Goal: Task Accomplishment & Management: Manage account settings

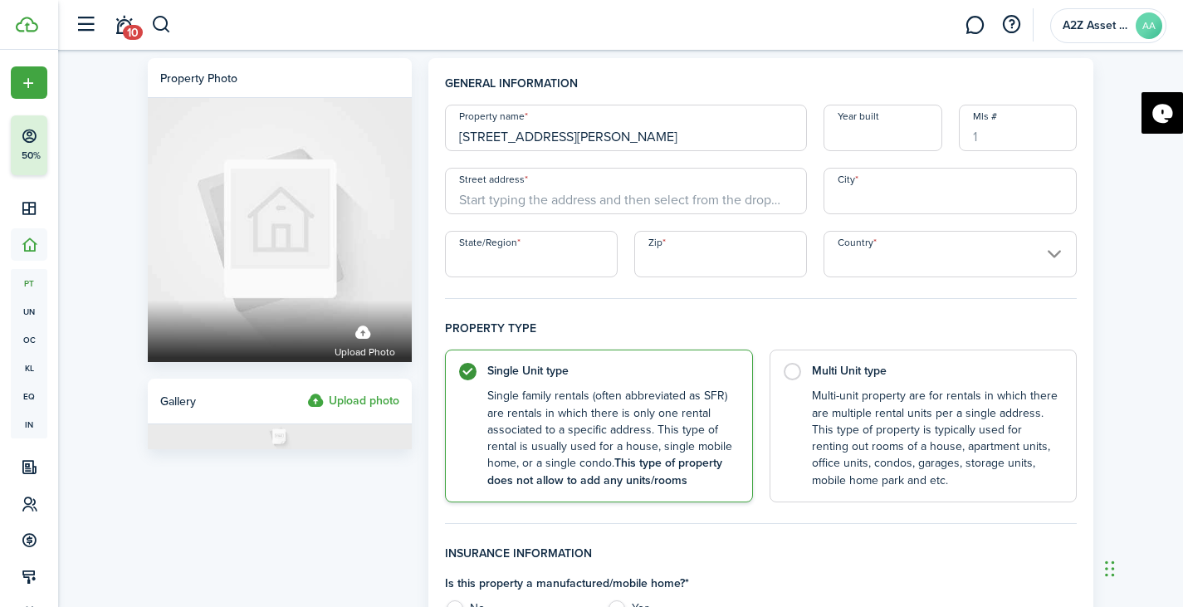
scroll to position [35, 0]
click at [603, 203] on input "Street address" at bounding box center [626, 191] width 362 height 47
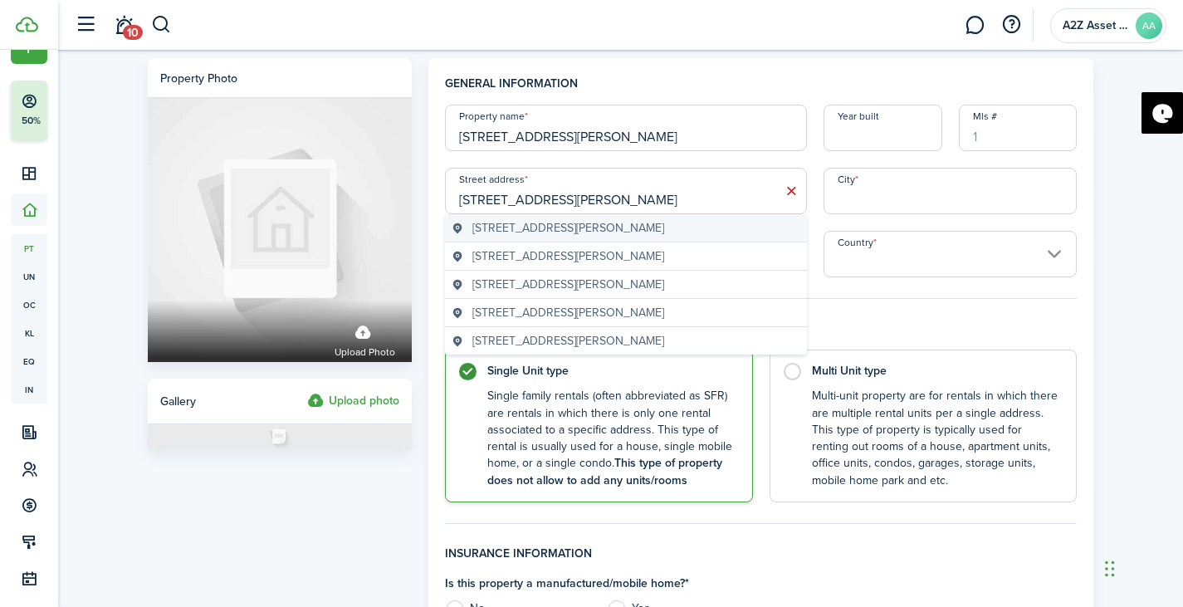
click at [614, 224] on span "[STREET_ADDRESS][PERSON_NAME]" at bounding box center [568, 227] width 192 height 17
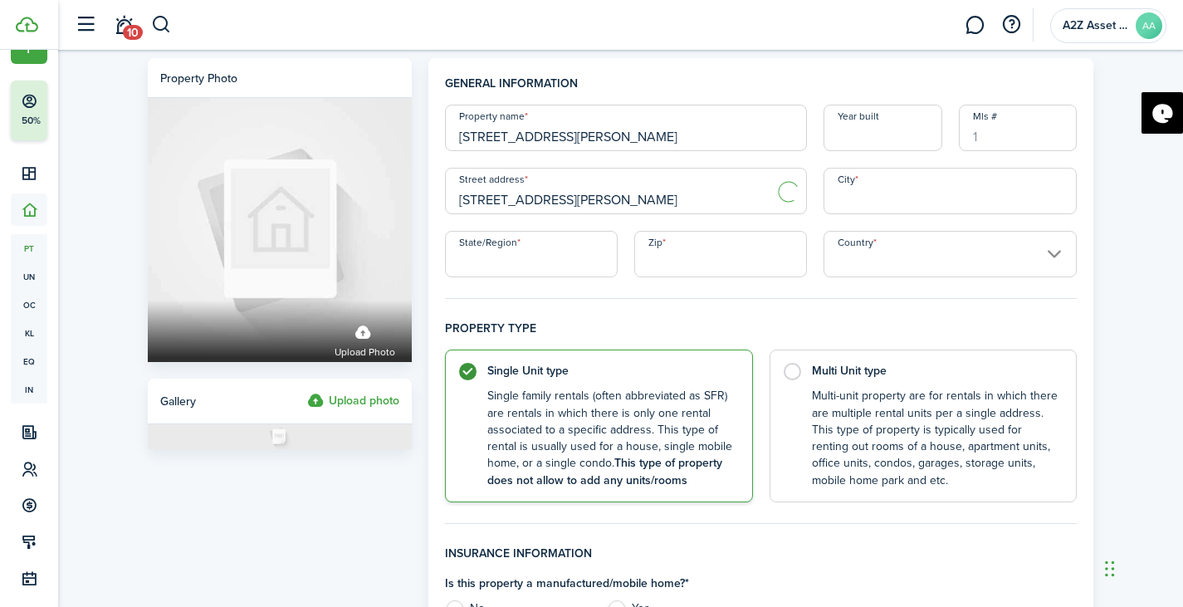
type input "[STREET_ADDRESS][PERSON_NAME]"
type input "[GEOGRAPHIC_DATA]"
type input "FL"
type input "32254"
type input "[GEOGRAPHIC_DATA]"
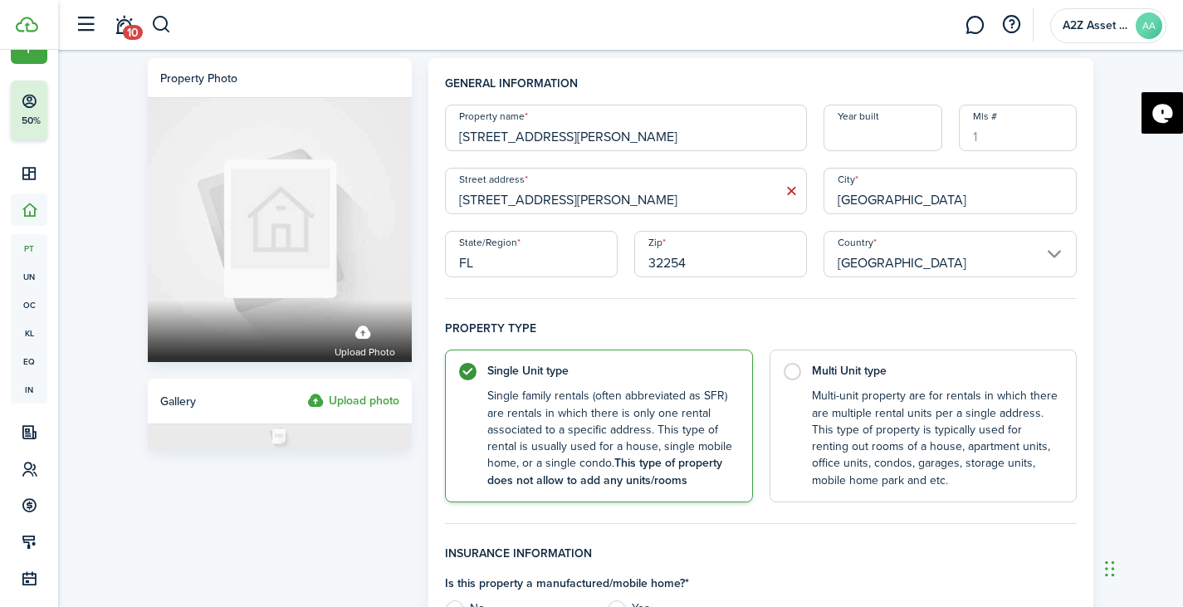
click at [898, 133] on input "Year built" at bounding box center [883, 128] width 119 height 47
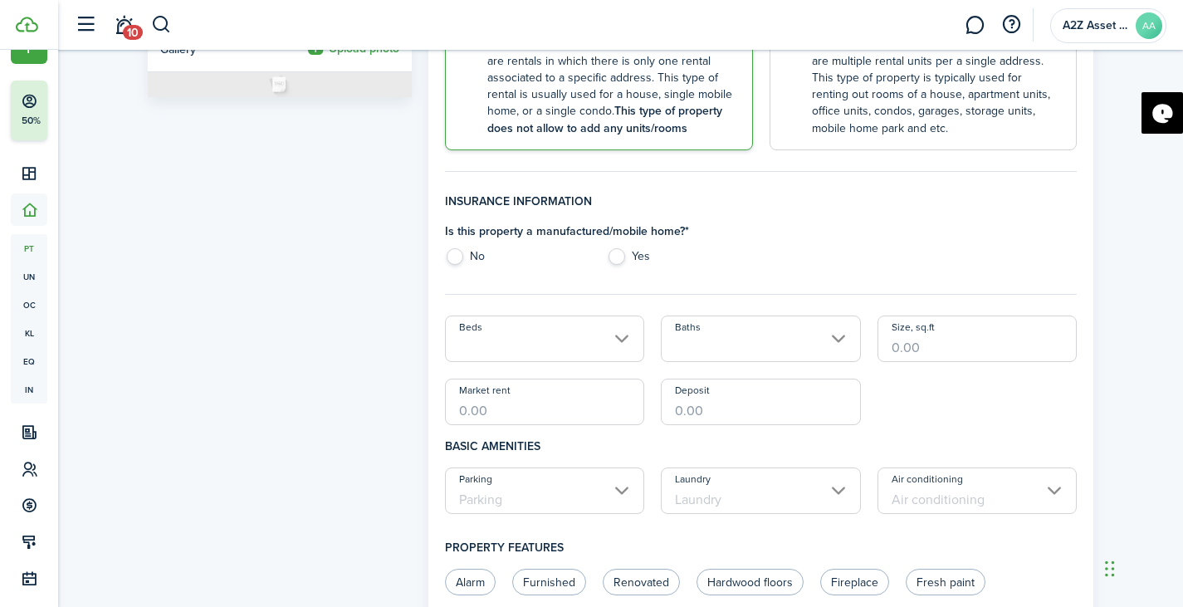
scroll to position [357, 0]
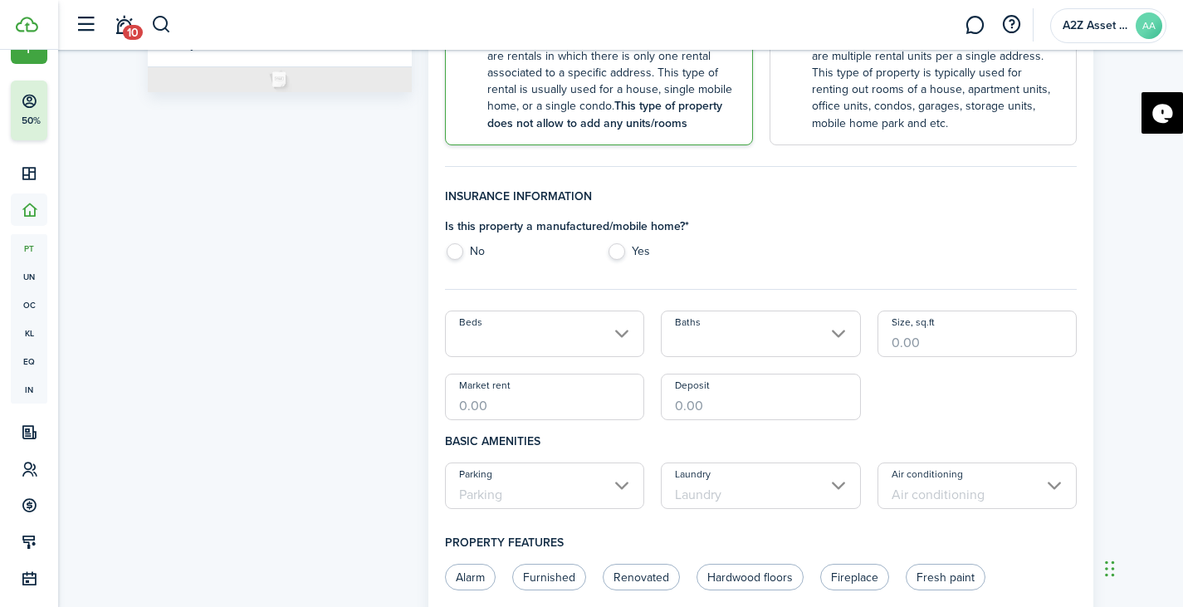
type input "1951"
click at [457, 252] on label "No" at bounding box center [517, 255] width 145 height 25
radio input "true"
click at [497, 352] on input "Beds" at bounding box center [545, 334] width 200 height 47
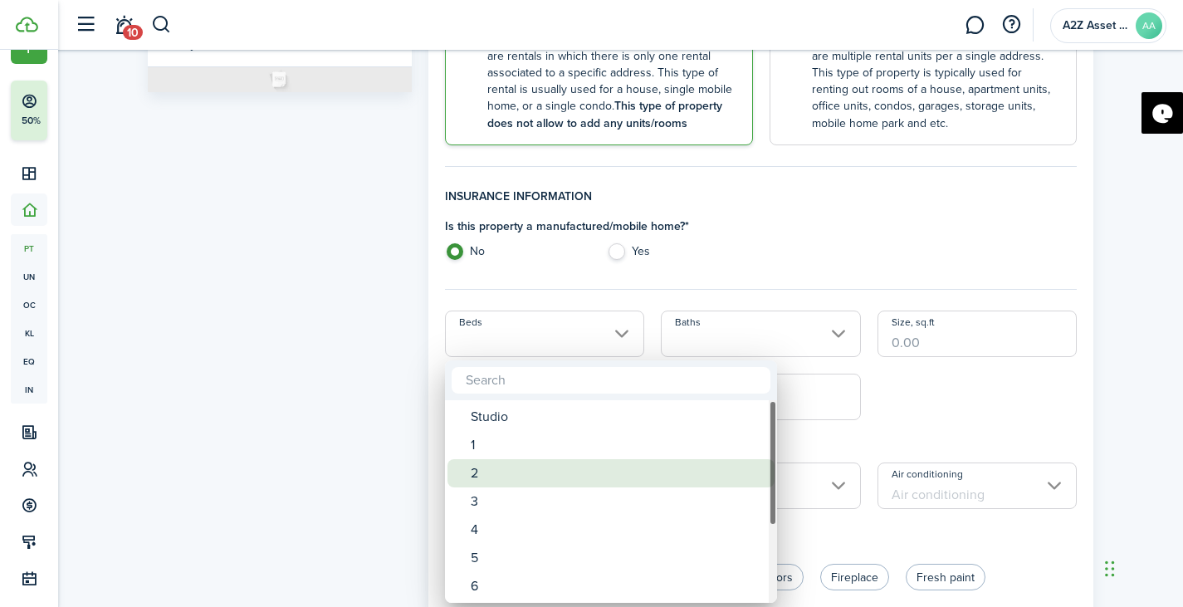
click at [484, 477] on div "2" at bounding box center [618, 473] width 294 height 28
type input "2"
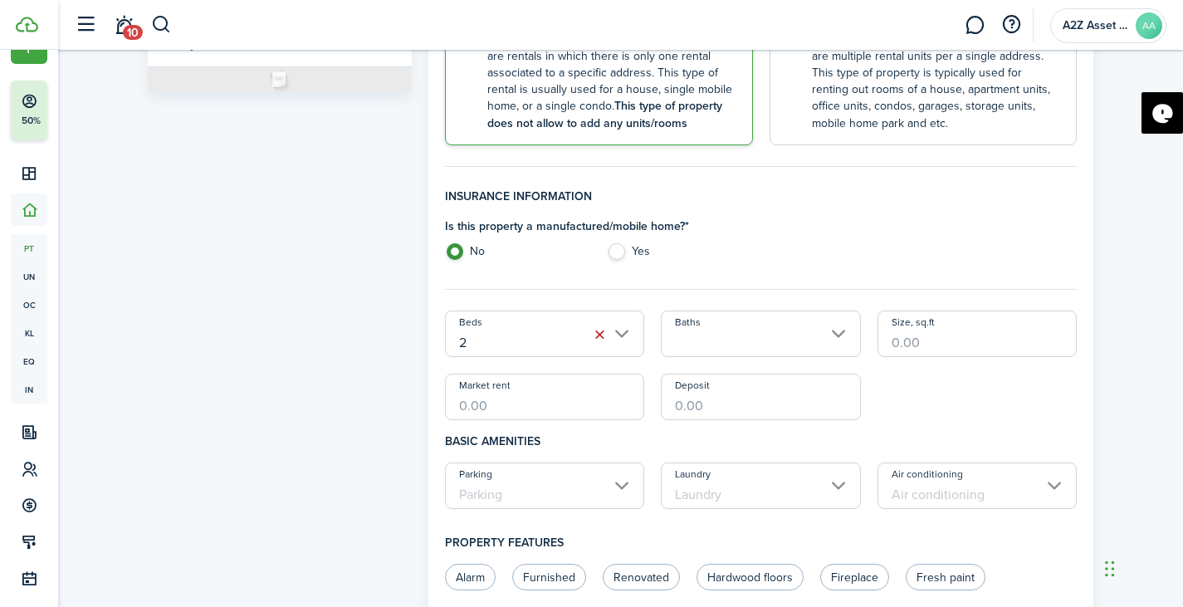
click at [732, 342] on input "Baths" at bounding box center [761, 334] width 200 height 47
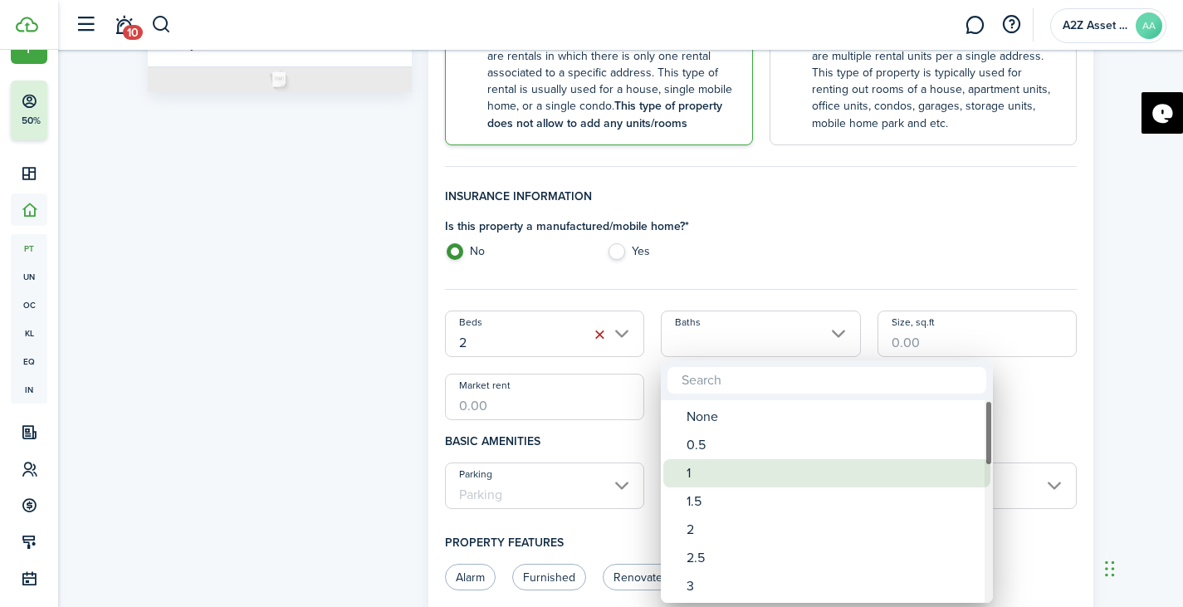
click at [710, 472] on div "1" at bounding box center [834, 473] width 294 height 28
type input "1"
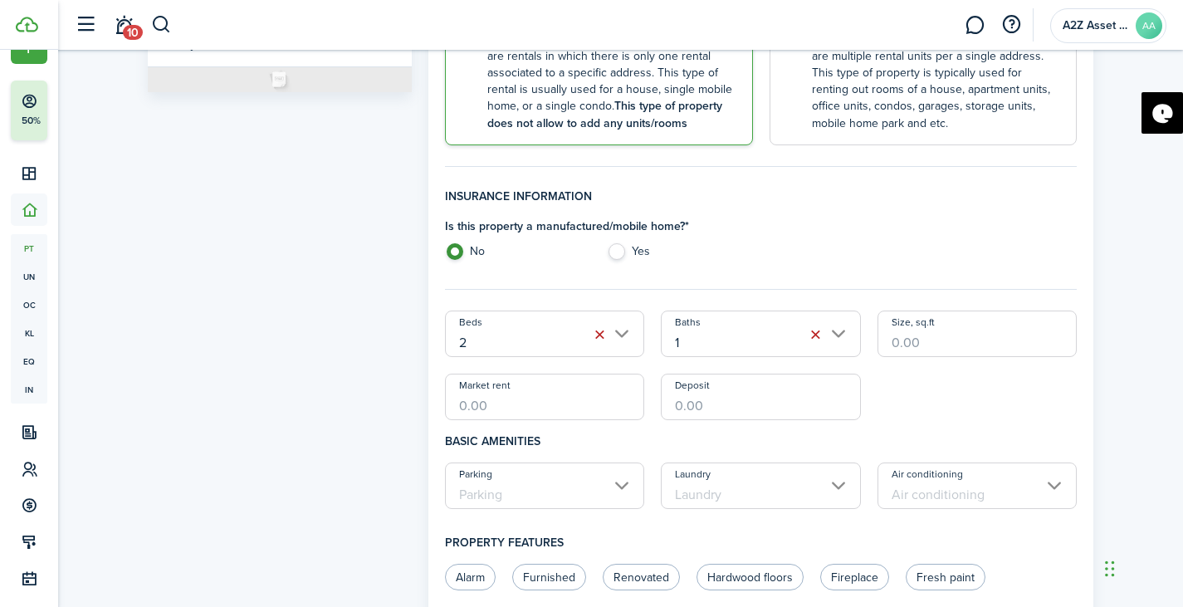
click at [918, 340] on input "Size, sq.ft" at bounding box center [978, 334] width 200 height 47
type input "832"
click at [625, 404] on input "Market rent" at bounding box center [545, 397] width 200 height 47
type input "$1,100.00"
click at [730, 410] on input "Deposit" at bounding box center [761, 397] width 200 height 47
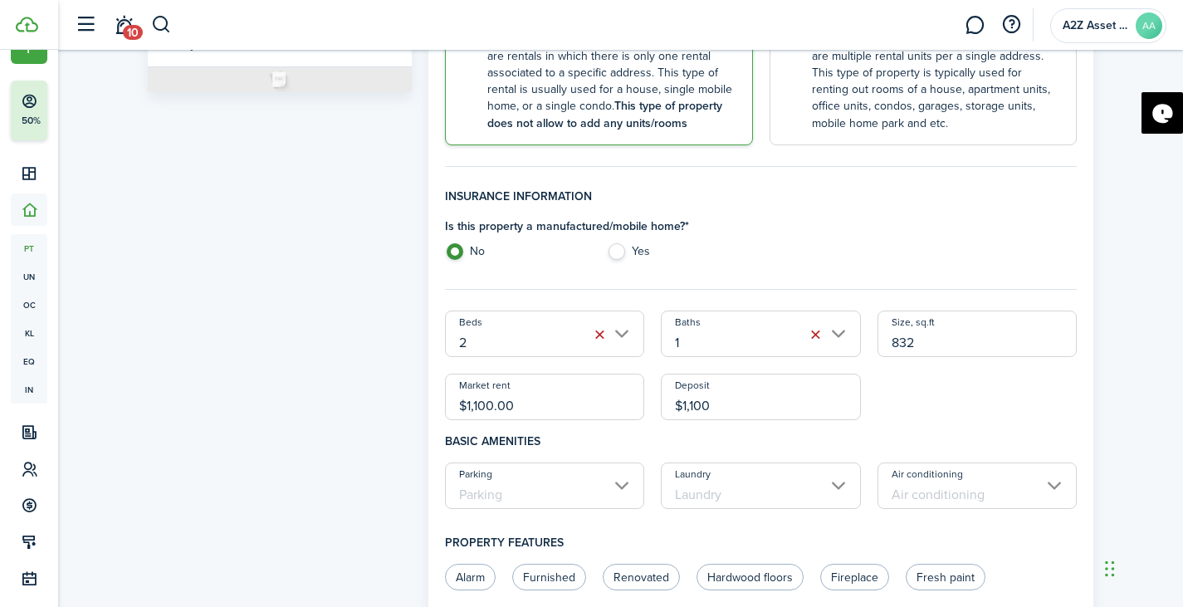
click at [572, 492] on input "Parking" at bounding box center [545, 486] width 200 height 47
type input "$1,100.00"
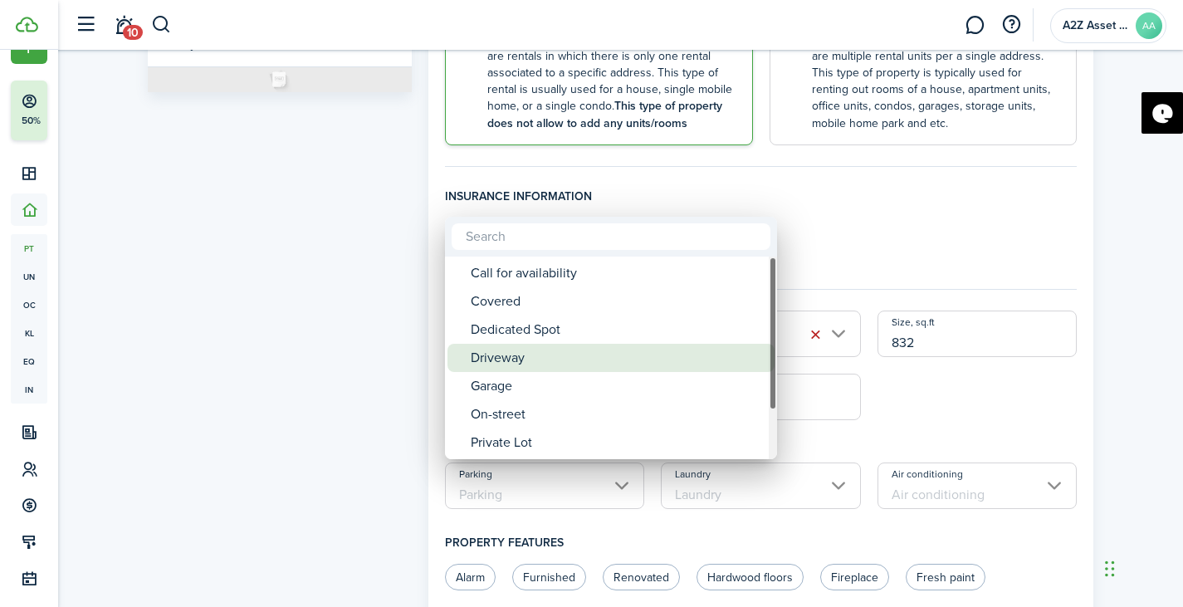
click at [561, 359] on div "Driveway" at bounding box center [618, 358] width 294 height 28
type input "Driveway"
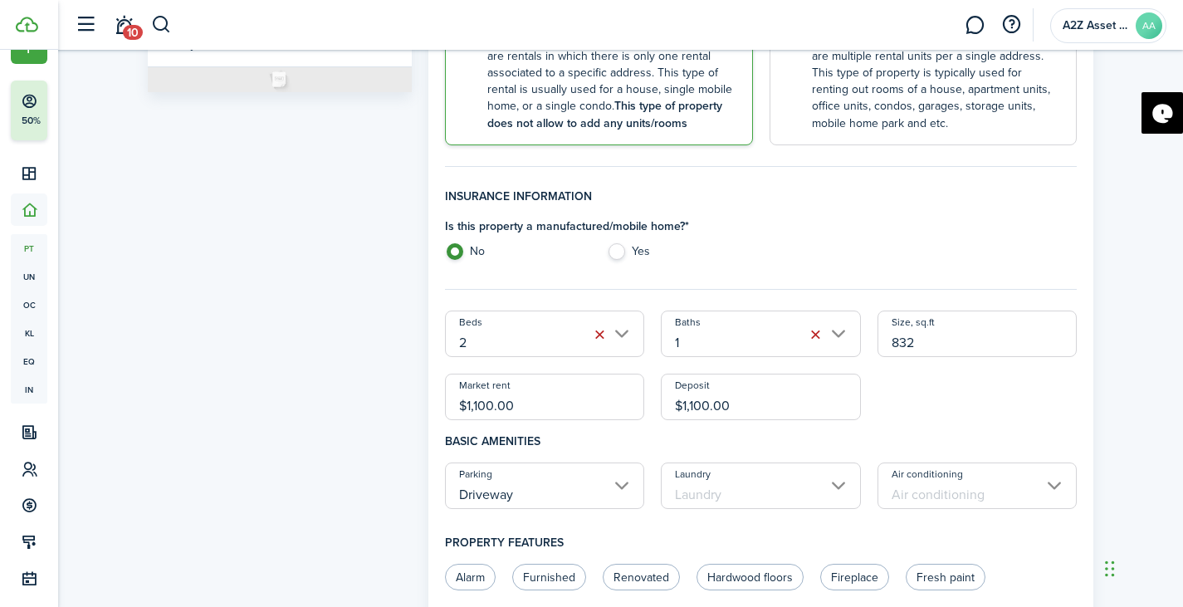
click at [799, 497] on input "Laundry" at bounding box center [761, 486] width 200 height 47
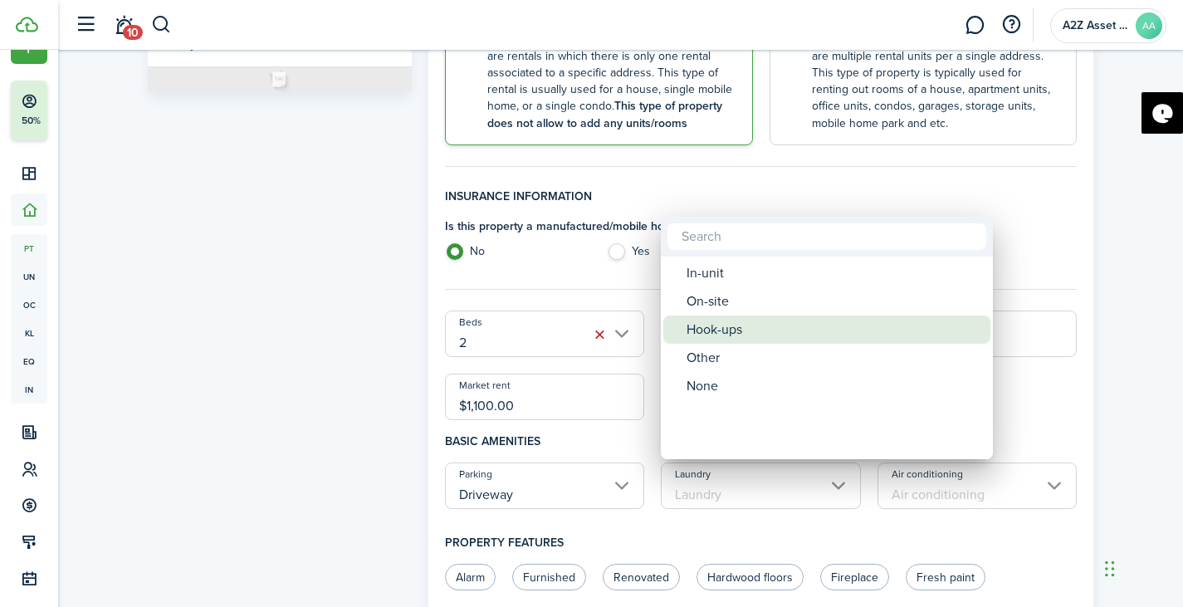
click at [760, 324] on div "Hook-ups" at bounding box center [834, 330] width 294 height 28
type input "Hook-ups"
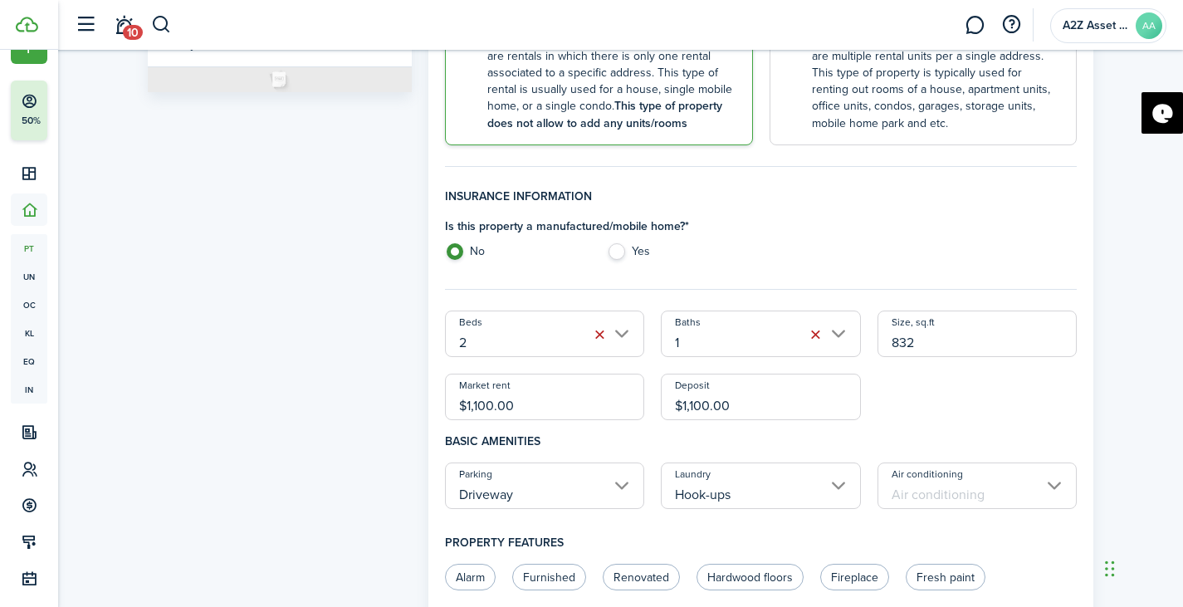
click at [920, 491] on input "Air conditioning" at bounding box center [978, 486] width 200 height 47
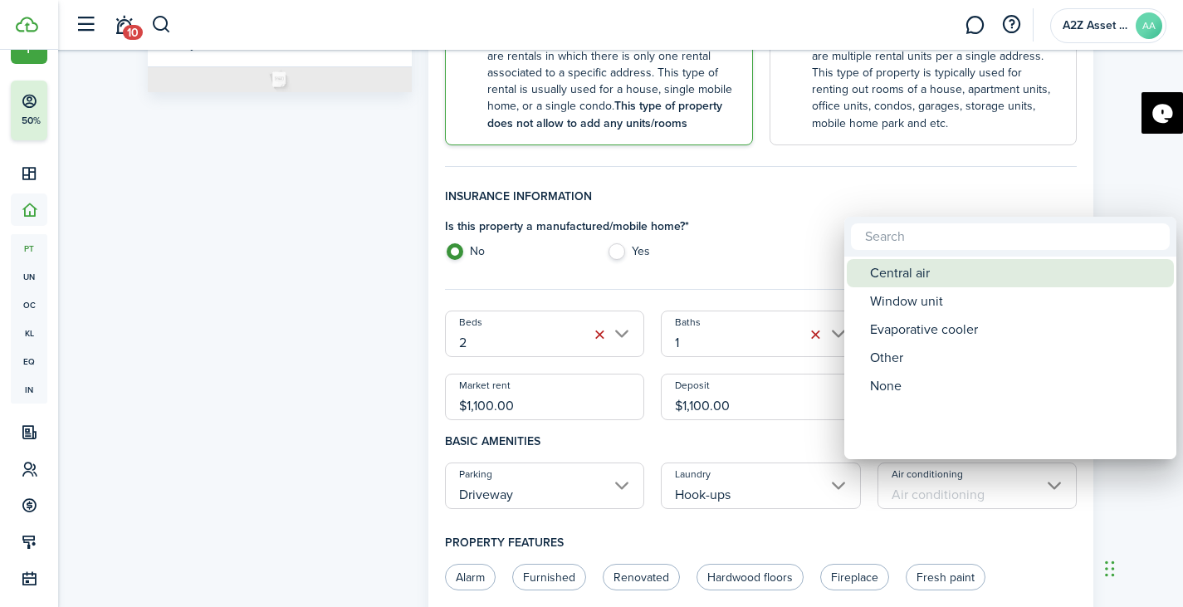
click at [924, 277] on div "Central air" at bounding box center [1017, 273] width 294 height 28
type input "Central air"
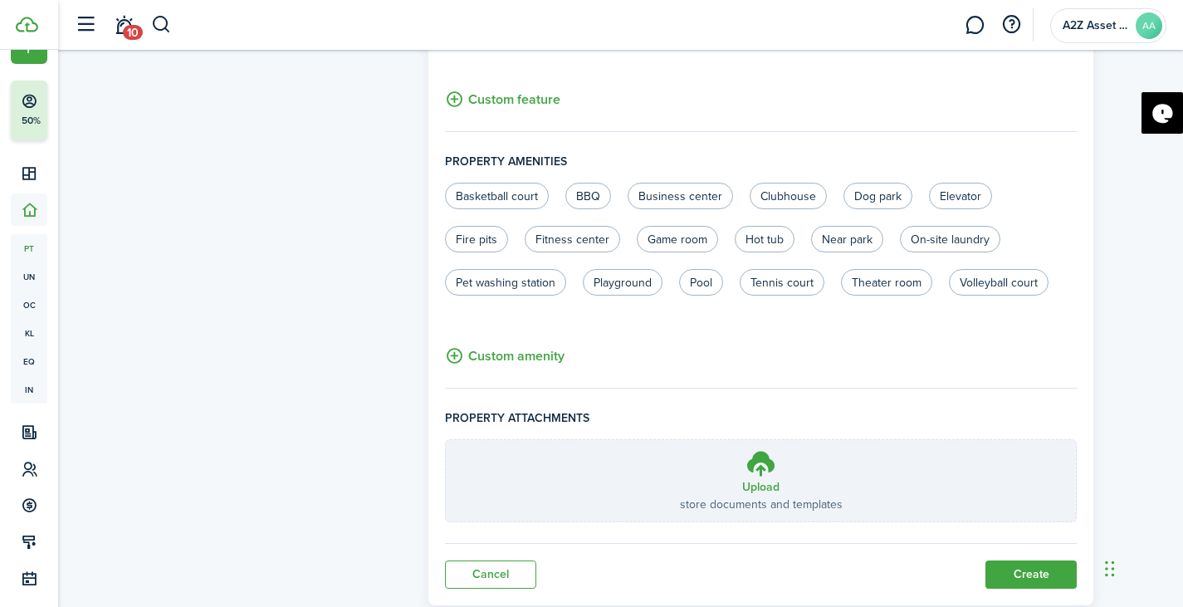
scroll to position [1037, 0]
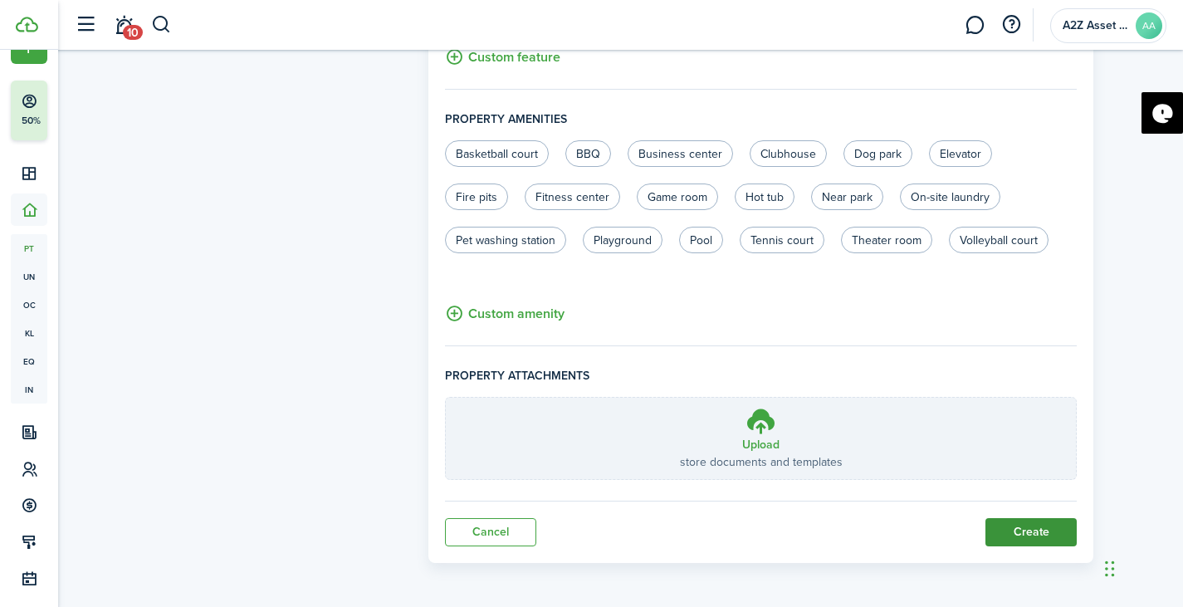
click at [1034, 530] on button "Create" at bounding box center [1031, 532] width 91 height 28
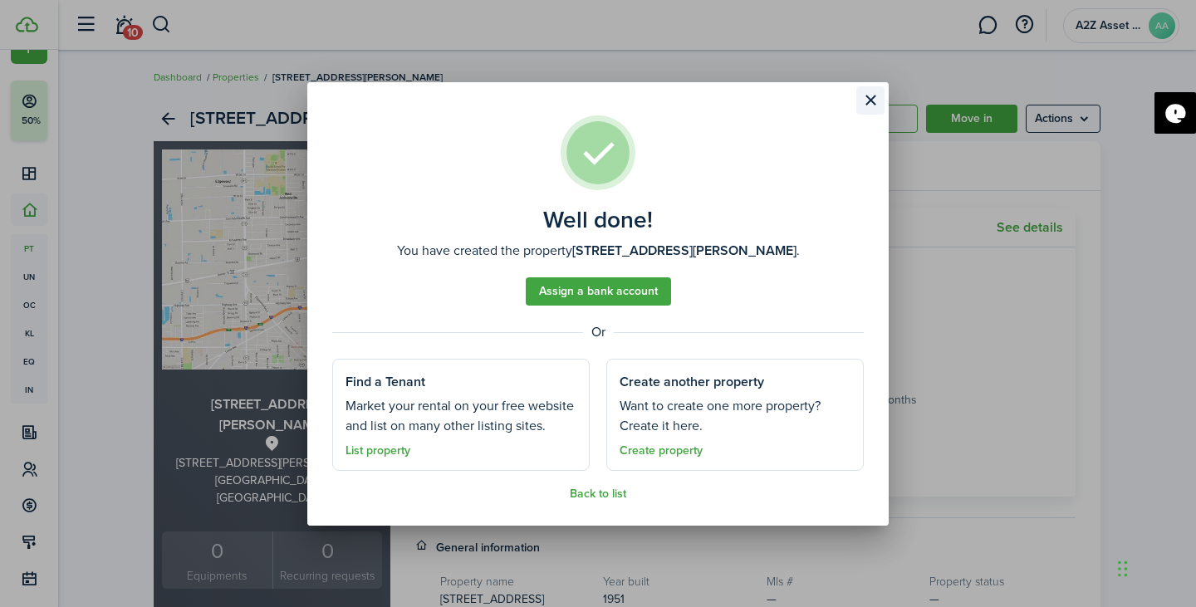
click at [865, 100] on button "Close modal" at bounding box center [870, 100] width 28 height 28
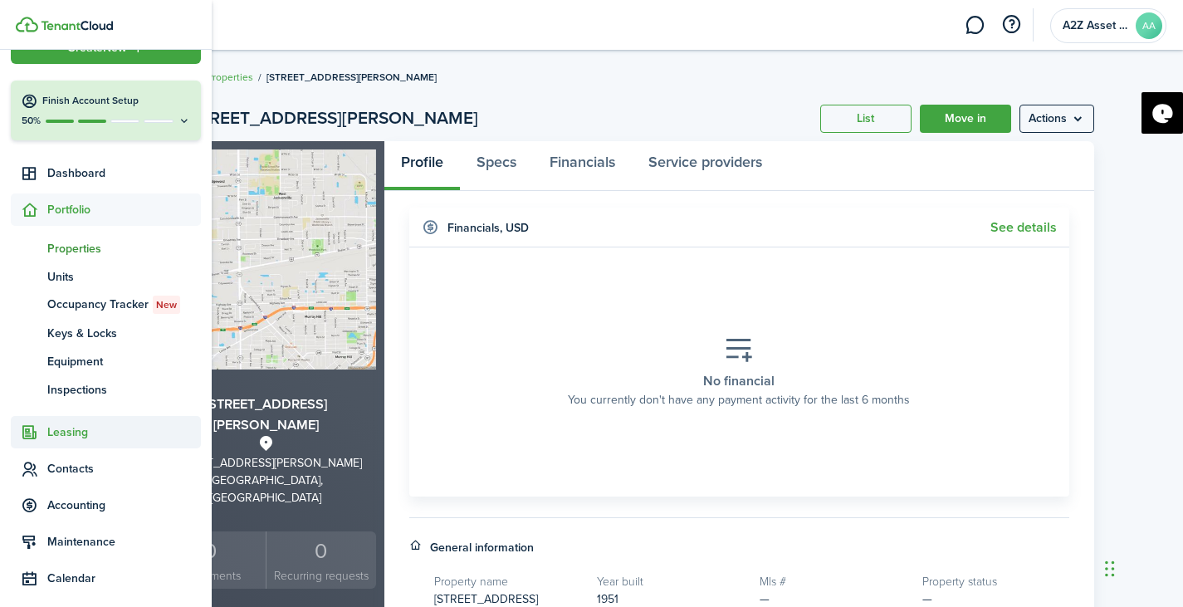
click at [61, 432] on span "Leasing" at bounding box center [124, 431] width 154 height 17
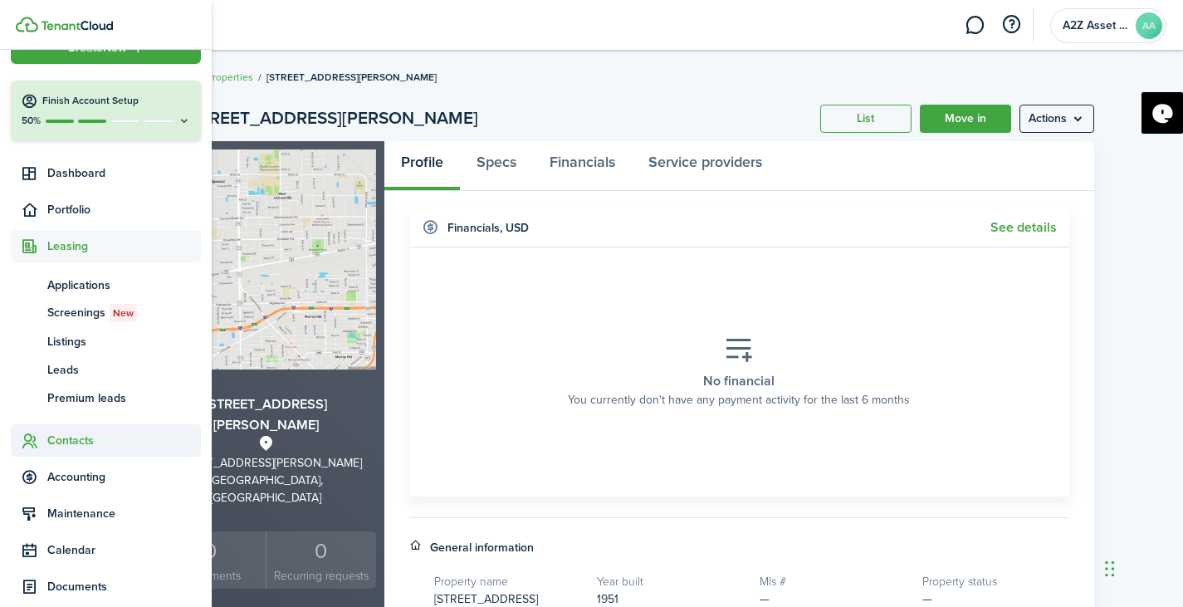
click at [84, 446] on span "Contacts" at bounding box center [124, 440] width 154 height 17
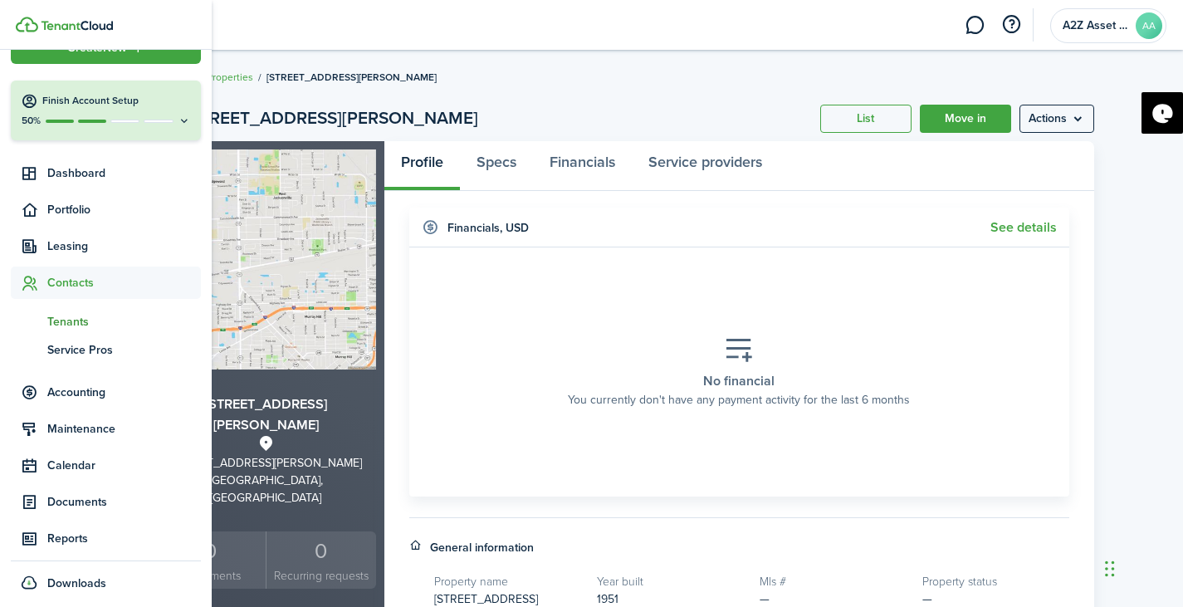
click at [84, 321] on span "Tenants" at bounding box center [124, 321] width 154 height 17
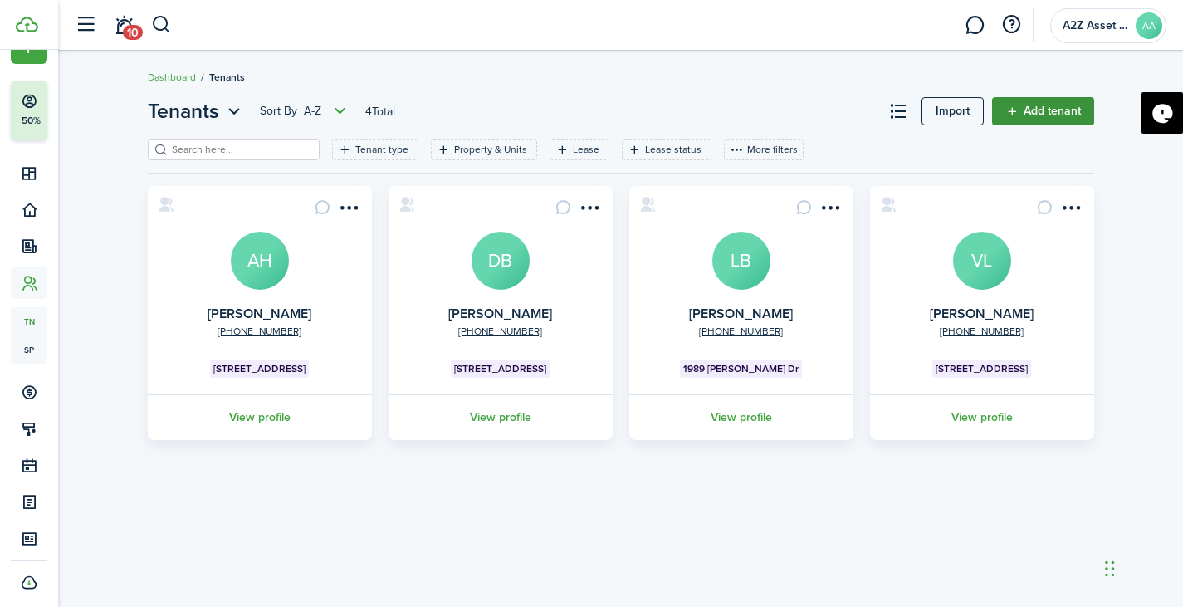
click at [1045, 114] on link "Add tenant" at bounding box center [1043, 111] width 102 height 28
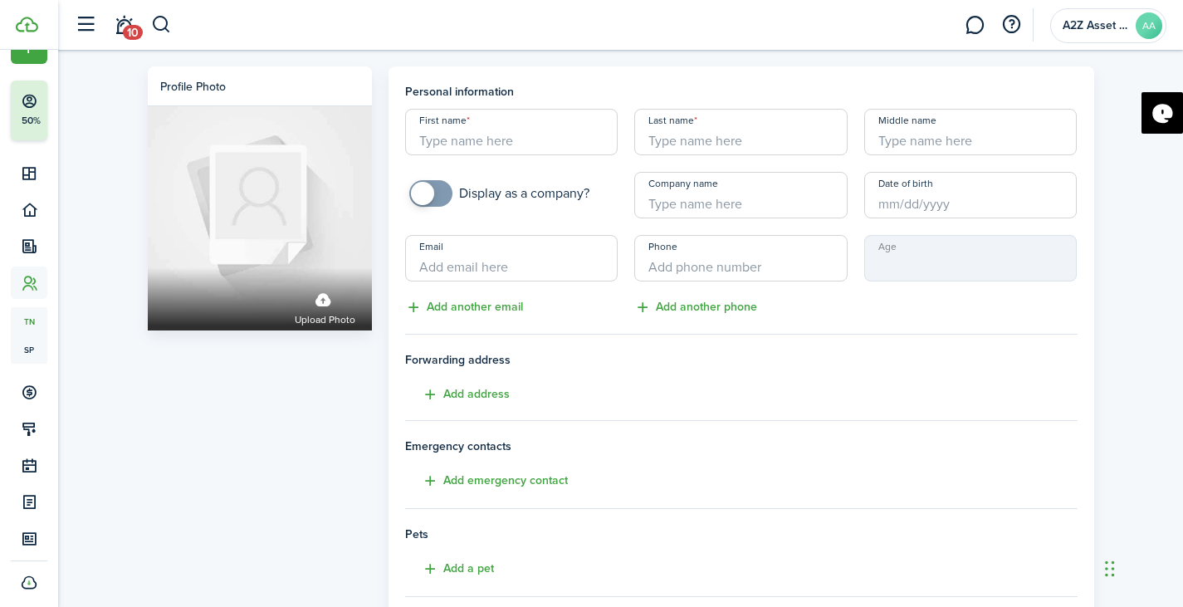
click at [538, 138] on input "First name" at bounding box center [511, 132] width 213 height 47
type input "[PERSON_NAME]"
click at [712, 150] on input "Last name" at bounding box center [740, 132] width 213 height 47
type input "E"
type input "[PERSON_NAME]"
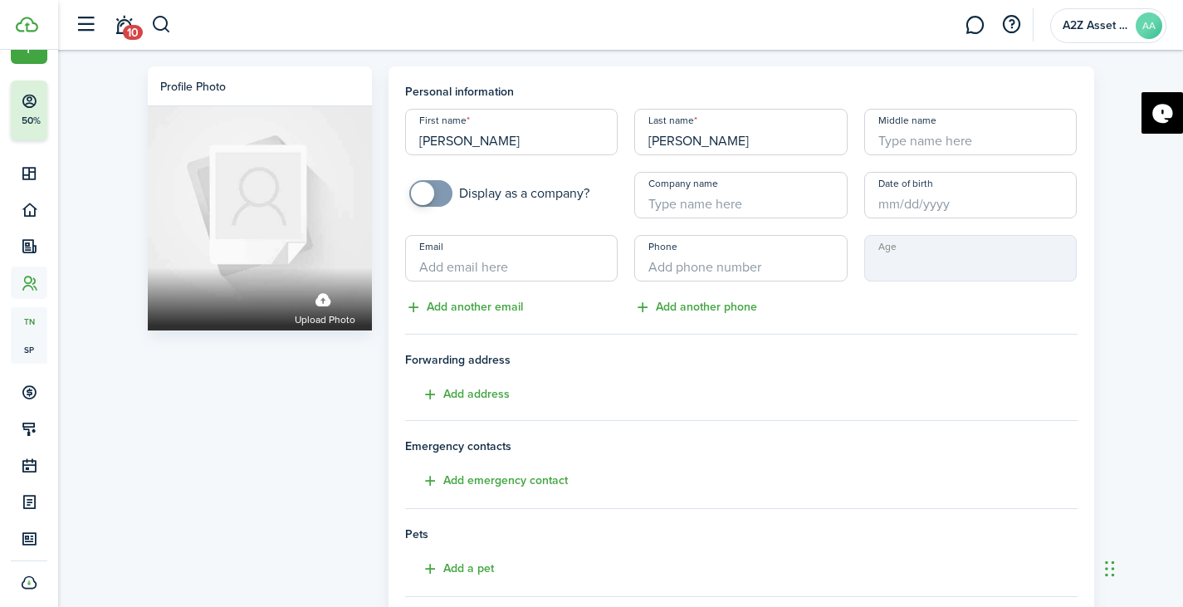
click at [911, 140] on input "Middle name" at bounding box center [970, 132] width 213 height 47
type input "[PERSON_NAME]"
click at [541, 272] on input "Email" at bounding box center [511, 258] width 213 height 47
click at [860, 453] on h4 "Emergency contacts" at bounding box center [741, 446] width 673 height 17
click at [733, 257] on input "+1" at bounding box center [740, 258] width 213 height 47
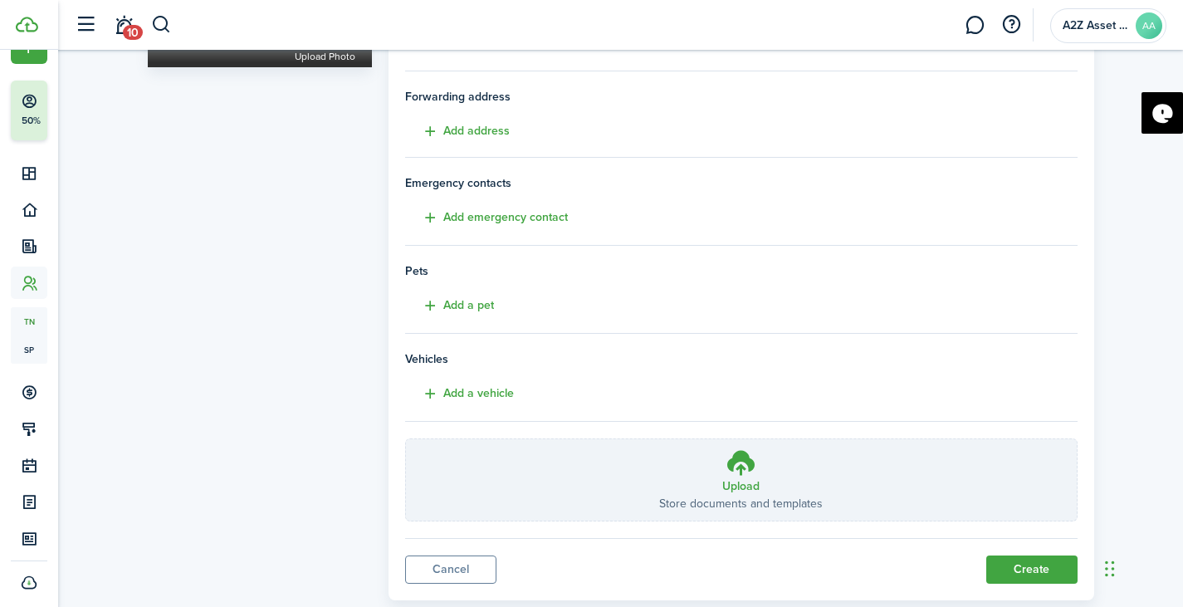
scroll to position [301, 0]
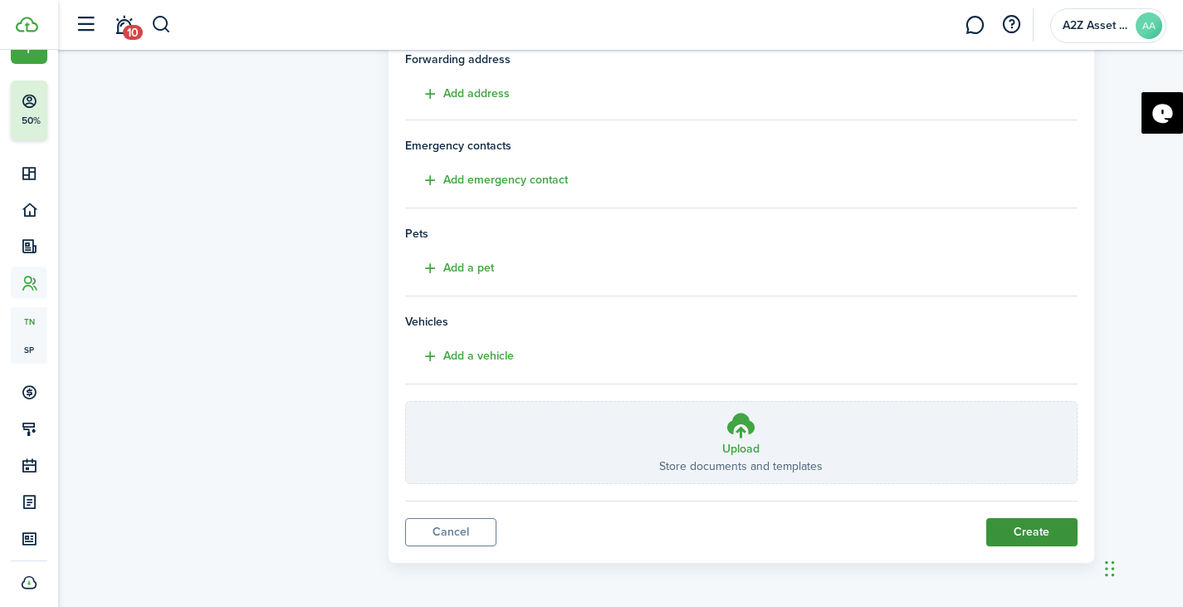
type input "[PHONE_NUMBER]"
click at [1032, 533] on button "Create" at bounding box center [1031, 532] width 91 height 28
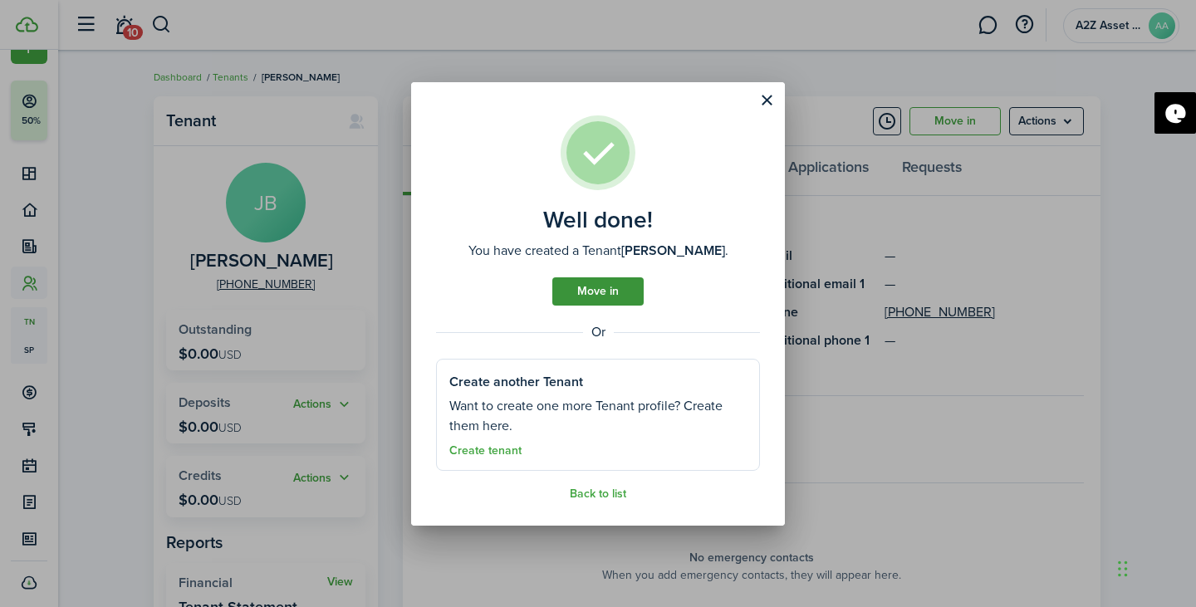
click at [591, 292] on link "Move in" at bounding box center [597, 291] width 91 height 28
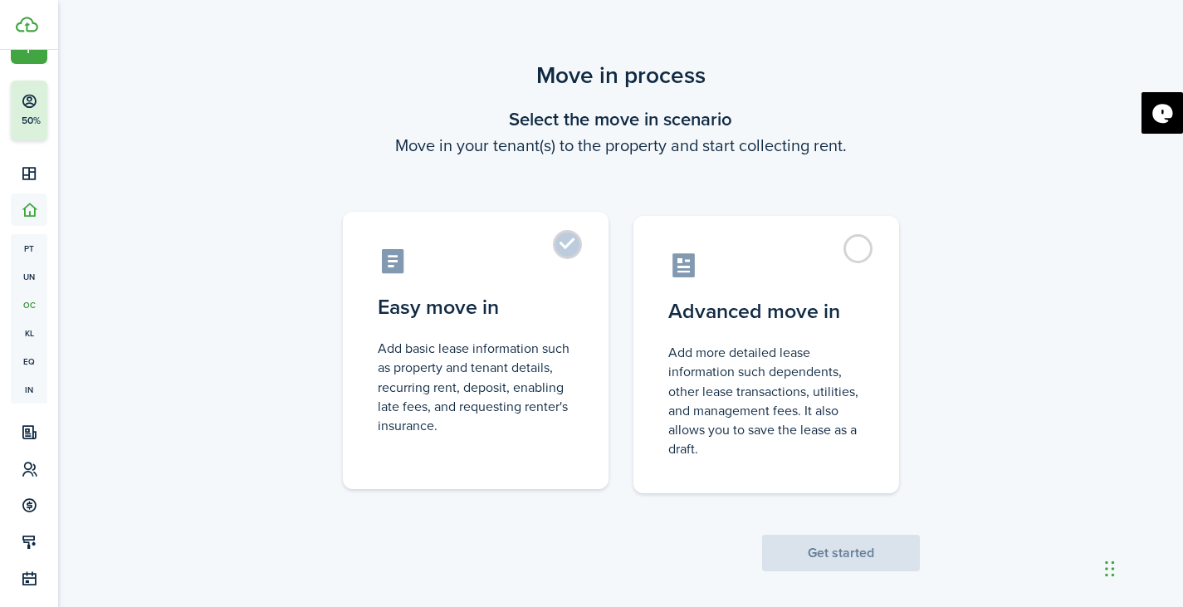
click at [490, 323] on label "Easy move in Add basic lease information such as property and tenant details, r…" at bounding box center [476, 350] width 266 height 277
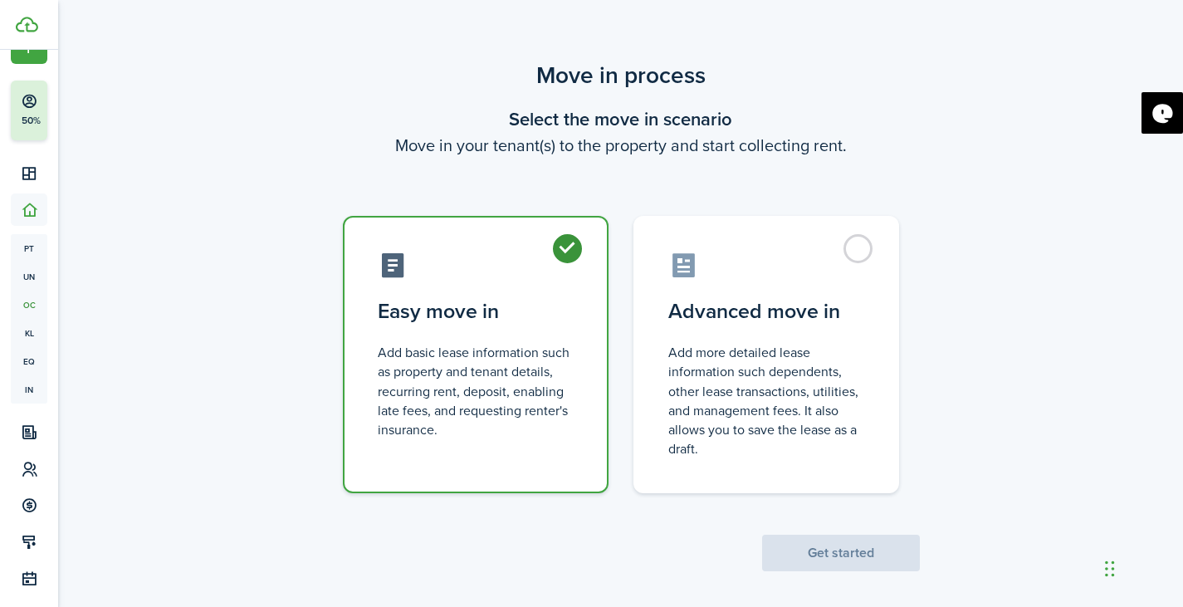
radio input "true"
click at [813, 551] on button "Get started" at bounding box center [841, 553] width 158 height 37
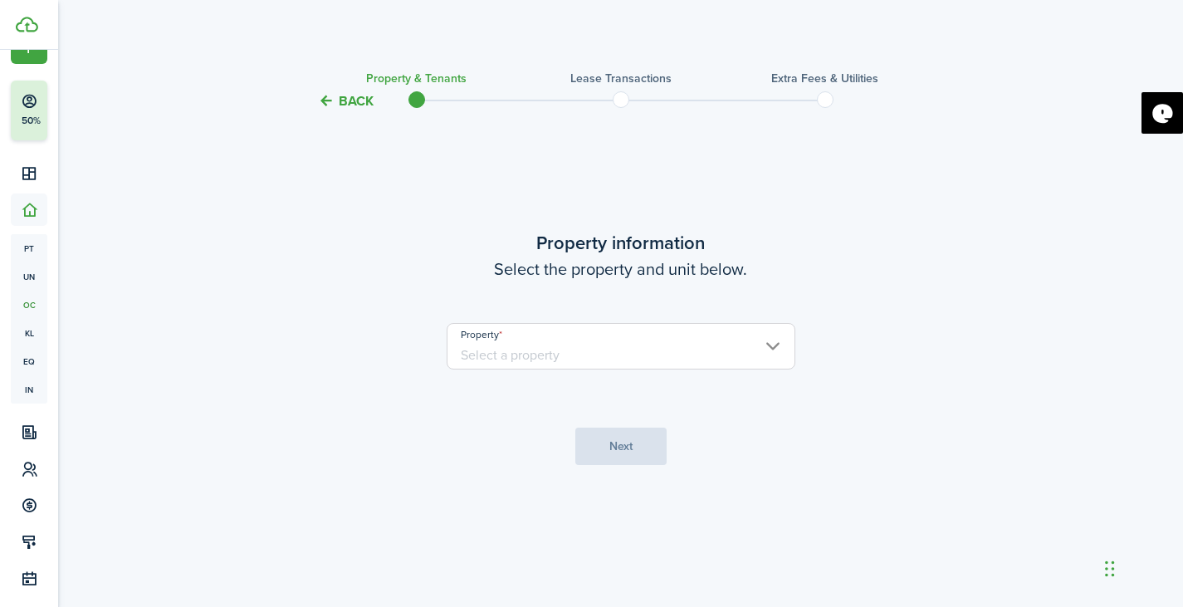
click at [687, 342] on input "Property" at bounding box center [621, 346] width 349 height 47
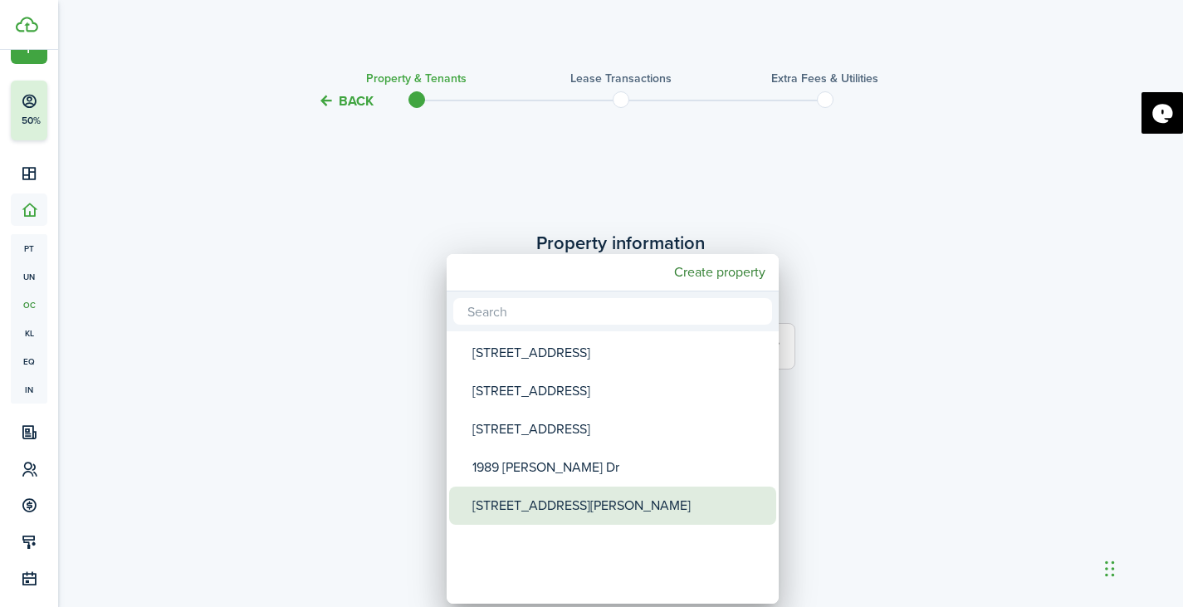
click at [568, 512] on div "[STREET_ADDRESS][PERSON_NAME]" at bounding box center [619, 506] width 294 height 38
type input "[STREET_ADDRESS][PERSON_NAME]"
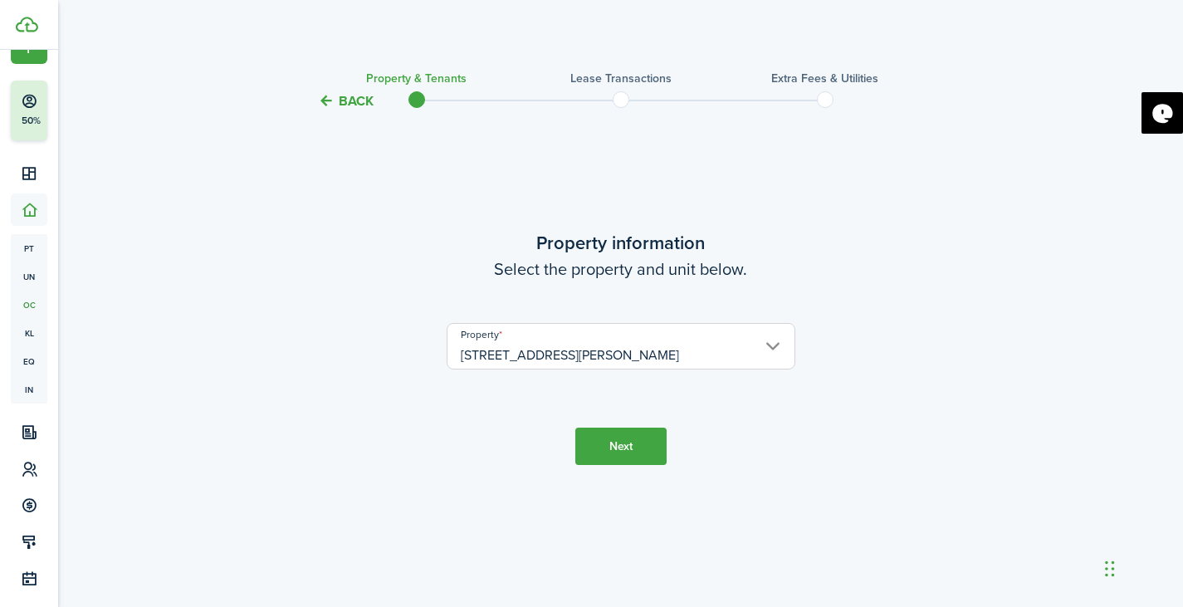
click at [622, 450] on button "Next" at bounding box center [620, 446] width 91 height 37
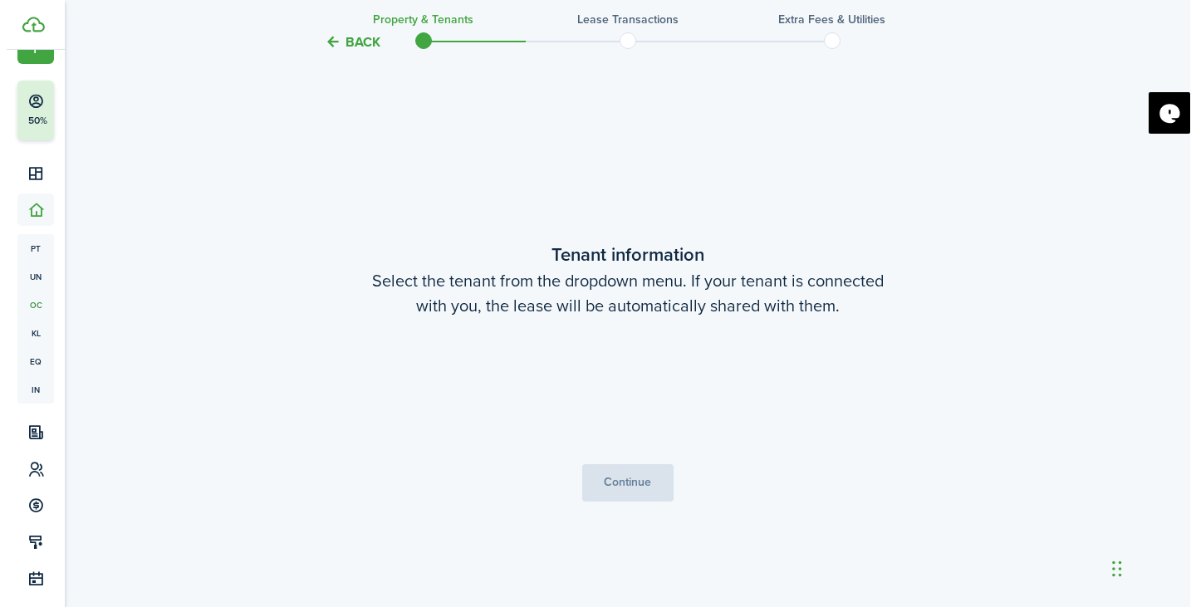
scroll to position [496, 0]
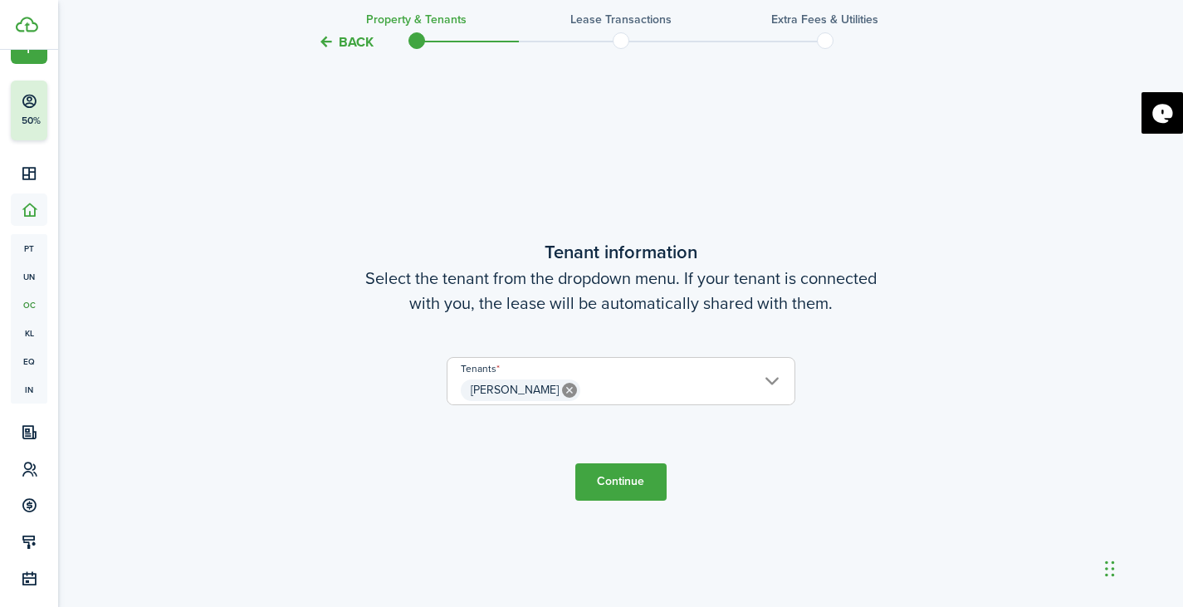
click at [231, 394] on div "Back Property & Tenants Lease Transactions Extra fees & Utilities Property info…" at bounding box center [621, 117] width 963 height 1110
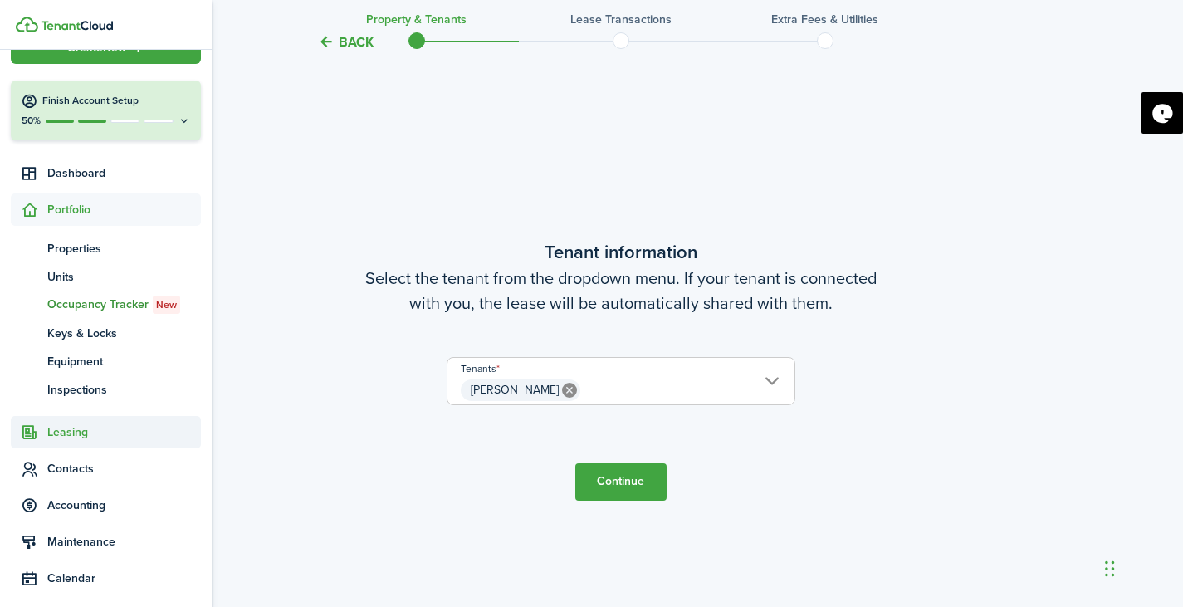
click at [72, 437] on span "Leasing" at bounding box center [124, 431] width 154 height 17
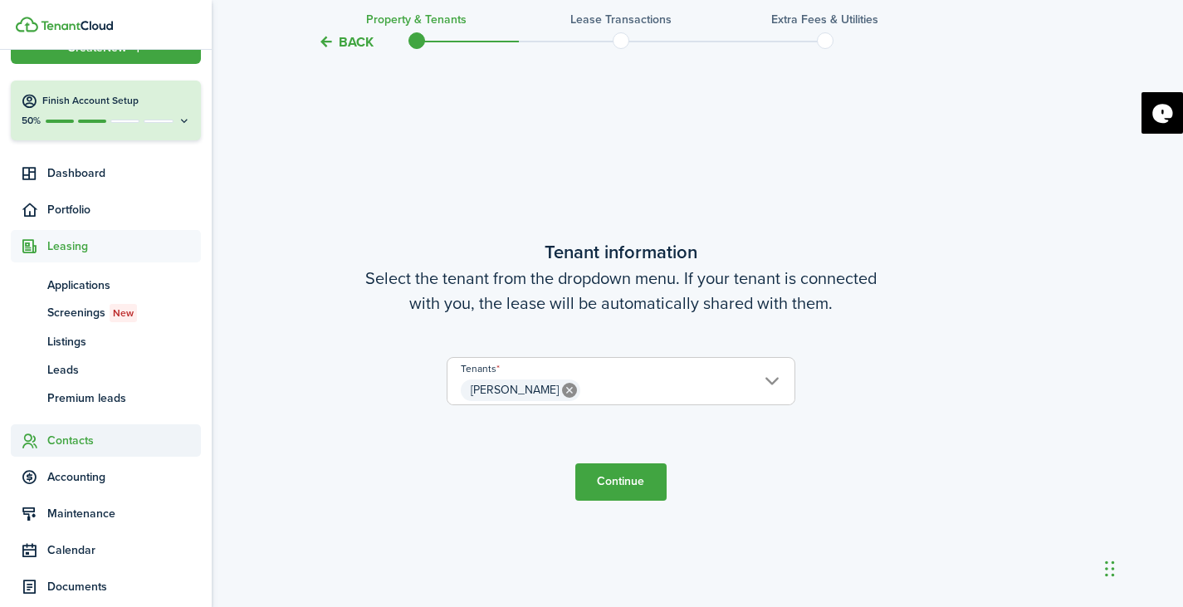
click at [72, 441] on span "Contacts" at bounding box center [124, 440] width 154 height 17
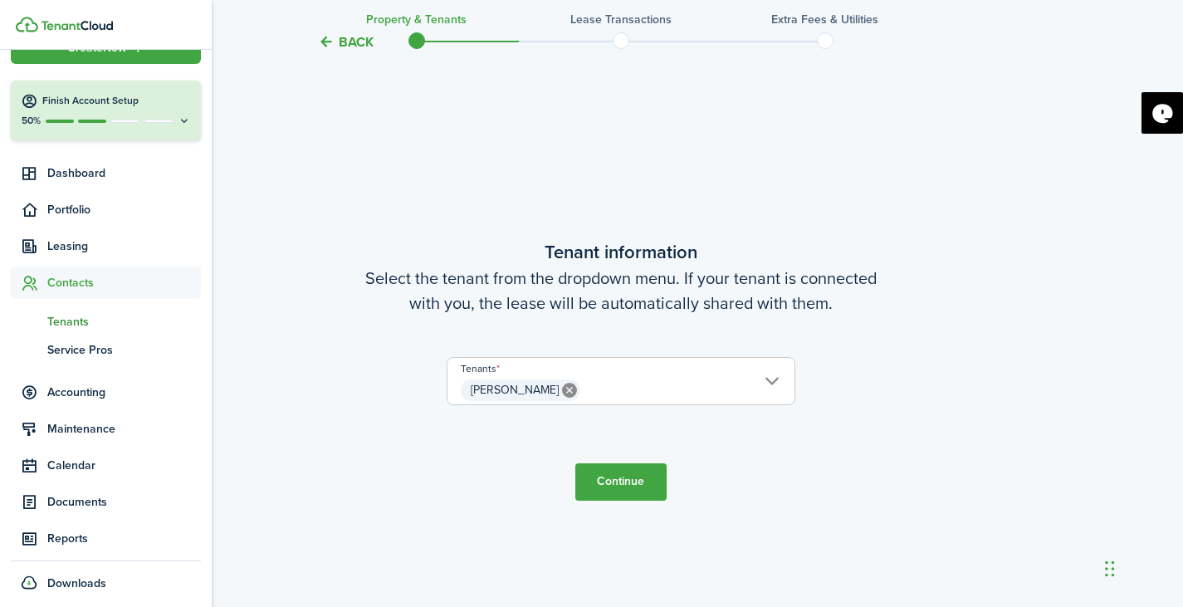
click at [79, 324] on span "Tenants" at bounding box center [124, 321] width 154 height 17
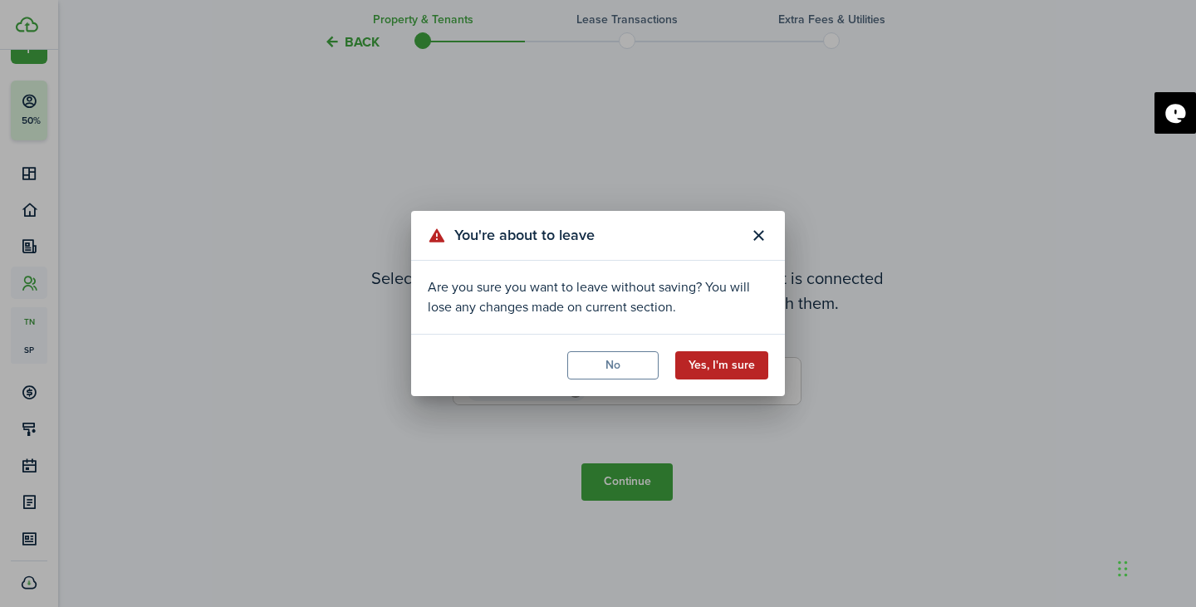
click at [728, 364] on button "Yes, I'm sure" at bounding box center [721, 365] width 93 height 28
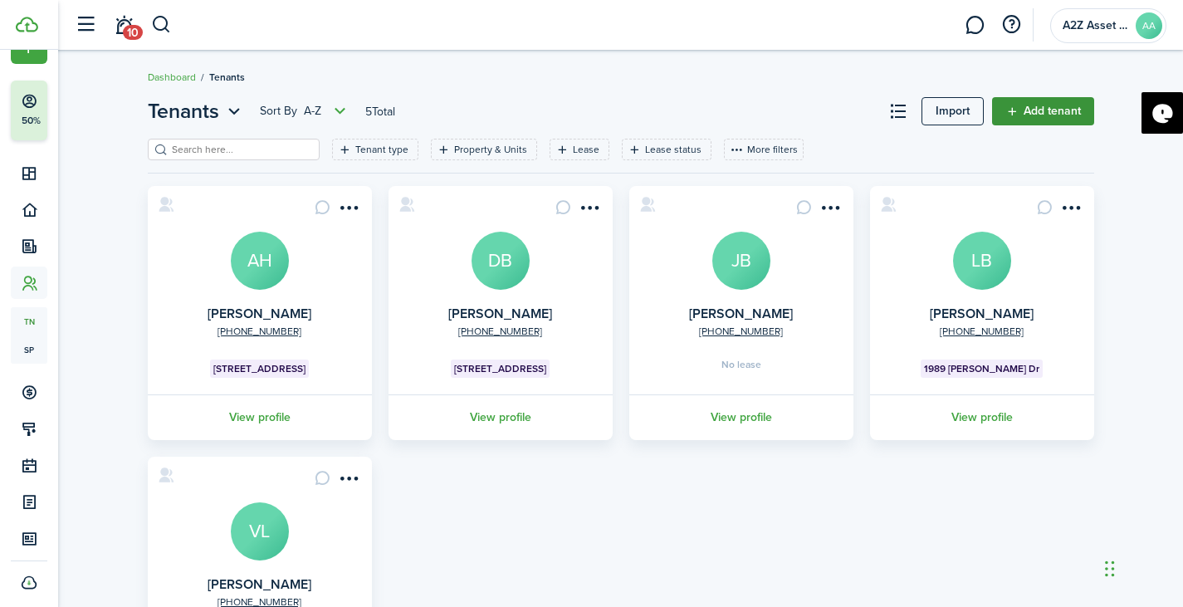
click at [1054, 105] on link "Add tenant" at bounding box center [1043, 111] width 102 height 28
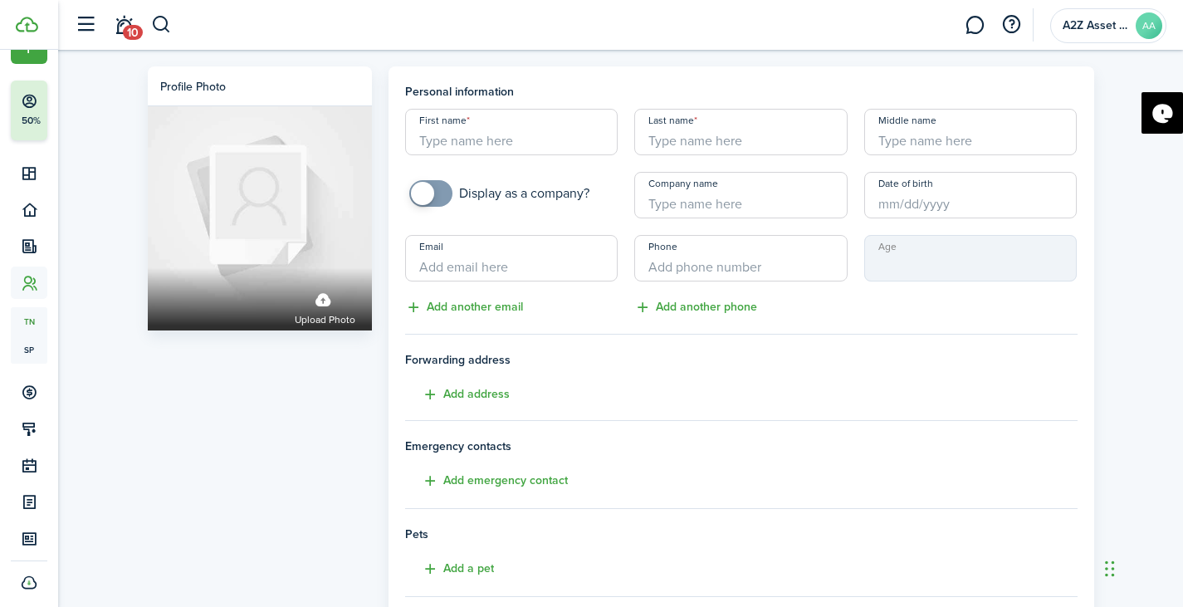
click at [506, 142] on input "First name" at bounding box center [511, 132] width 213 height 47
click at [600, 169] on div "First name [PERSON_NAME] Last name Middle name Display as a company? Company na…" at bounding box center [741, 213] width 689 height 208
click at [525, 145] on input "[PERSON_NAME]" at bounding box center [511, 132] width 213 height 47
type input "[PERSON_NAME]"
click at [731, 142] on input "Last name" at bounding box center [740, 132] width 213 height 47
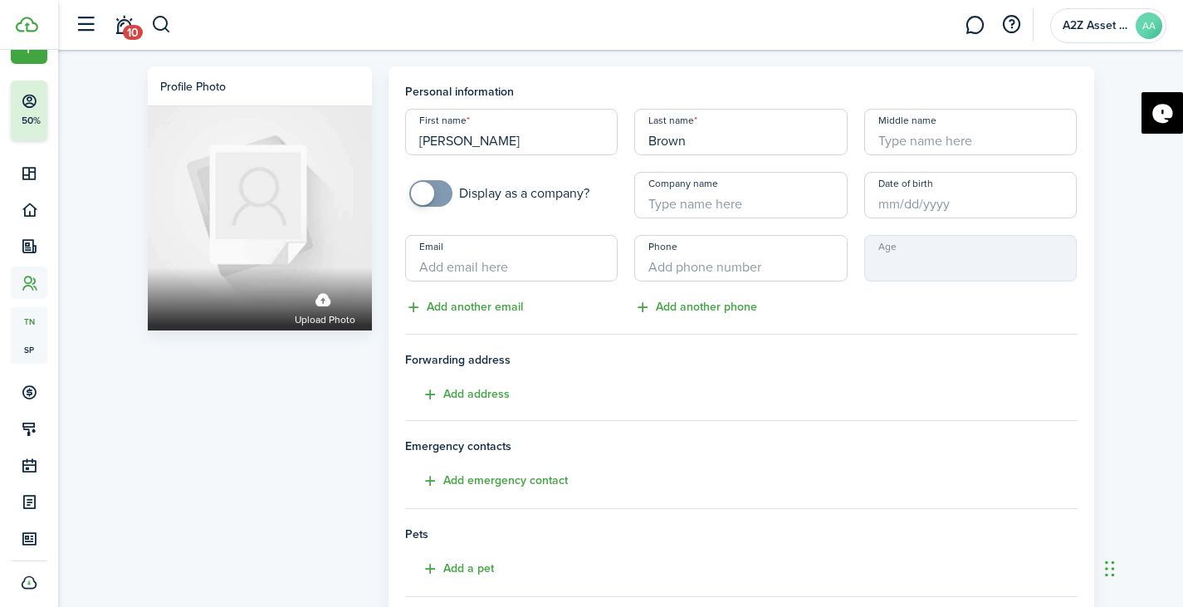
type input "Brown"
click at [954, 140] on input "Middle name" at bounding box center [970, 132] width 213 height 47
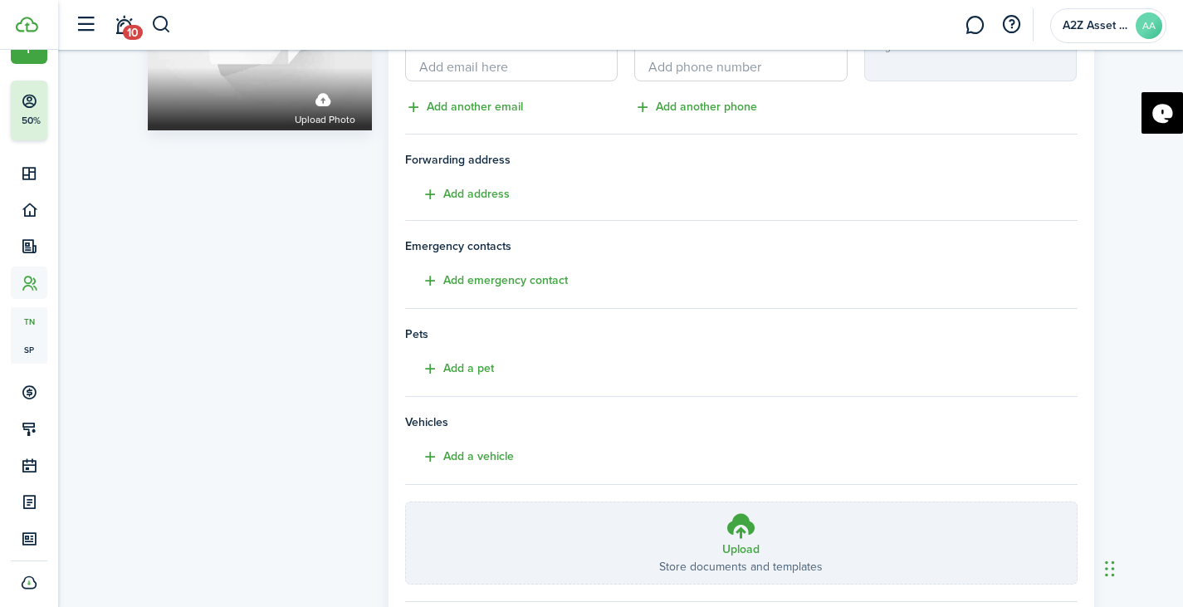
scroll to position [301, 0]
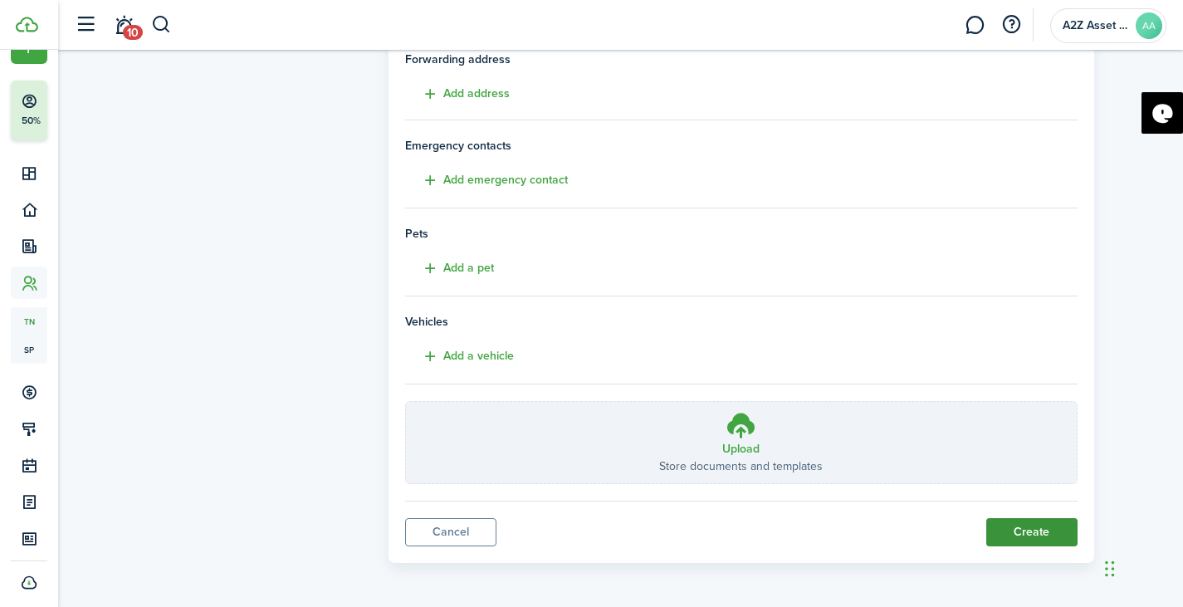
type input "[PERSON_NAME]"
click at [1018, 534] on button "Create" at bounding box center [1031, 532] width 91 height 28
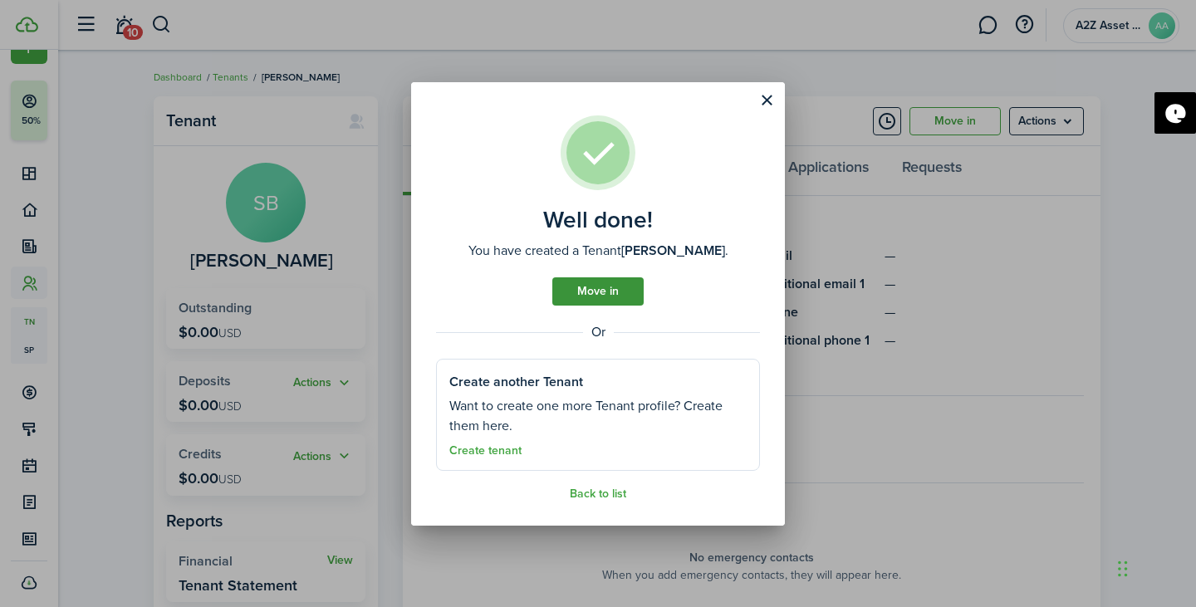
click at [584, 294] on link "Move in" at bounding box center [597, 291] width 91 height 28
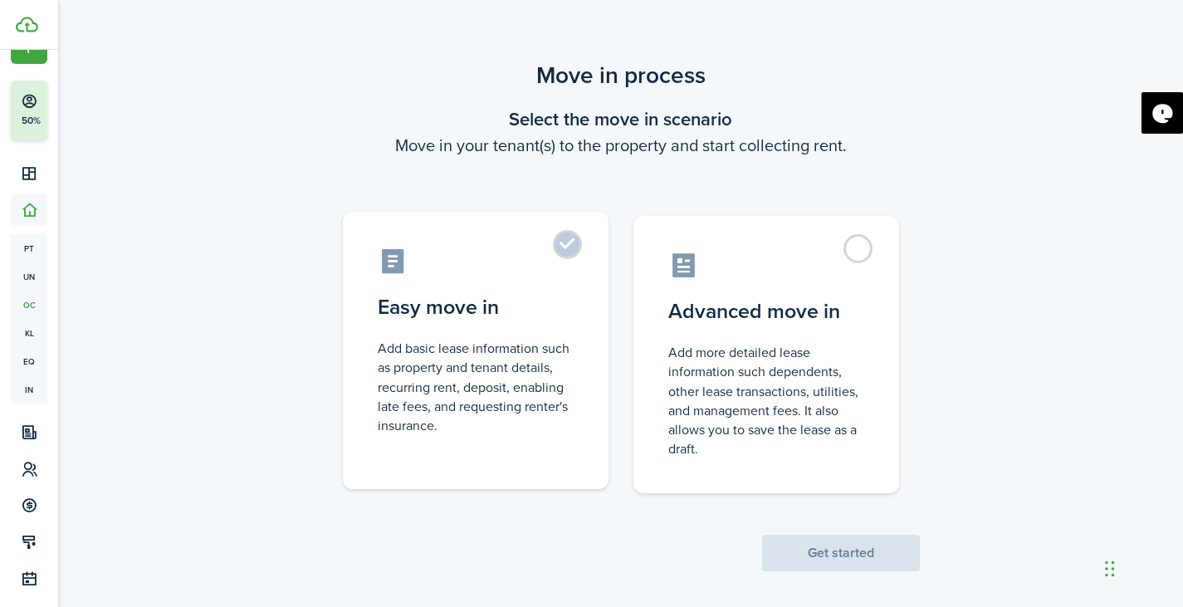
click at [482, 320] on control-radio-card-title "Easy move in" at bounding box center [476, 307] width 196 height 30
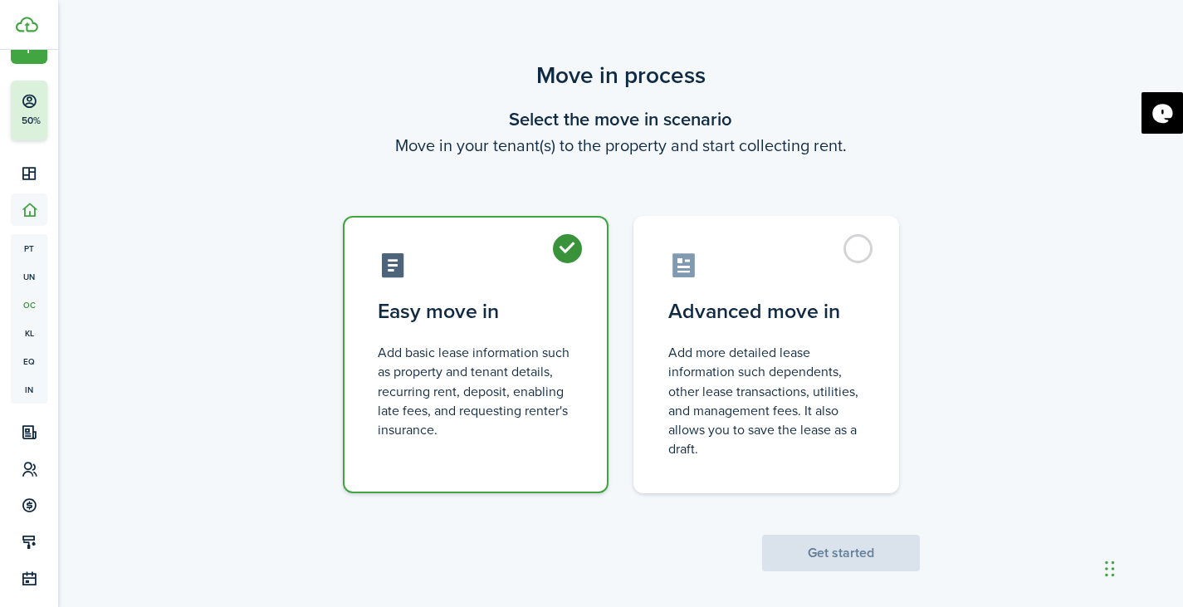
radio input "true"
click at [842, 551] on button "Get started" at bounding box center [841, 553] width 158 height 37
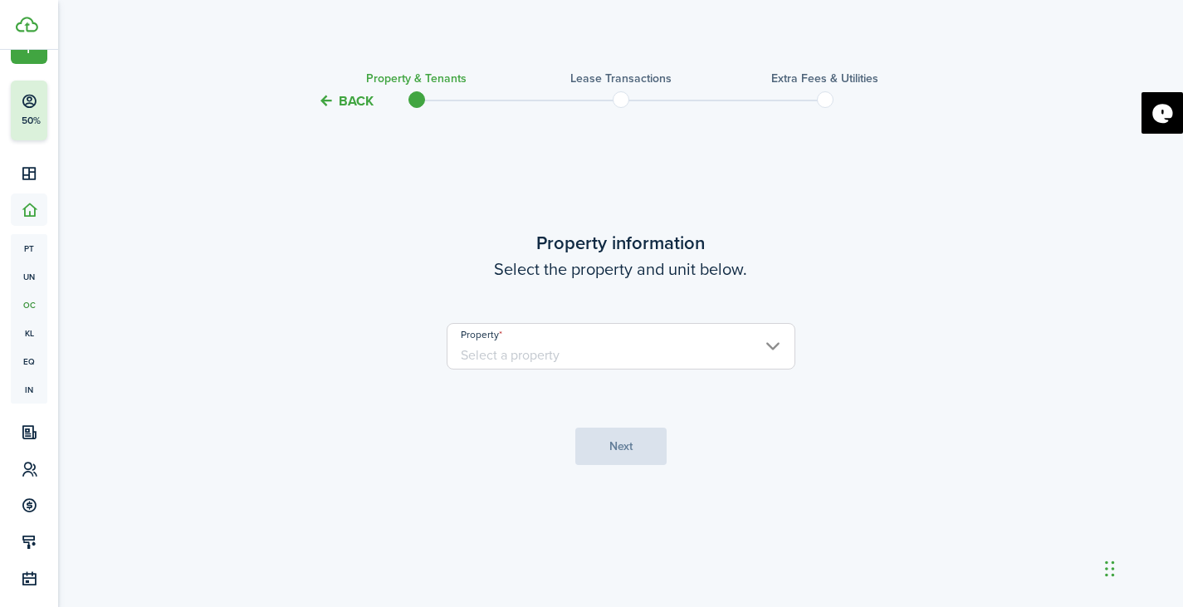
click at [686, 358] on input "Property" at bounding box center [621, 346] width 349 height 47
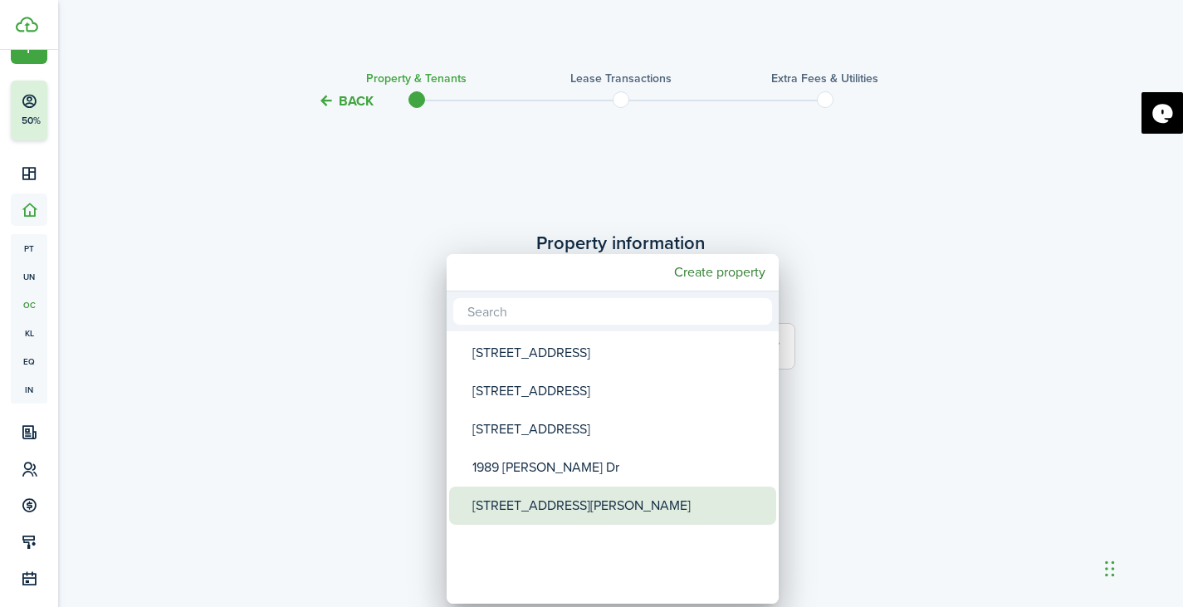
click at [590, 509] on div "[STREET_ADDRESS][PERSON_NAME]" at bounding box center [619, 506] width 294 height 38
type input "[STREET_ADDRESS][PERSON_NAME]"
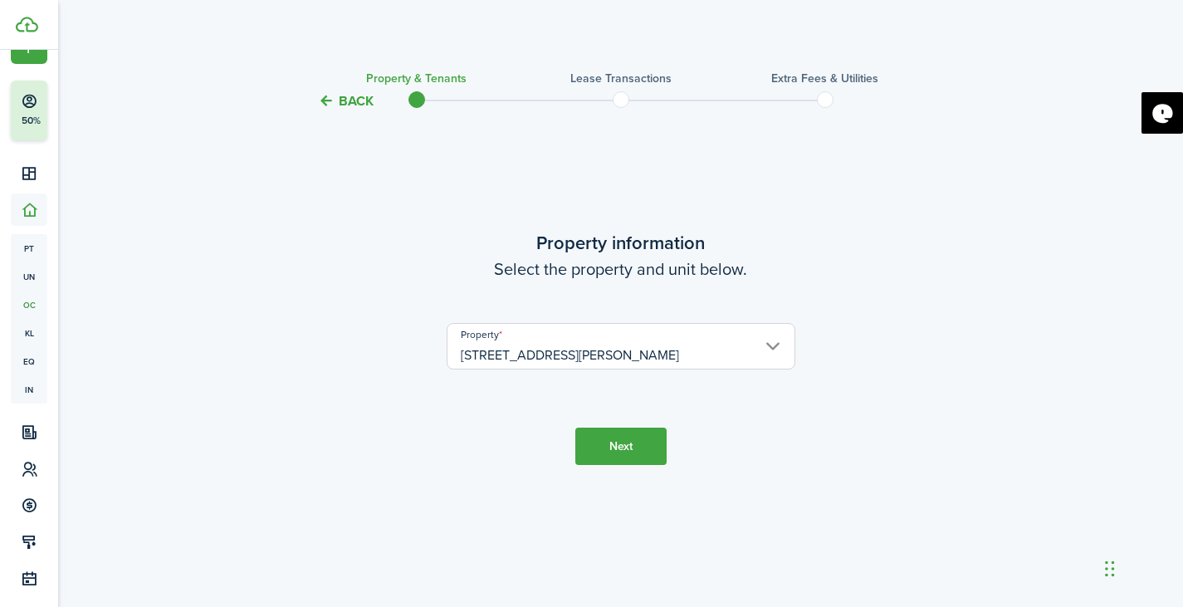
click at [619, 451] on button "Next" at bounding box center [620, 446] width 91 height 37
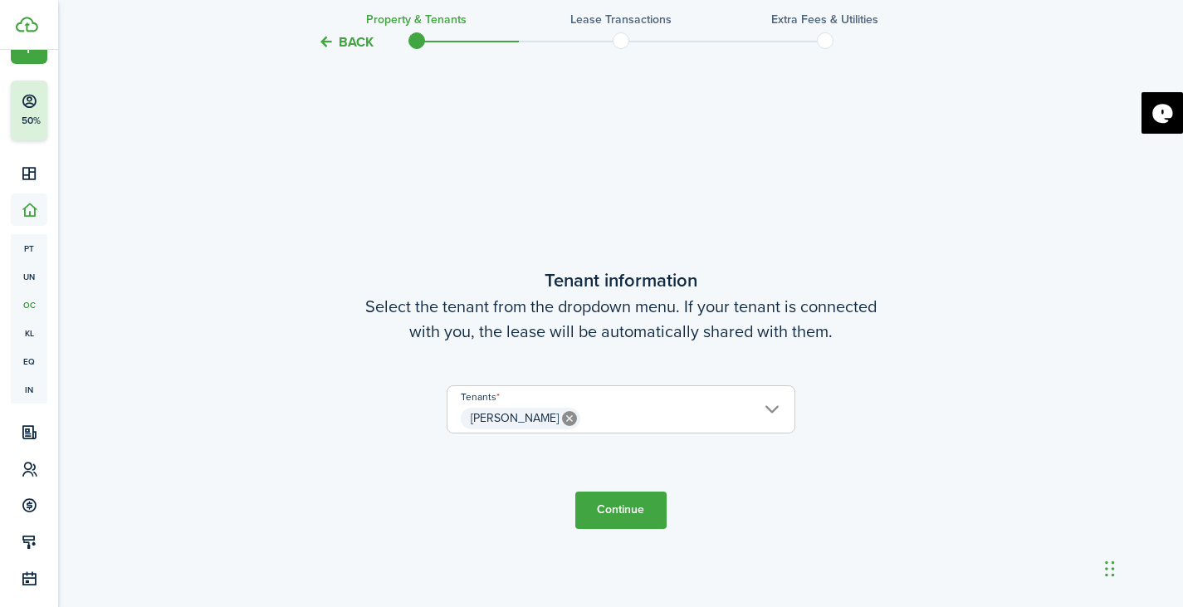
scroll to position [496, 0]
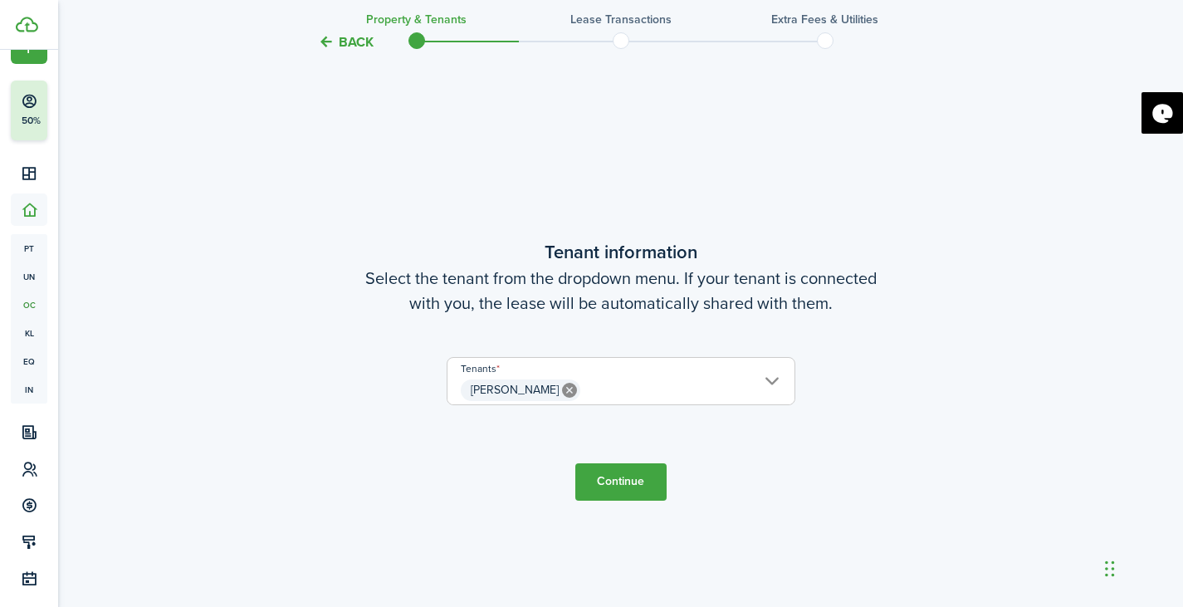
click at [740, 384] on span "[PERSON_NAME]" at bounding box center [621, 390] width 347 height 28
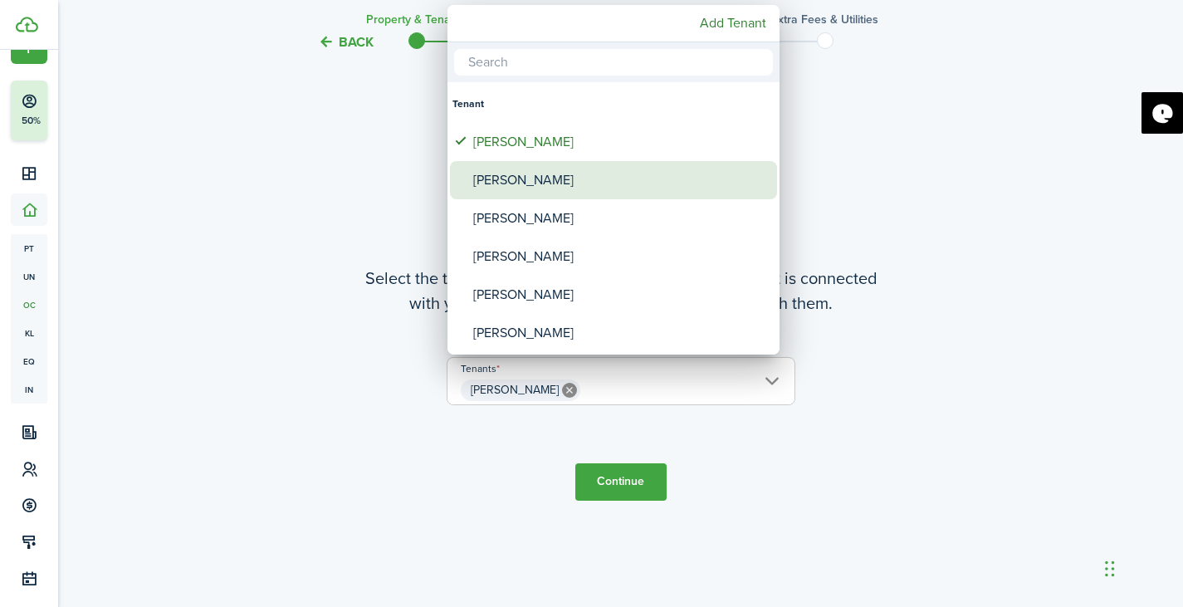
click at [655, 166] on div "[PERSON_NAME]" at bounding box center [620, 180] width 294 height 38
type input "[PERSON_NAME], [PERSON_NAME]"
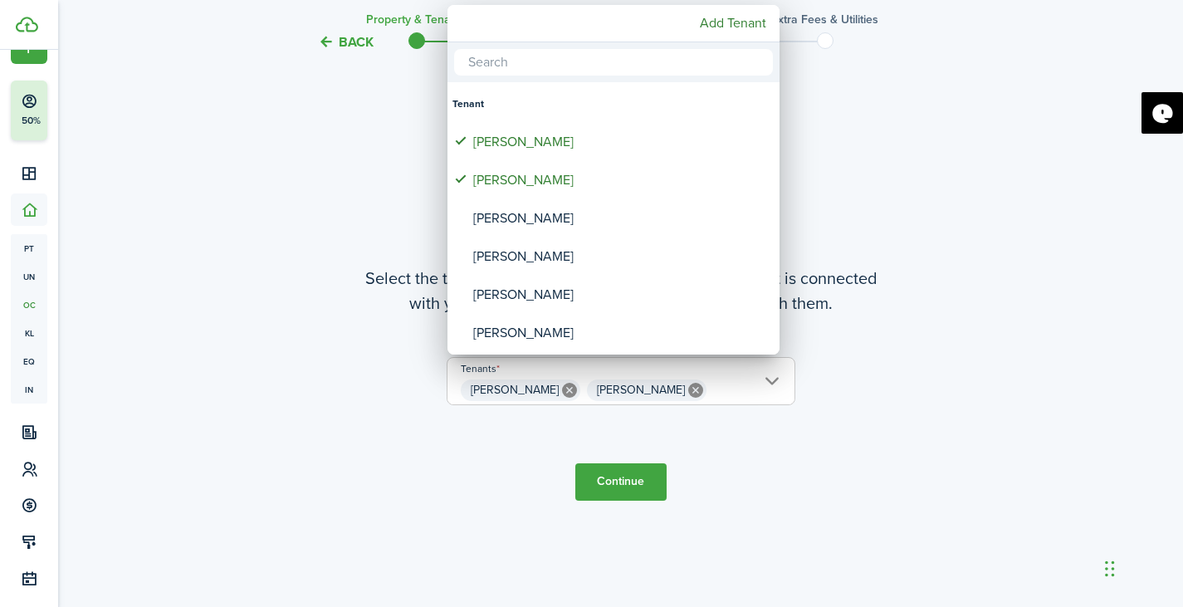
click at [614, 482] on div at bounding box center [591, 303] width 1449 height 873
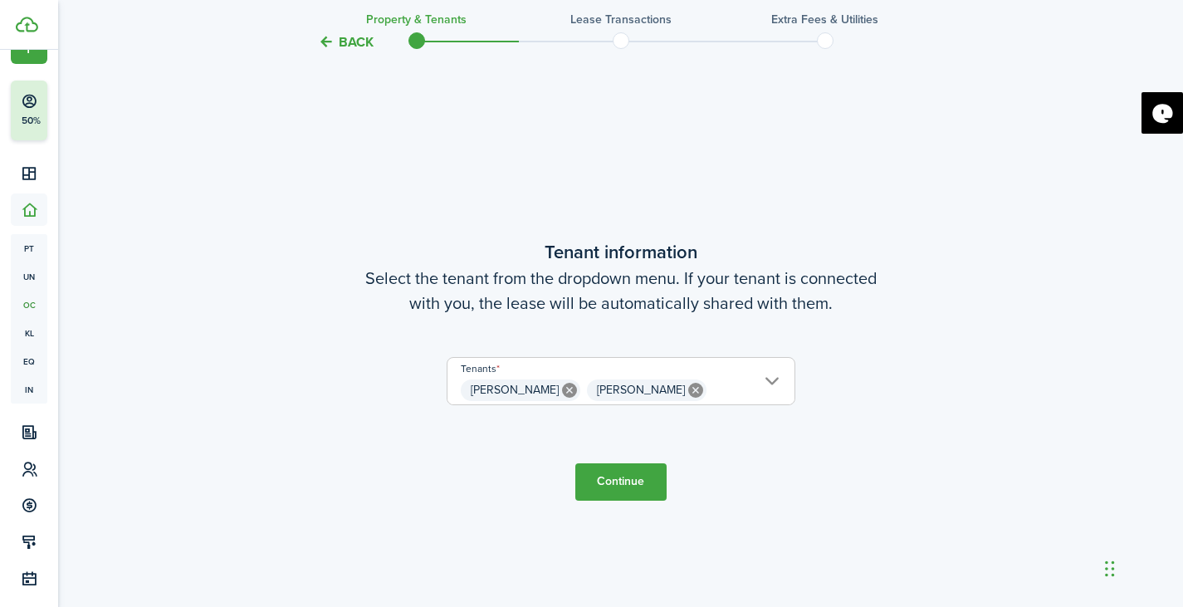
click at [620, 477] on button "Continue" at bounding box center [620, 481] width 91 height 37
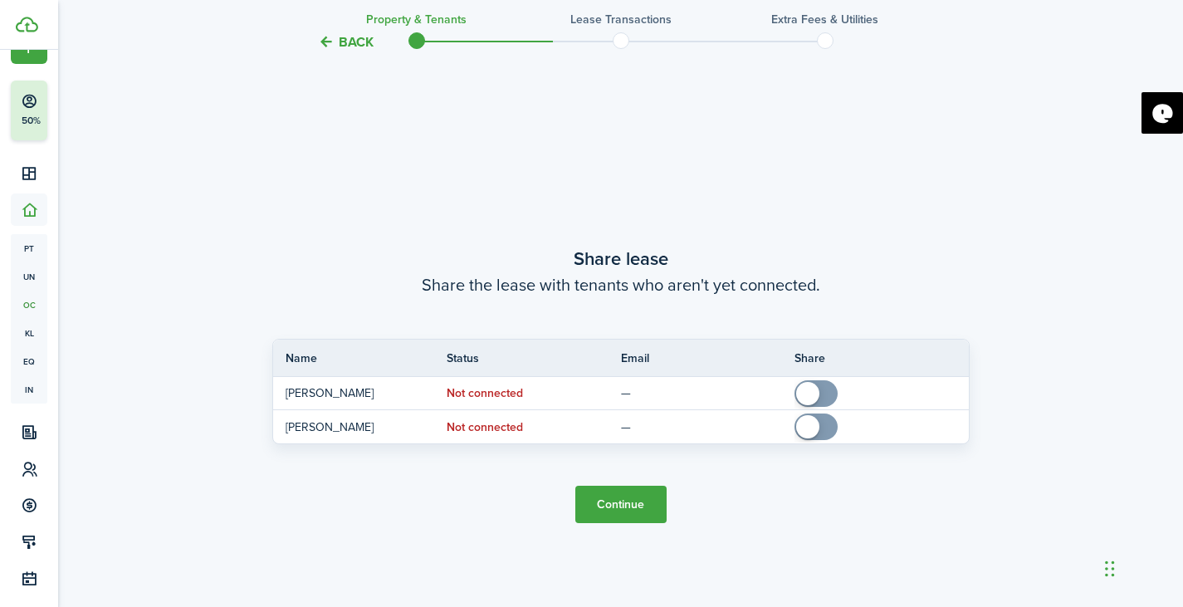
scroll to position [1103, 0]
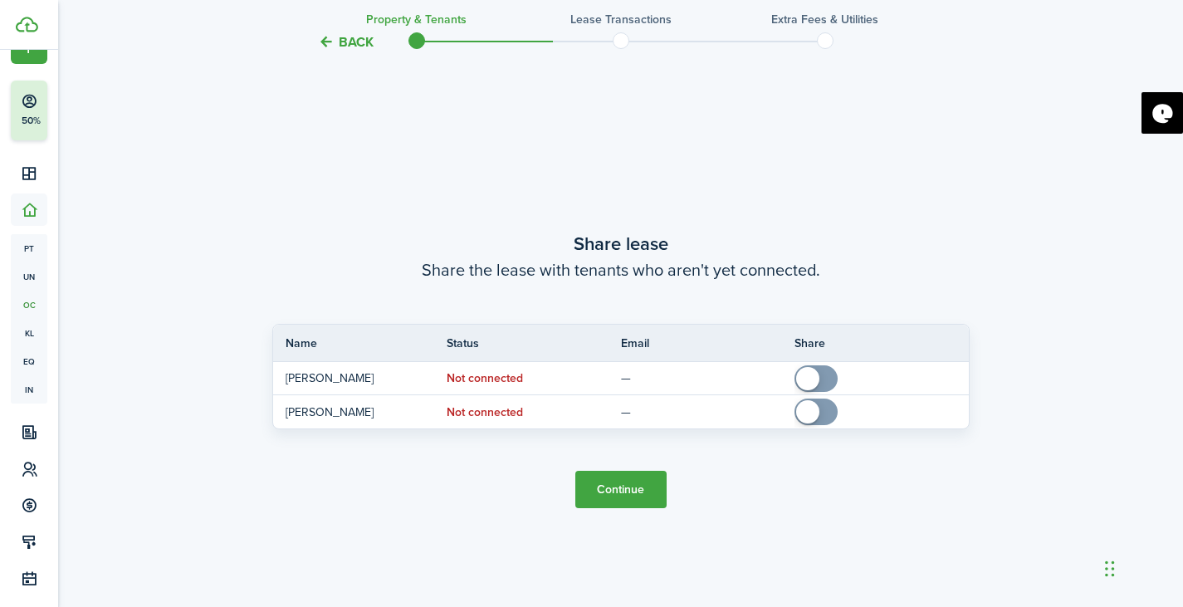
click at [632, 497] on button "Continue" at bounding box center [620, 489] width 91 height 37
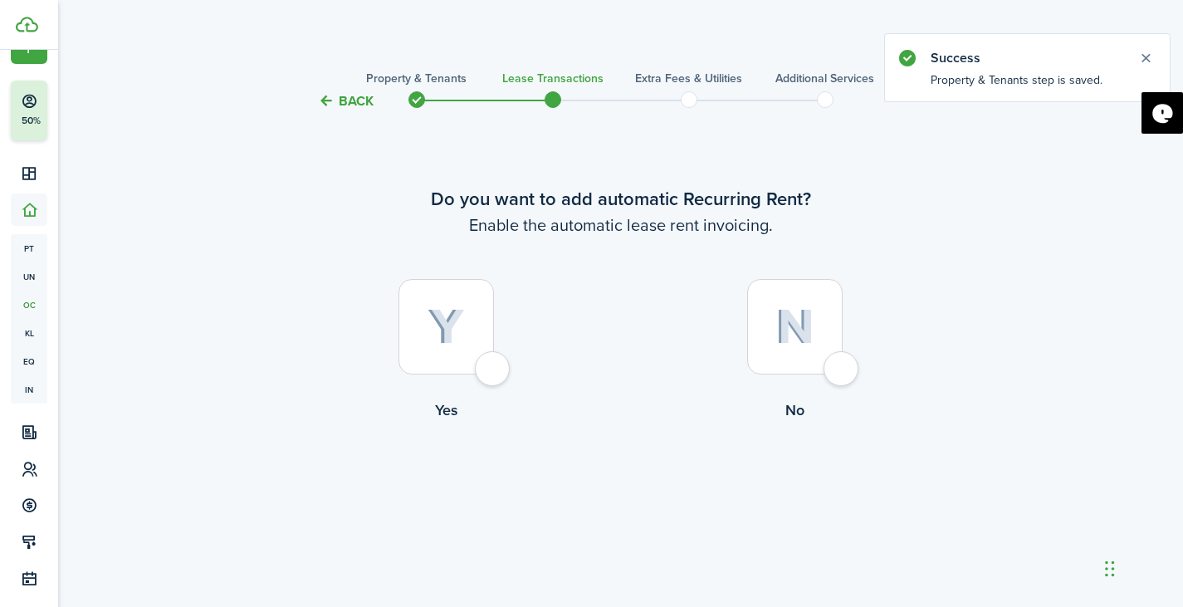
click at [481, 355] on div at bounding box center [446, 326] width 95 height 95
radio input "true"
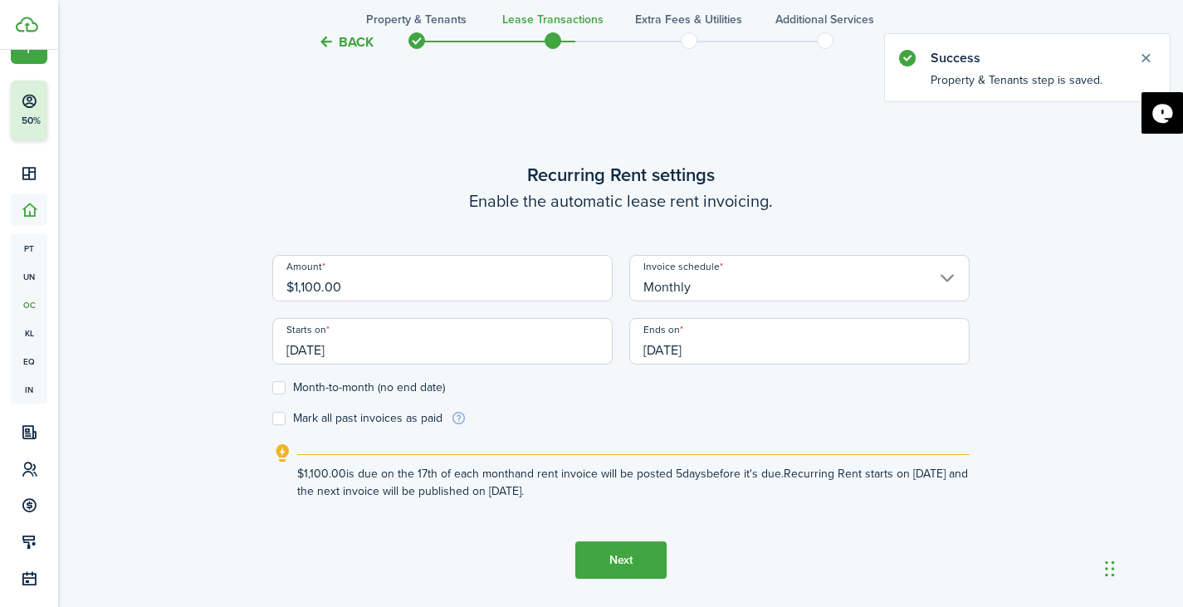
scroll to position [496, 0]
click at [428, 356] on input "[DATE]" at bounding box center [442, 340] width 340 height 47
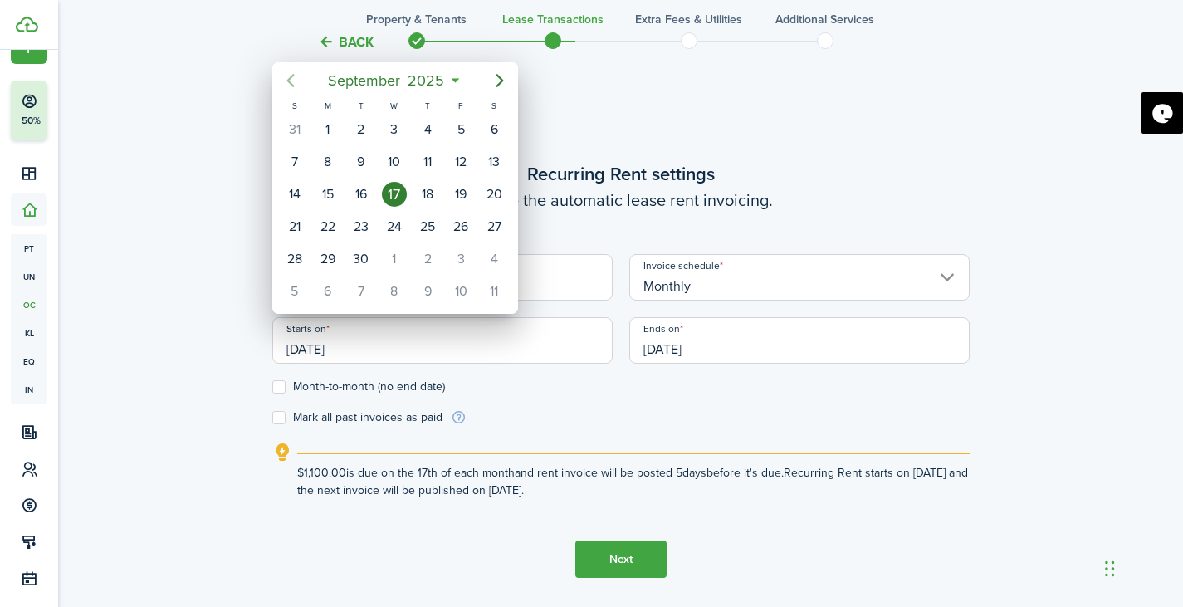
click at [292, 82] on icon "Previous page" at bounding box center [291, 81] width 20 height 20
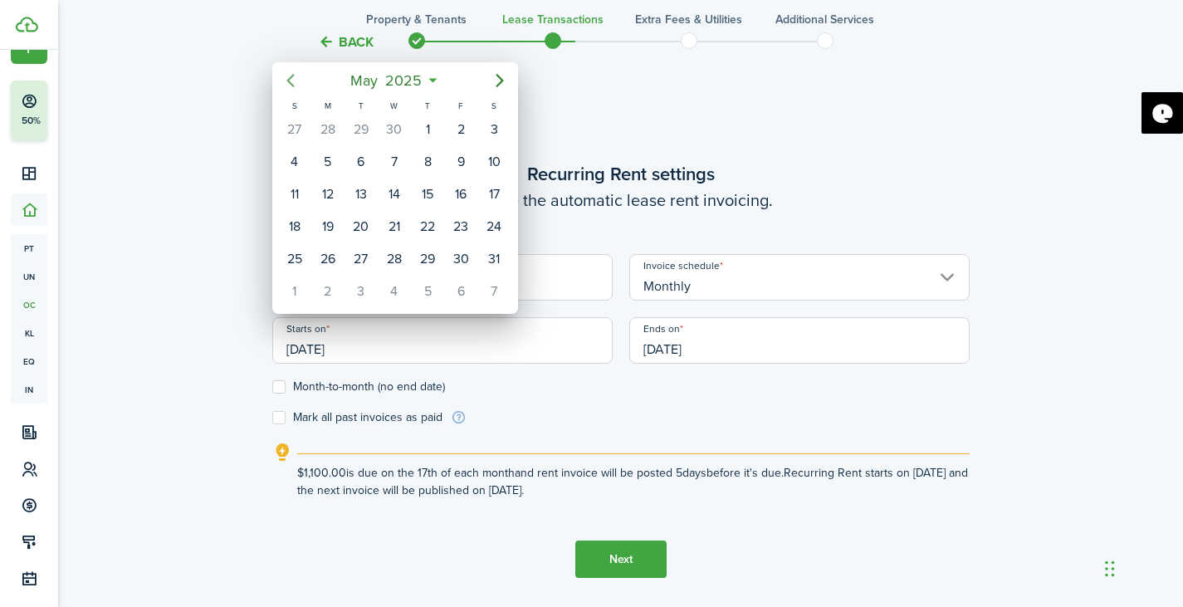
click at [292, 82] on icon "Previous page" at bounding box center [291, 81] width 20 height 20
click at [496, 135] on div "1" at bounding box center [494, 129] width 25 height 25
type input "[DATE]"
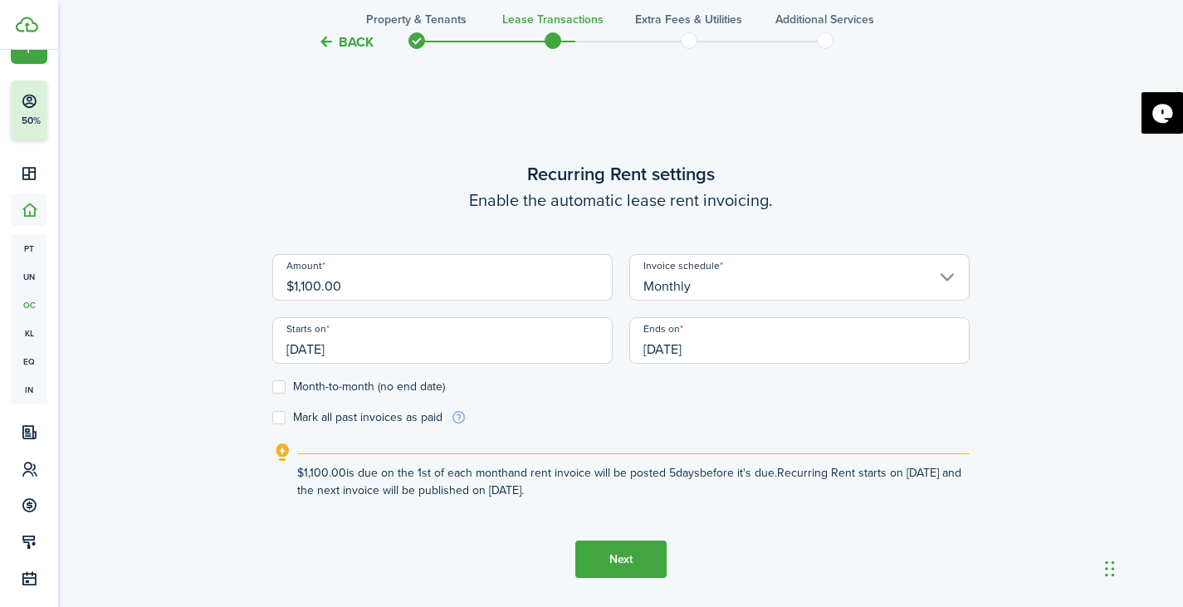
click at [756, 350] on input "[DATE]" at bounding box center [799, 340] width 340 height 47
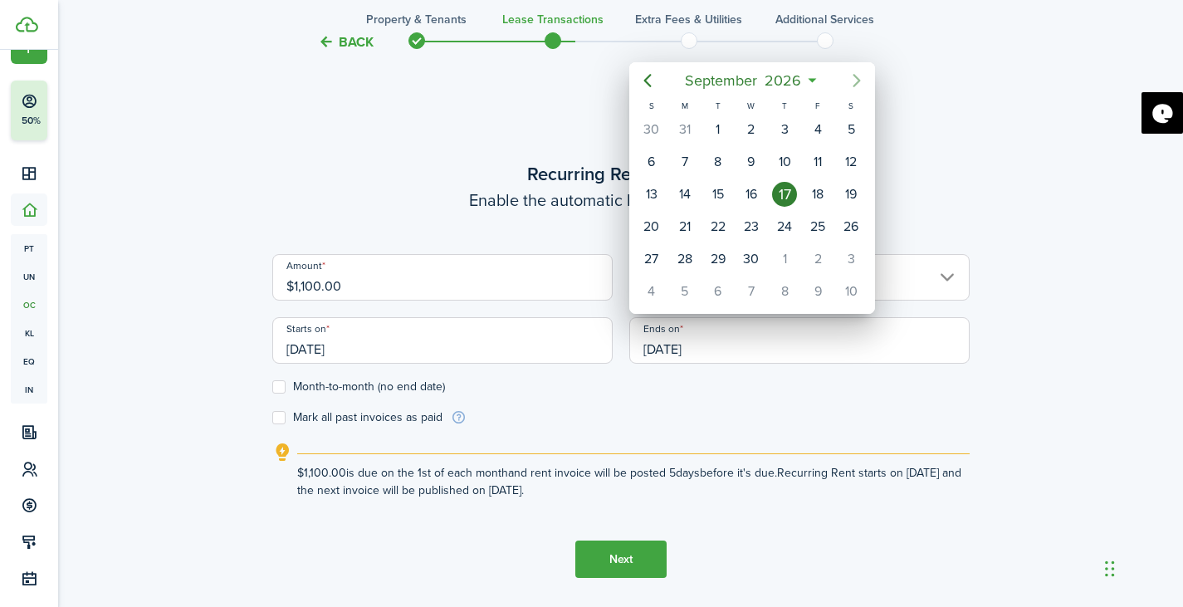
click at [859, 76] on icon "Next page" at bounding box center [857, 81] width 20 height 20
click at [647, 81] on icon "Previous page" at bounding box center [648, 81] width 20 height 20
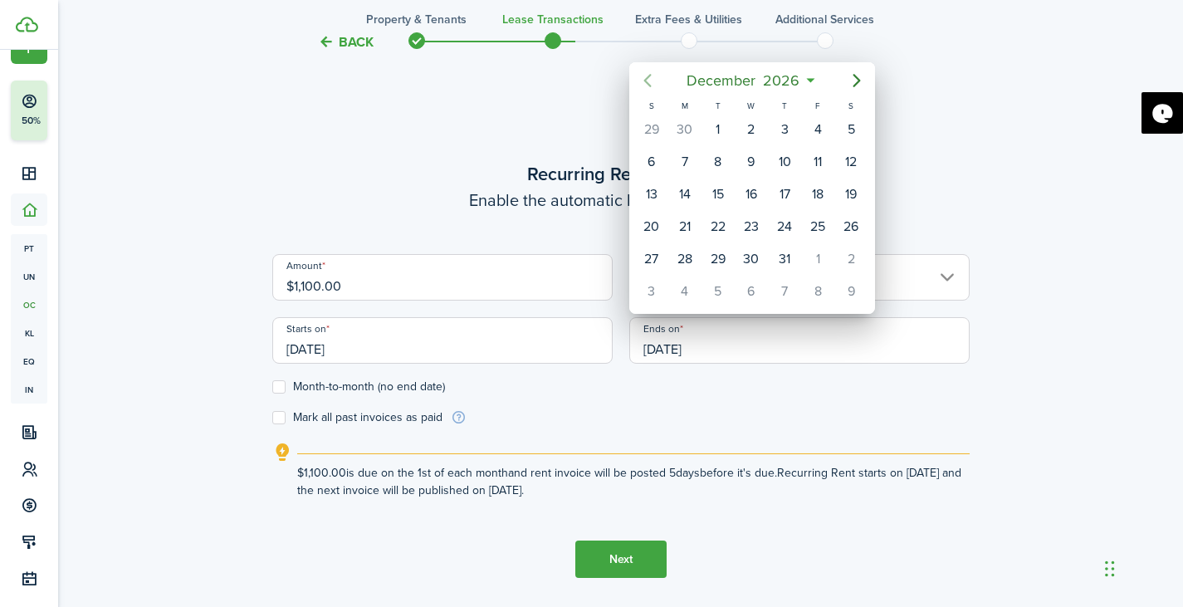
click at [647, 81] on icon "Previous page" at bounding box center [648, 81] width 20 height 20
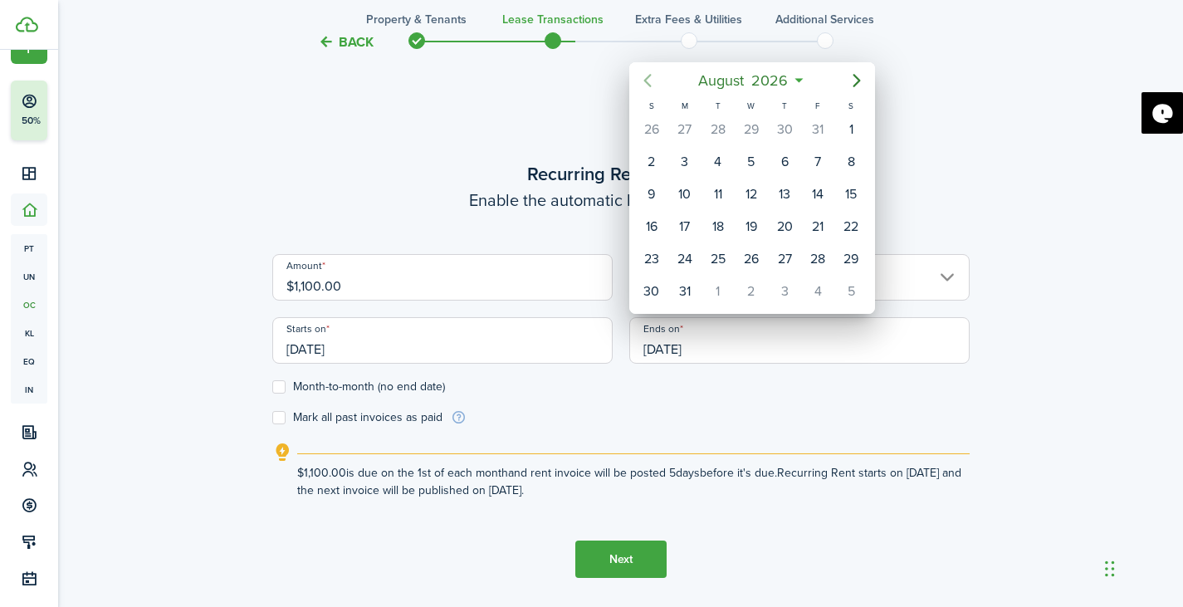
click at [647, 81] on icon "Previous page" at bounding box center [648, 81] width 20 height 20
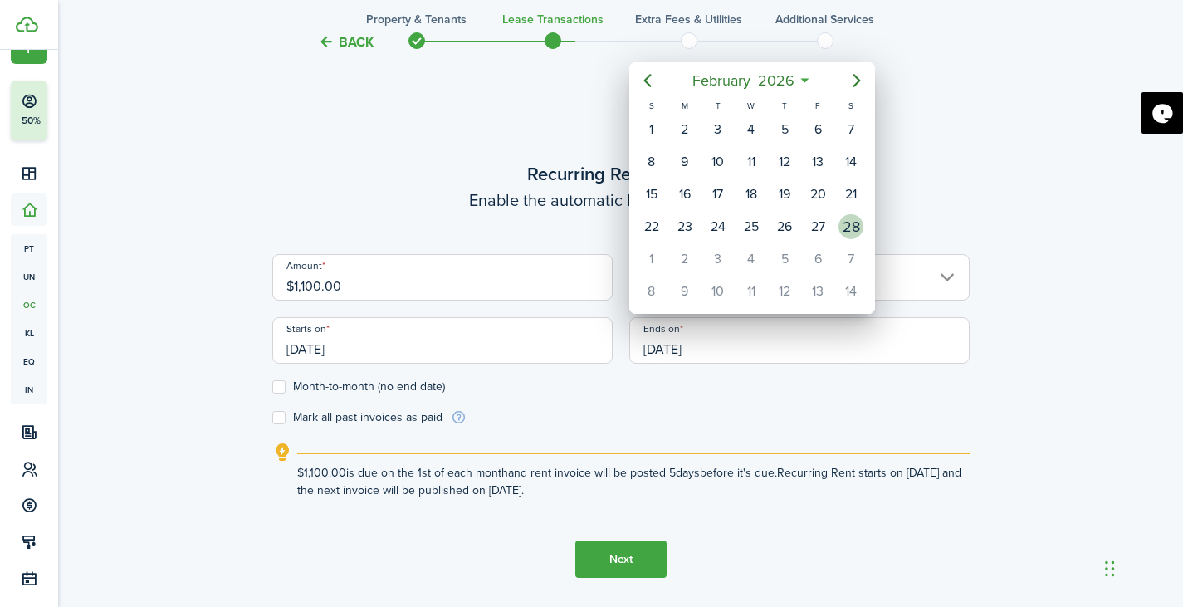
click at [855, 229] on div "28" at bounding box center [851, 226] width 25 height 25
type input "[DATE]"
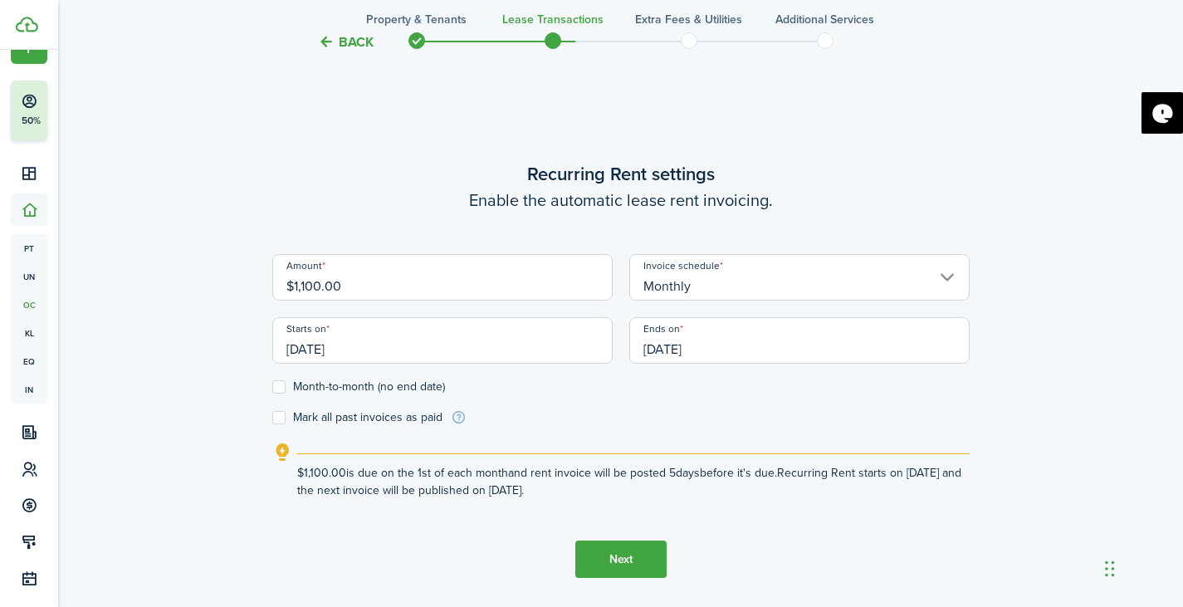
click at [634, 558] on button "Next" at bounding box center [620, 559] width 91 height 37
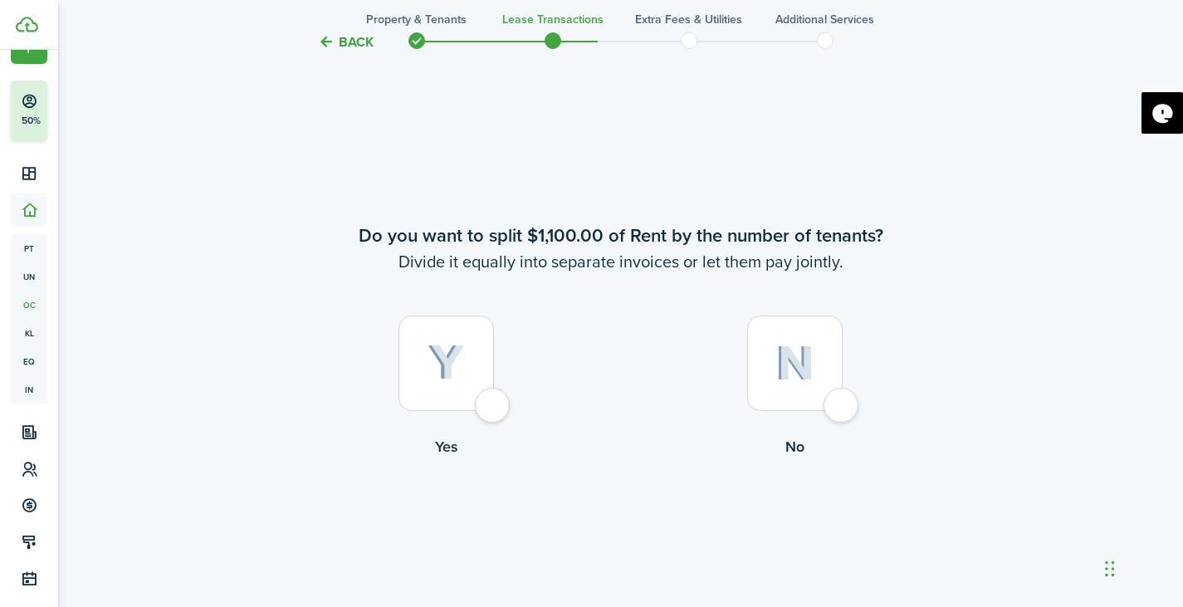
scroll to position [1103, 0]
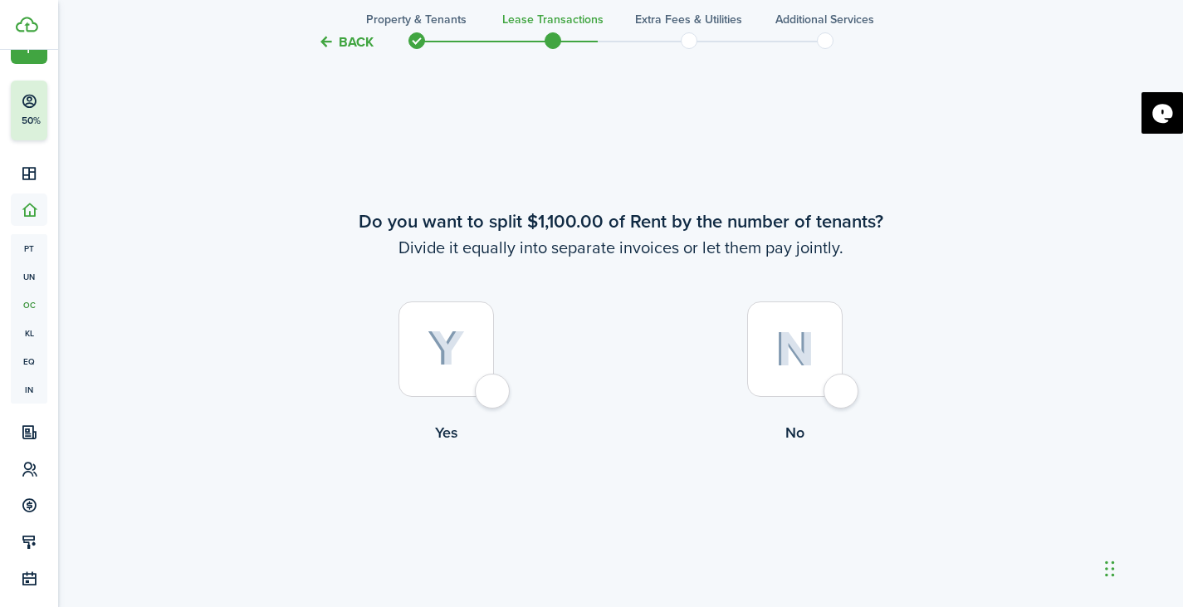
click at [800, 391] on div at bounding box center [794, 348] width 95 height 95
radio input "true"
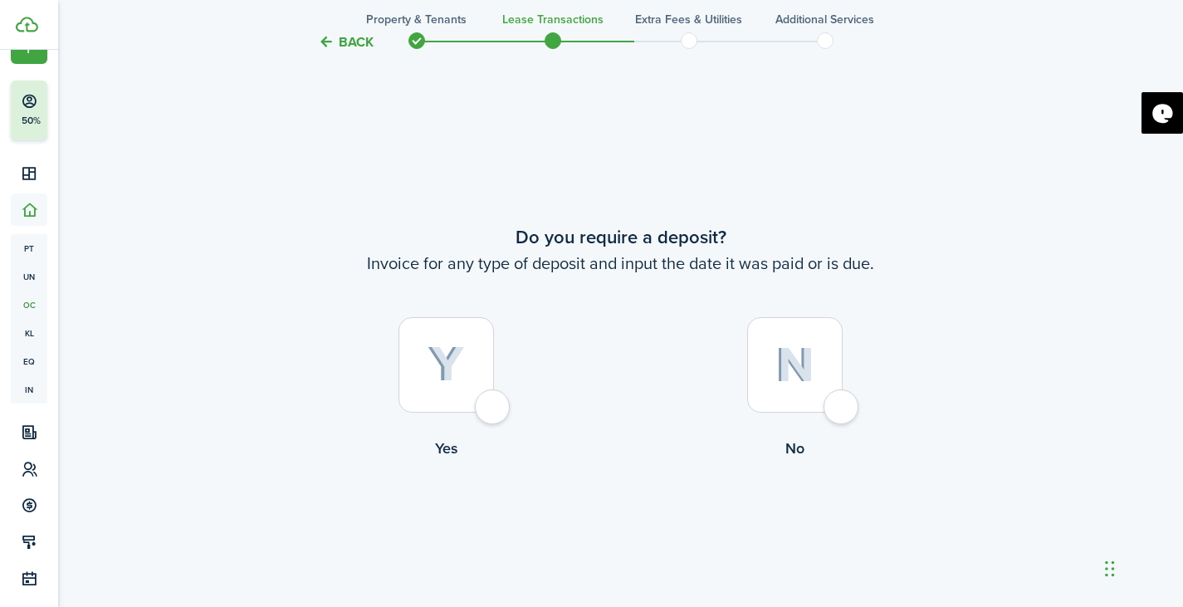
scroll to position [1710, 0]
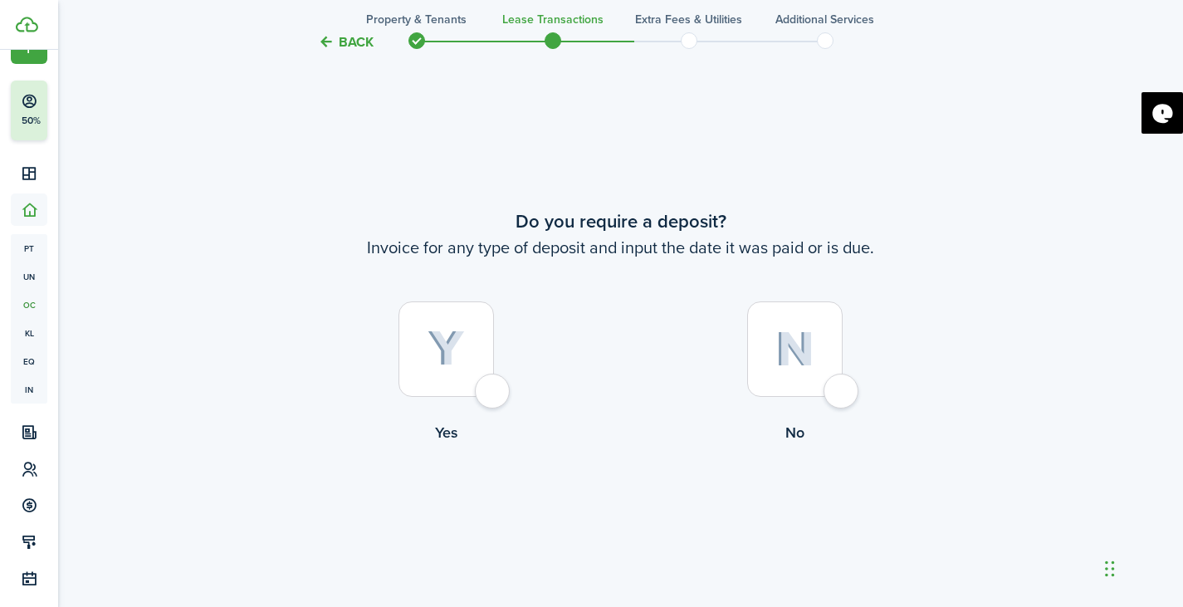
click at [479, 364] on div at bounding box center [446, 348] width 95 height 95
radio input "true"
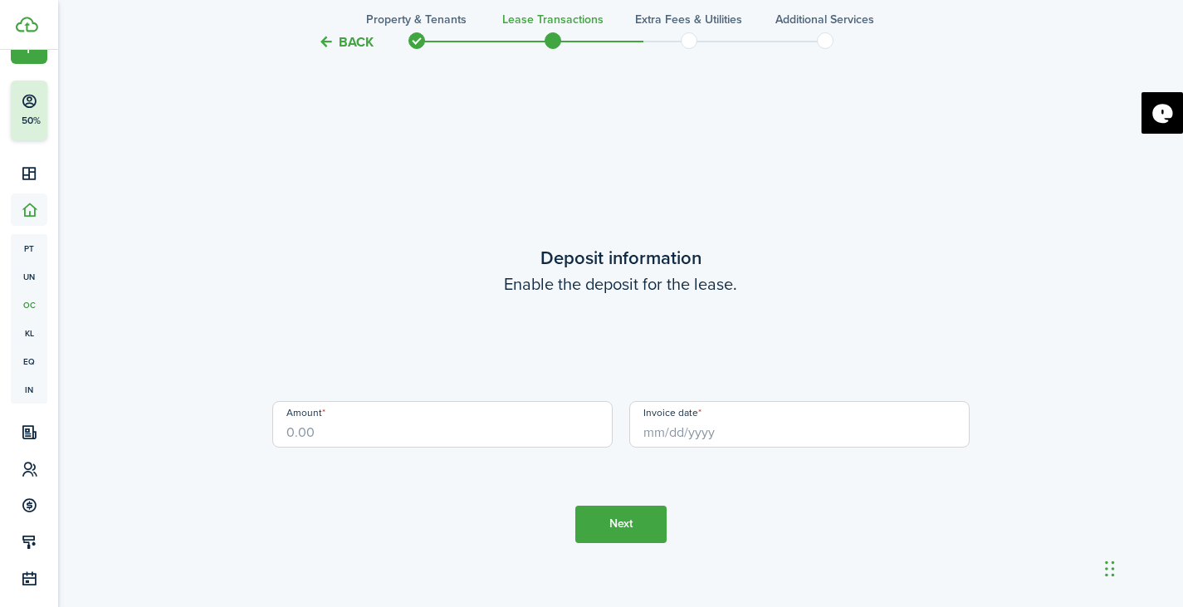
scroll to position [2317, 0]
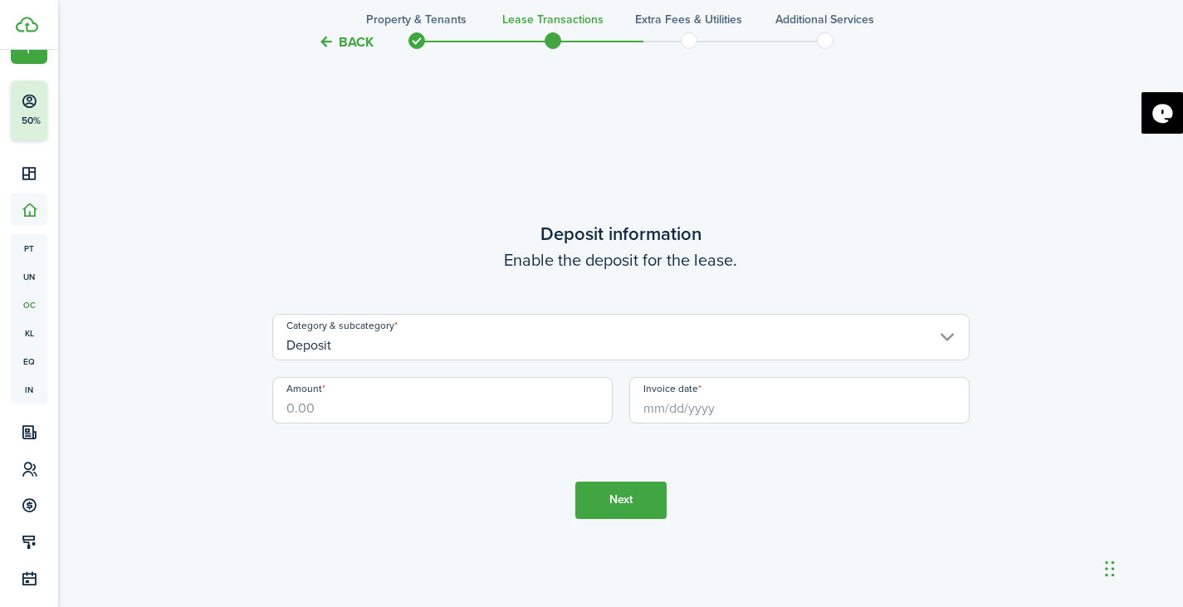
click at [406, 406] on input "Amount" at bounding box center [442, 400] width 340 height 47
click at [673, 411] on input "Invoice date" at bounding box center [799, 400] width 340 height 47
type input "$1,100.00"
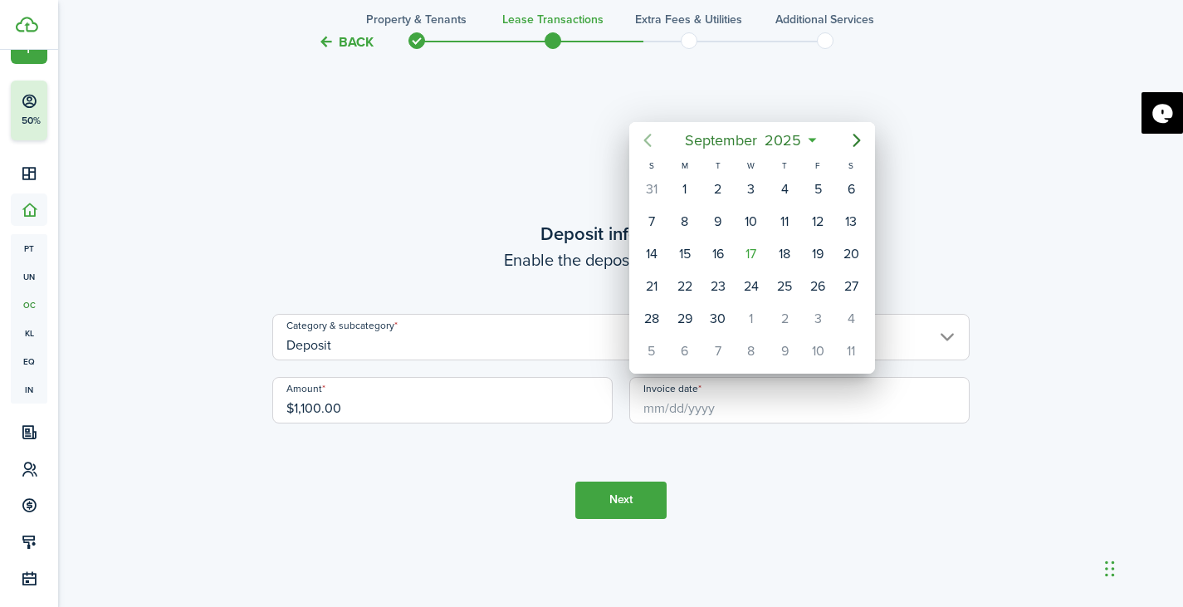
click at [644, 136] on icon "Previous page" at bounding box center [648, 140] width 20 height 20
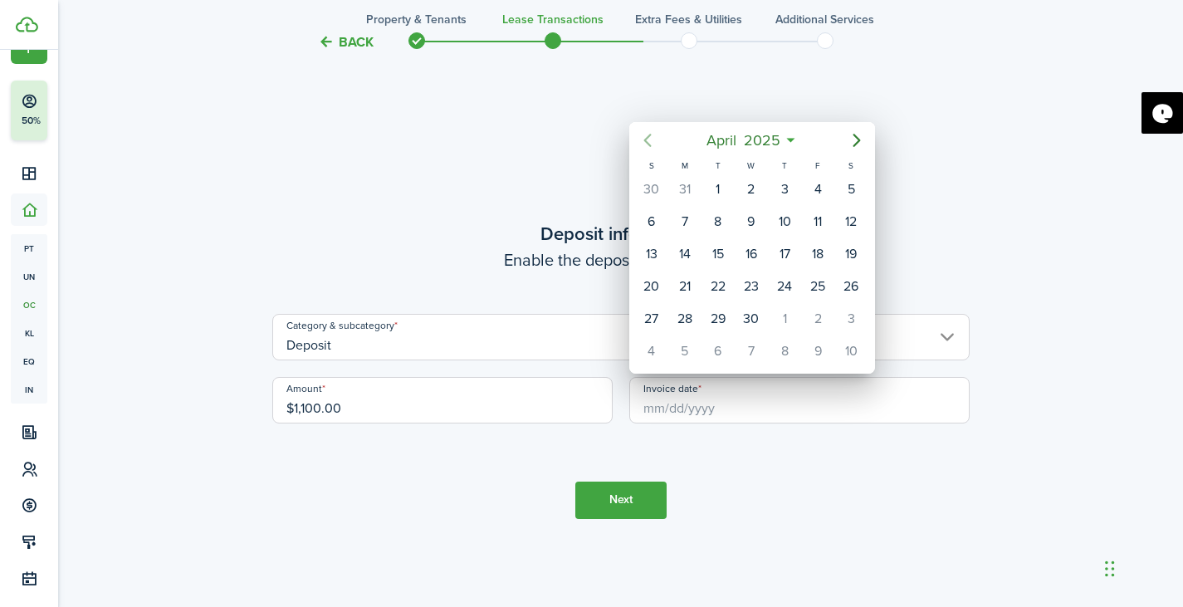
click at [644, 136] on icon "Previous page" at bounding box center [648, 140] width 20 height 20
click at [859, 192] on div "1" at bounding box center [851, 189] width 25 height 25
type input "[DATE]"
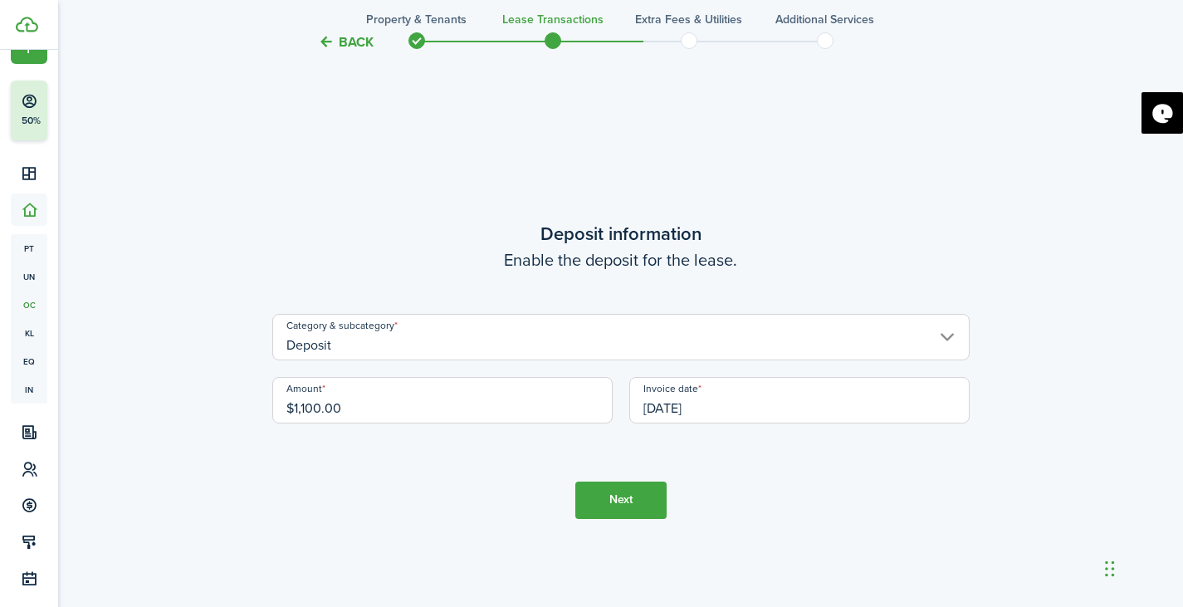
click at [630, 516] on button "Next" at bounding box center [620, 500] width 91 height 37
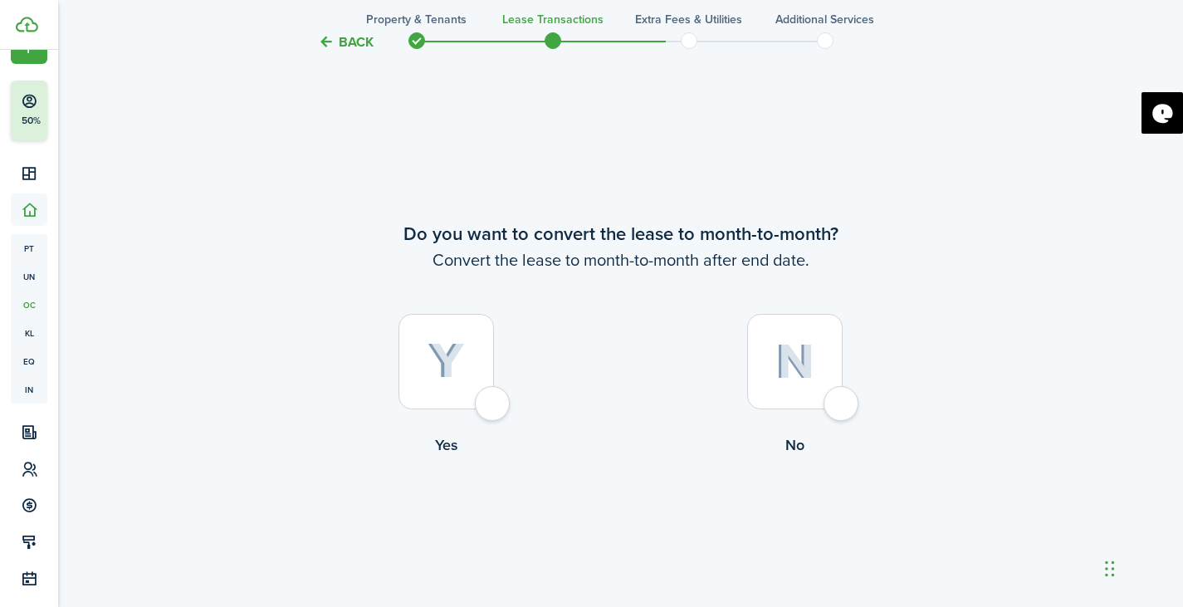
scroll to position [2924, 0]
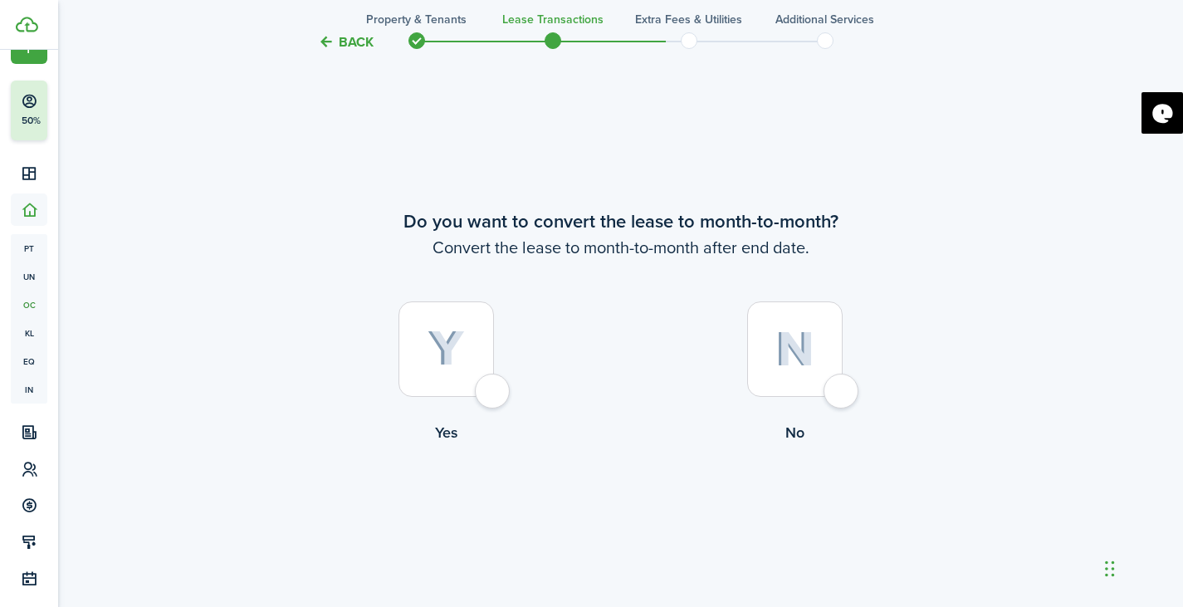
click at [491, 392] on div at bounding box center [446, 348] width 95 height 95
radio input "true"
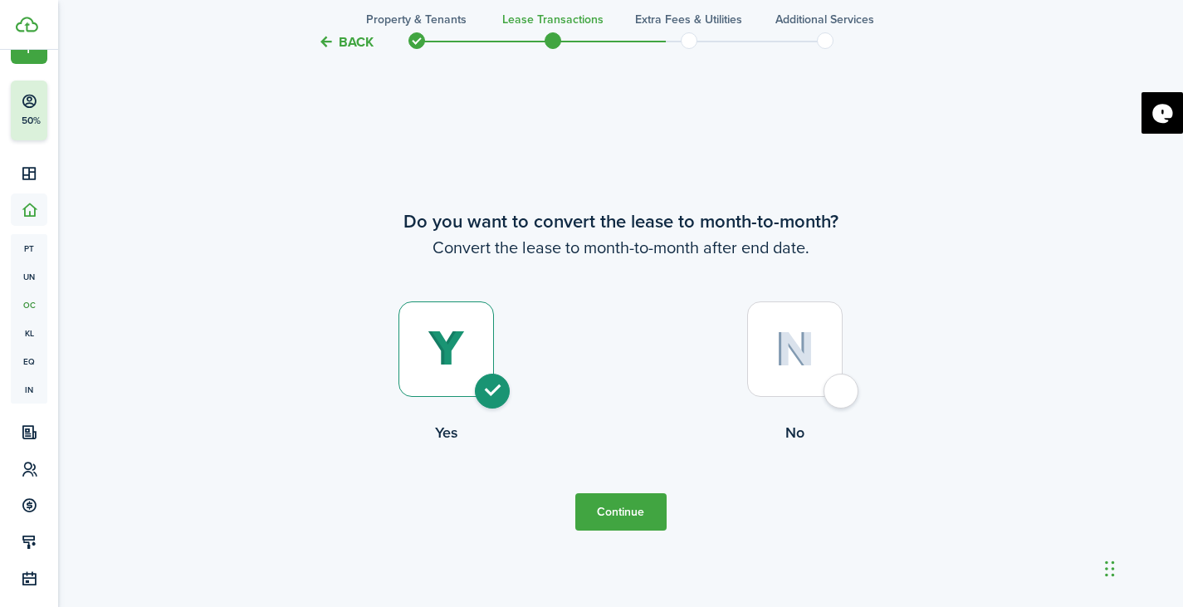
click at [629, 520] on button "Continue" at bounding box center [620, 511] width 91 height 37
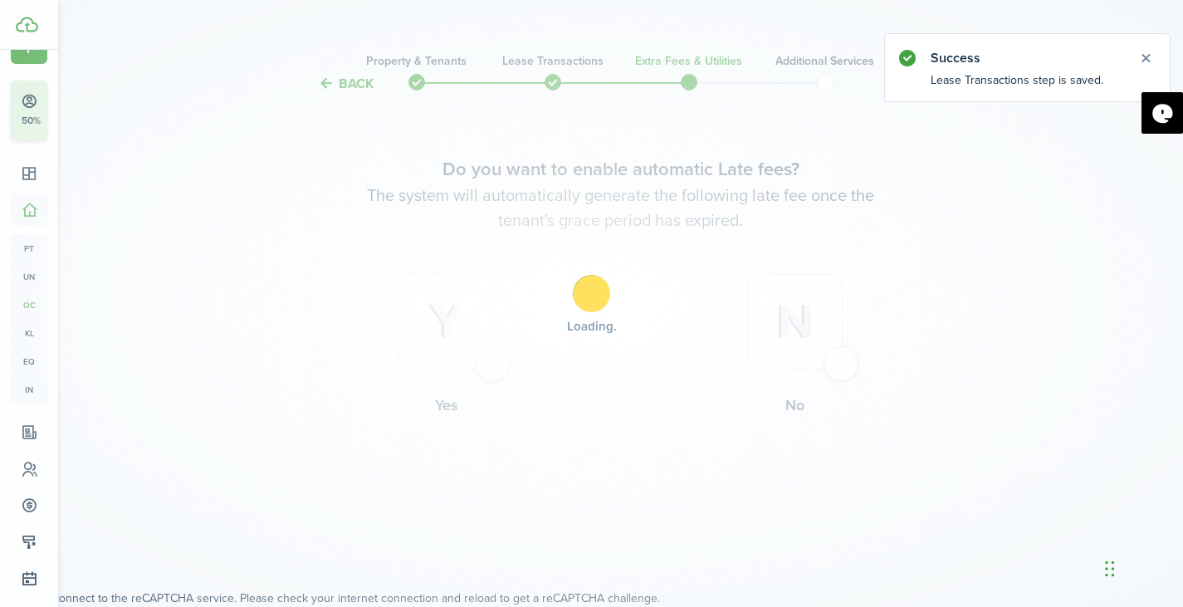
scroll to position [0, 0]
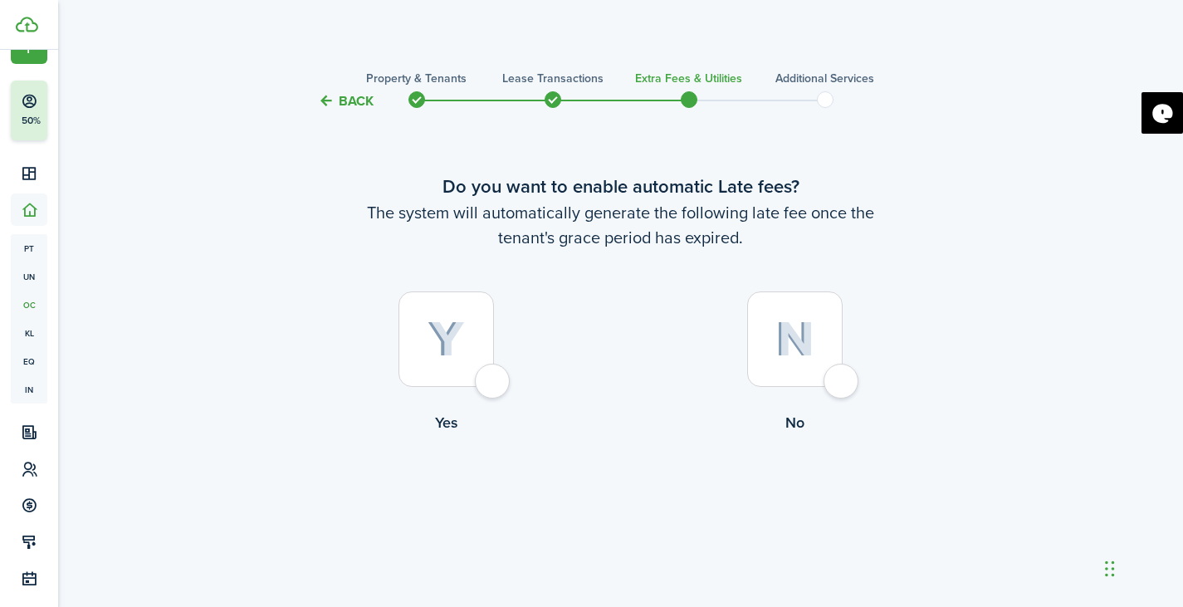
click at [833, 366] on div at bounding box center [794, 338] width 95 height 95
radio input "true"
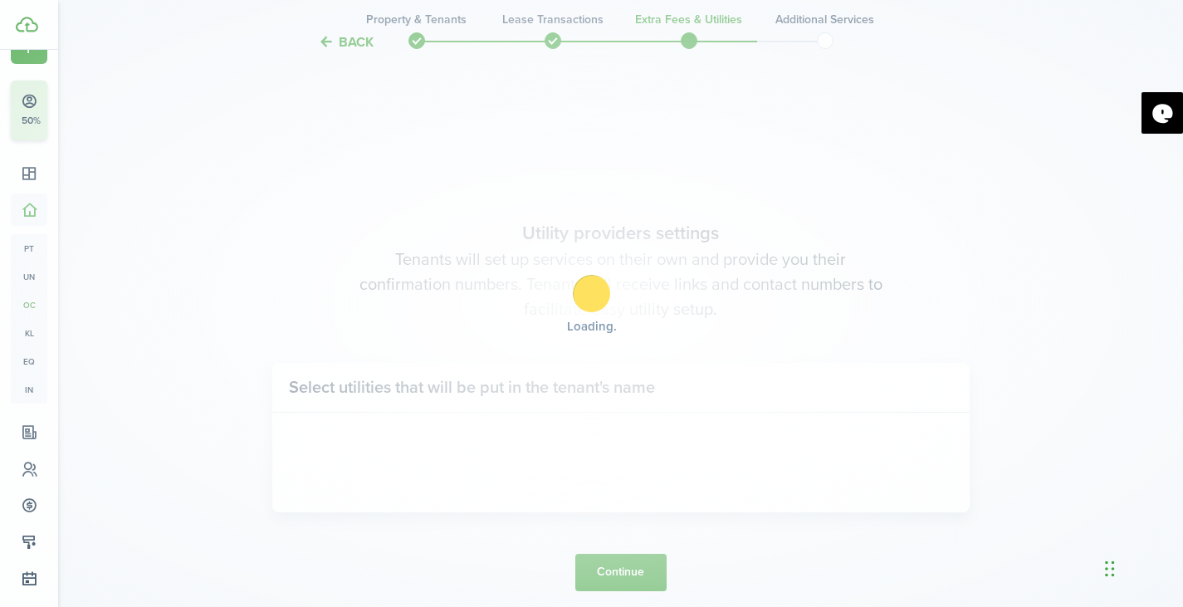
scroll to position [496, 0]
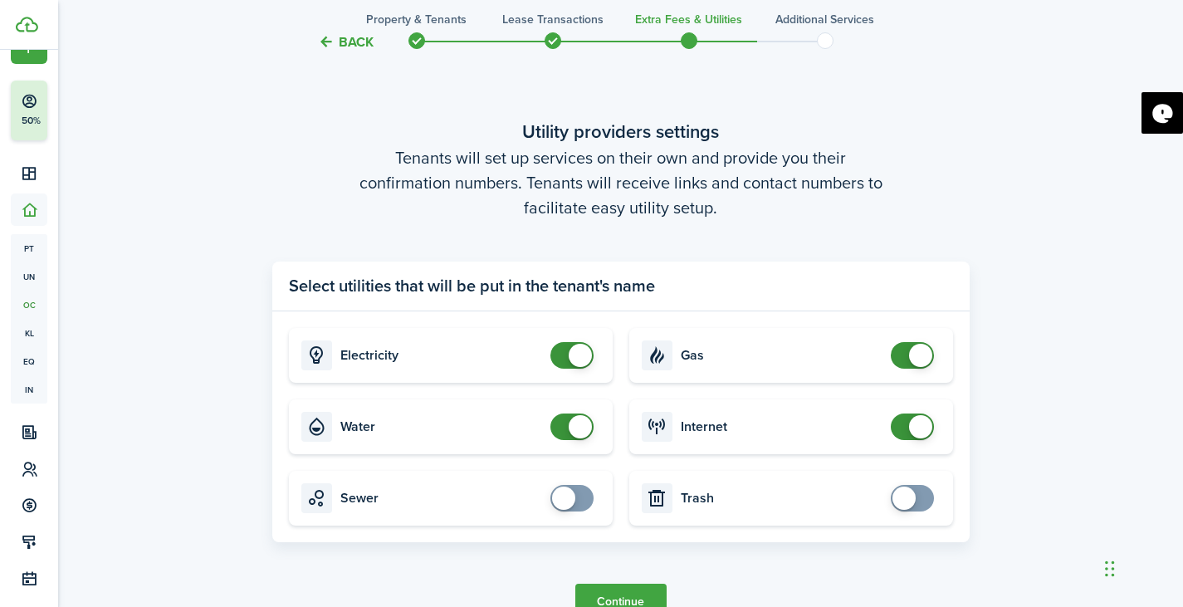
click at [631, 597] on button "Continue" at bounding box center [620, 602] width 91 height 37
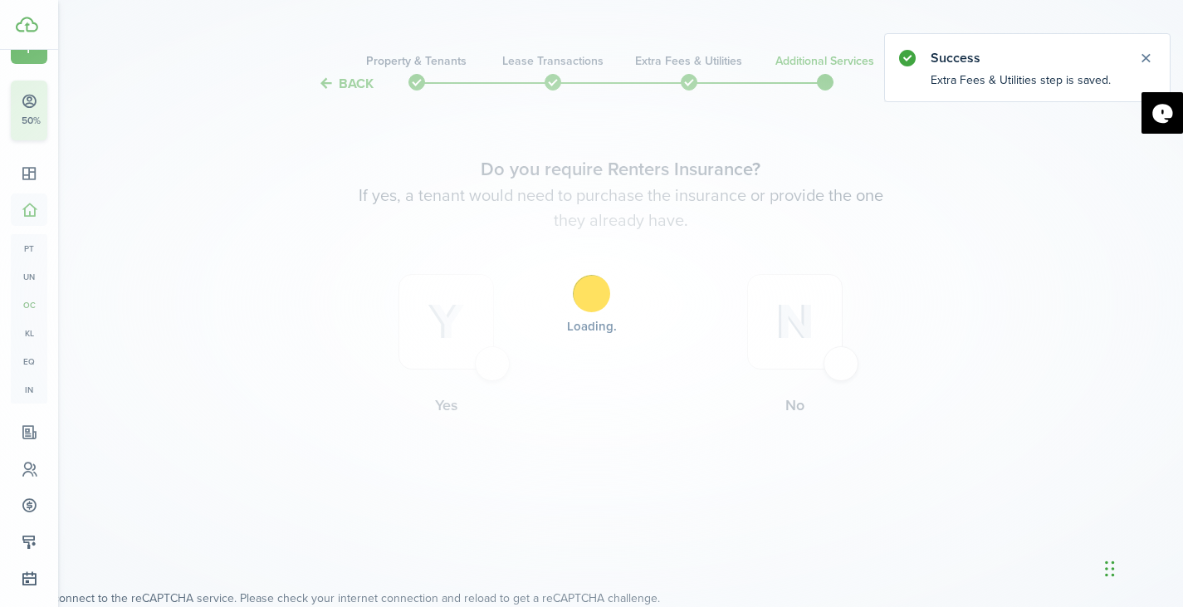
scroll to position [0, 0]
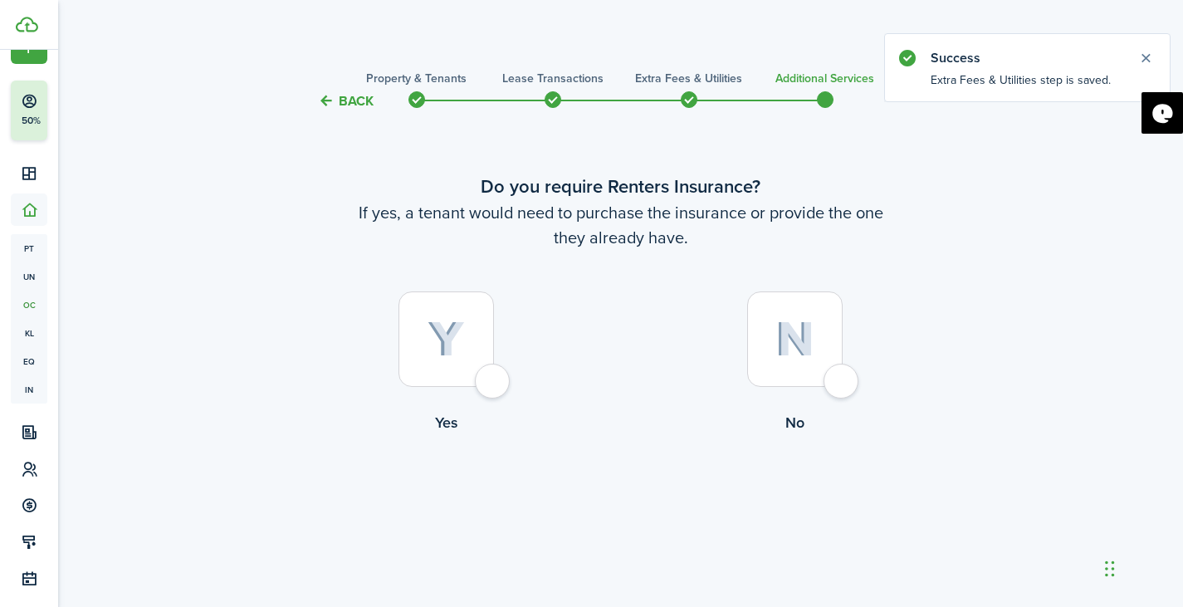
click at [807, 377] on div at bounding box center [794, 338] width 95 height 95
radio input "true"
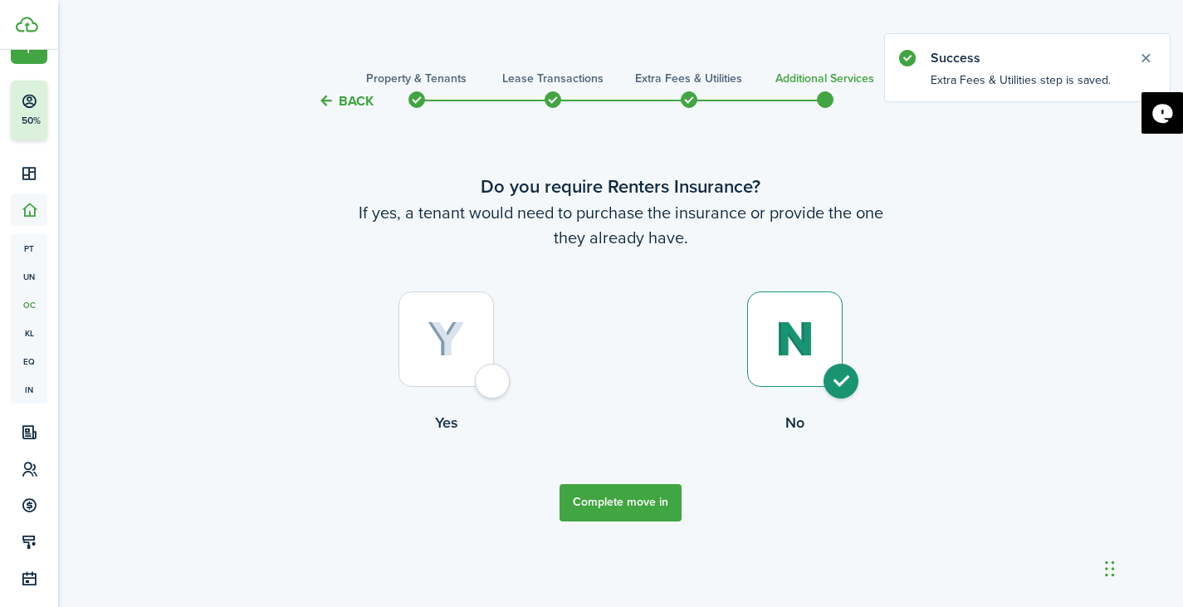
click at [619, 512] on button "Complete move in" at bounding box center [621, 502] width 122 height 37
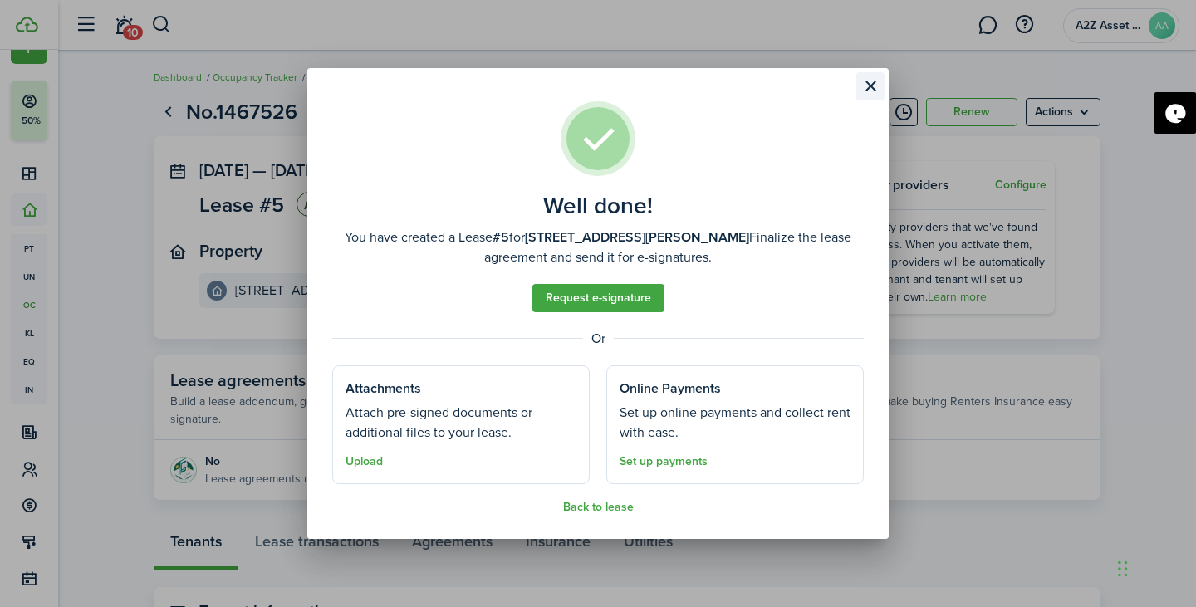
click at [874, 95] on button "Close modal" at bounding box center [870, 86] width 28 height 28
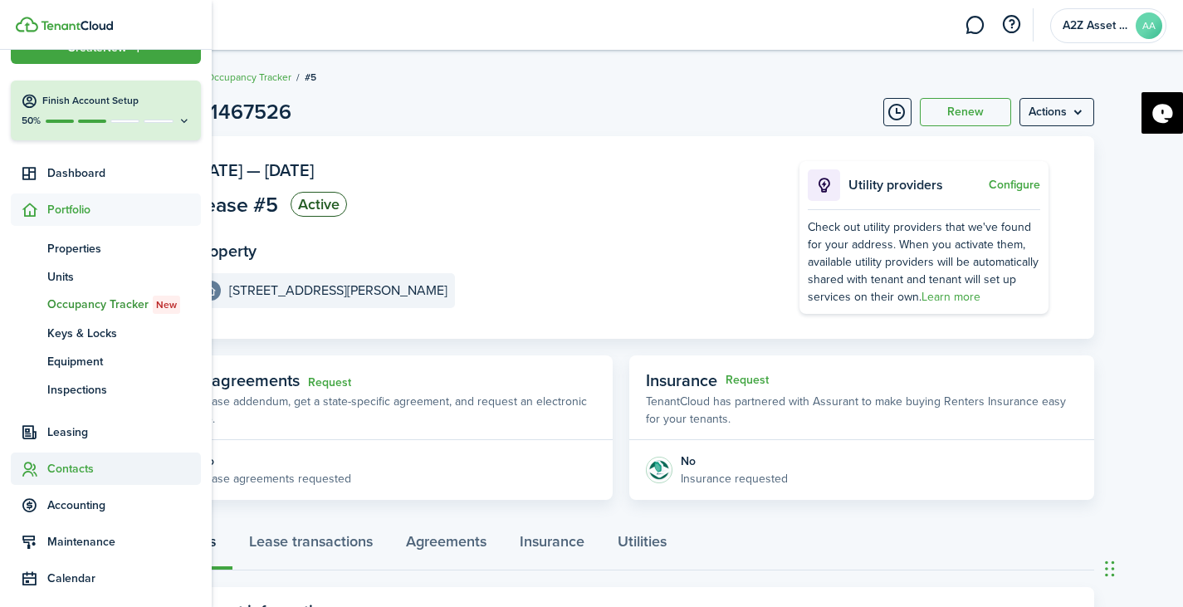
click at [73, 463] on span "Contacts" at bounding box center [124, 468] width 154 height 17
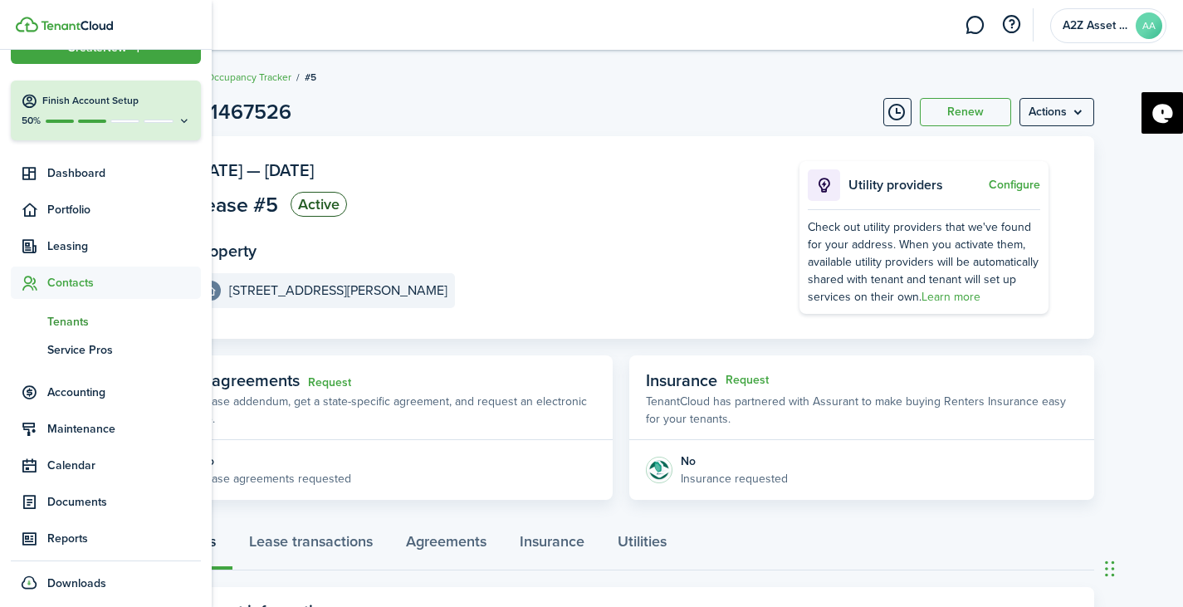
click at [84, 327] on span "Tenants" at bounding box center [124, 321] width 154 height 17
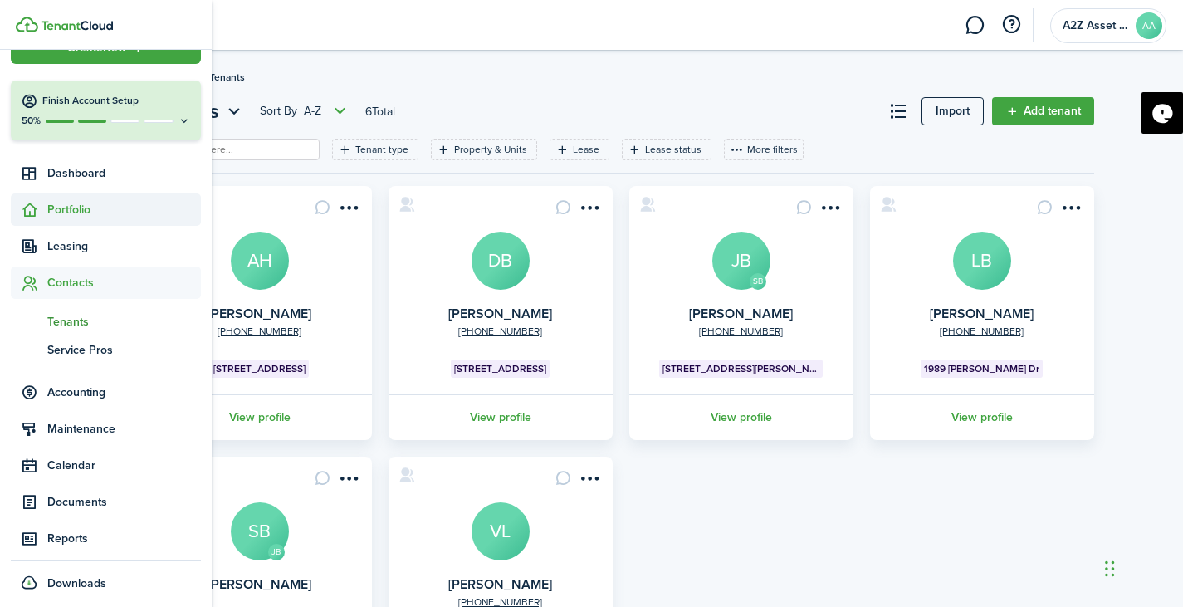
click at [76, 207] on span "Portfolio" at bounding box center [124, 209] width 154 height 17
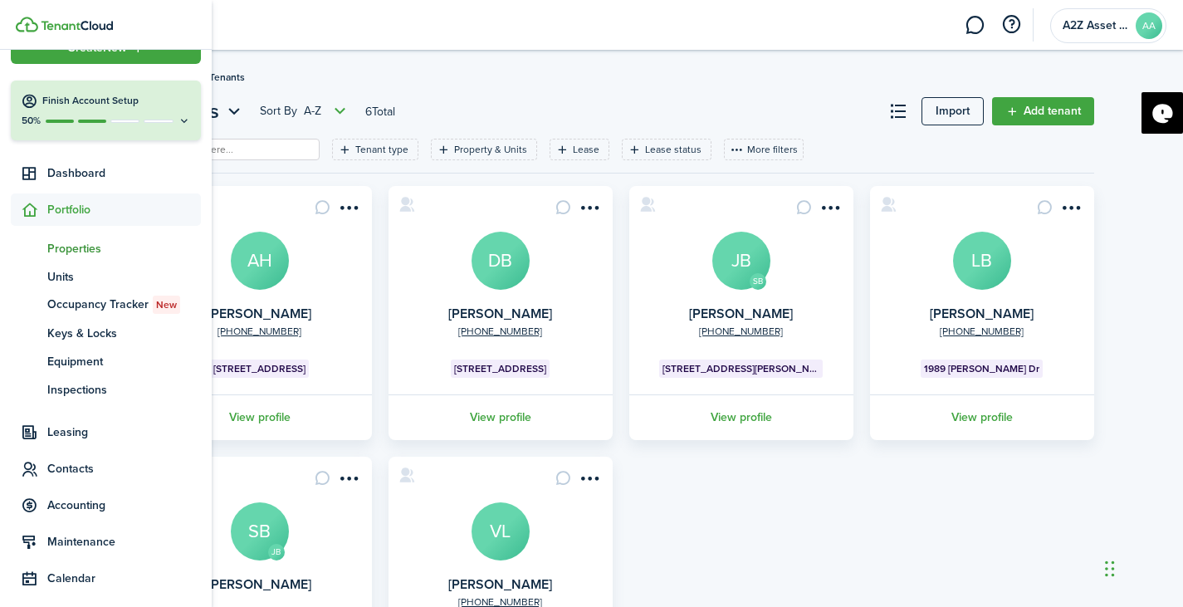
click at [78, 247] on span "Properties" at bounding box center [124, 248] width 154 height 17
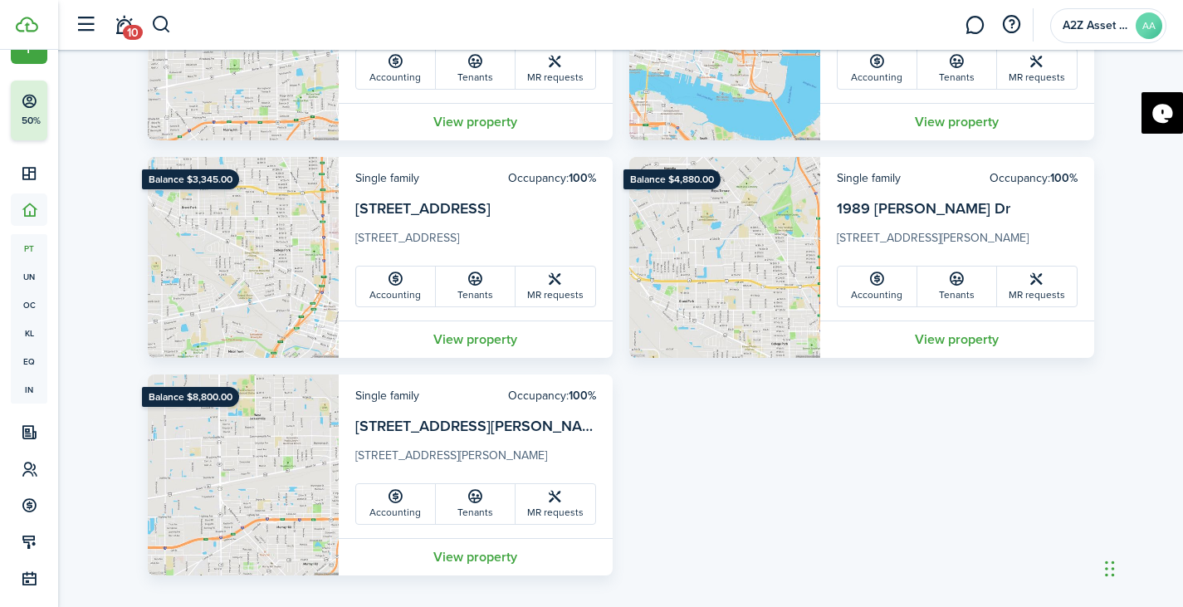
scroll to position [262, 0]
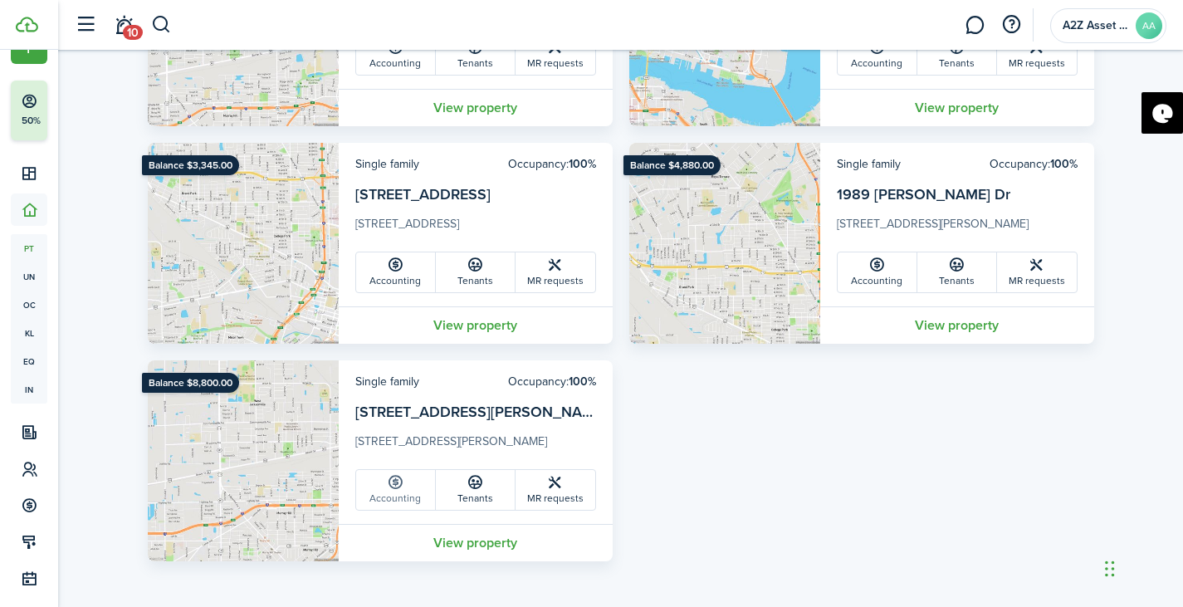
click at [390, 483] on icon at bounding box center [395, 482] width 17 height 17
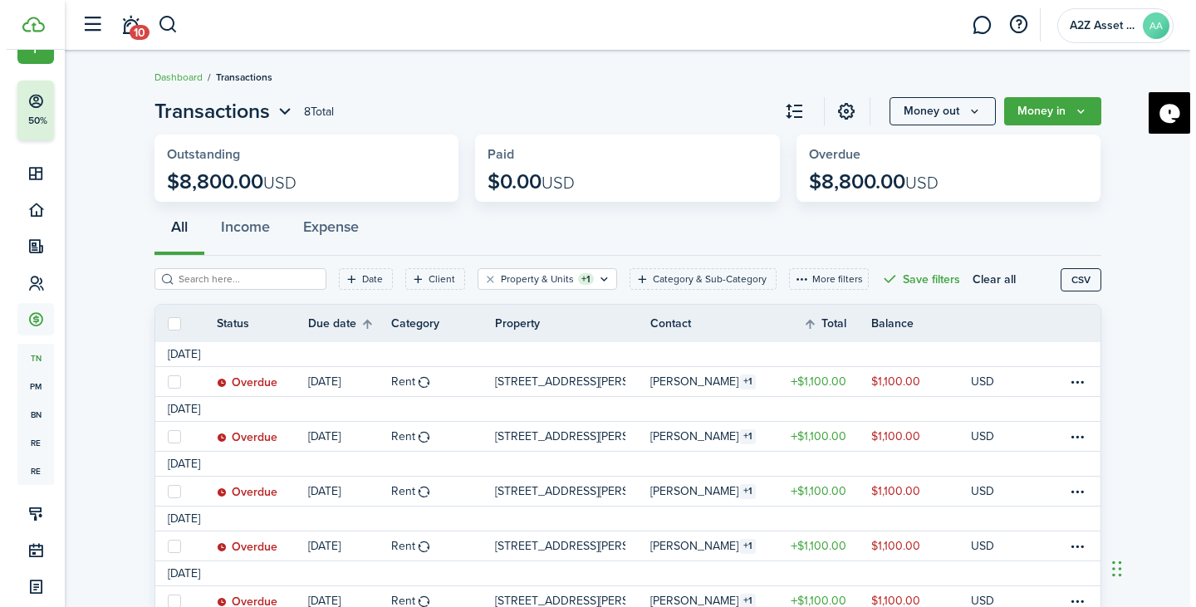
scroll to position [203, 0]
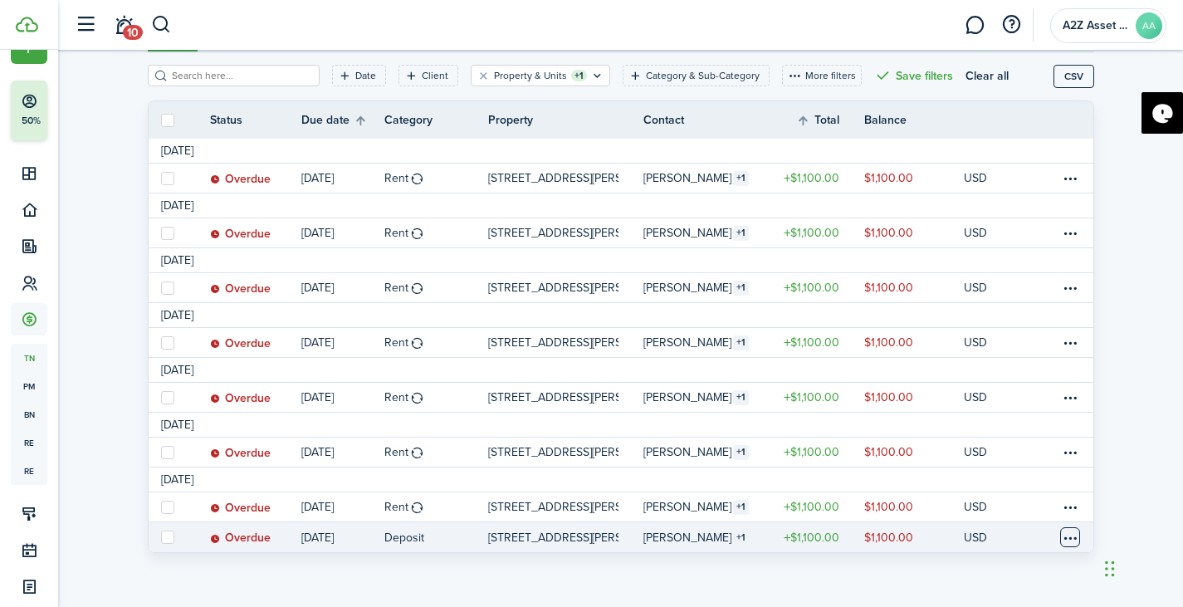
click at [1074, 534] on table-menu-btn-icon at bounding box center [1070, 537] width 20 height 20
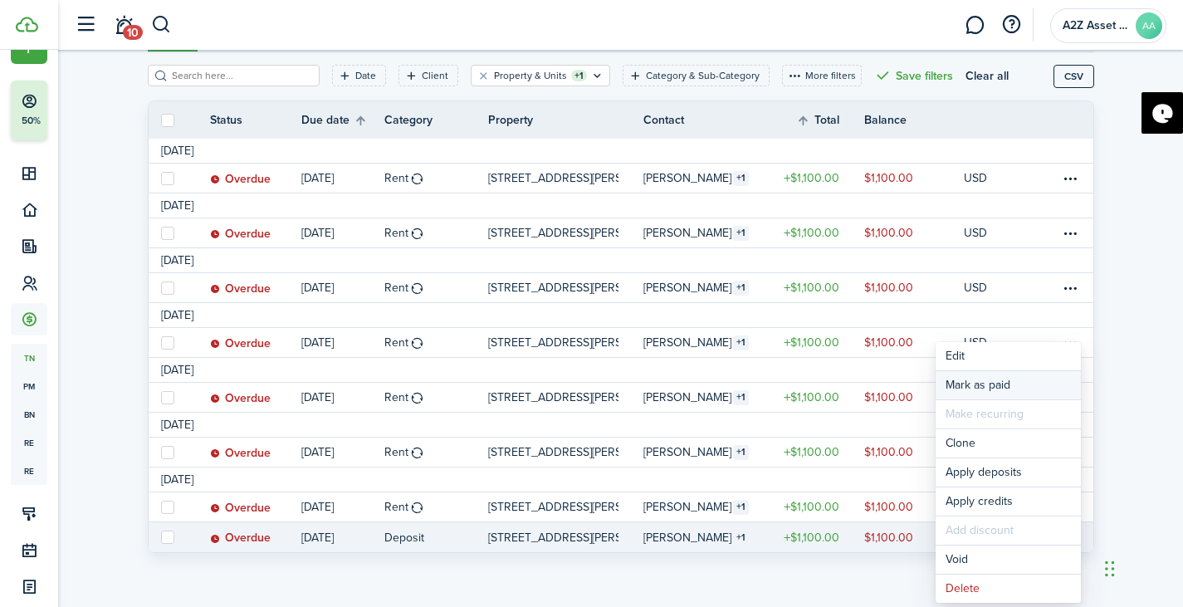
click at [977, 379] on link "Mark as paid" at bounding box center [1008, 385] width 145 height 28
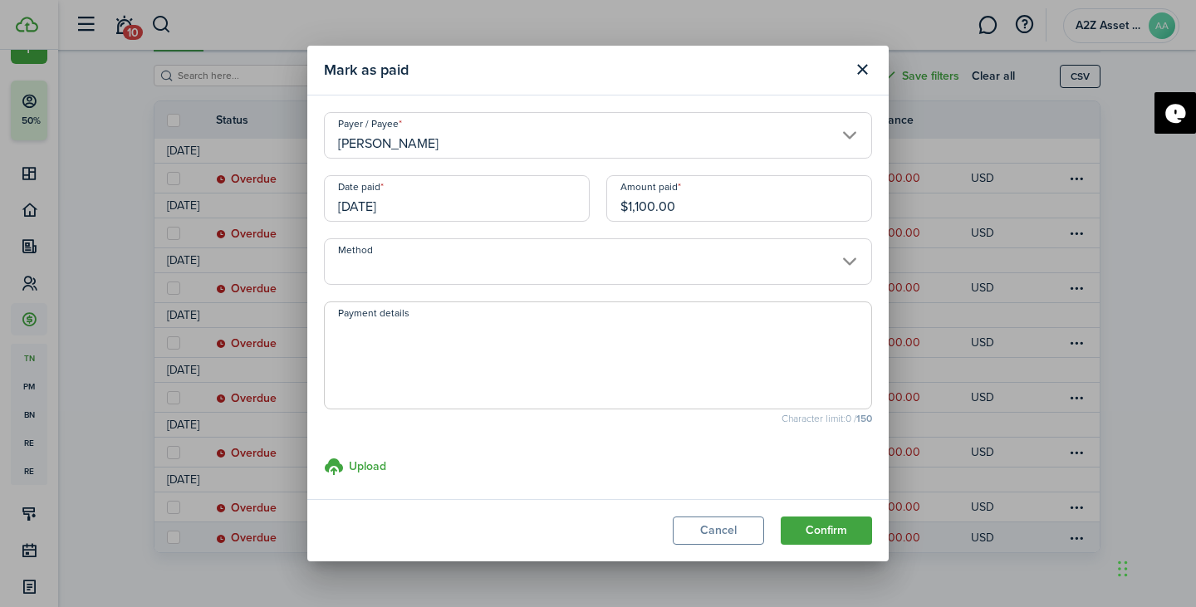
click at [507, 200] on input "[DATE]" at bounding box center [457, 198] width 266 height 47
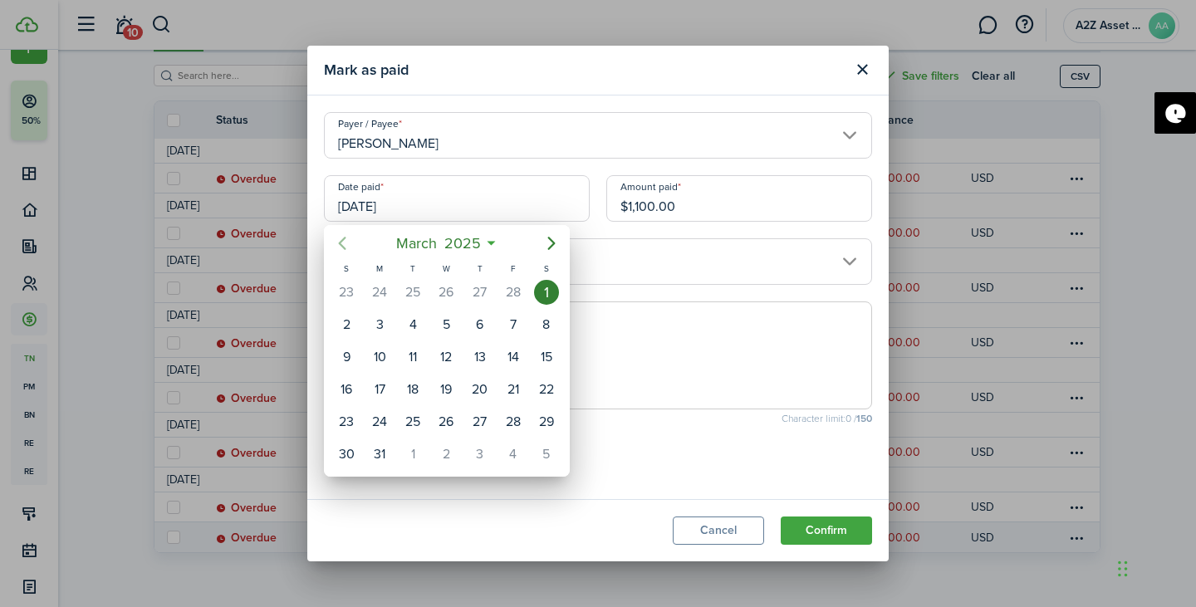
click at [340, 246] on icon "Previous page" at bounding box center [342, 243] width 20 height 20
click at [421, 420] on div "25" at bounding box center [412, 421] width 25 height 25
type input "[DATE]"
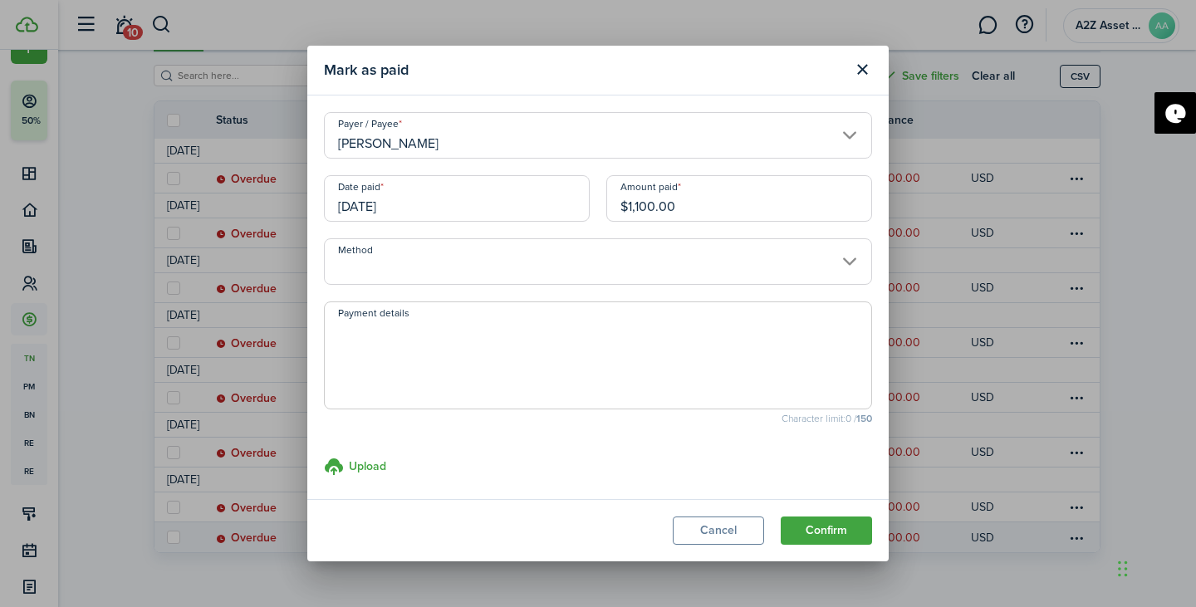
click at [516, 269] on input "Method" at bounding box center [598, 261] width 548 height 47
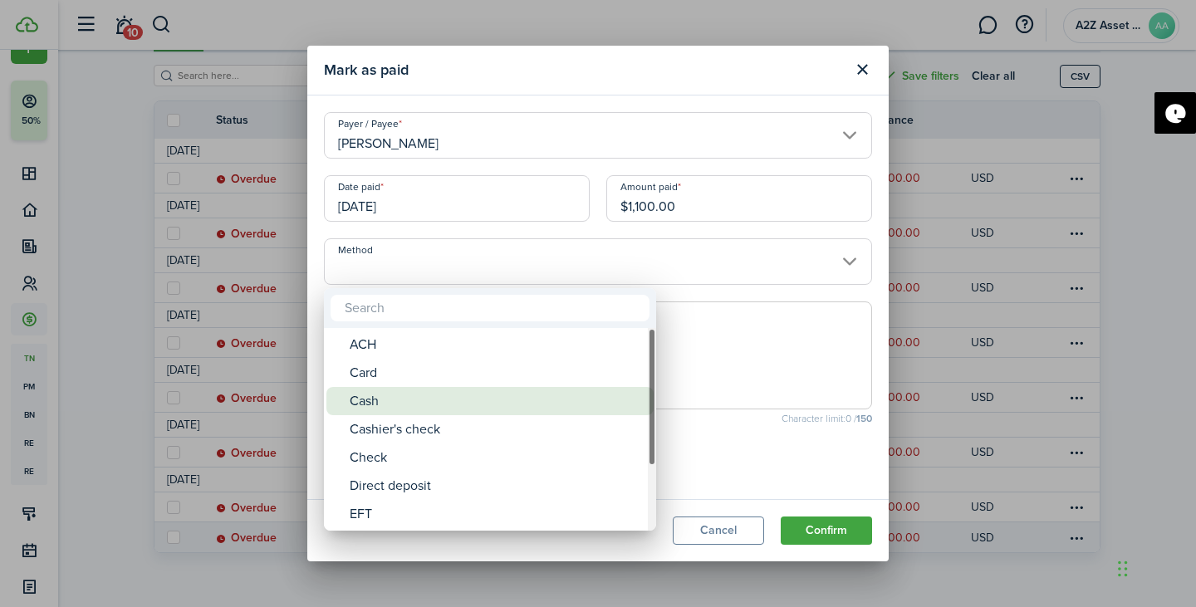
click at [458, 399] on div "Cash" at bounding box center [497, 401] width 294 height 28
type input "Cash"
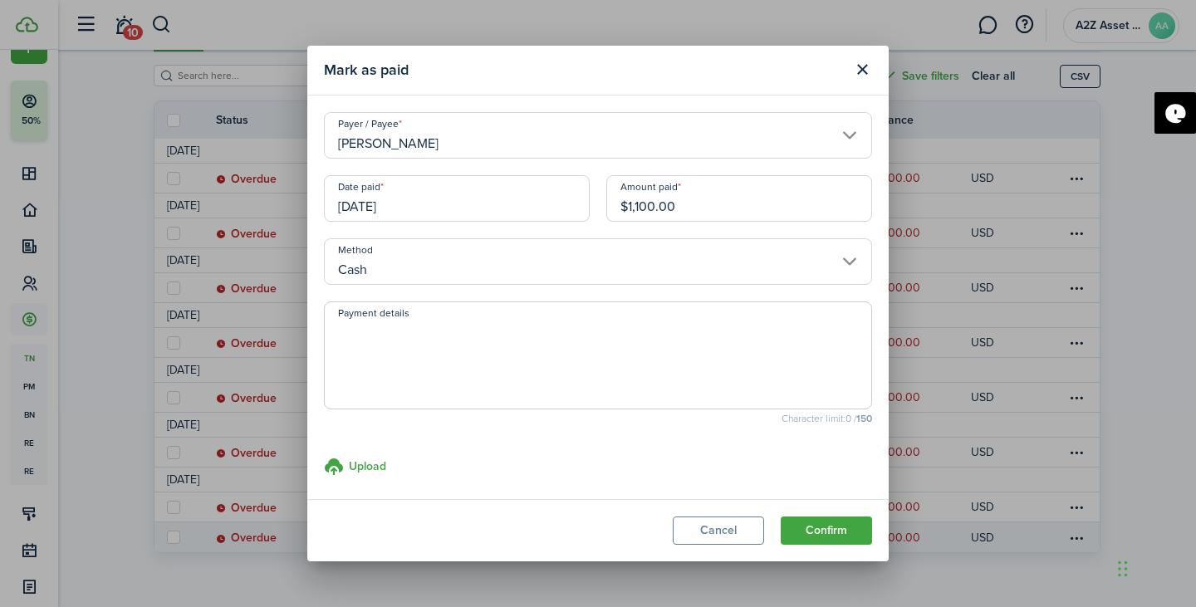
click at [449, 362] on textarea "Payment details" at bounding box center [598, 361] width 546 height 80
type textarea "CashApp Payment"
click at [825, 522] on button "Confirm" at bounding box center [826, 530] width 91 height 28
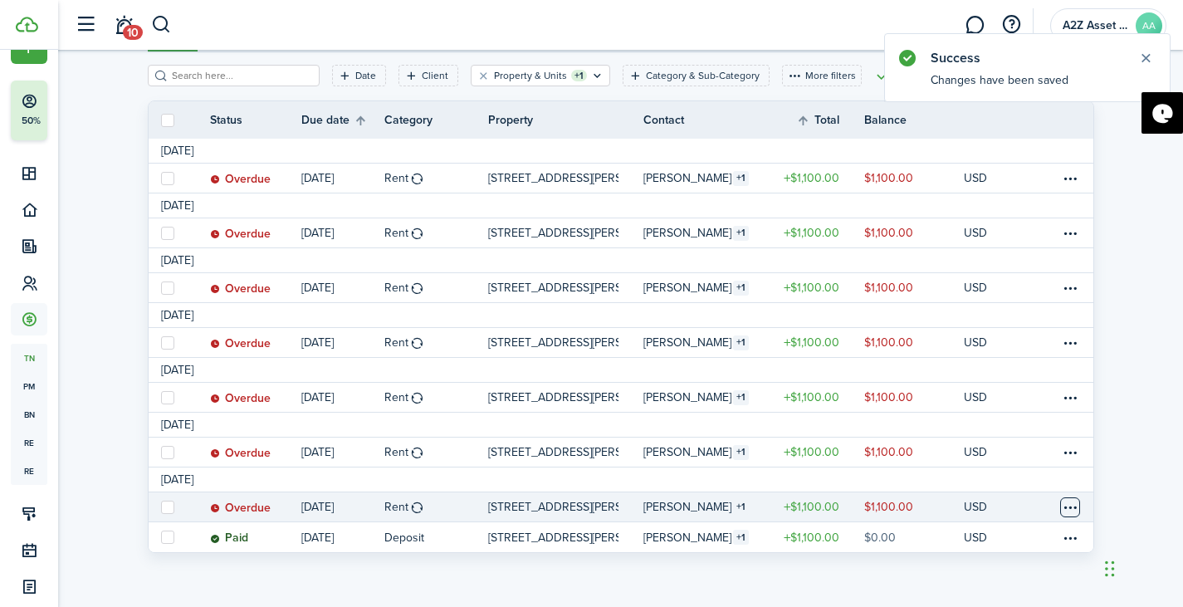
click at [1075, 510] on table-menu-btn-icon at bounding box center [1070, 507] width 20 height 20
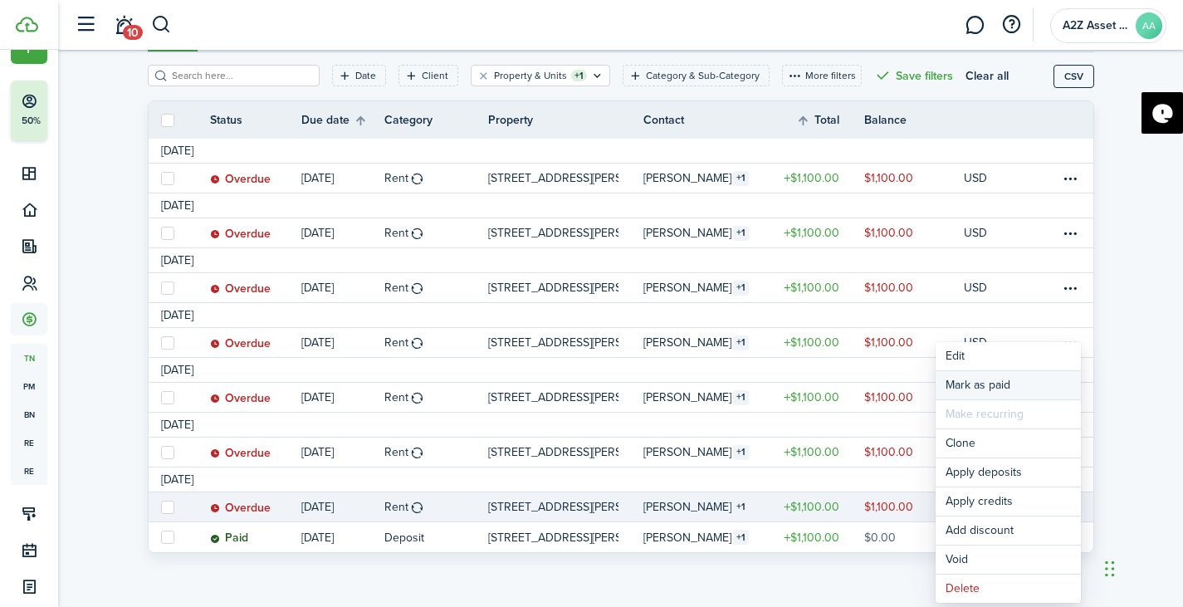
click at [979, 385] on link "Mark as paid" at bounding box center [1008, 385] width 145 height 28
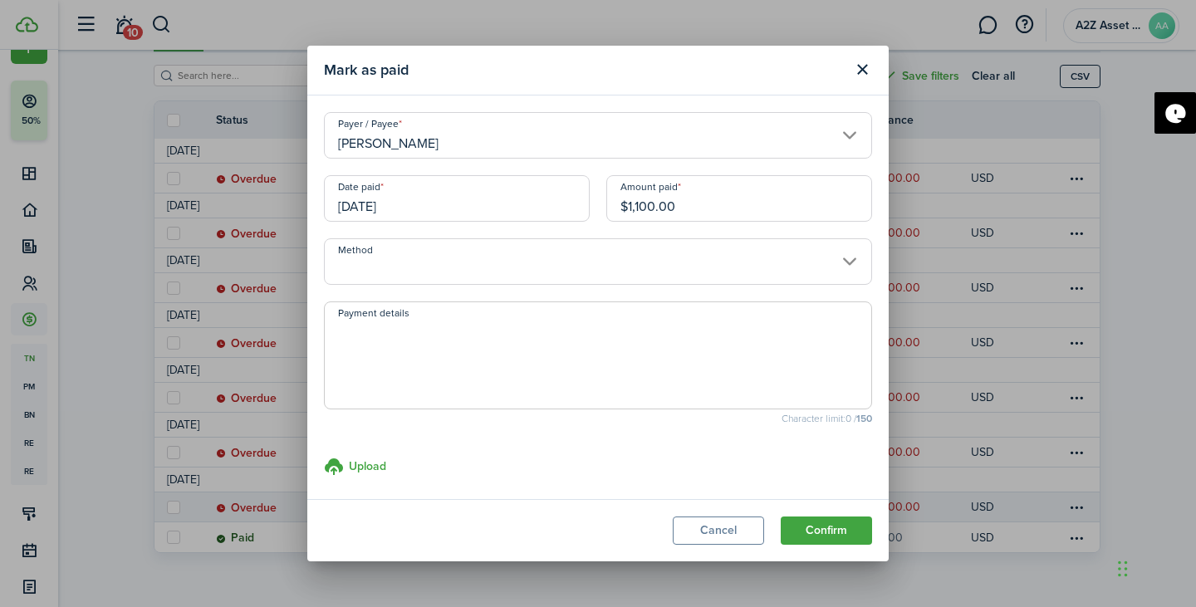
click at [454, 206] on input "[DATE]" at bounding box center [457, 198] width 266 height 47
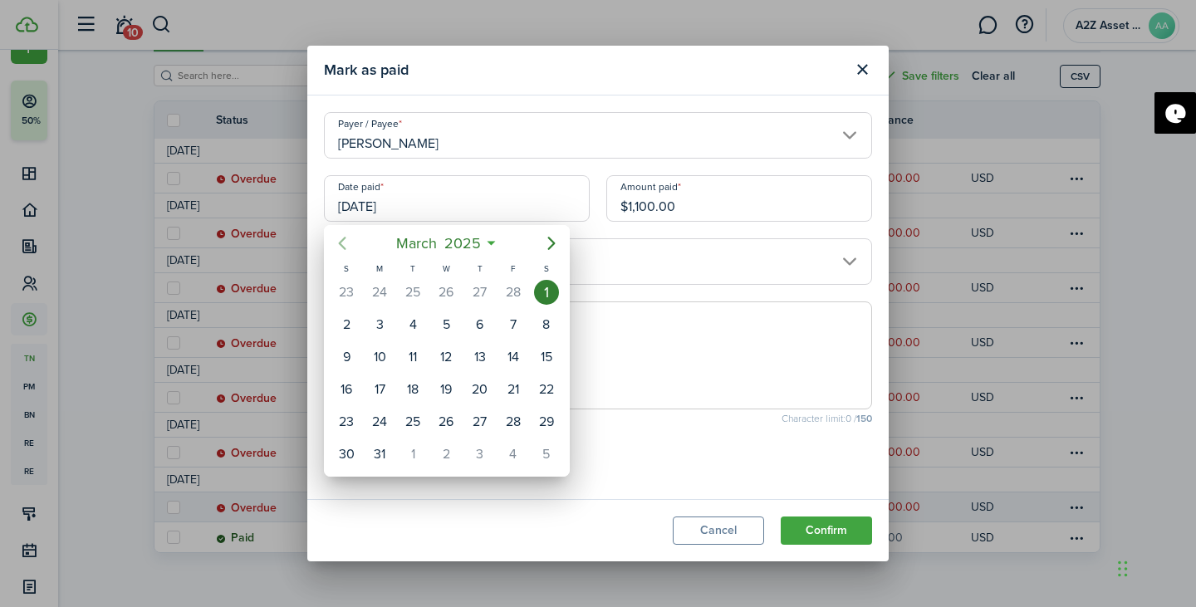
click at [342, 242] on icon "Previous page" at bounding box center [342, 243] width 20 height 20
click at [422, 423] on div "25" at bounding box center [412, 421] width 25 height 25
type input "[DATE]"
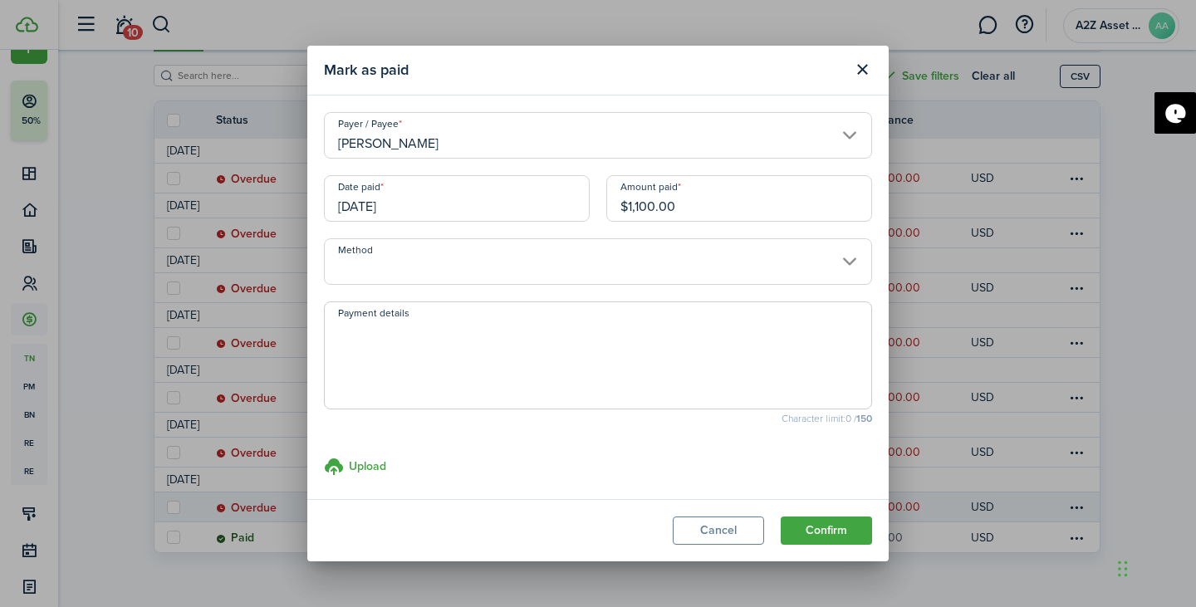
click at [569, 269] on input "Method" at bounding box center [598, 261] width 548 height 47
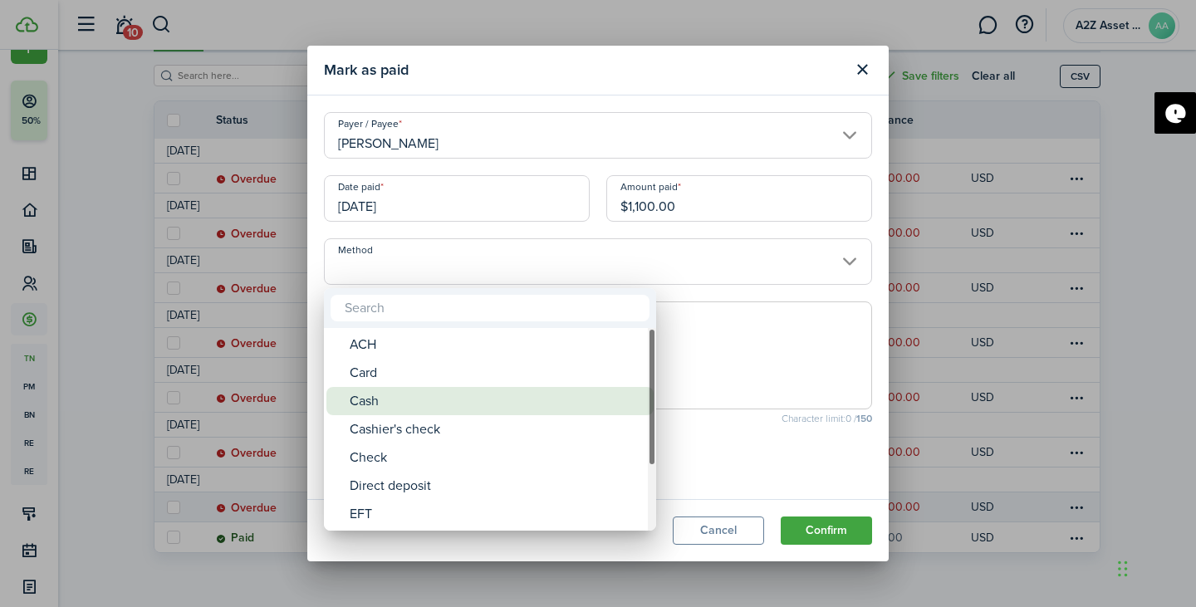
click at [516, 394] on div "Cash" at bounding box center [497, 401] width 294 height 28
type input "Cash"
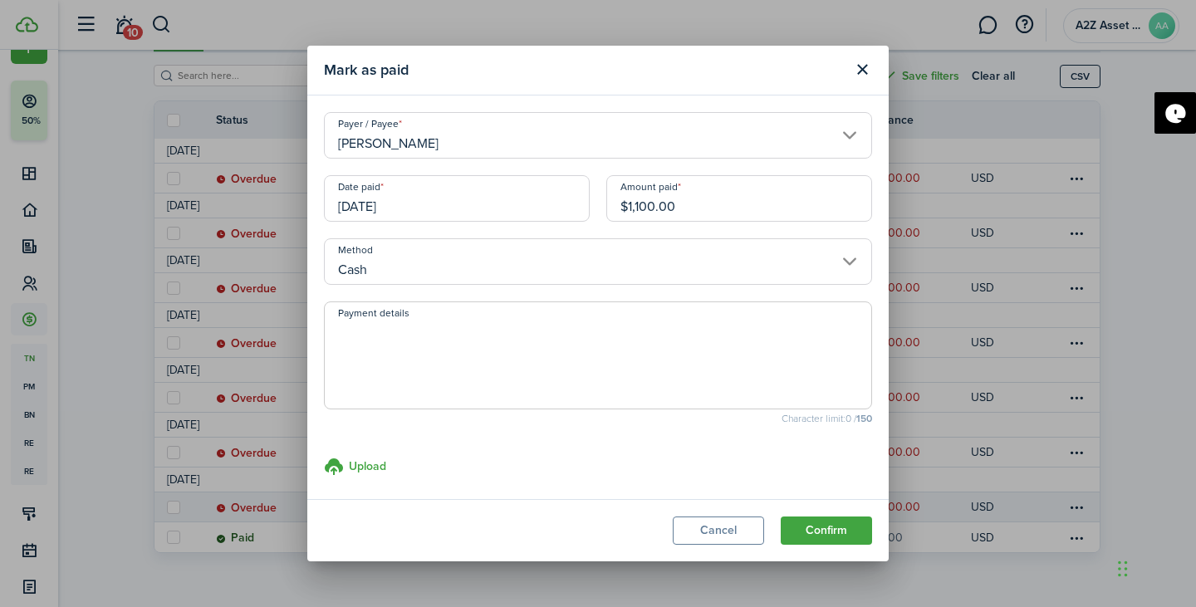
click at [480, 375] on textarea "Payment details" at bounding box center [598, 361] width 546 height 80
type textarea "CashApp Payment"
click at [825, 523] on button "Confirm" at bounding box center [826, 530] width 91 height 28
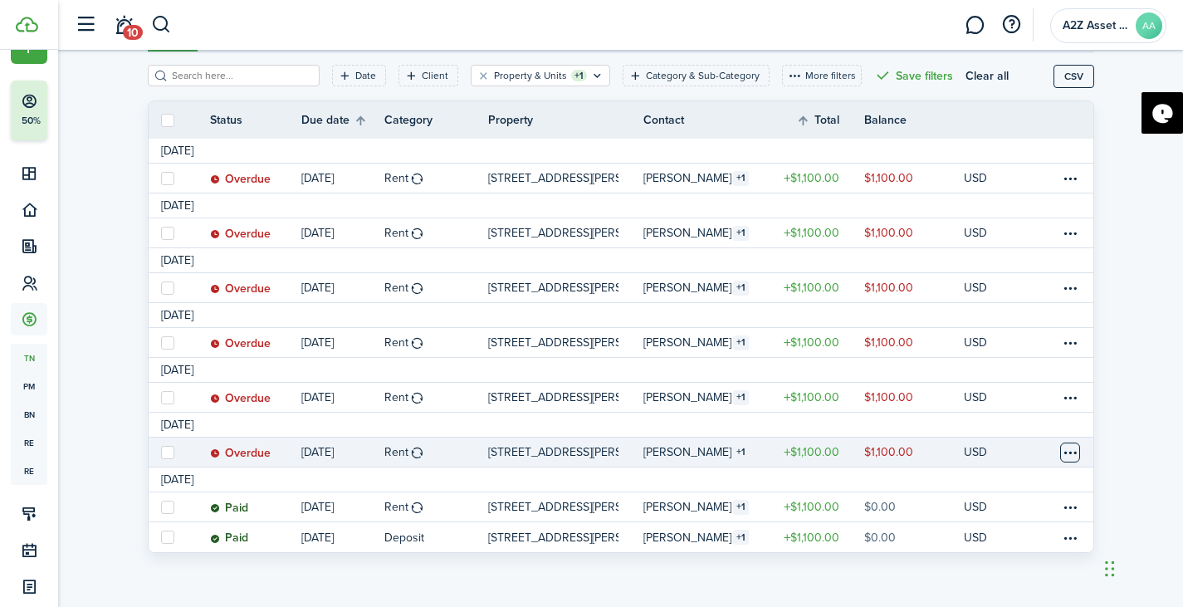
click at [1066, 454] on table-menu-btn-icon at bounding box center [1070, 453] width 20 height 20
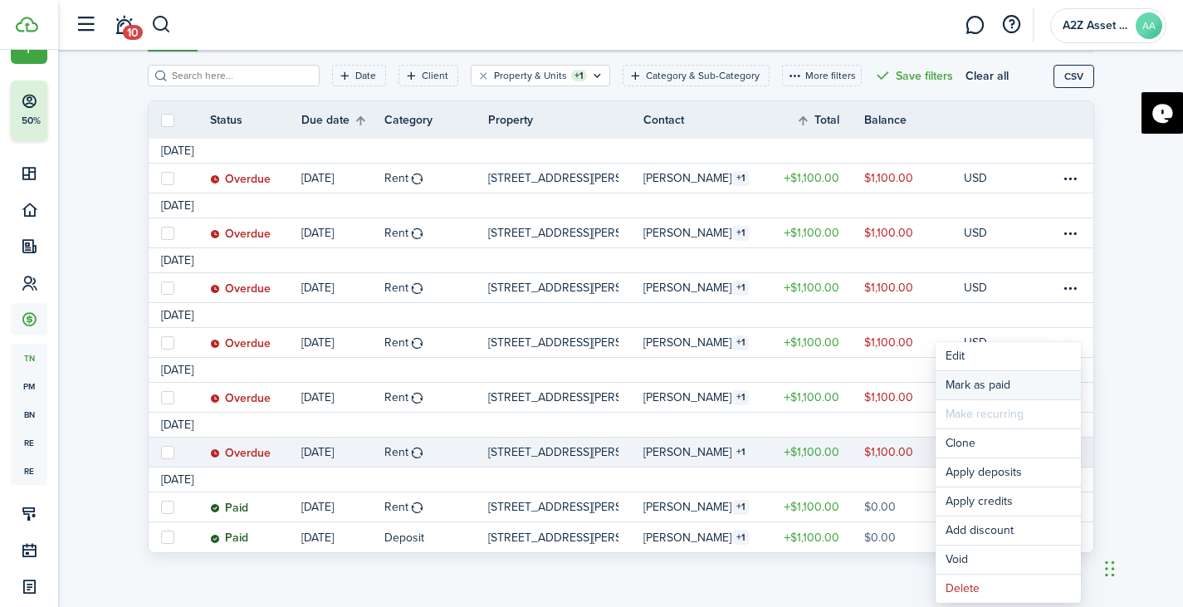
click at [991, 379] on link "Mark as paid" at bounding box center [1008, 385] width 145 height 28
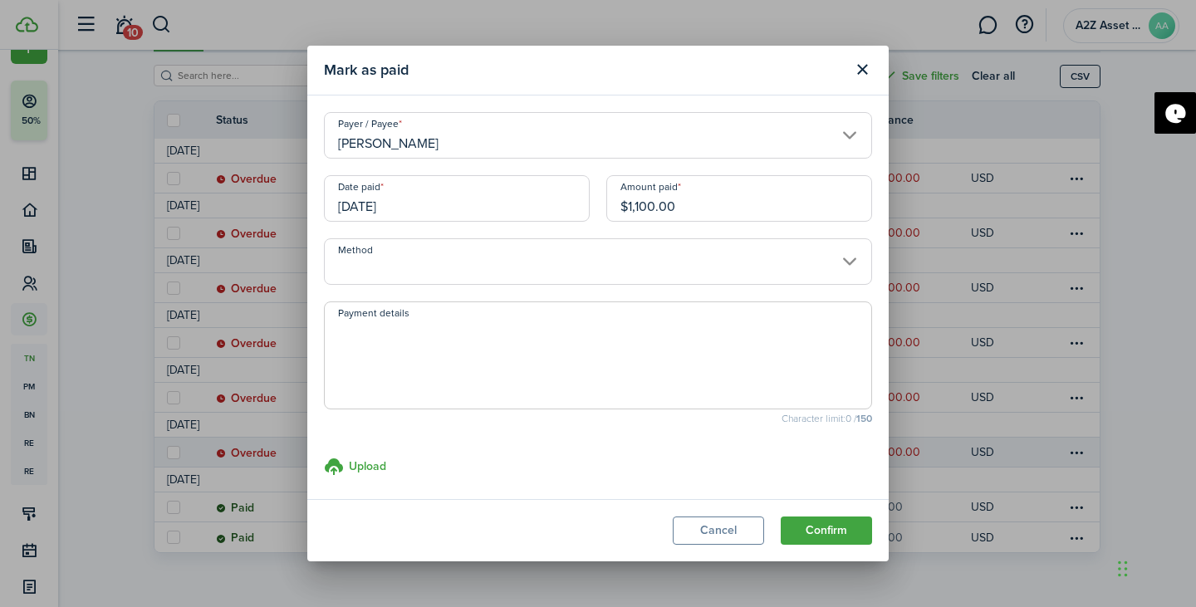
click at [471, 206] on input "[DATE]" at bounding box center [457, 198] width 266 height 47
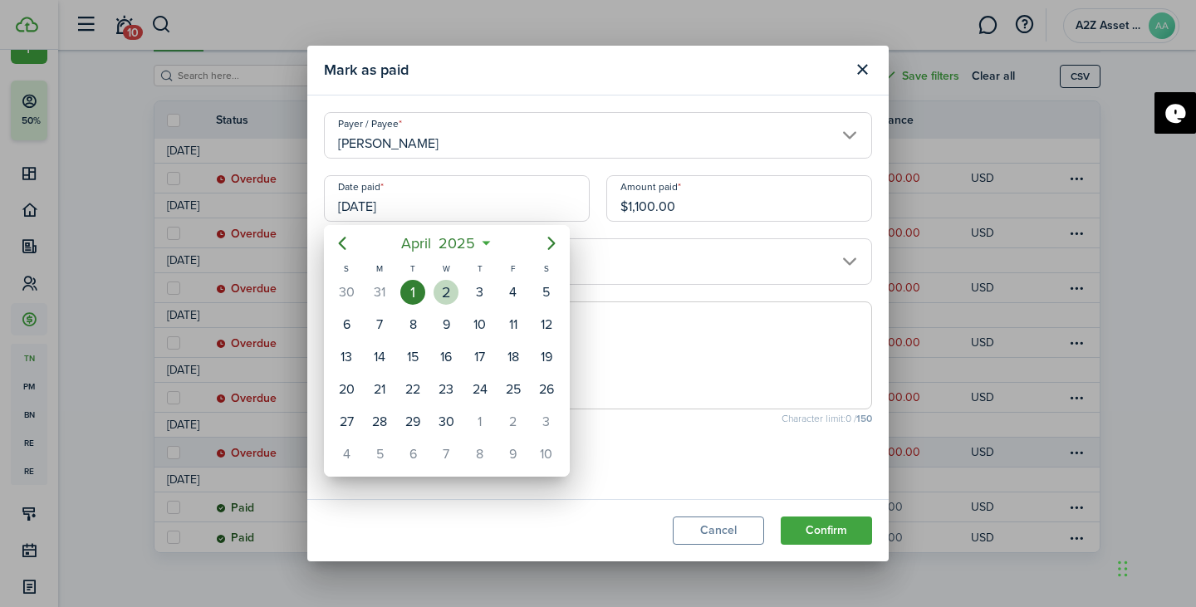
click at [449, 292] on div "2" at bounding box center [445, 292] width 25 height 25
type input "[DATE]"
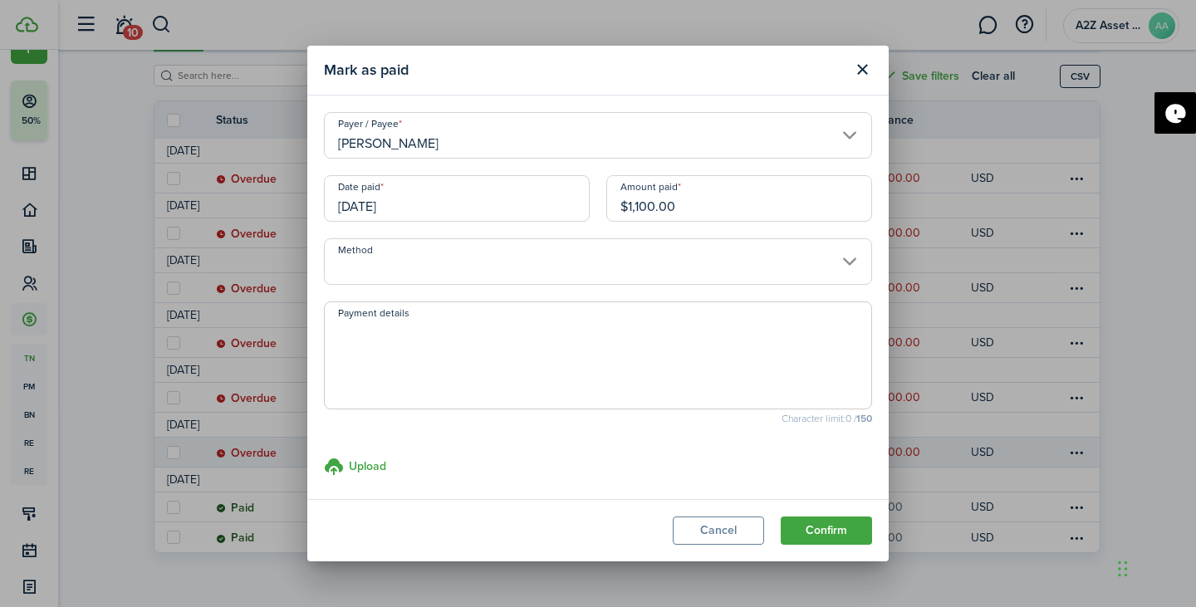
click at [535, 275] on input "Method" at bounding box center [598, 261] width 548 height 47
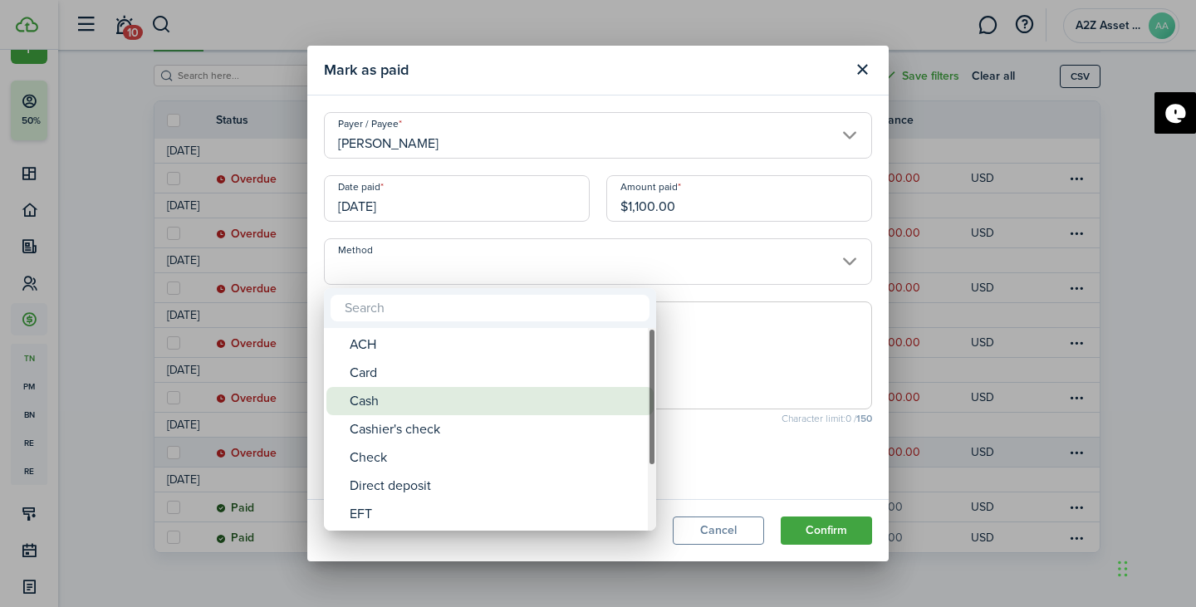
click at [458, 394] on div "Cash" at bounding box center [497, 401] width 294 height 28
type input "Cash"
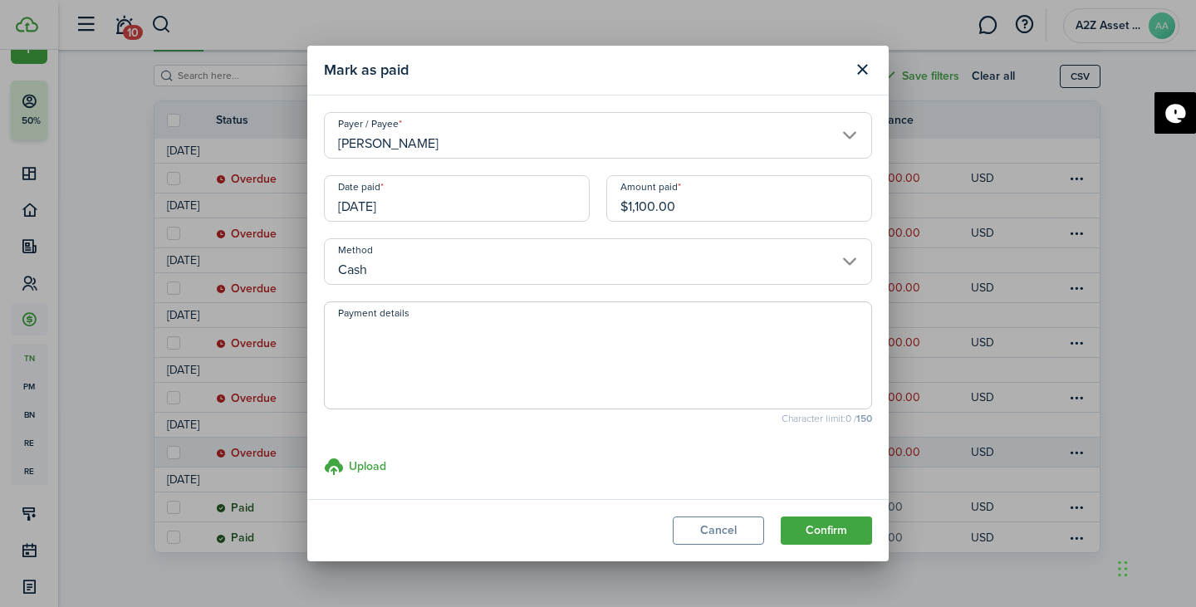
click at [409, 370] on textarea "Payment details" at bounding box center [598, 361] width 546 height 80
type textarea "CashApp Payment"
click at [817, 523] on button "Confirm" at bounding box center [826, 530] width 91 height 28
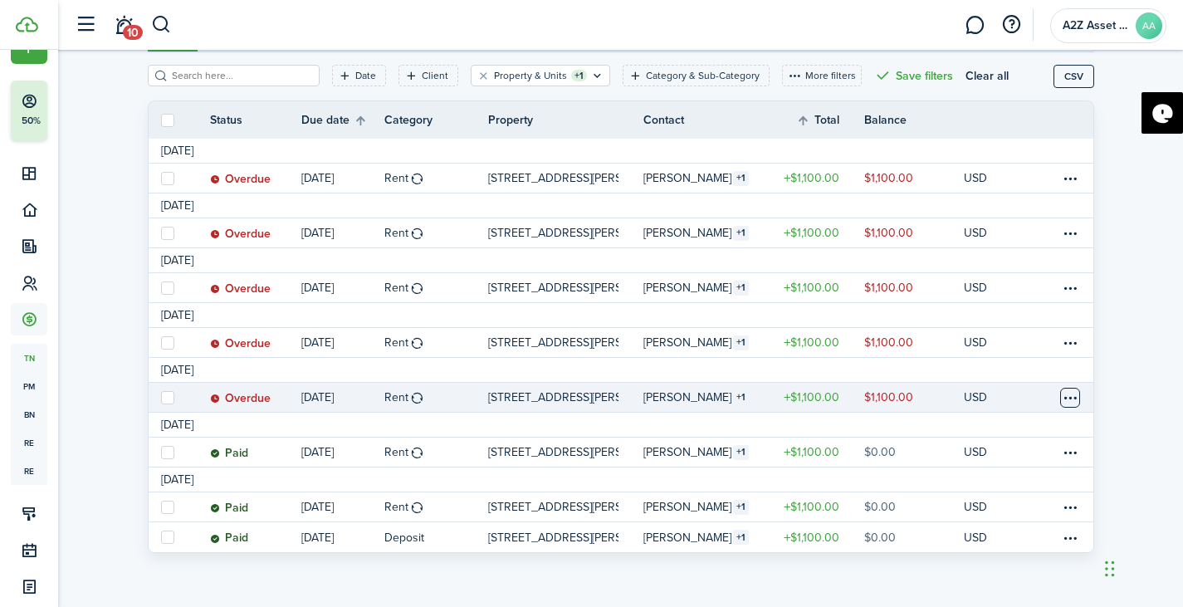
click at [1068, 401] on table-menu-btn-icon at bounding box center [1070, 398] width 20 height 20
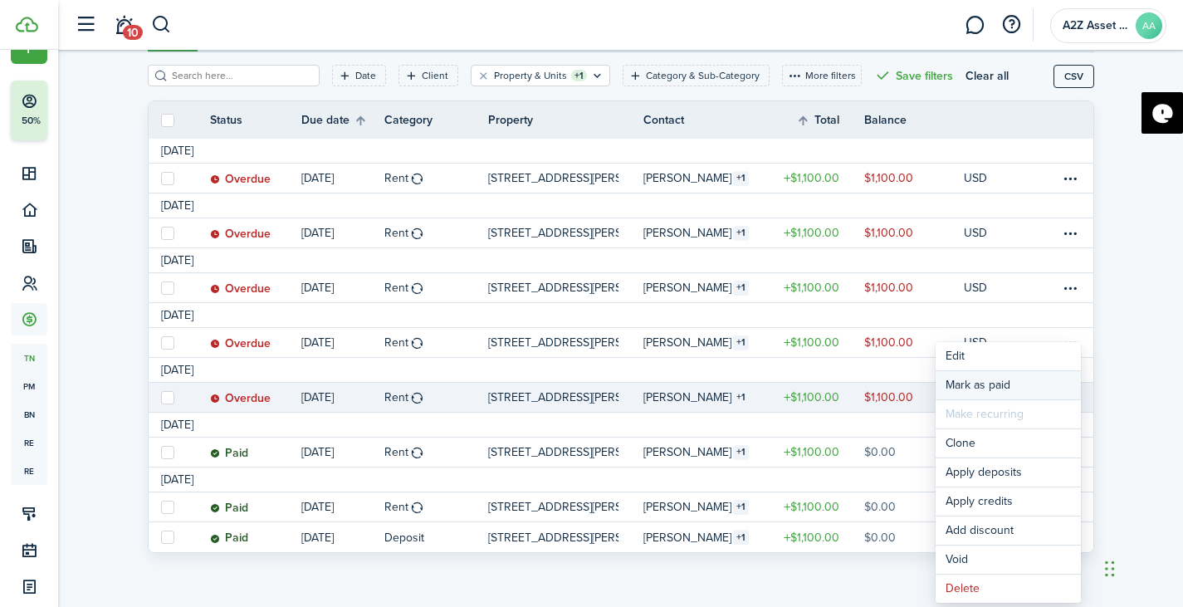
click at [953, 384] on link "Mark as paid" at bounding box center [1008, 385] width 145 height 28
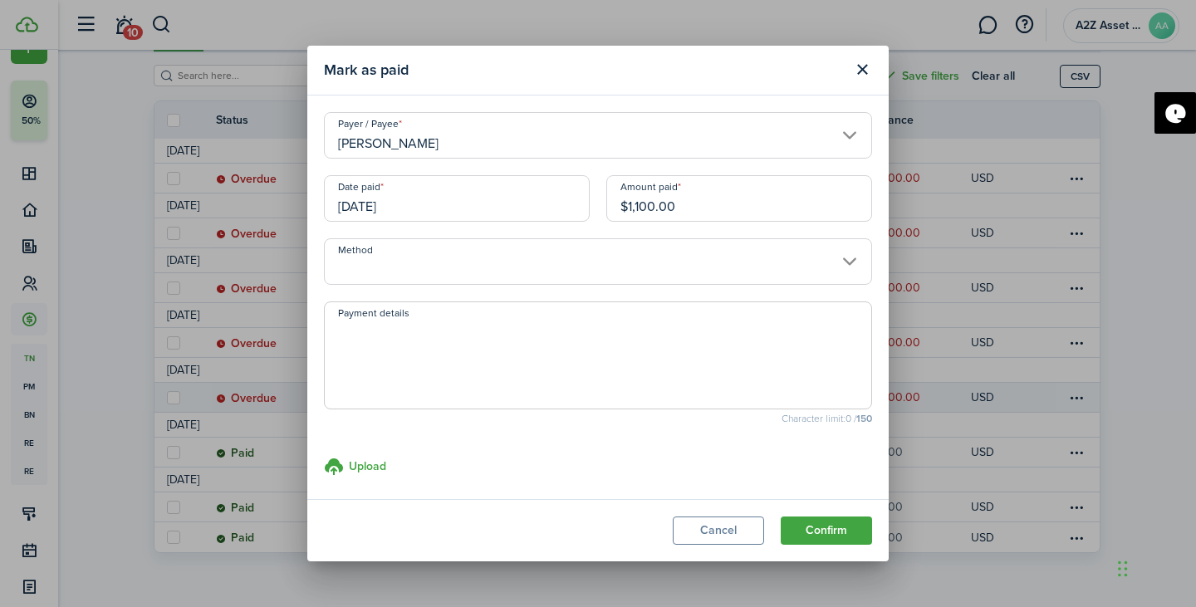
click at [440, 208] on input "[DATE]" at bounding box center [457, 198] width 266 height 47
click at [440, 208] on div at bounding box center [597, 303] width 1461 height 873
click at [450, 205] on input "[DATE]" at bounding box center [457, 198] width 266 height 47
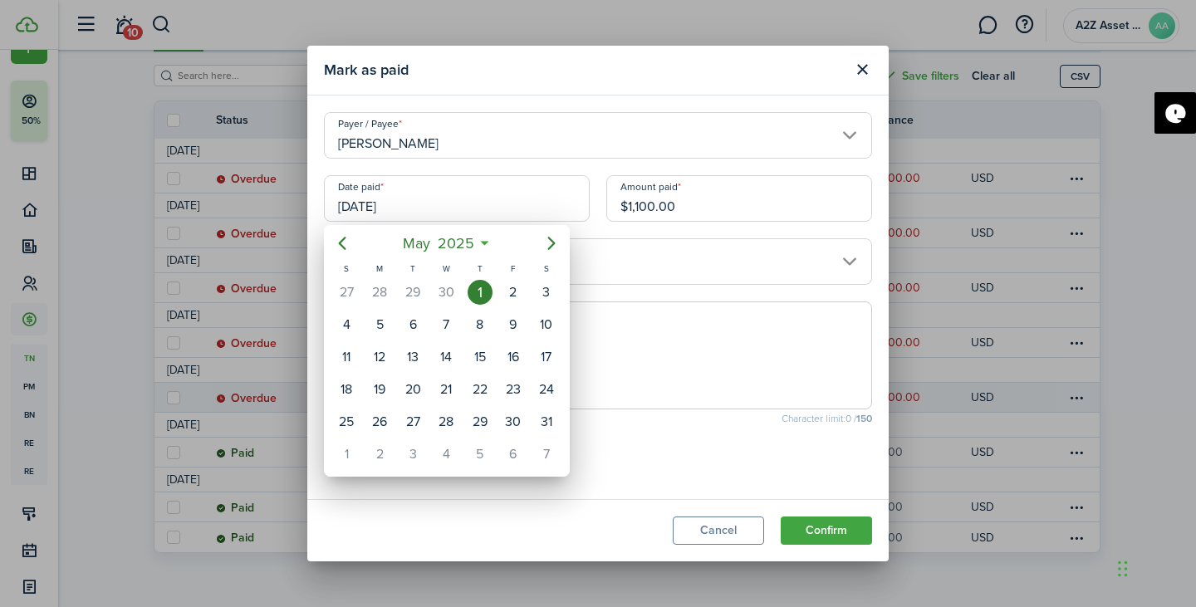
click at [1158, 487] on div at bounding box center [597, 303] width 1461 height 873
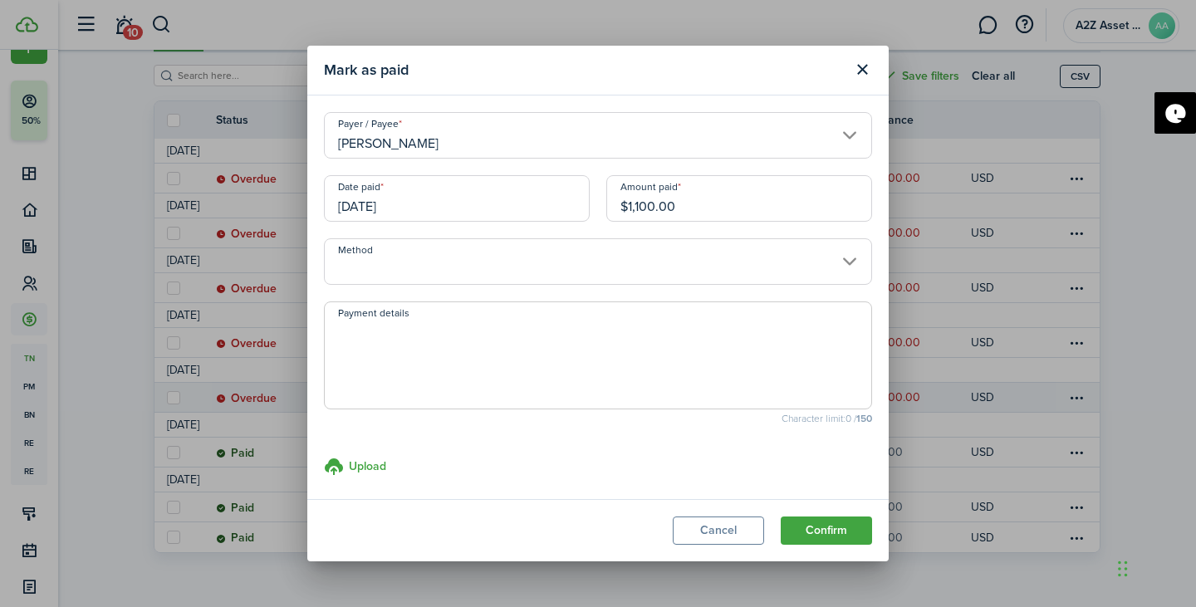
click at [676, 142] on input "[PERSON_NAME]" at bounding box center [598, 135] width 548 height 47
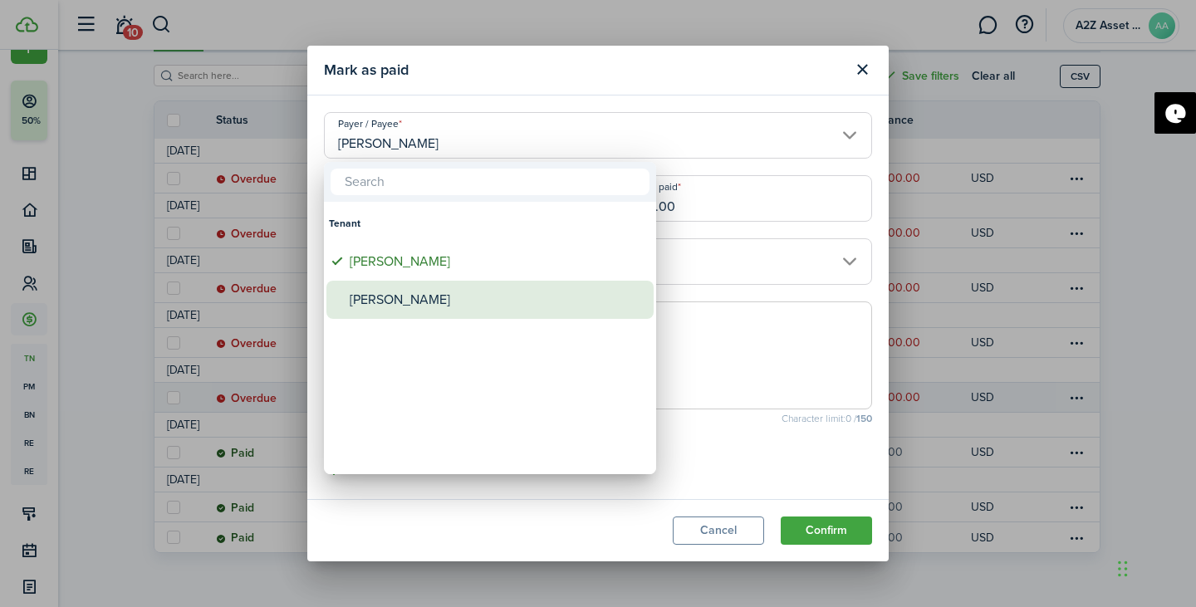
click at [412, 295] on div "[PERSON_NAME]" at bounding box center [497, 300] width 294 height 38
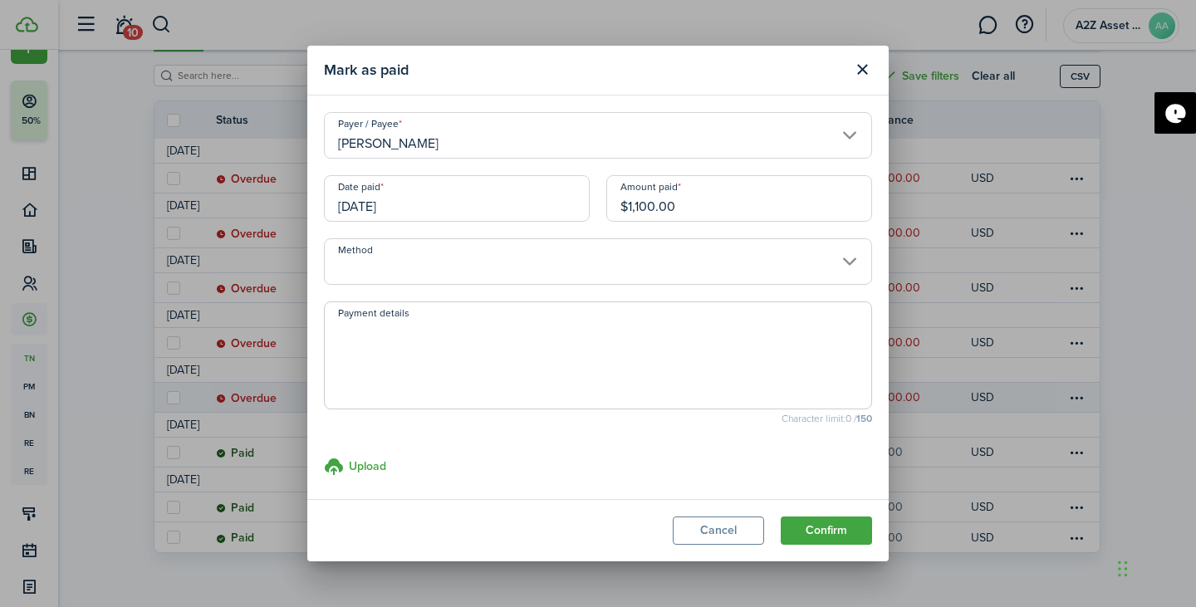
click at [475, 149] on input "[PERSON_NAME]" at bounding box center [598, 135] width 548 height 47
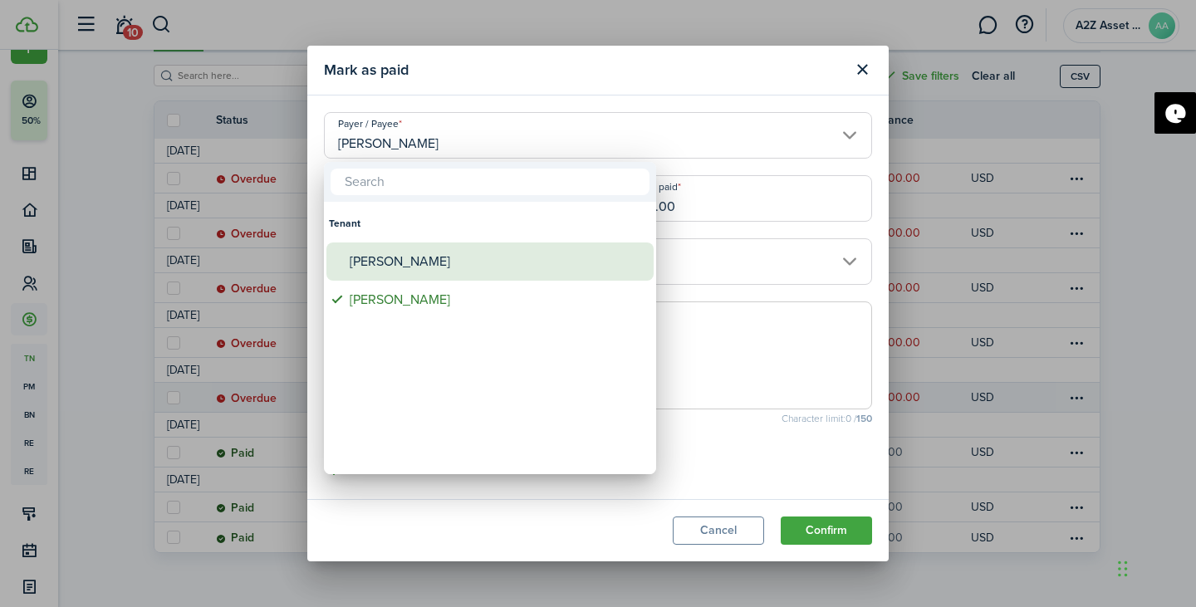
click at [419, 264] on div "[PERSON_NAME]" at bounding box center [497, 261] width 294 height 38
type input "[PERSON_NAME]"
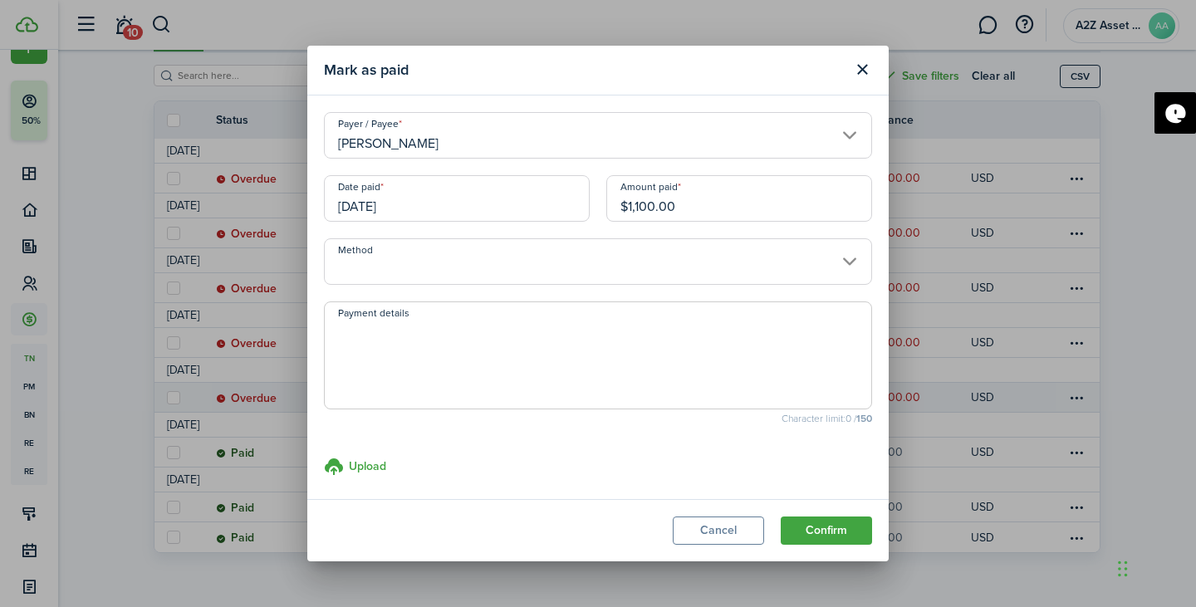
click at [444, 208] on input "[DATE]" at bounding box center [457, 198] width 266 height 47
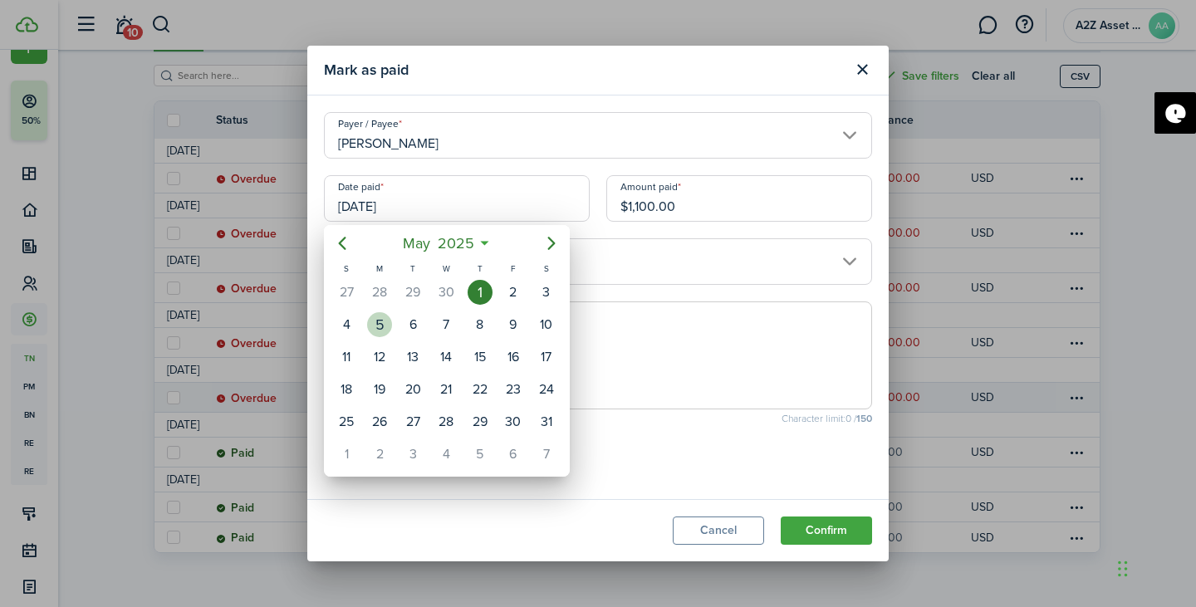
click at [373, 320] on div "5" at bounding box center [379, 324] width 25 height 25
type input "[DATE]"
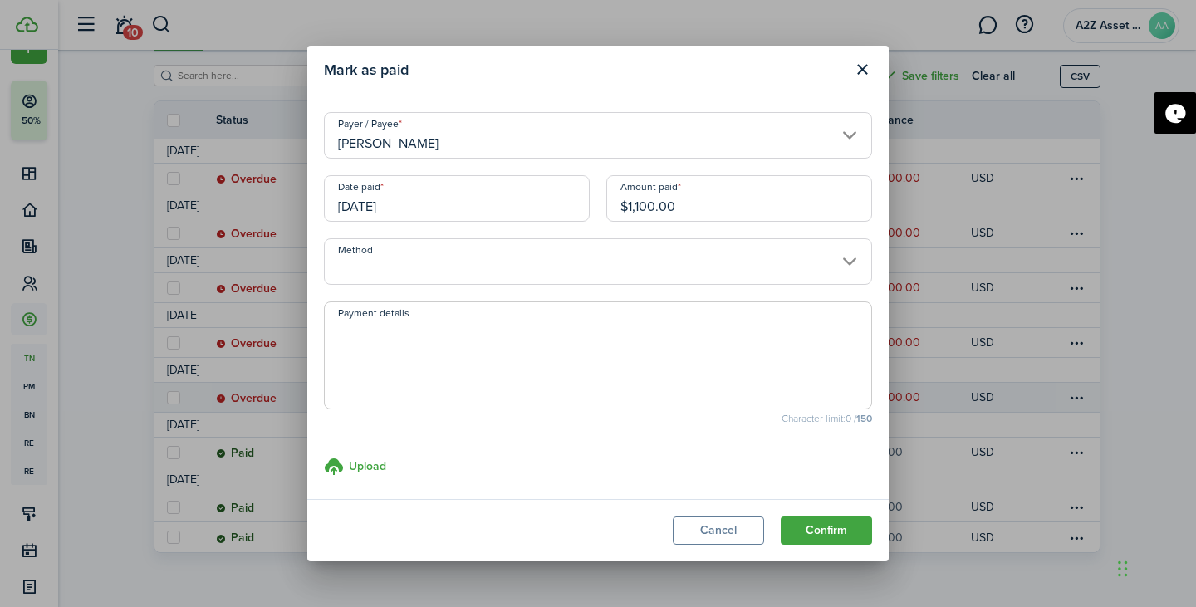
click at [677, 206] on input "$1,100.00" at bounding box center [739, 198] width 266 height 47
click at [570, 257] on input "Method" at bounding box center [598, 261] width 548 height 47
type input "$500.00"
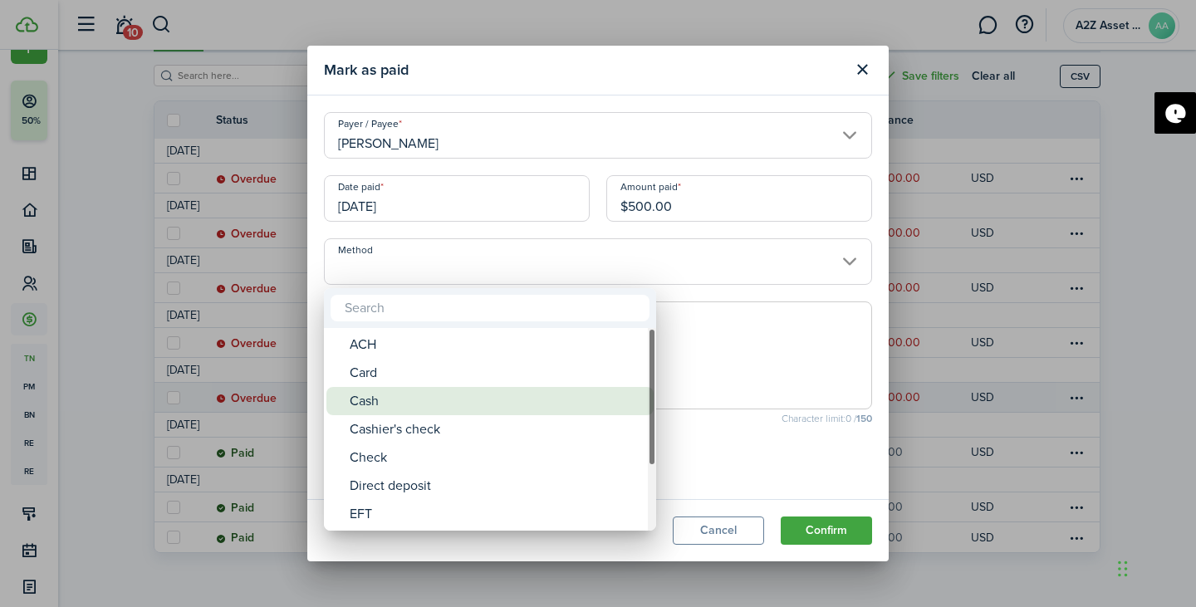
click at [476, 397] on div "Cash" at bounding box center [497, 401] width 294 height 28
type input "Cash"
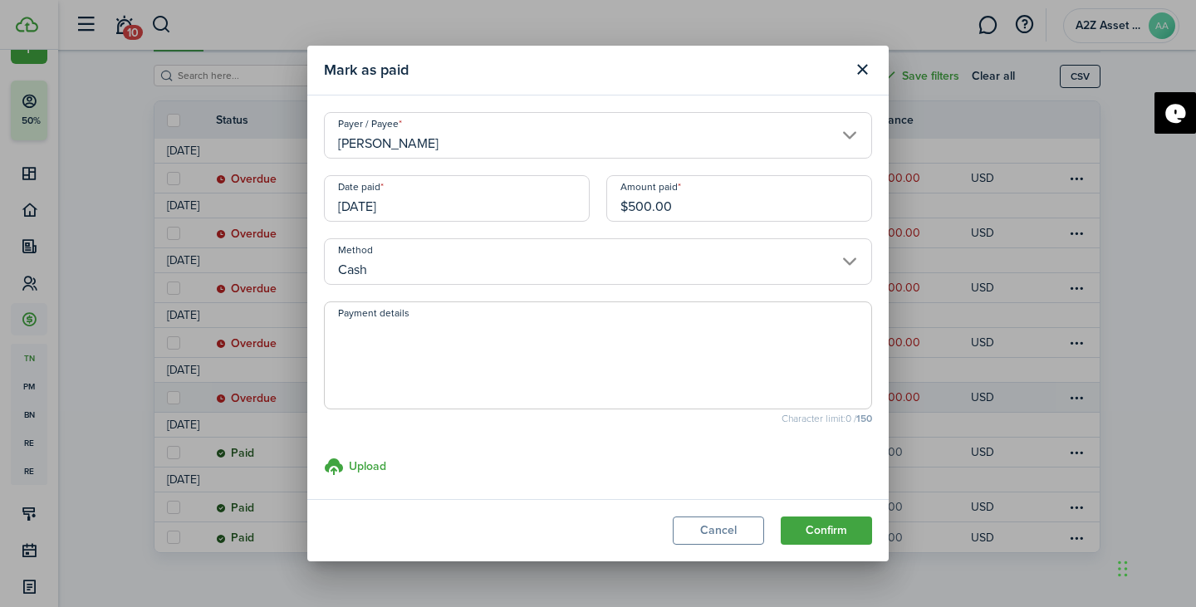
click at [448, 365] on textarea "Payment details" at bounding box center [598, 361] width 546 height 80
type textarea "CashApp Payment"
click at [832, 533] on button "Confirm" at bounding box center [826, 530] width 91 height 28
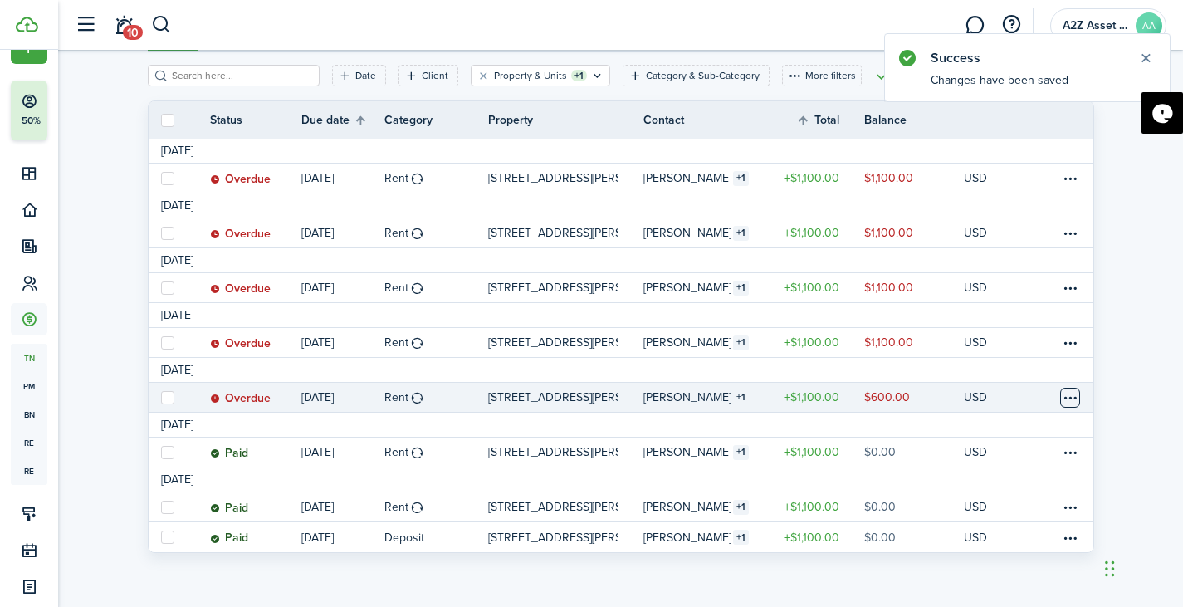
click at [1071, 394] on table-menu-btn-icon at bounding box center [1070, 398] width 20 height 20
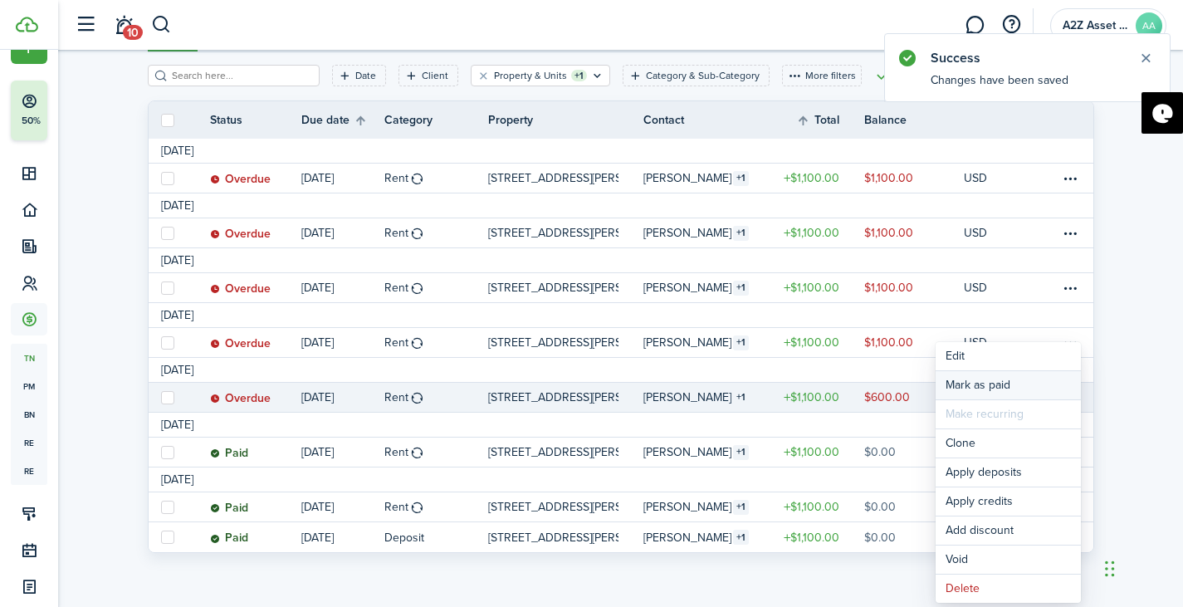
click at [1016, 385] on link "Mark as paid" at bounding box center [1008, 385] width 145 height 28
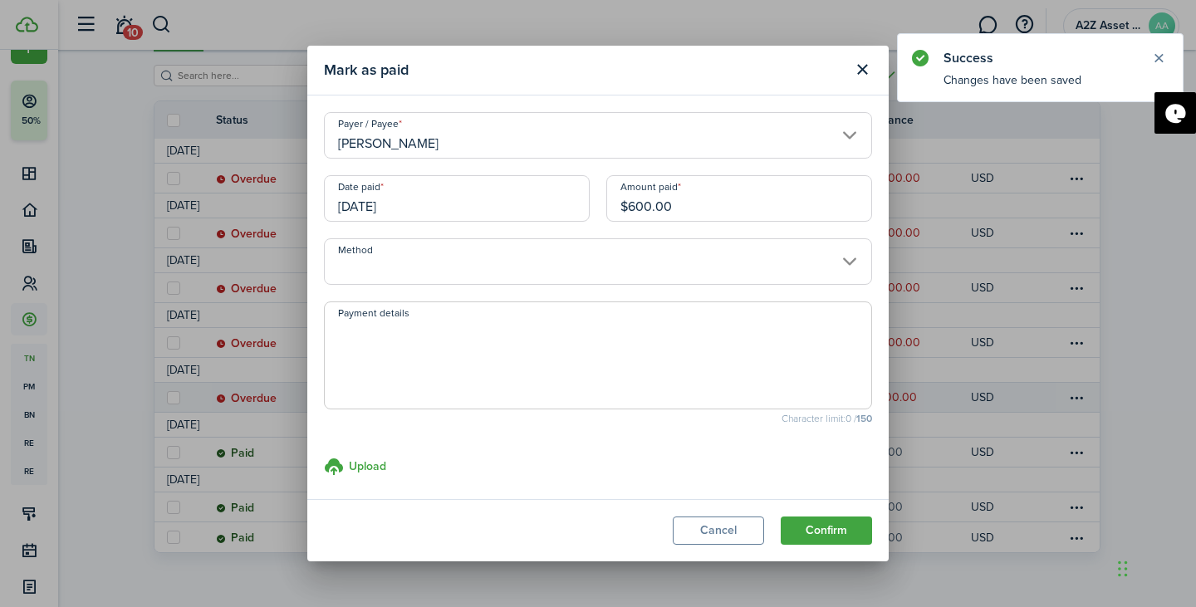
click at [479, 152] on input "[PERSON_NAME]" at bounding box center [598, 135] width 548 height 47
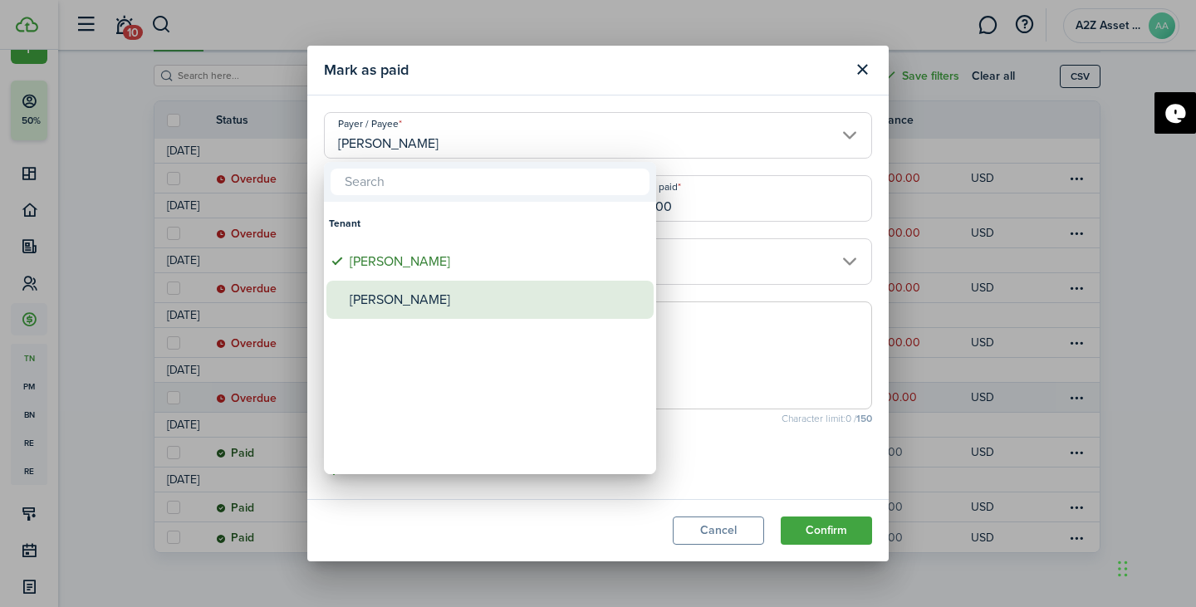
click at [413, 309] on div "[PERSON_NAME]" at bounding box center [497, 300] width 294 height 38
type input "[PERSON_NAME]"
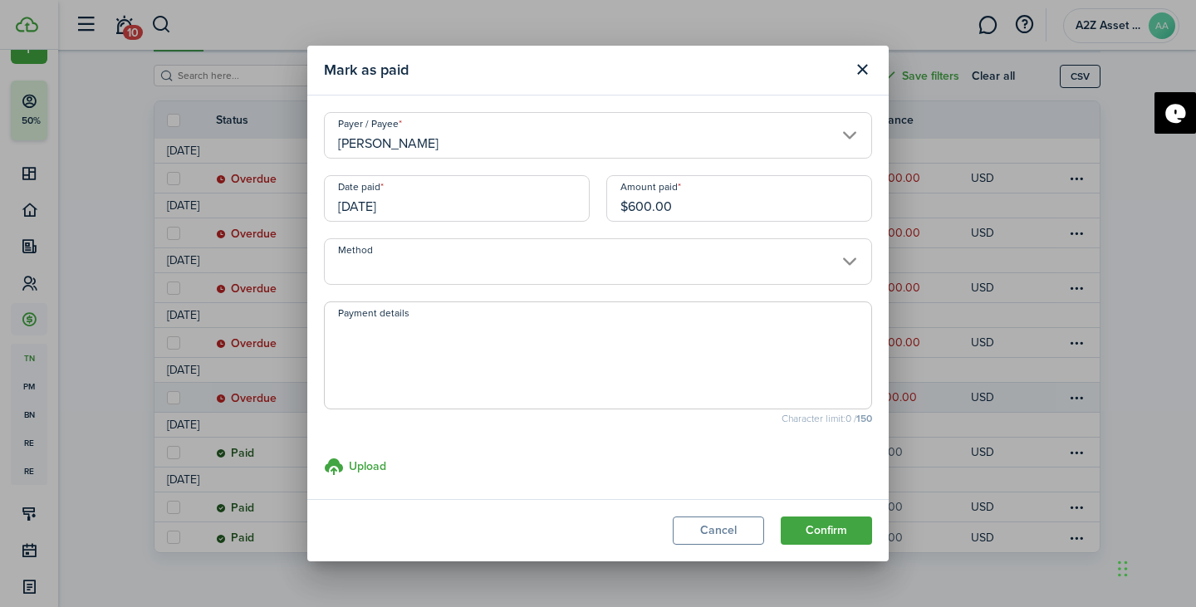
click at [463, 208] on input "[DATE]" at bounding box center [457, 198] width 266 height 47
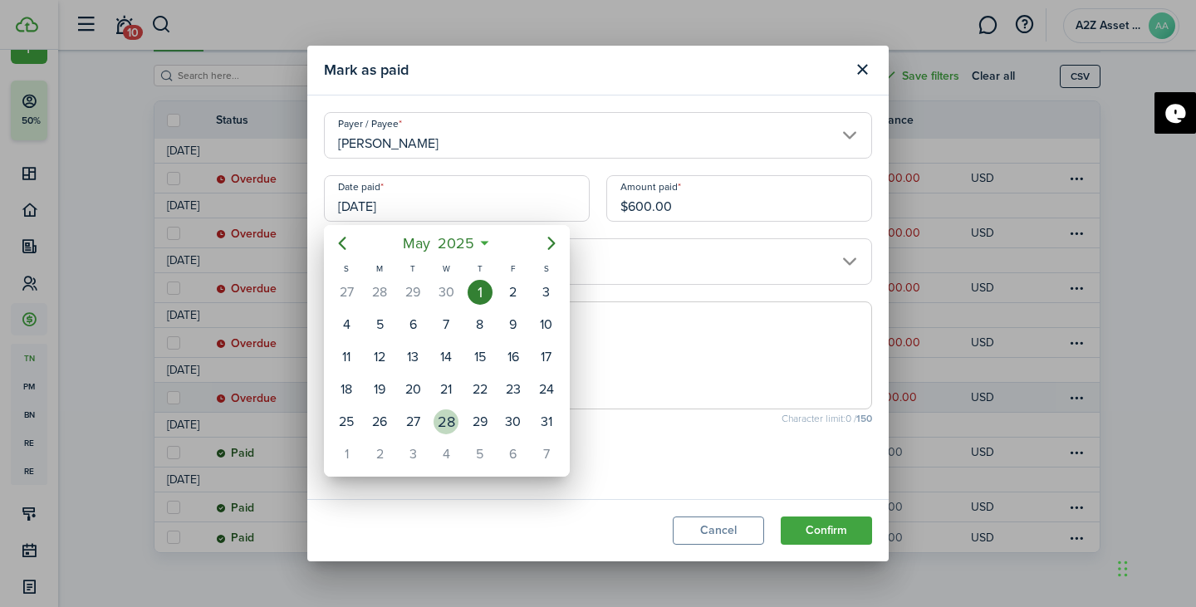
click at [451, 419] on div "28" at bounding box center [445, 421] width 25 height 25
type input "[DATE]"
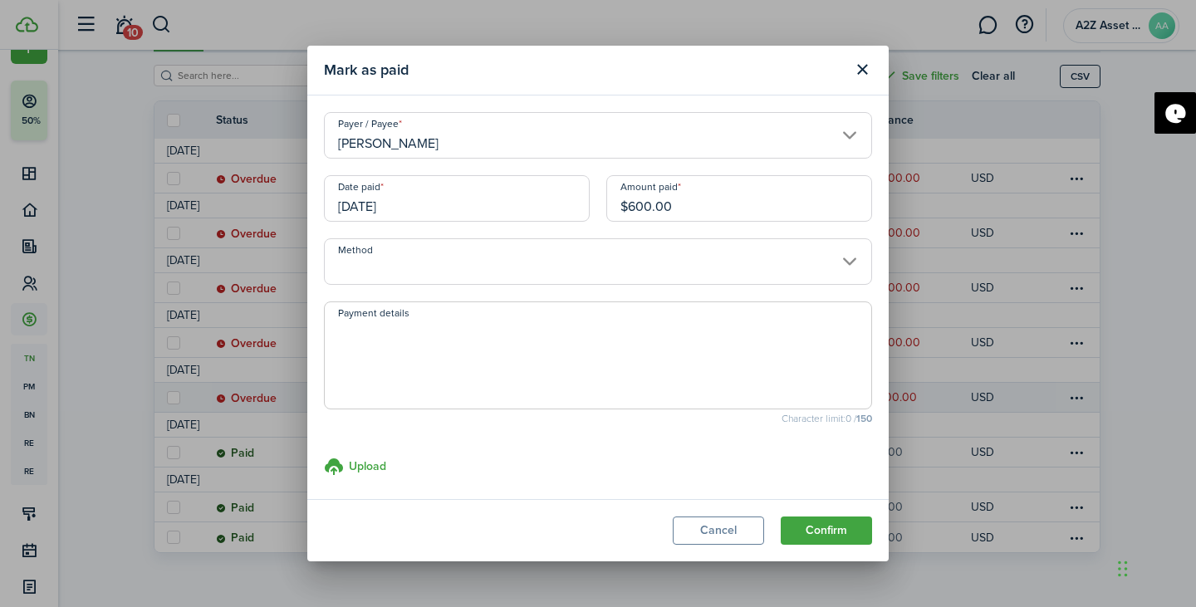
click at [682, 208] on input "$600.00" at bounding box center [739, 198] width 266 height 47
click at [555, 262] on input "Method" at bounding box center [598, 261] width 548 height 47
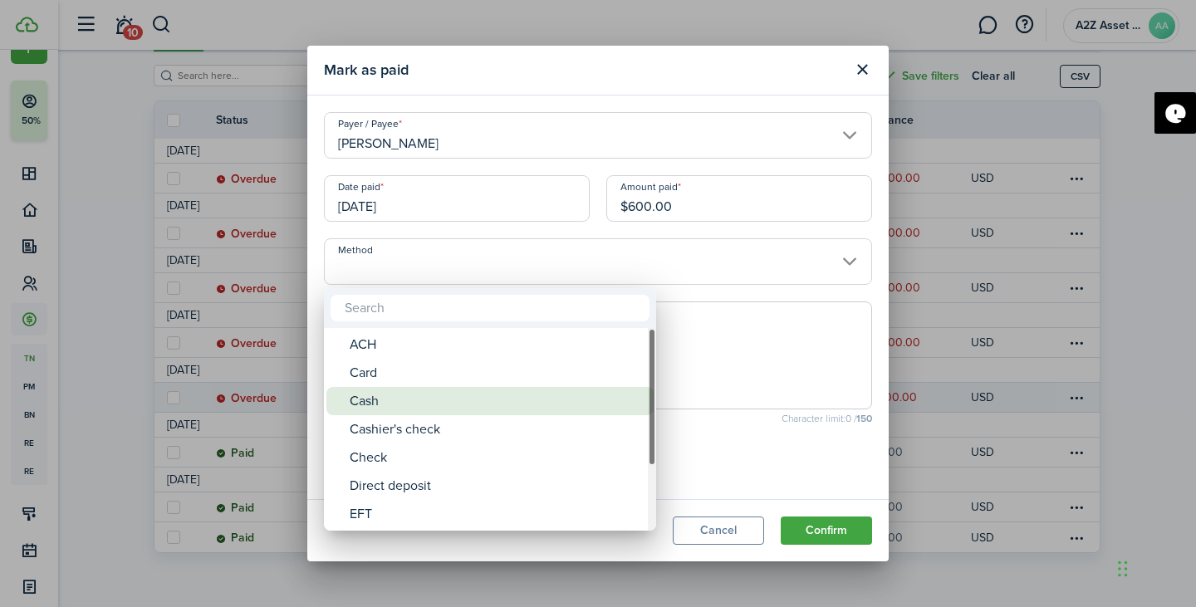
click at [485, 388] on div "Cash" at bounding box center [497, 401] width 294 height 28
type input "Cash"
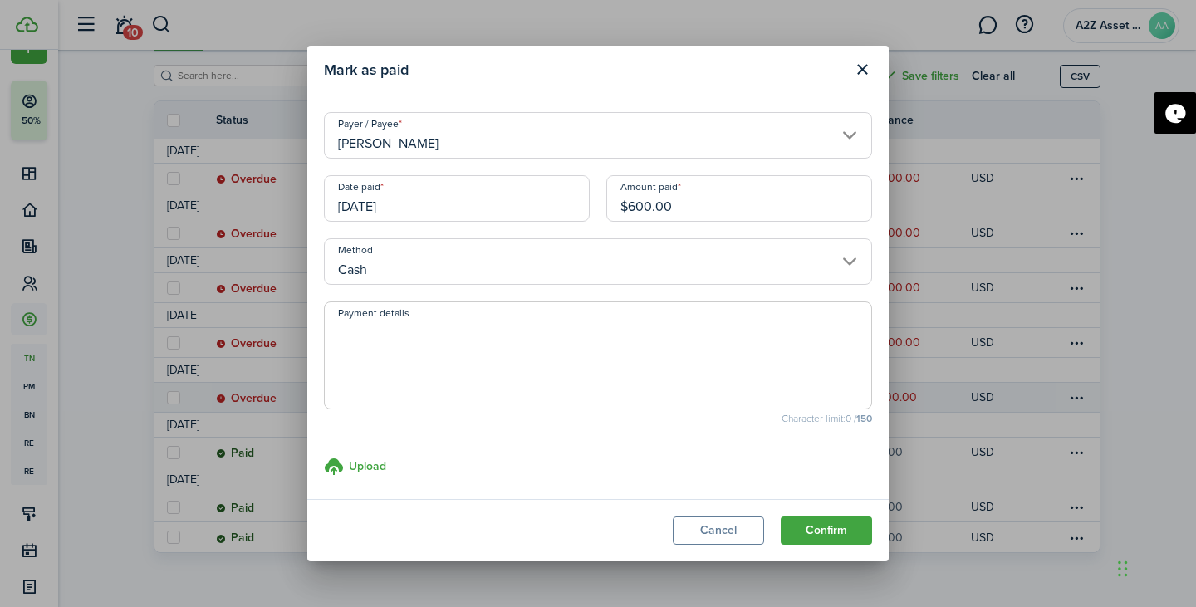
click at [467, 371] on textarea "Payment details" at bounding box center [598, 361] width 546 height 80
type textarea "CashApp"
click at [840, 530] on button "Confirm" at bounding box center [826, 530] width 91 height 28
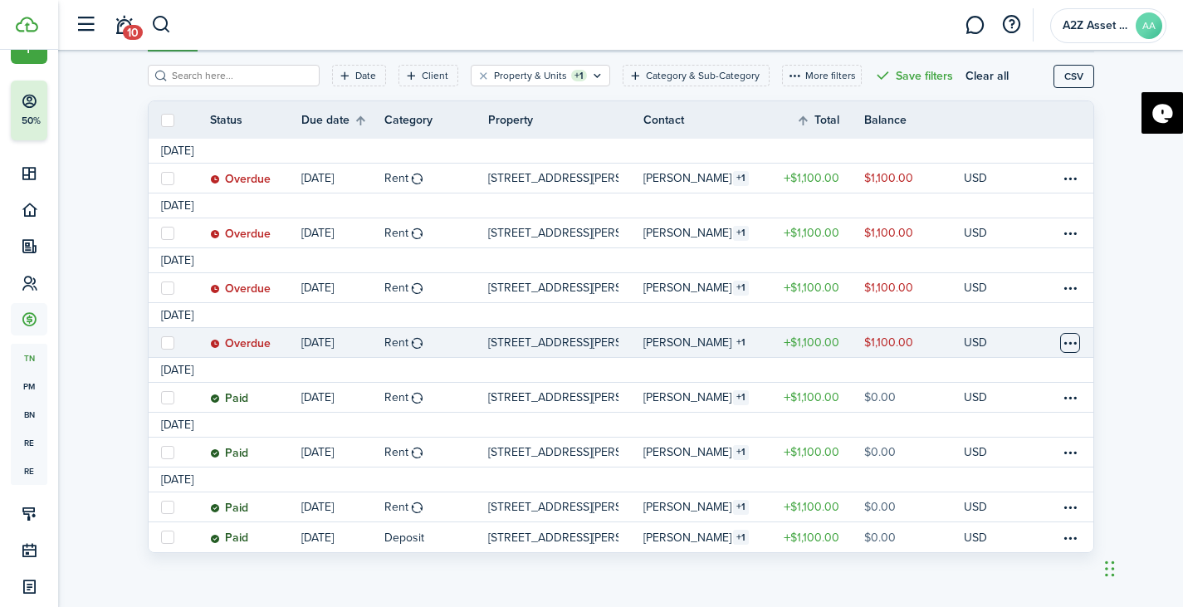
click at [1065, 347] on table-menu-btn-icon at bounding box center [1070, 343] width 20 height 20
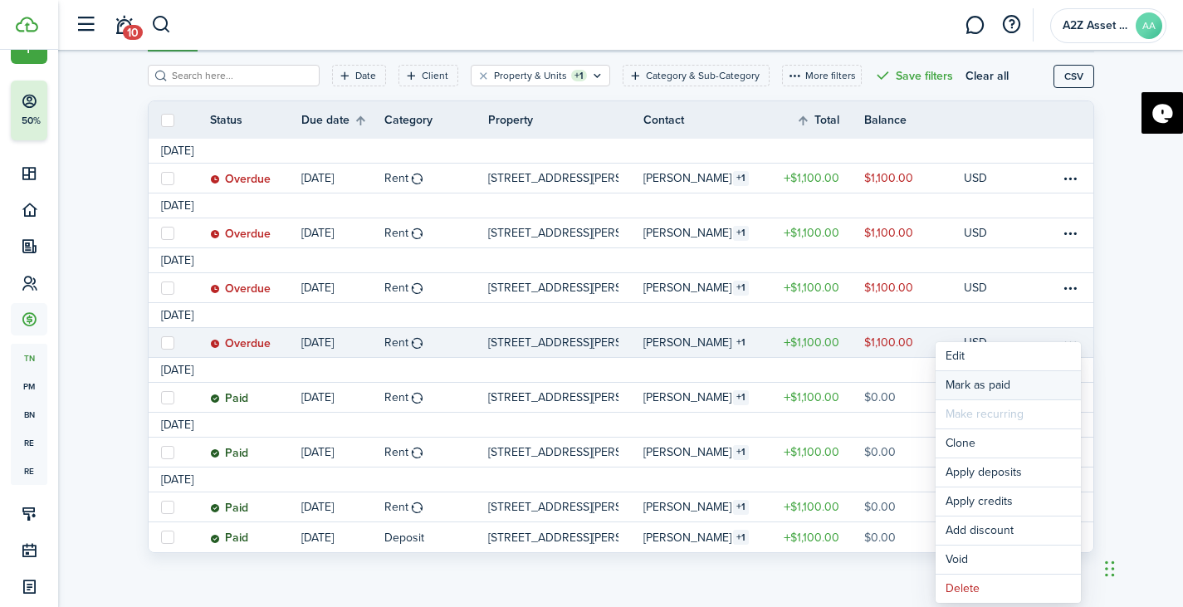
click at [949, 385] on link "Mark as paid" at bounding box center [1008, 385] width 145 height 28
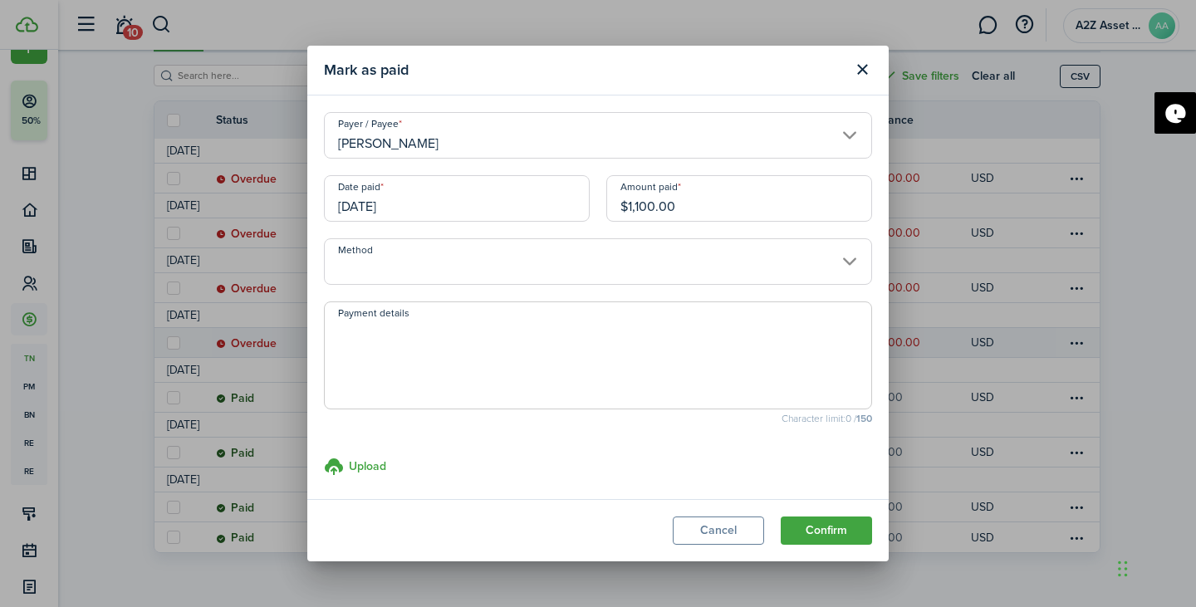
click at [488, 147] on input "[PERSON_NAME]" at bounding box center [598, 135] width 548 height 47
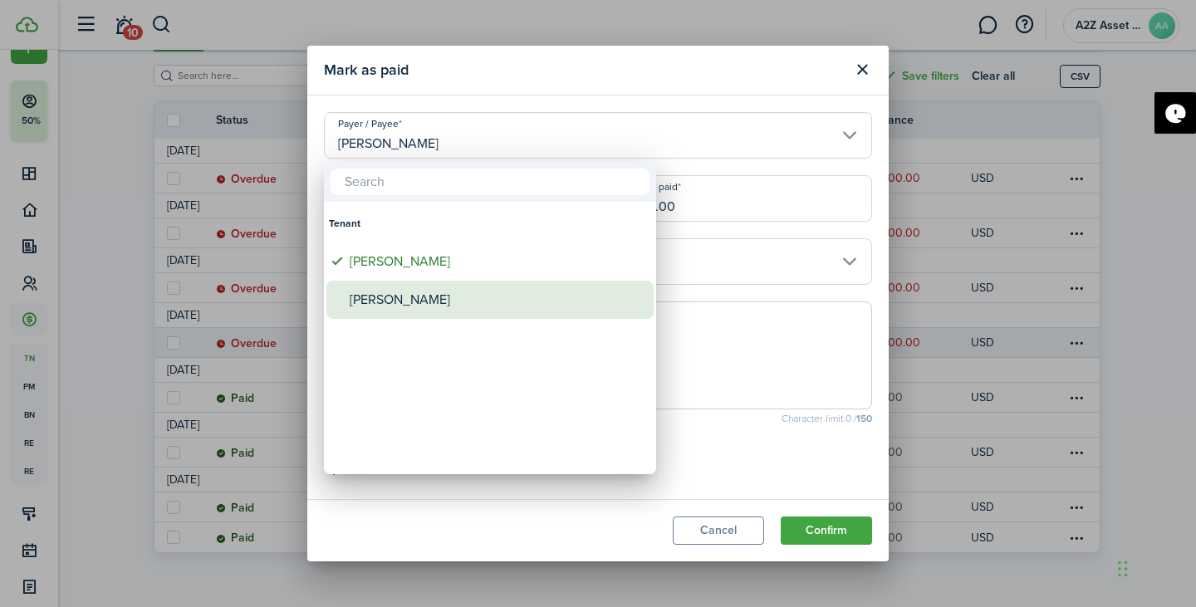
click at [448, 286] on div "[PERSON_NAME]" at bounding box center [497, 300] width 294 height 38
type input "[PERSON_NAME]"
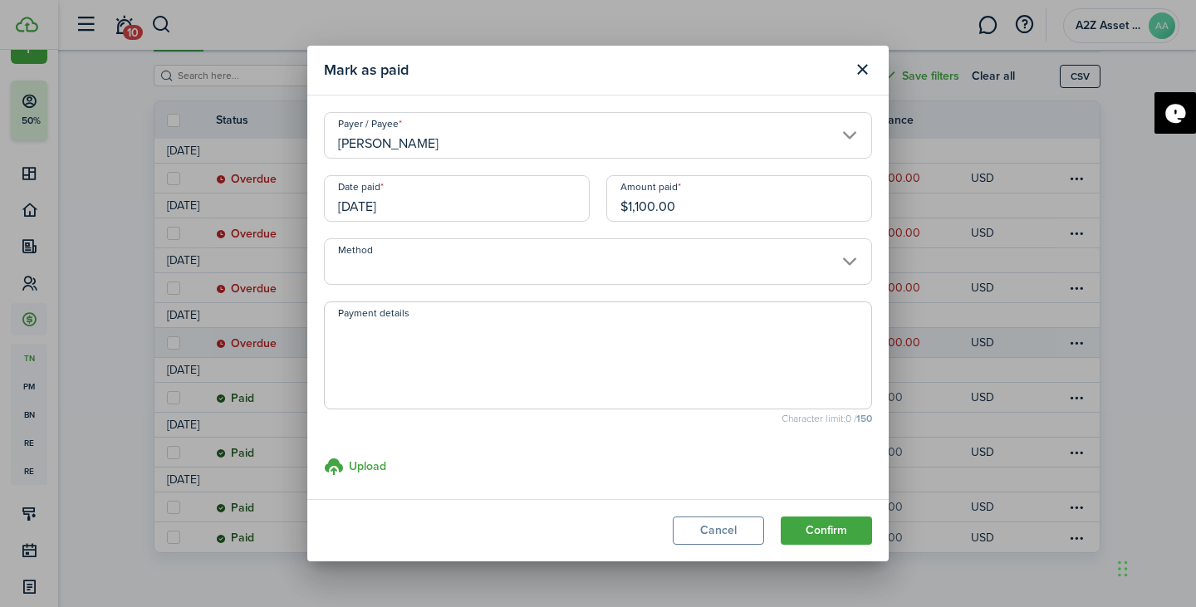
click at [452, 202] on input "[DATE]" at bounding box center [457, 198] width 266 height 47
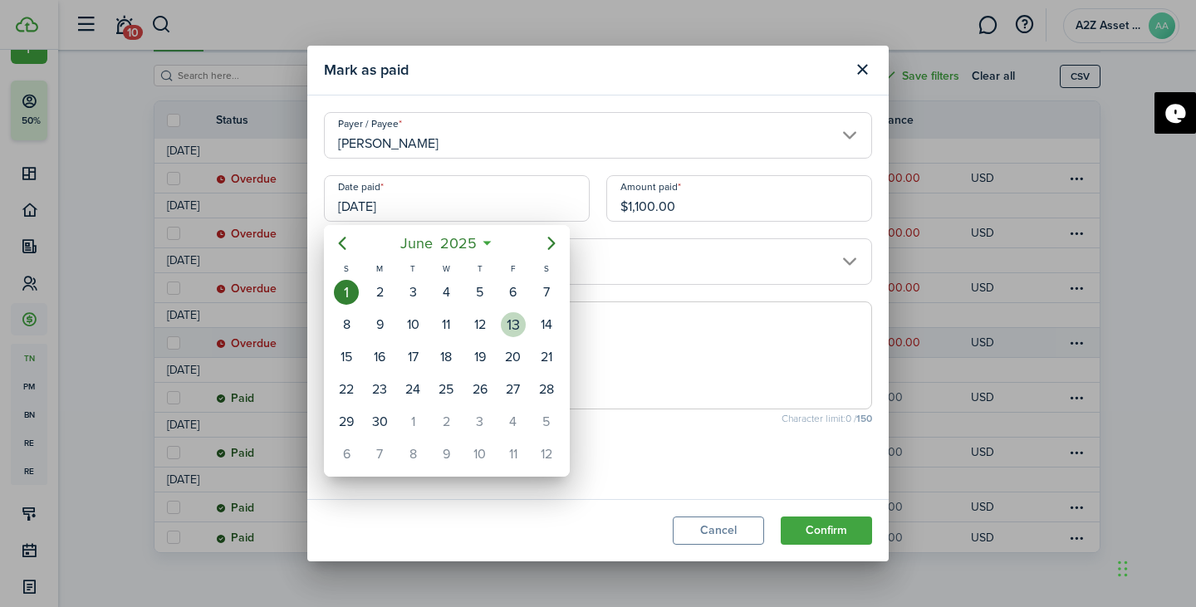
click at [507, 329] on div "13" at bounding box center [513, 324] width 25 height 25
type input "[DATE]"
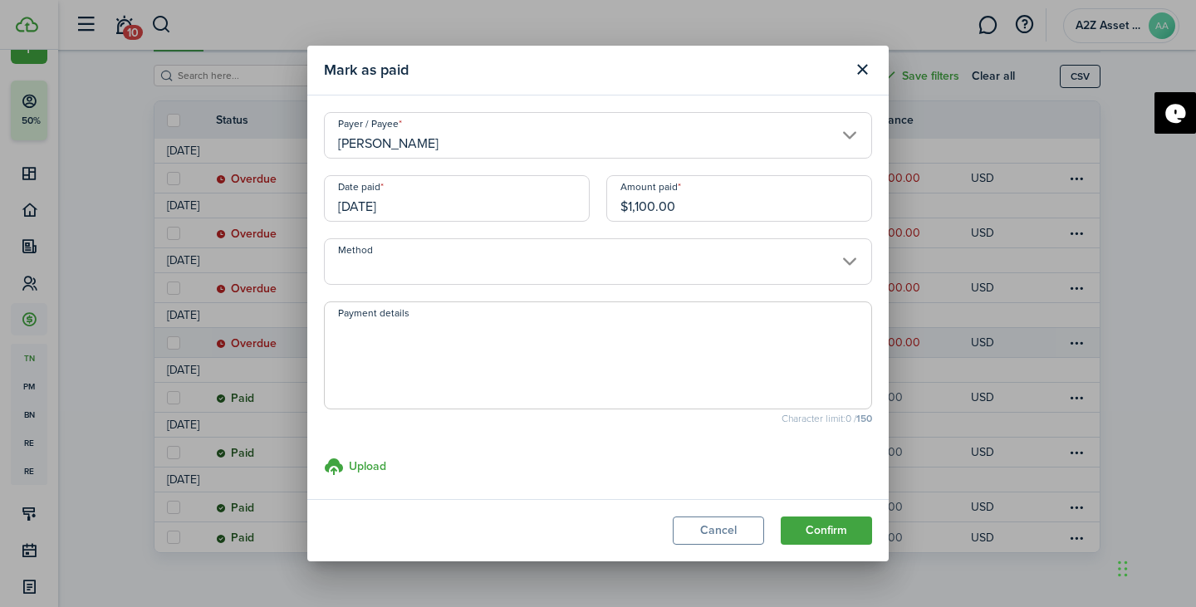
click at [702, 209] on input "$1,100.00" at bounding box center [739, 198] width 266 height 47
click at [561, 270] on input "Method" at bounding box center [598, 261] width 548 height 47
type input "$100.00"
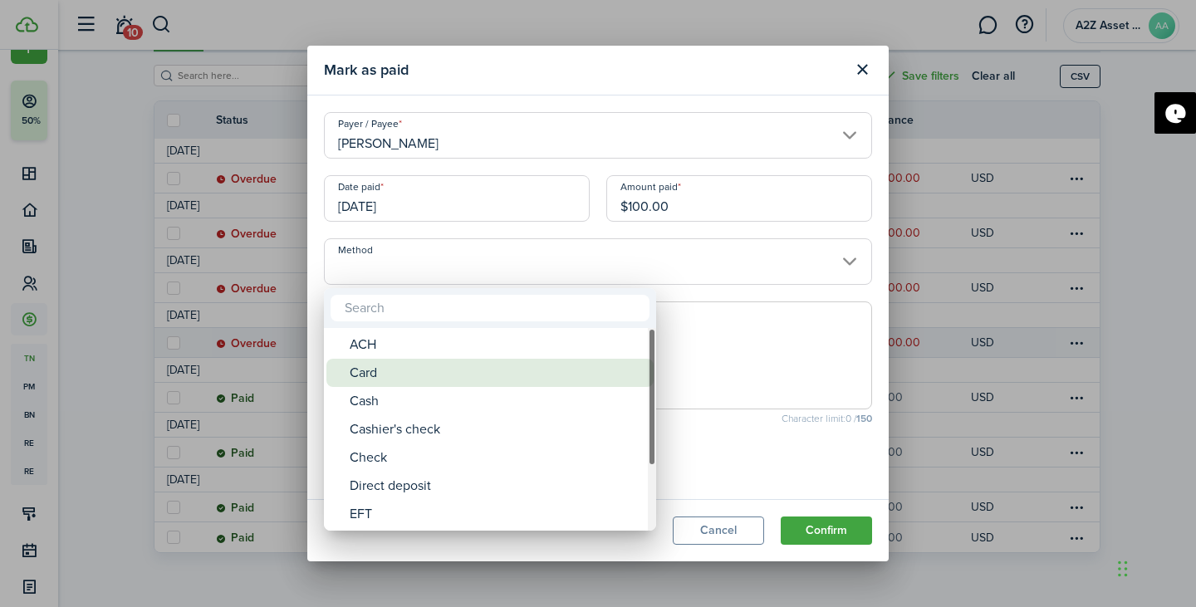
click at [516, 367] on div "Card" at bounding box center [497, 373] width 294 height 28
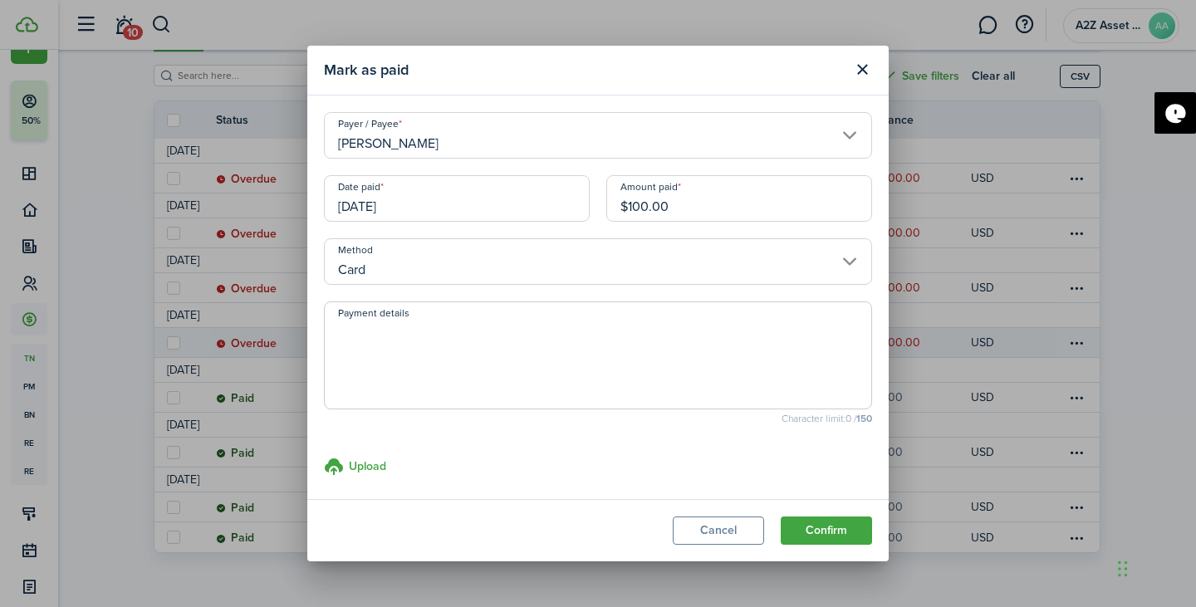
click at [516, 268] on input "Card" at bounding box center [598, 261] width 548 height 47
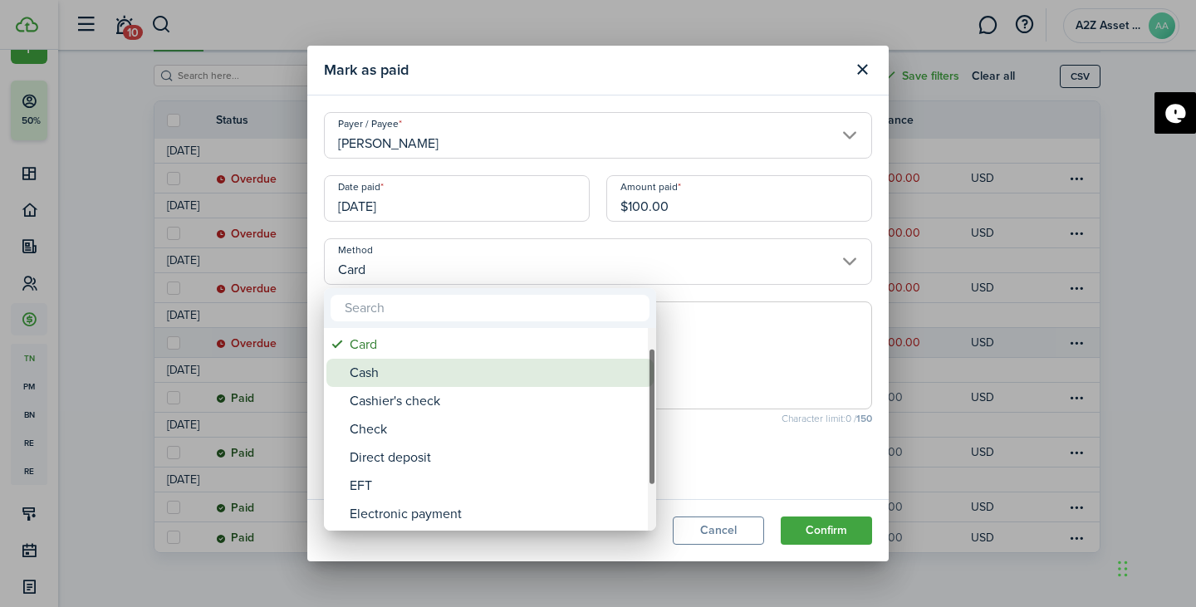
click at [466, 384] on div "Cash" at bounding box center [497, 373] width 294 height 28
type input "Cash"
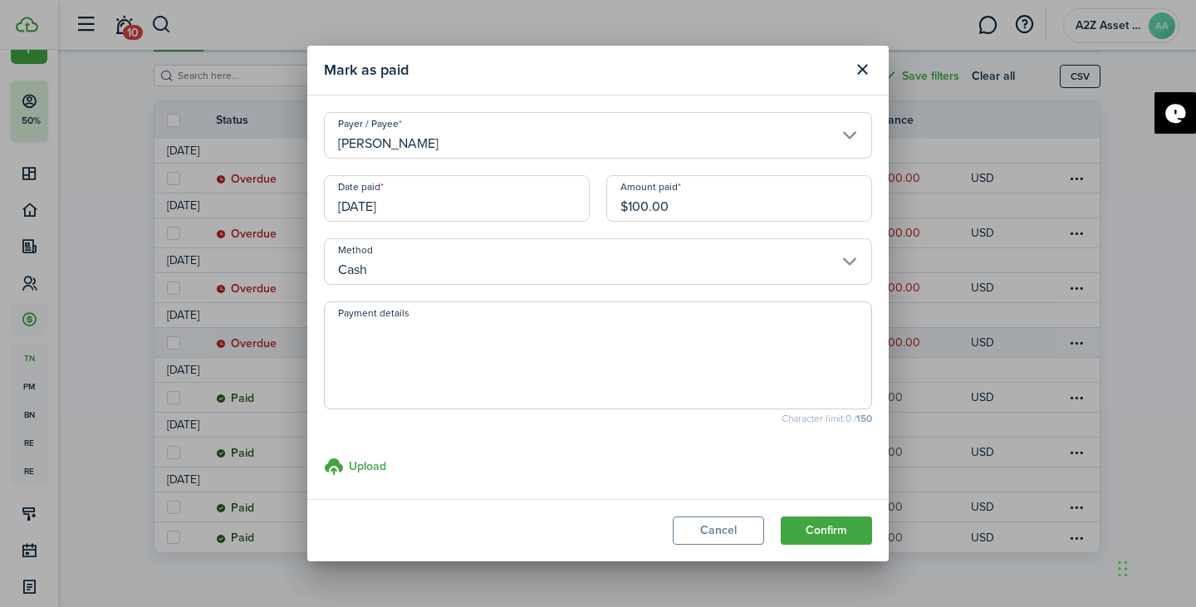
click at [456, 388] on textarea "Payment details" at bounding box center [598, 361] width 546 height 80
type textarea "CashApp Payment"
click at [820, 532] on button "Confirm" at bounding box center [826, 530] width 91 height 28
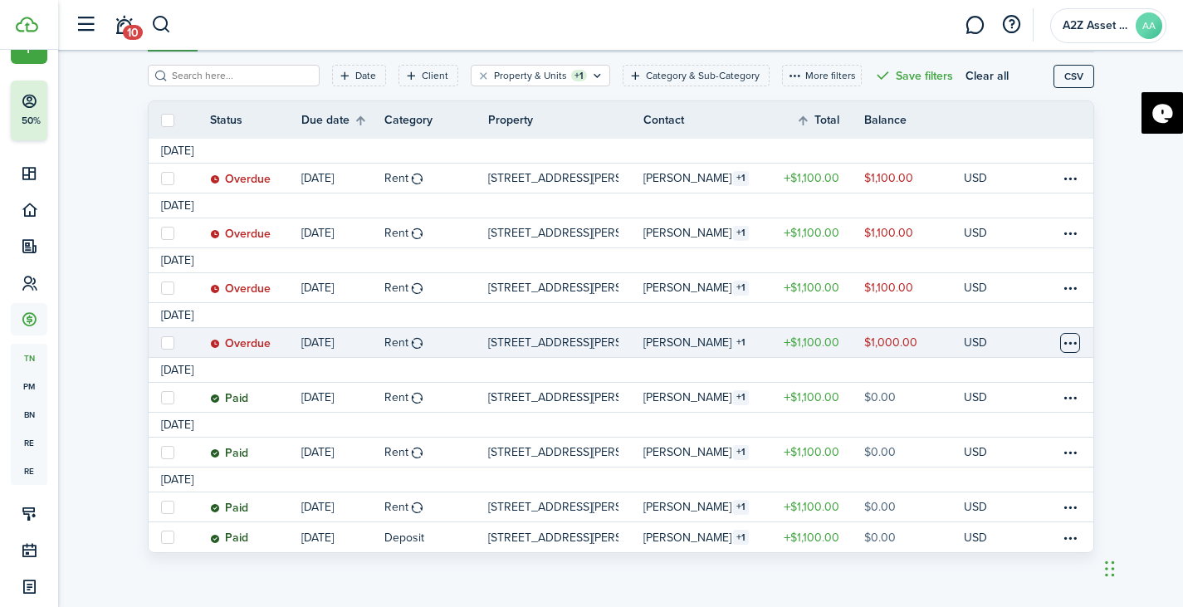
click at [1068, 343] on table-menu-btn-icon at bounding box center [1070, 343] width 20 height 20
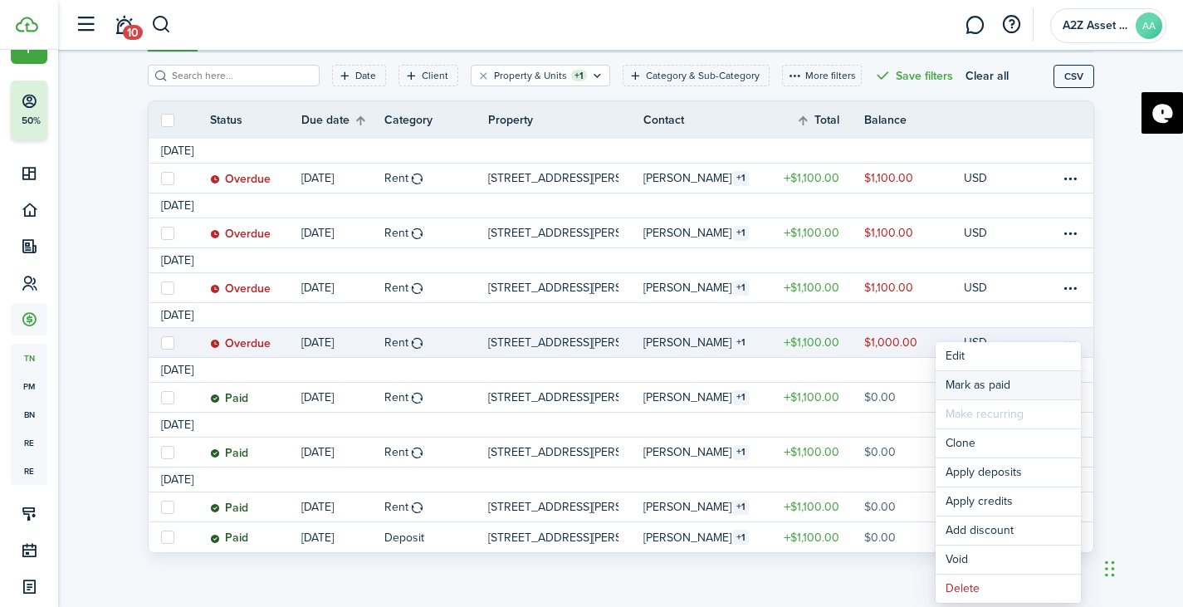
click at [947, 378] on link "Mark as paid" at bounding box center [1008, 385] width 145 height 28
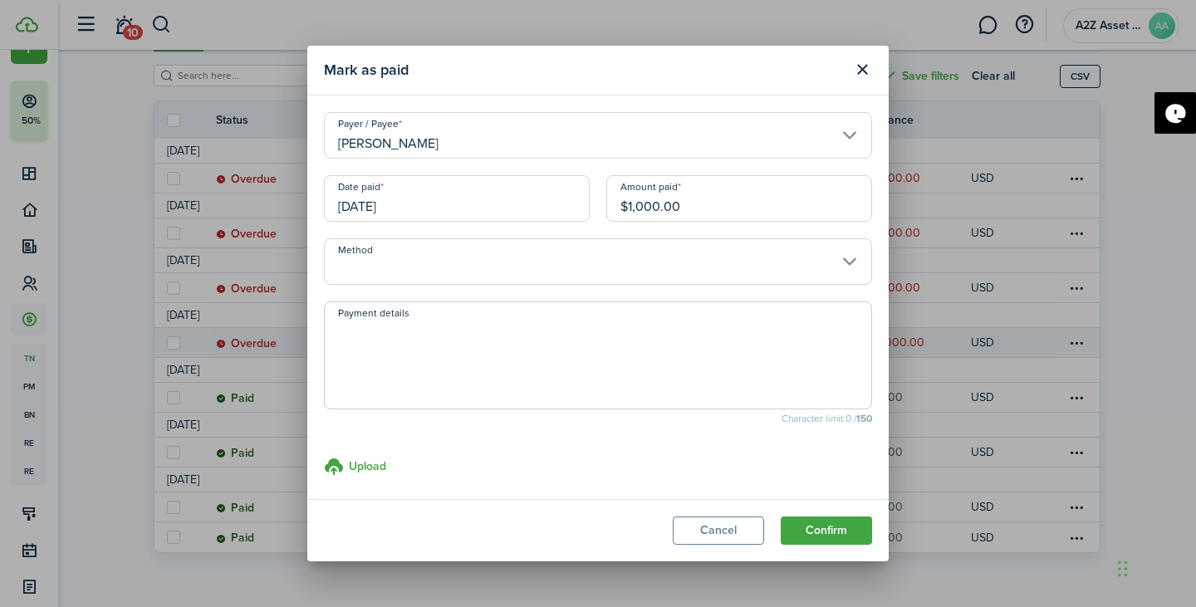
click at [453, 193] on input "[DATE]" at bounding box center [457, 198] width 266 height 47
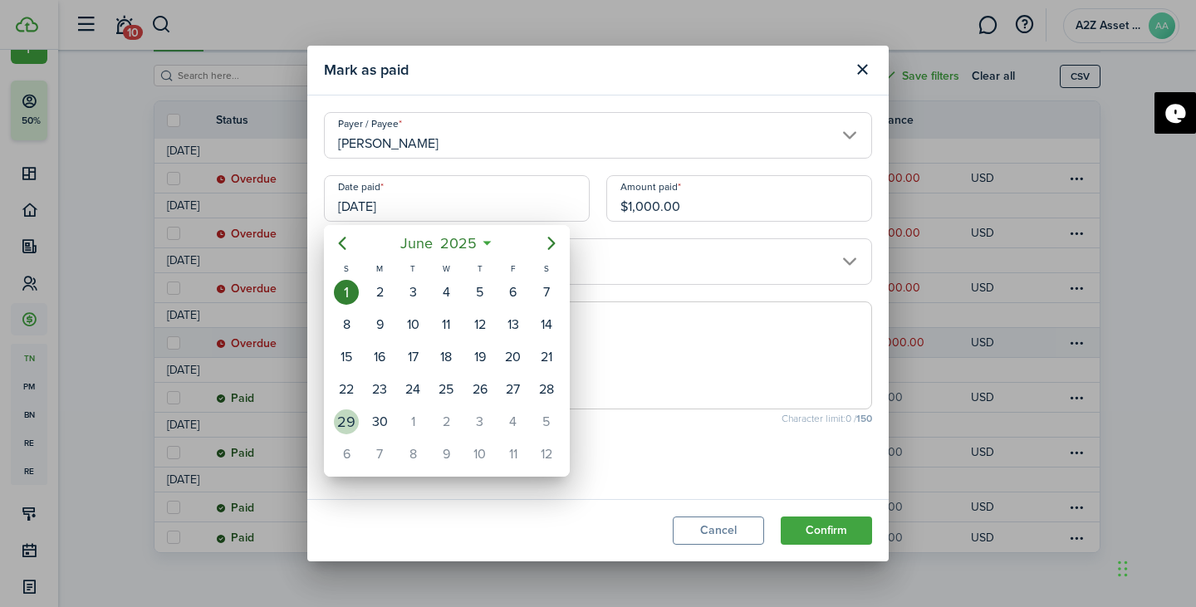
click at [352, 422] on div "29" at bounding box center [346, 421] width 25 height 25
type input "[DATE]"
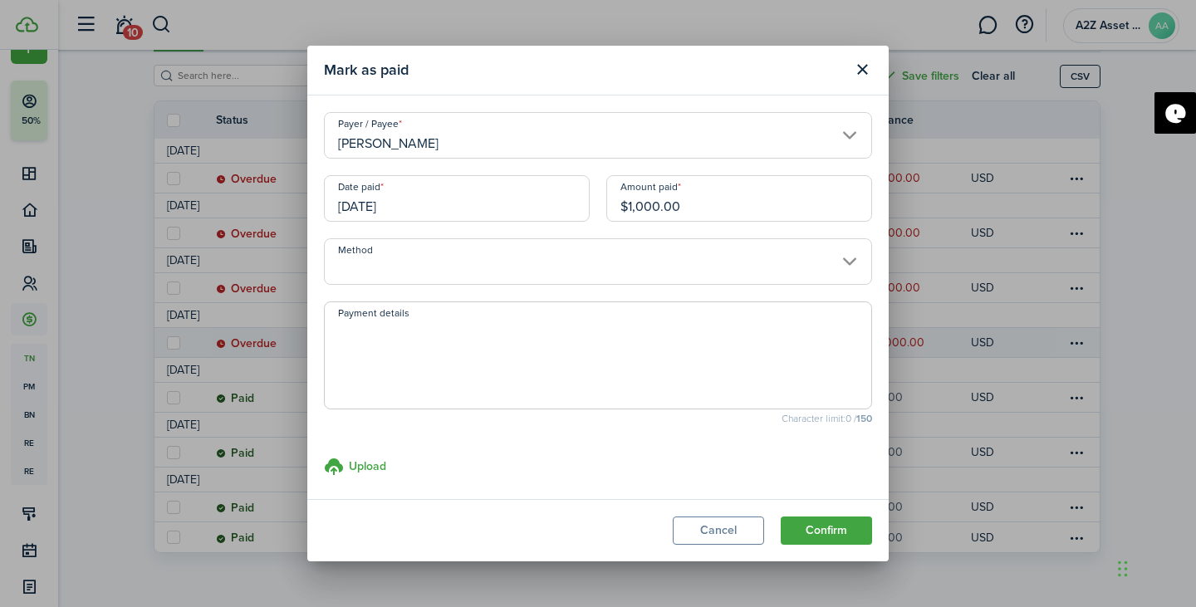
click at [698, 200] on input "$1,000.00" at bounding box center [739, 198] width 266 height 47
click at [458, 271] on input "Method" at bounding box center [598, 261] width 548 height 47
type input "$300.00"
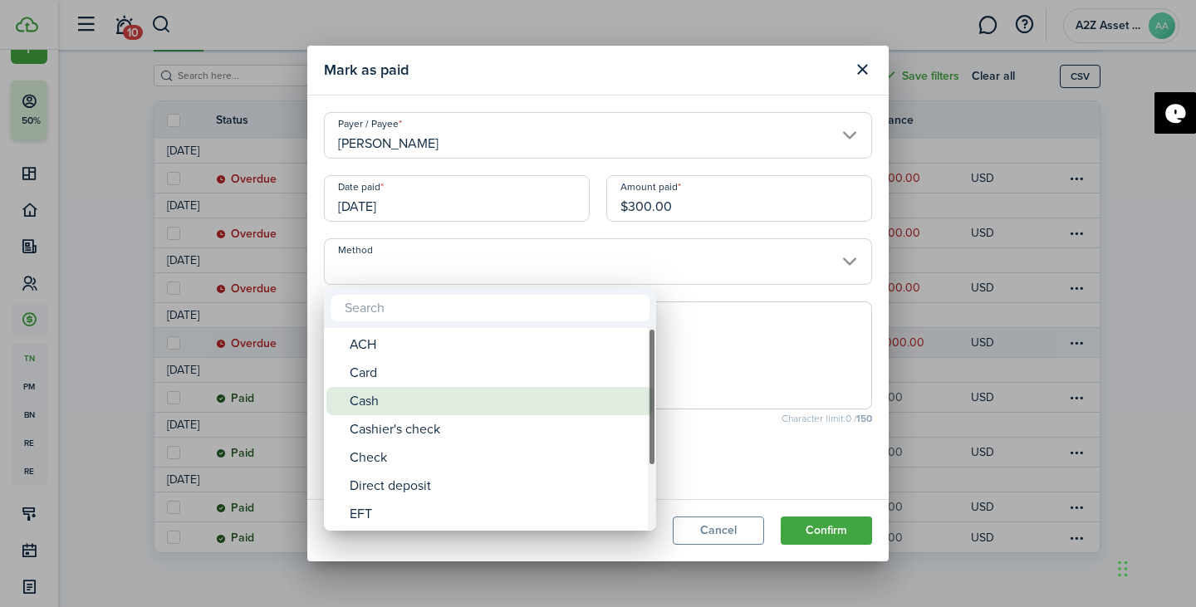
click at [431, 387] on div "Cash" at bounding box center [497, 401] width 294 height 28
type input "Cash"
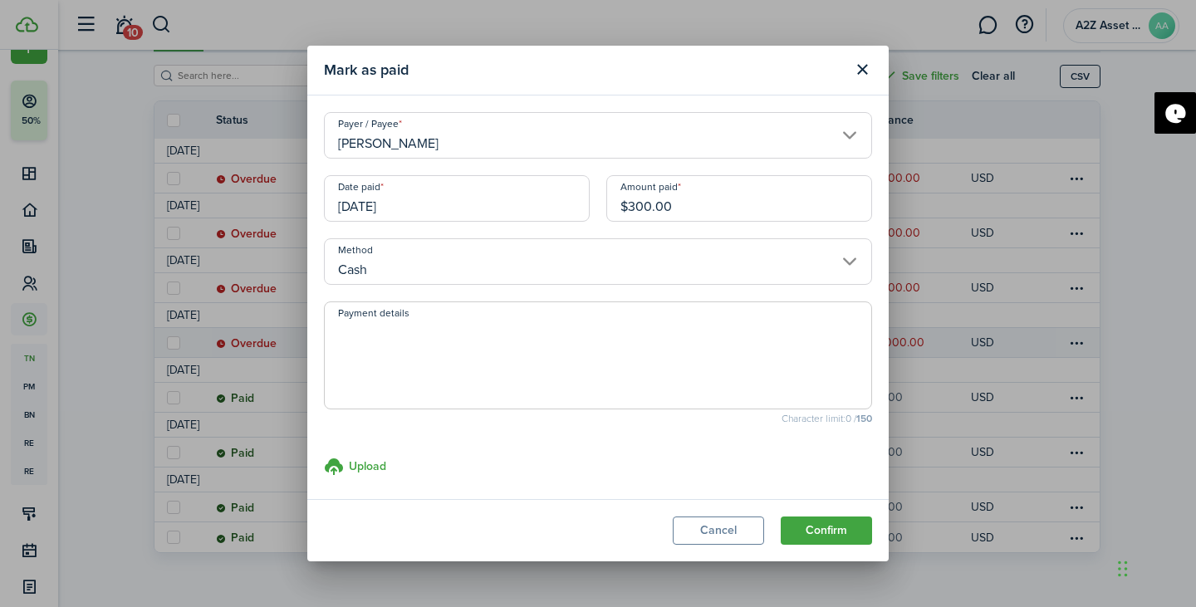
click at [429, 368] on textarea "Payment details" at bounding box center [598, 361] width 546 height 80
type textarea "CashApp Payment"
click at [815, 519] on button "Confirm" at bounding box center [826, 530] width 91 height 28
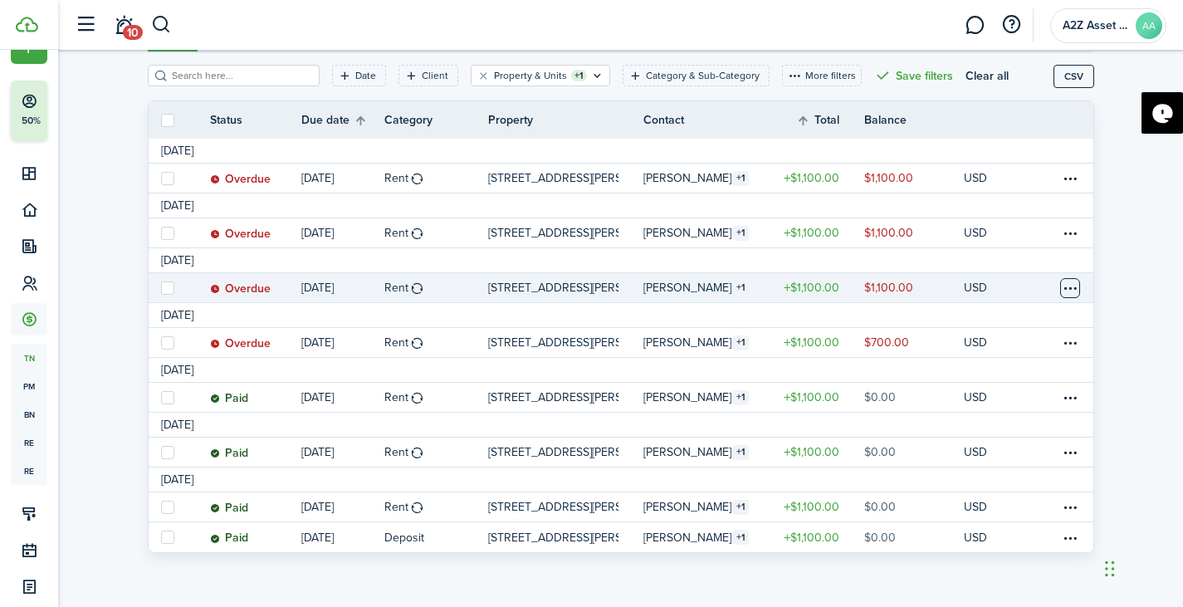
click at [1070, 295] on table-menu-btn-icon at bounding box center [1070, 288] width 20 height 20
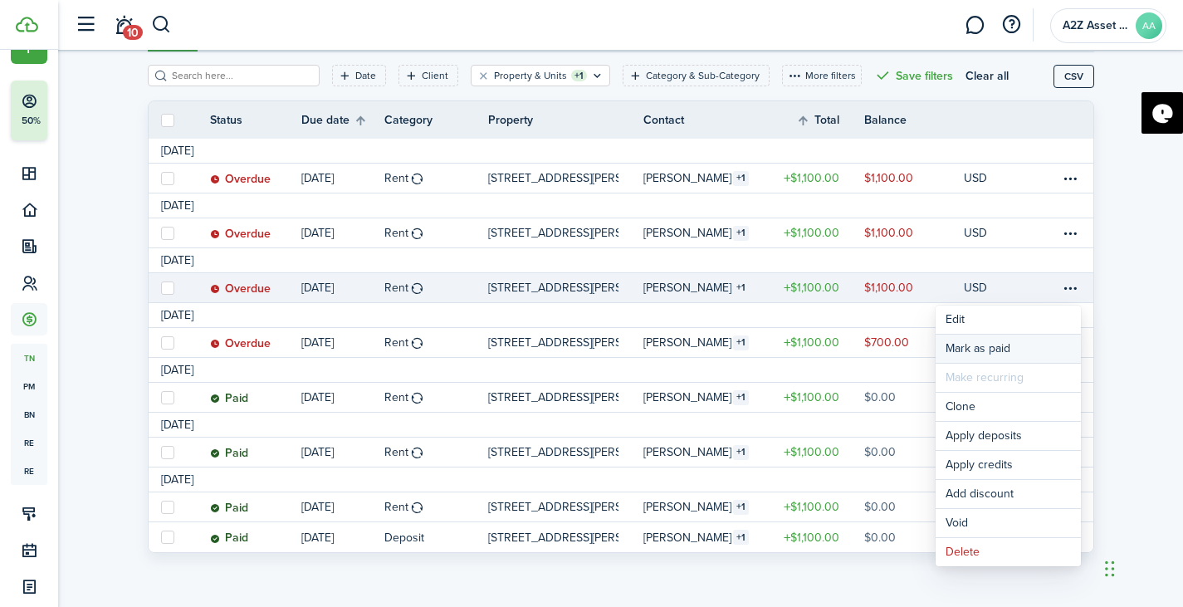
click at [985, 354] on link "Mark as paid" at bounding box center [1008, 349] width 145 height 28
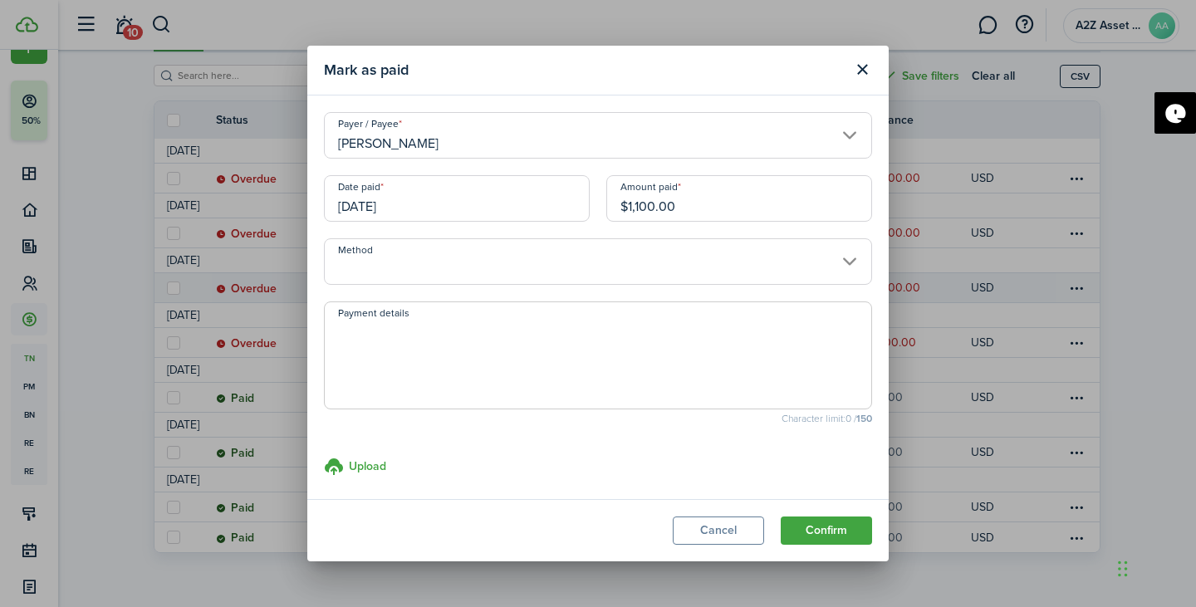
click at [415, 218] on input "[DATE]" at bounding box center [457, 198] width 266 height 47
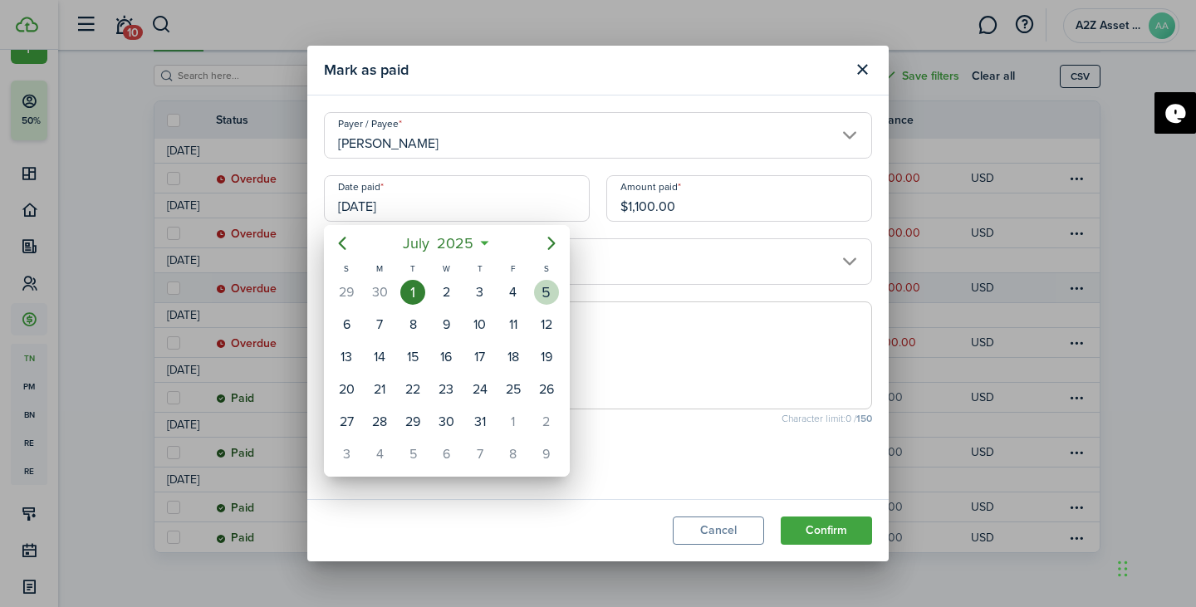
click at [539, 292] on div "5" at bounding box center [546, 292] width 25 height 25
type input "[DATE]"
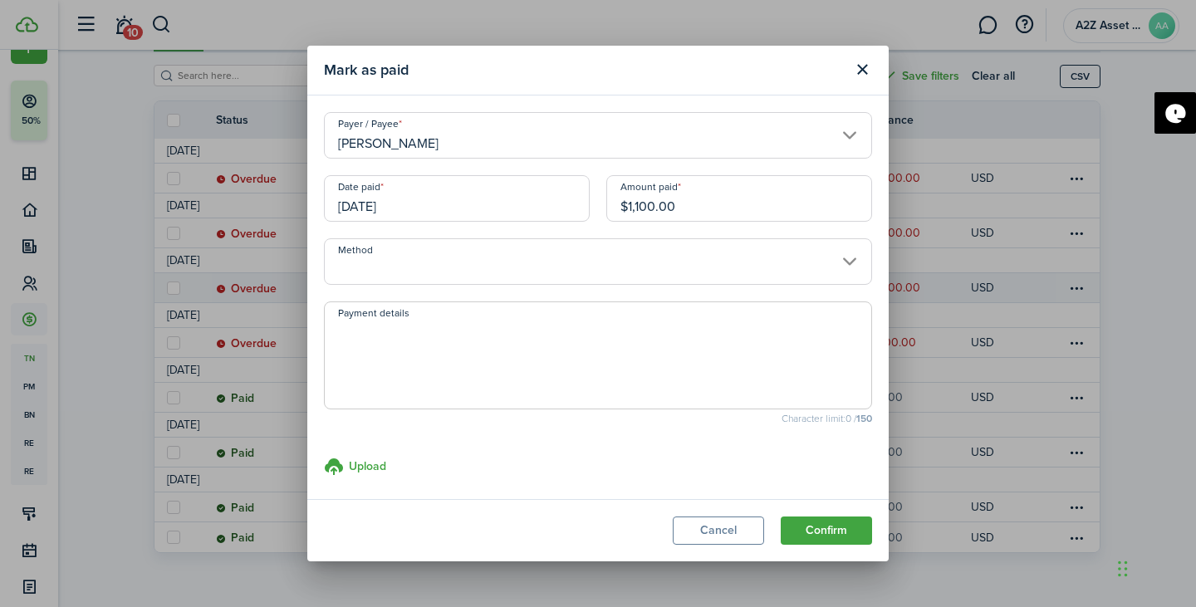
click at [522, 144] on input "[PERSON_NAME]" at bounding box center [598, 135] width 548 height 47
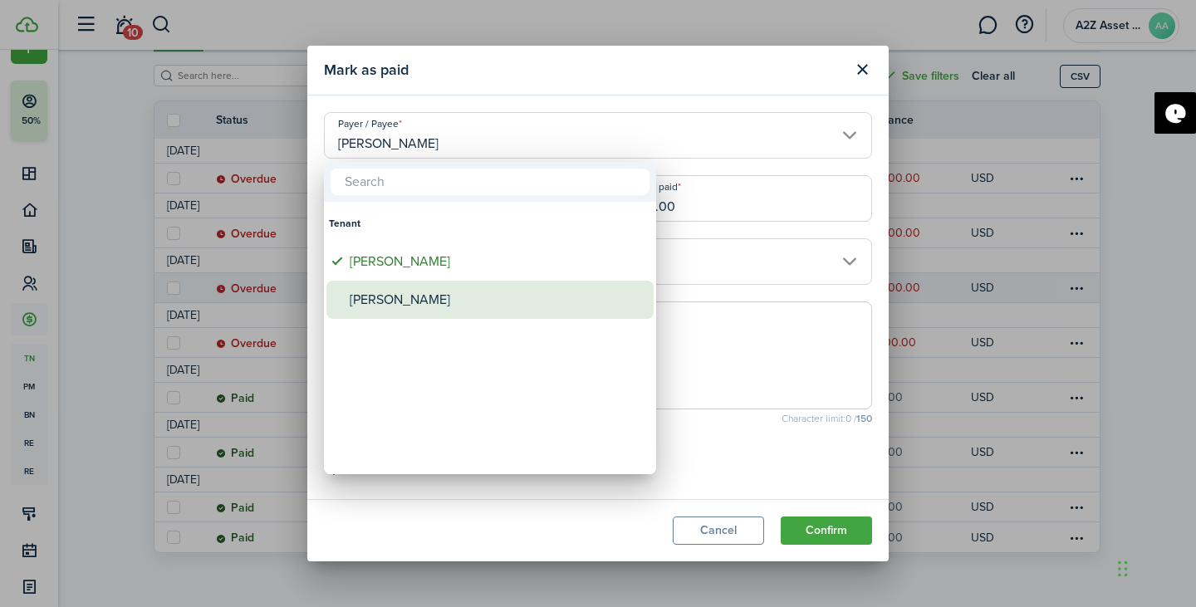
click at [449, 296] on div "[PERSON_NAME]" at bounding box center [497, 300] width 294 height 38
type input "[PERSON_NAME]"
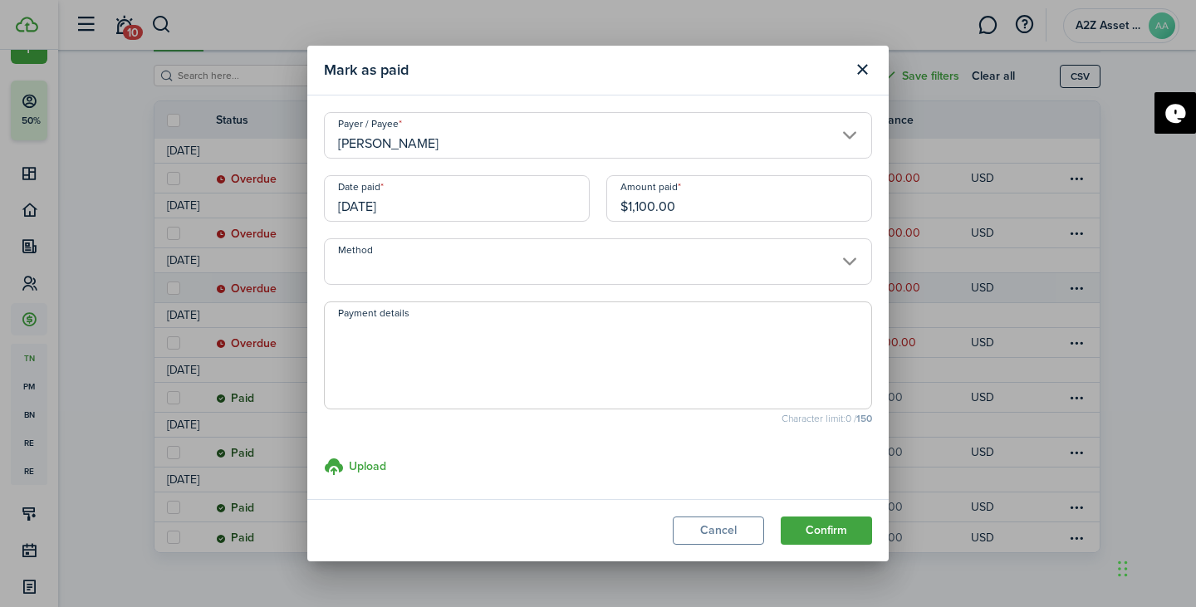
click at [700, 204] on input "$1,100.00" at bounding box center [739, 198] width 266 height 47
type input "$500.00"
click at [615, 319] on span at bounding box center [598, 355] width 548 height 108
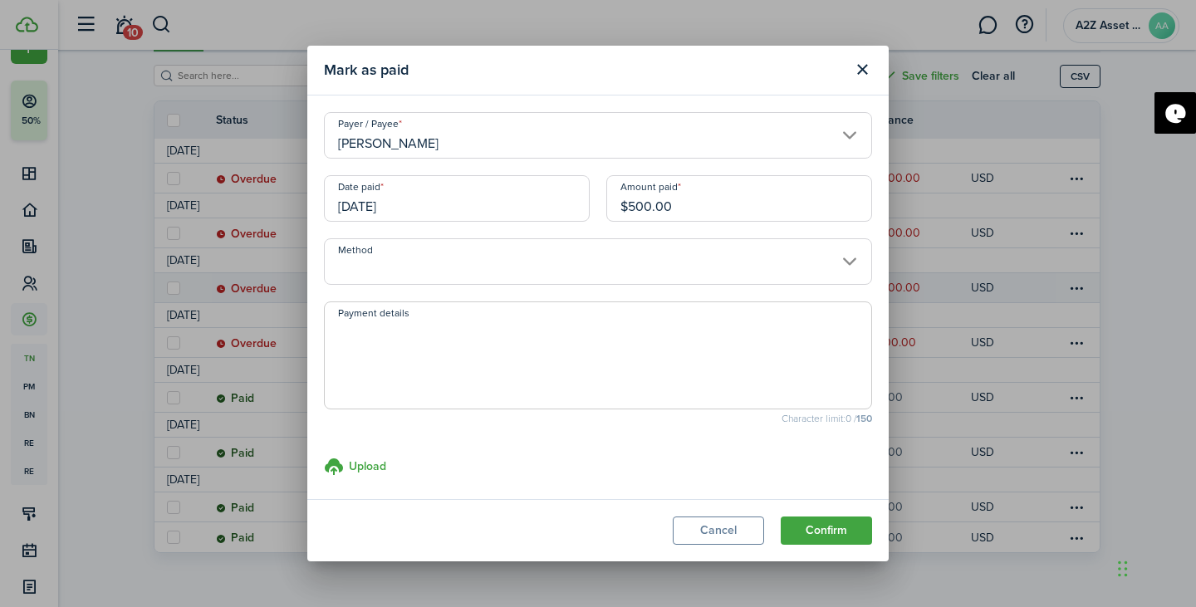
click at [551, 272] on input "Method" at bounding box center [598, 261] width 548 height 47
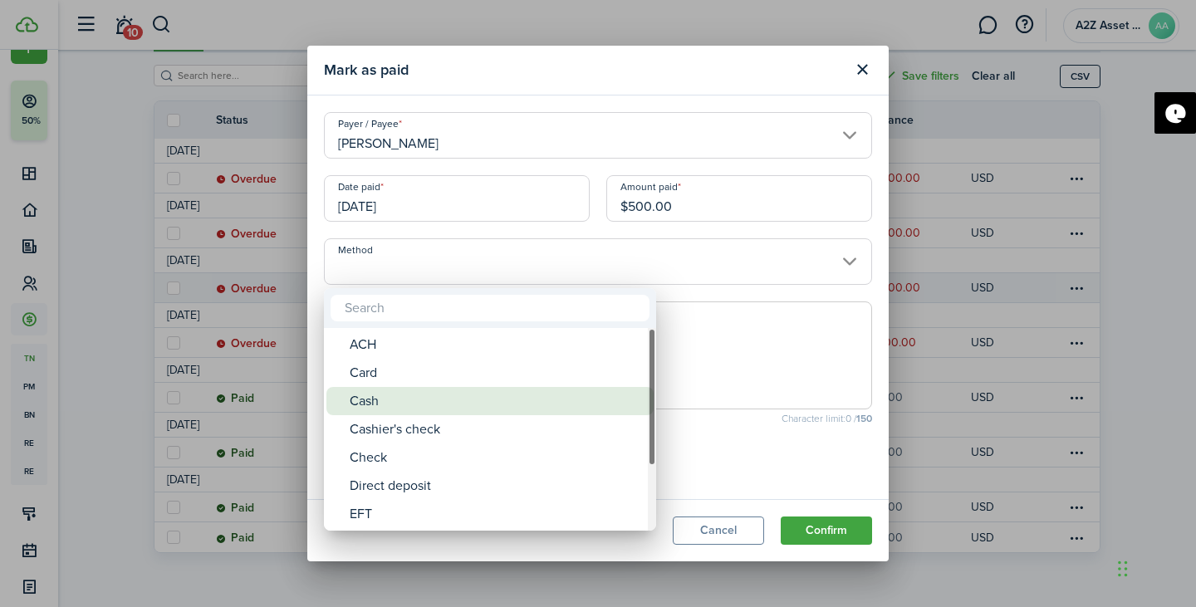
click at [464, 393] on div "Cash" at bounding box center [497, 401] width 294 height 28
type input "Cash"
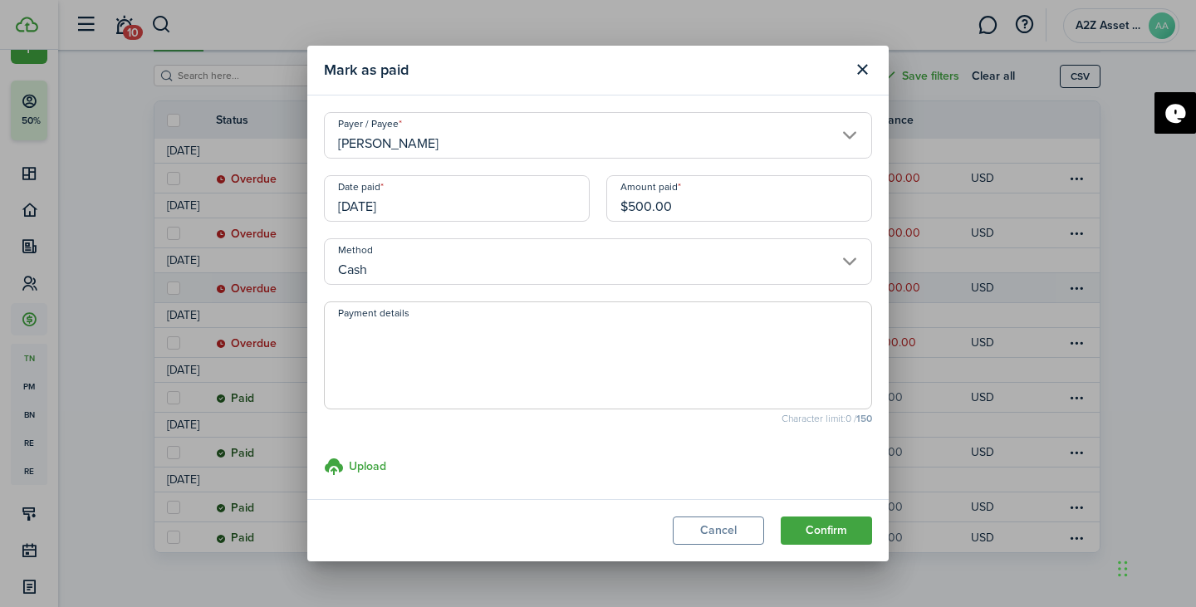
click at [455, 370] on textarea "Payment details" at bounding box center [598, 361] width 546 height 80
type textarea "CashApp Payment"
click at [814, 523] on button "Confirm" at bounding box center [826, 530] width 91 height 28
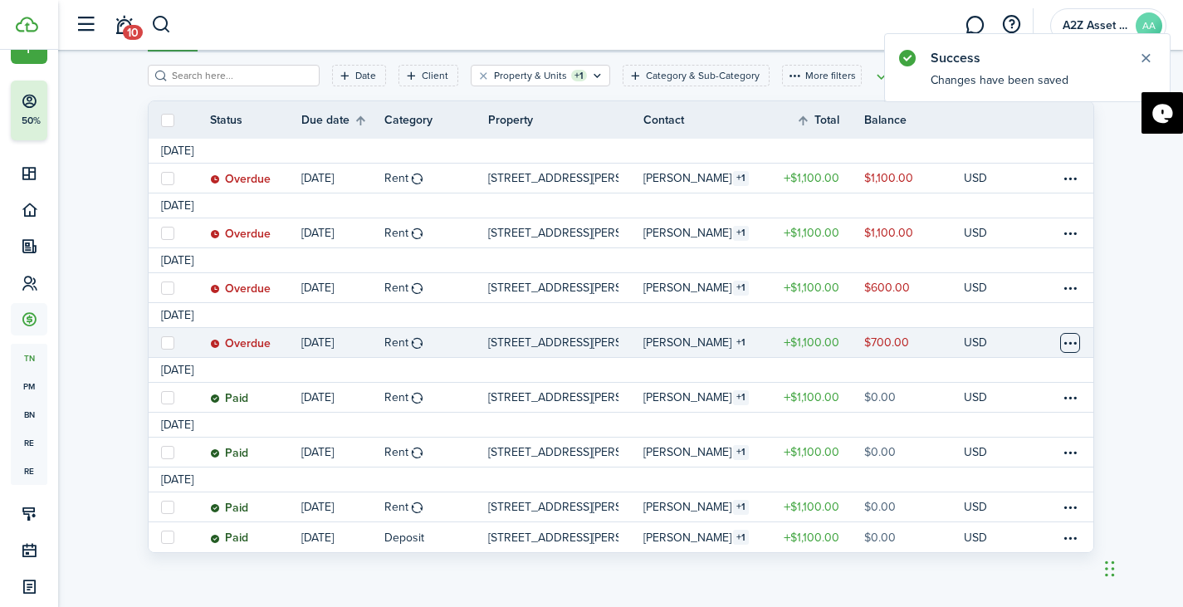
click at [1068, 342] on table-menu-btn-icon at bounding box center [1070, 343] width 20 height 20
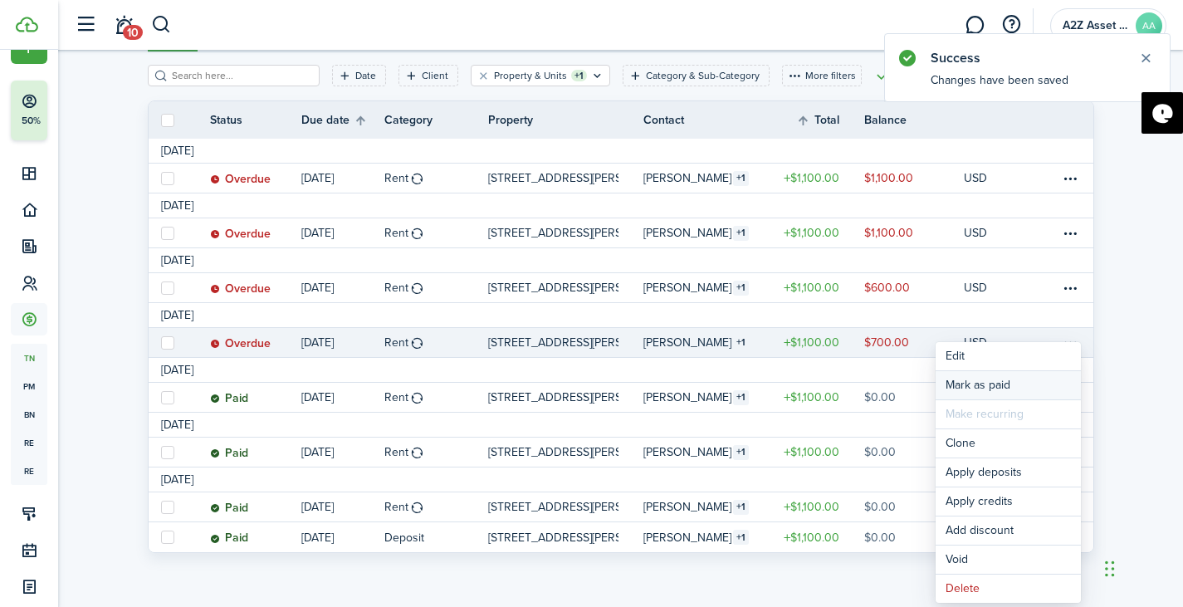
click at [952, 386] on link "Mark as paid" at bounding box center [1008, 385] width 145 height 28
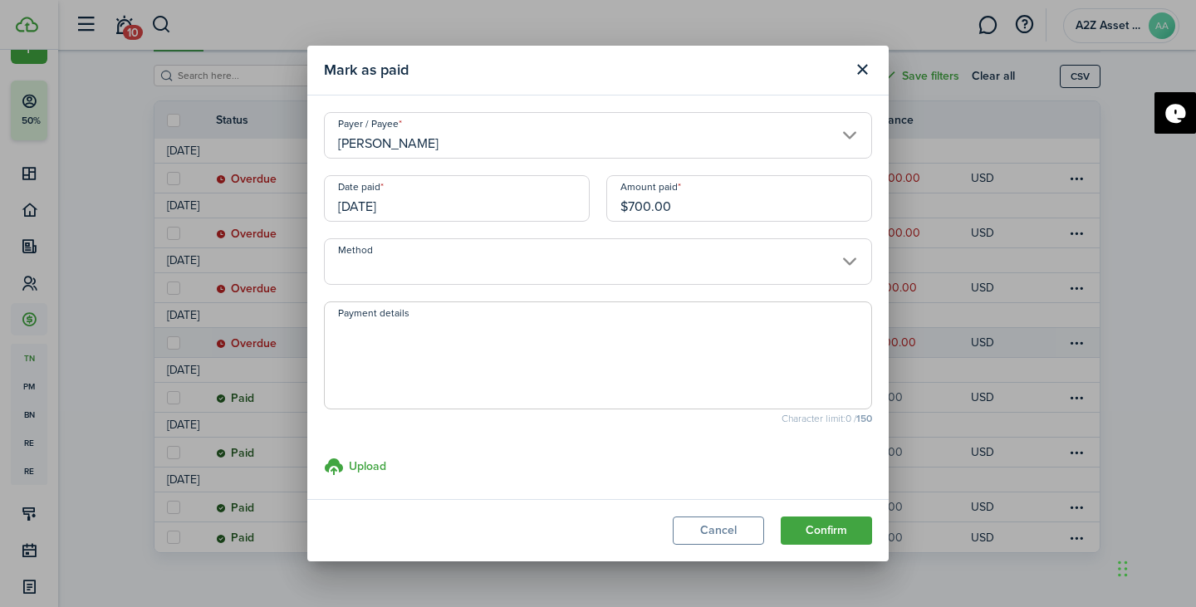
click at [455, 213] on input "[DATE]" at bounding box center [457, 198] width 266 height 47
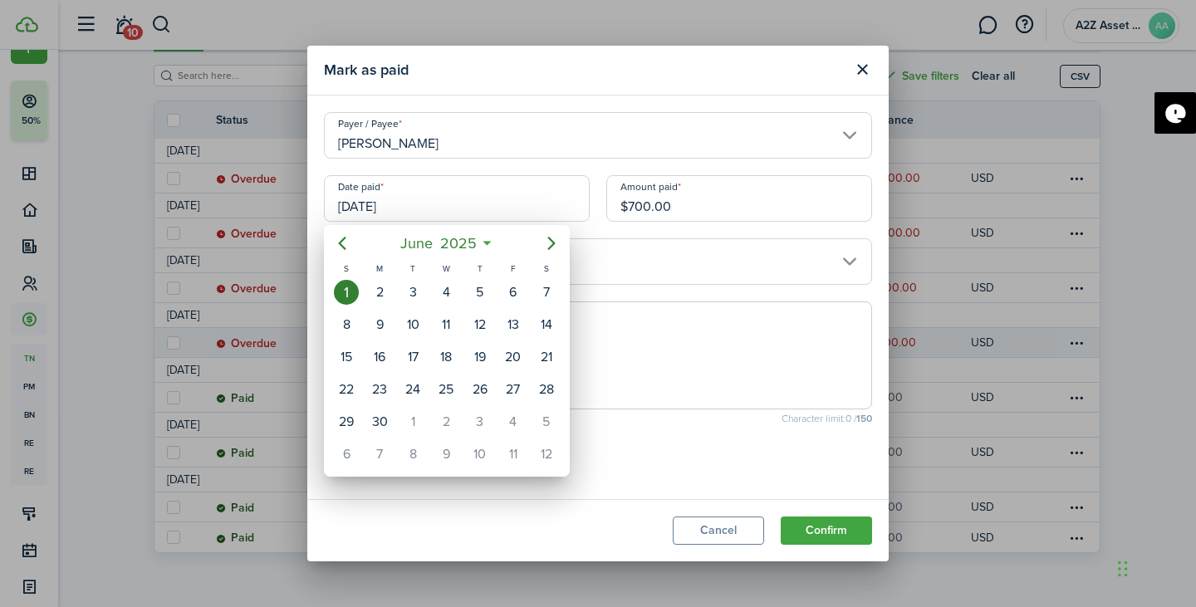
click at [1119, 364] on div at bounding box center [597, 303] width 1461 height 873
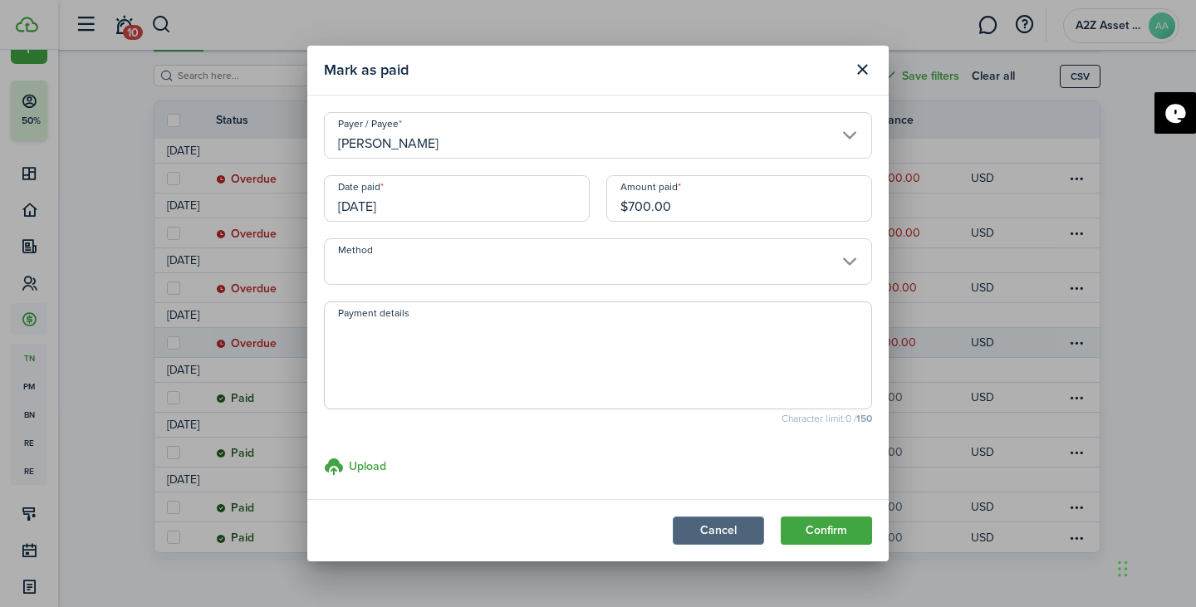
click at [722, 525] on button "Cancel" at bounding box center [718, 530] width 91 height 28
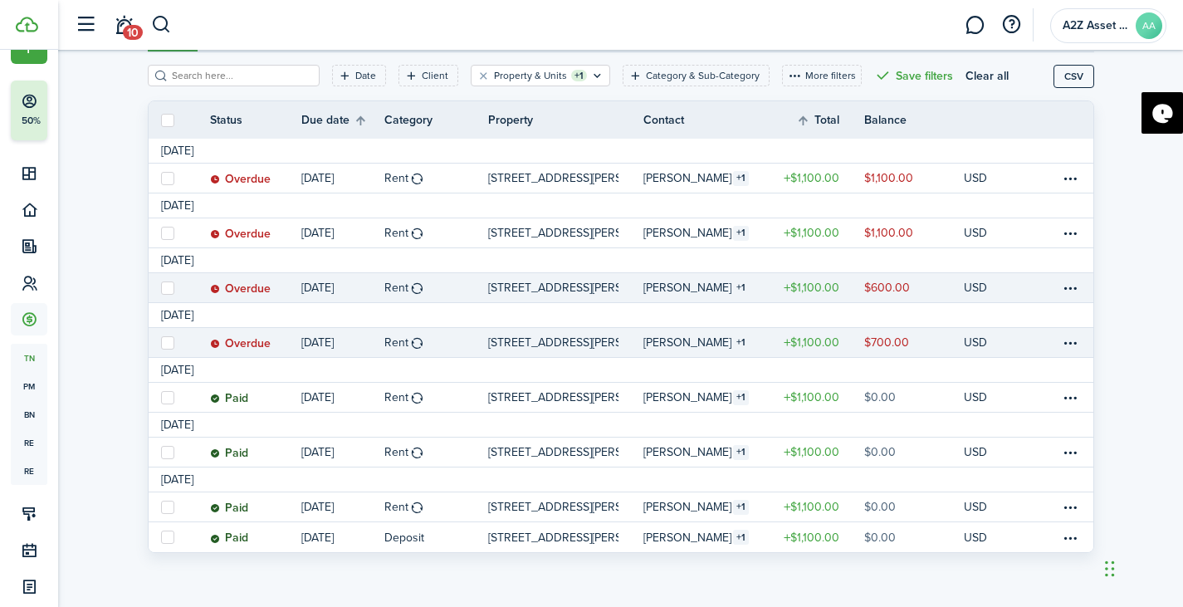
click at [1082, 285] on link at bounding box center [1076, 287] width 33 height 29
click at [1075, 285] on table-menu-btn-icon at bounding box center [1070, 288] width 20 height 20
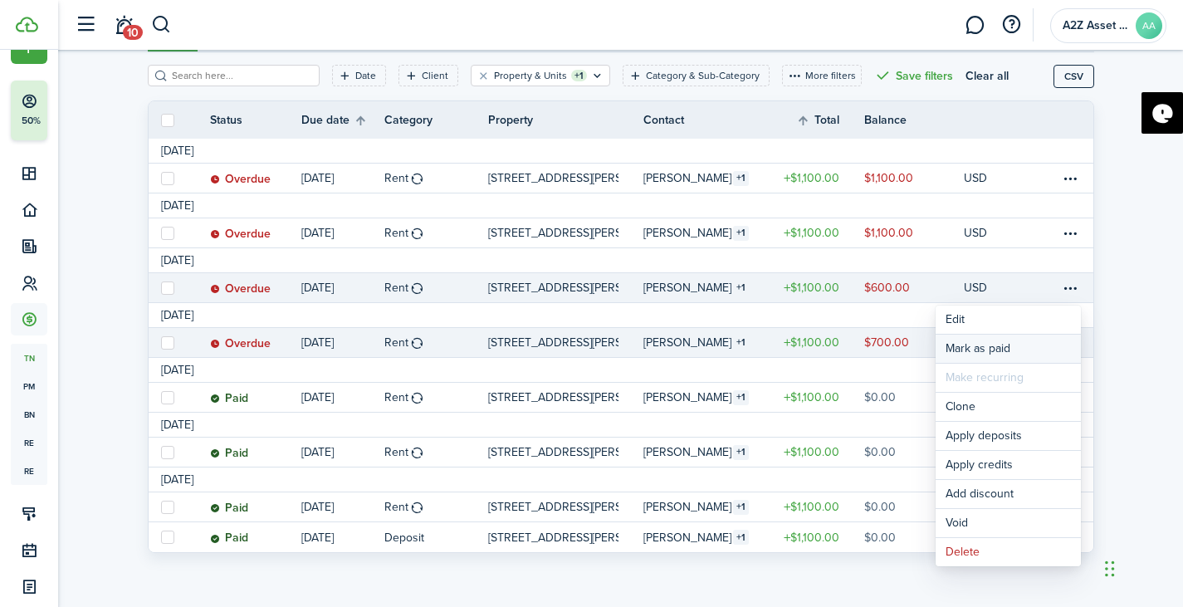
click at [973, 351] on link "Mark as paid" at bounding box center [1008, 349] width 145 height 28
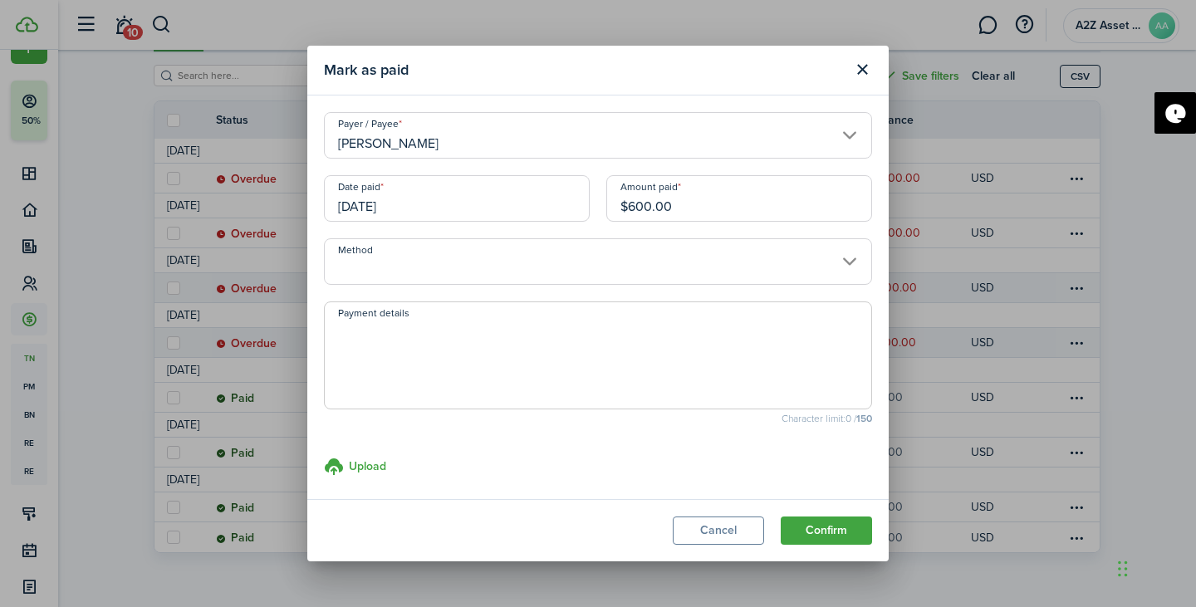
click at [493, 193] on input "[DATE]" at bounding box center [457, 198] width 266 height 47
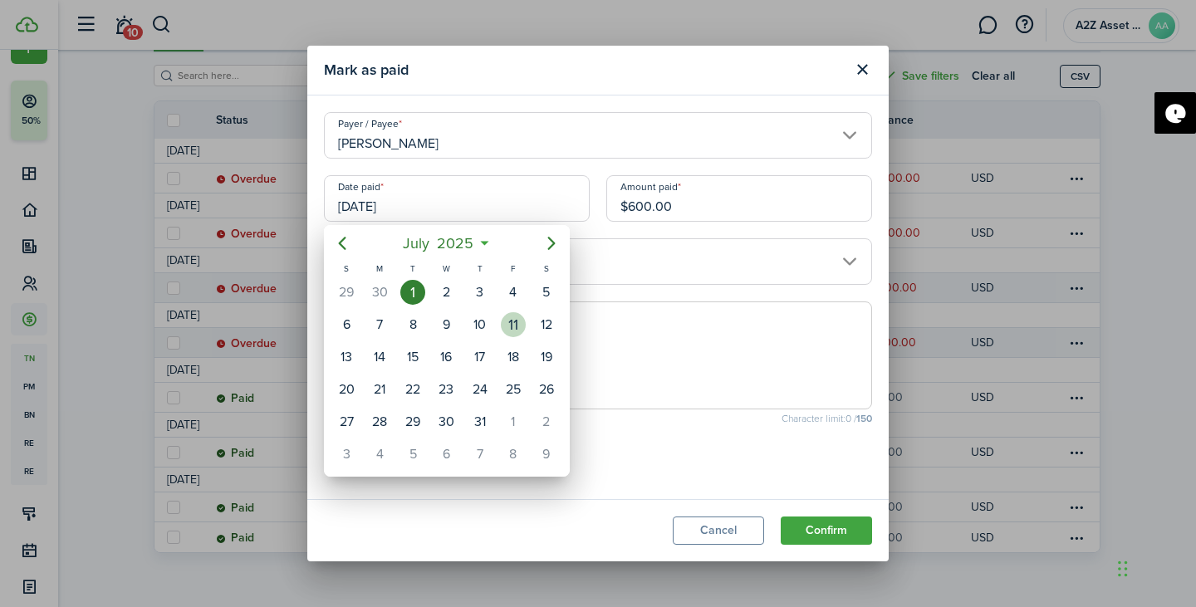
click at [507, 330] on div "11" at bounding box center [513, 324] width 25 height 25
type input "[DATE]"
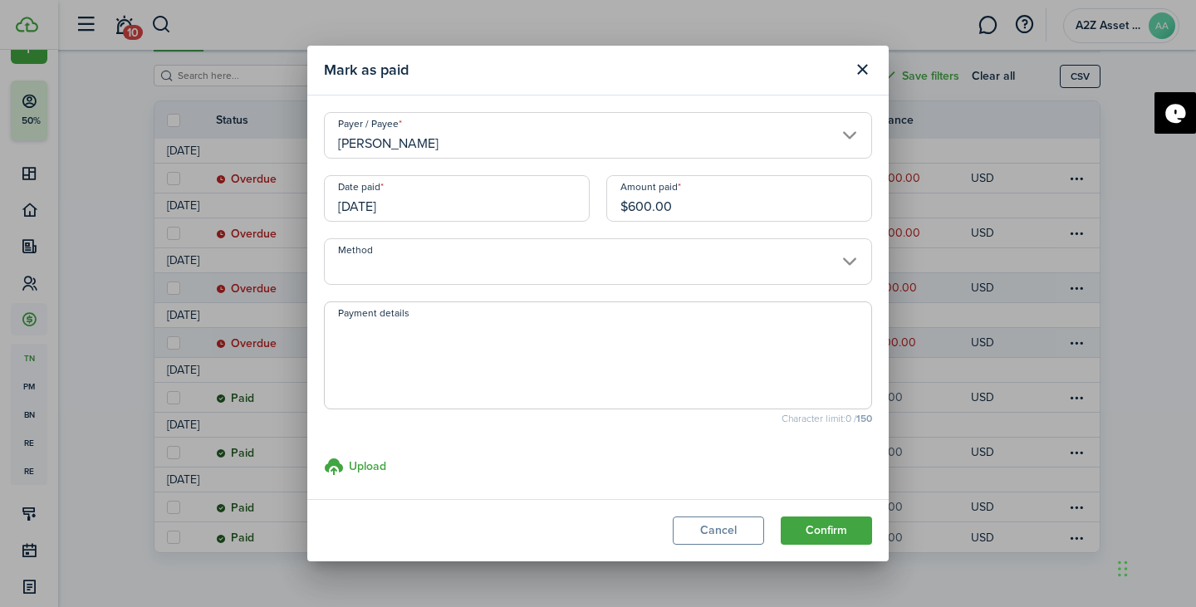
click at [684, 207] on input "$600.00" at bounding box center [739, 198] width 266 height 47
click at [624, 259] on input "Method" at bounding box center [598, 261] width 548 height 47
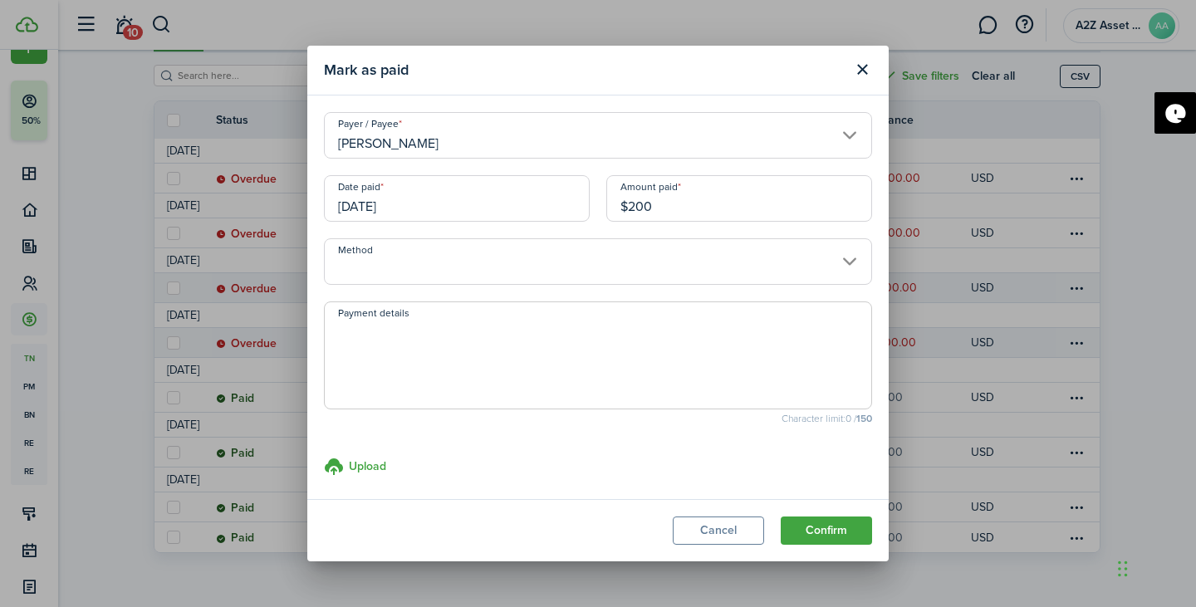
type input "$200.00"
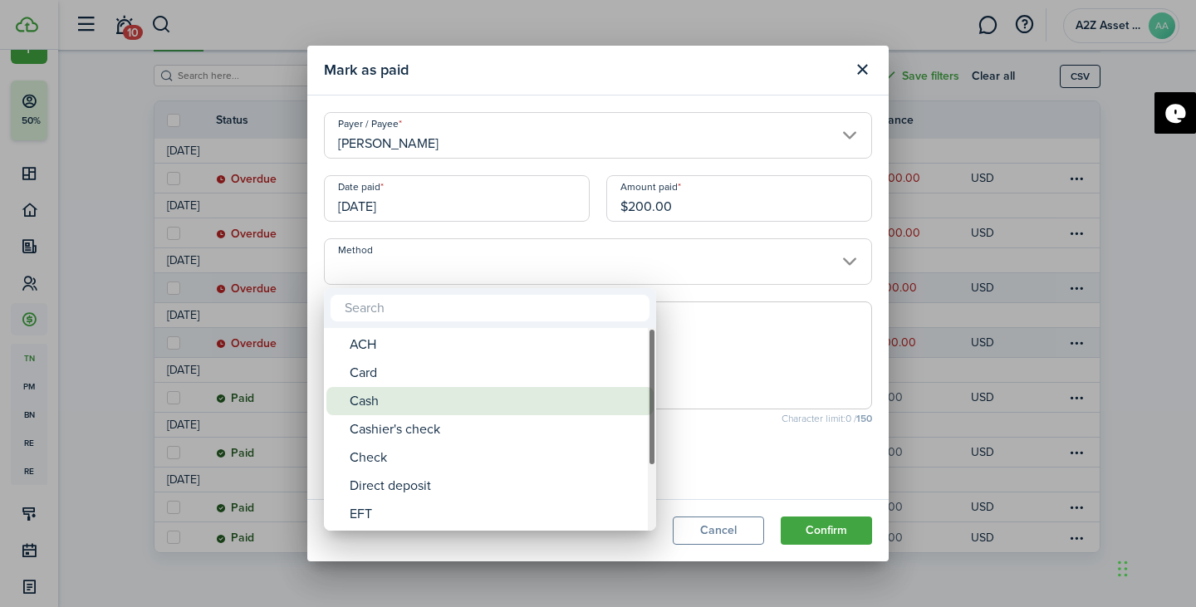
click at [553, 398] on div "Cash" at bounding box center [497, 401] width 294 height 28
type input "Cash"
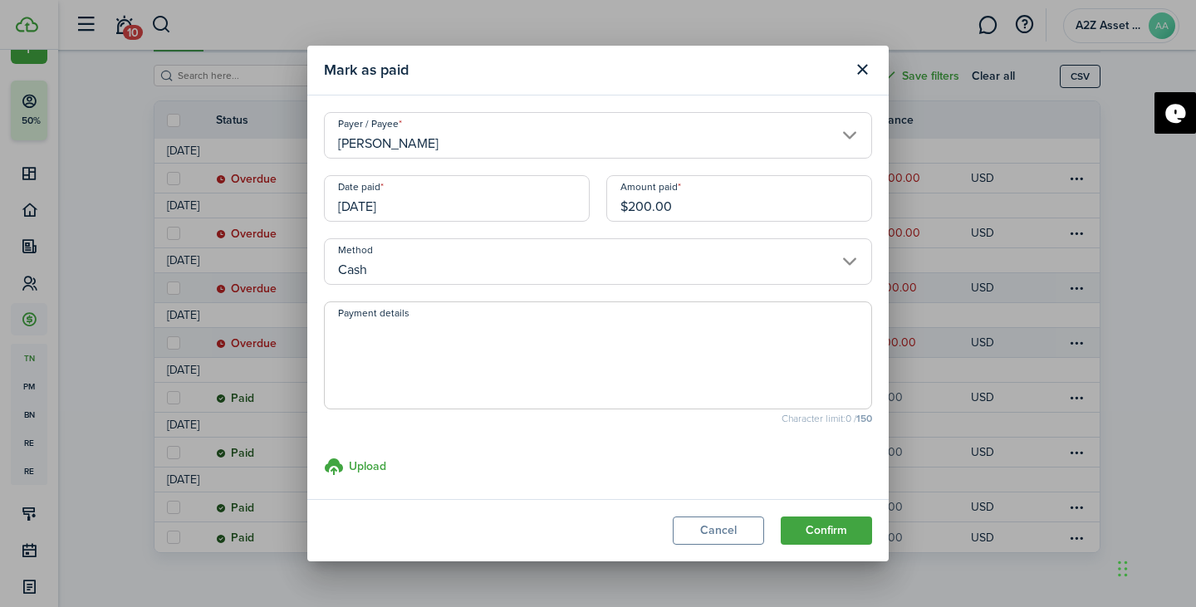
click at [504, 377] on textarea "Payment details" at bounding box center [598, 361] width 546 height 80
type textarea "CashApp Payment"
click at [835, 534] on button "Confirm" at bounding box center [826, 530] width 91 height 28
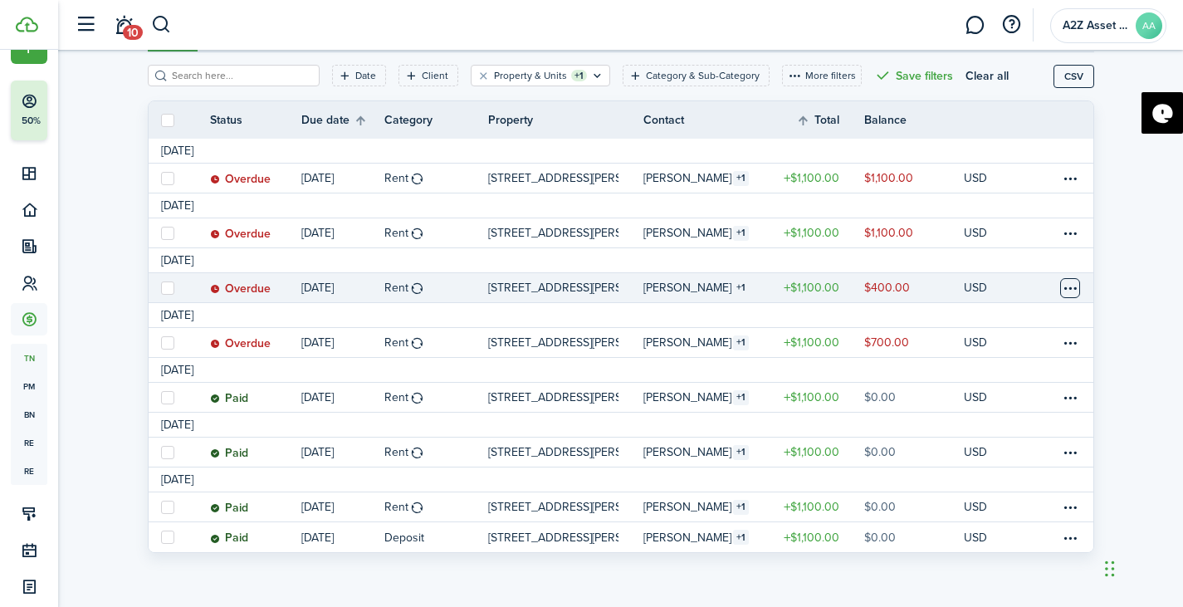
click at [1068, 286] on table-menu-btn-icon at bounding box center [1070, 288] width 20 height 20
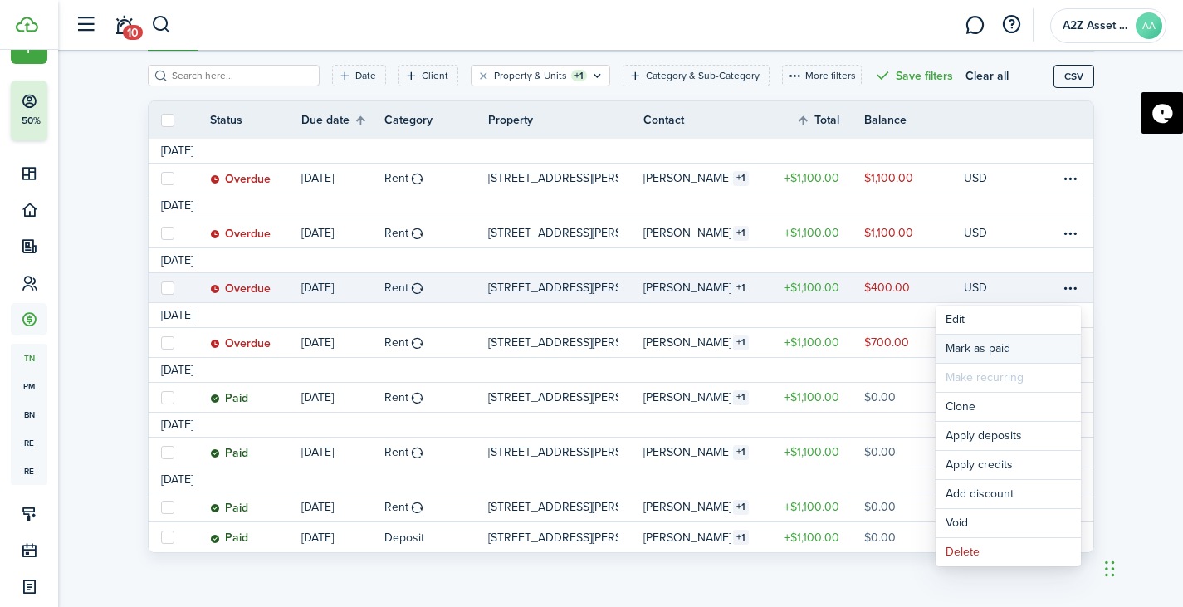
click at [1018, 348] on link "Mark as paid" at bounding box center [1008, 349] width 145 height 28
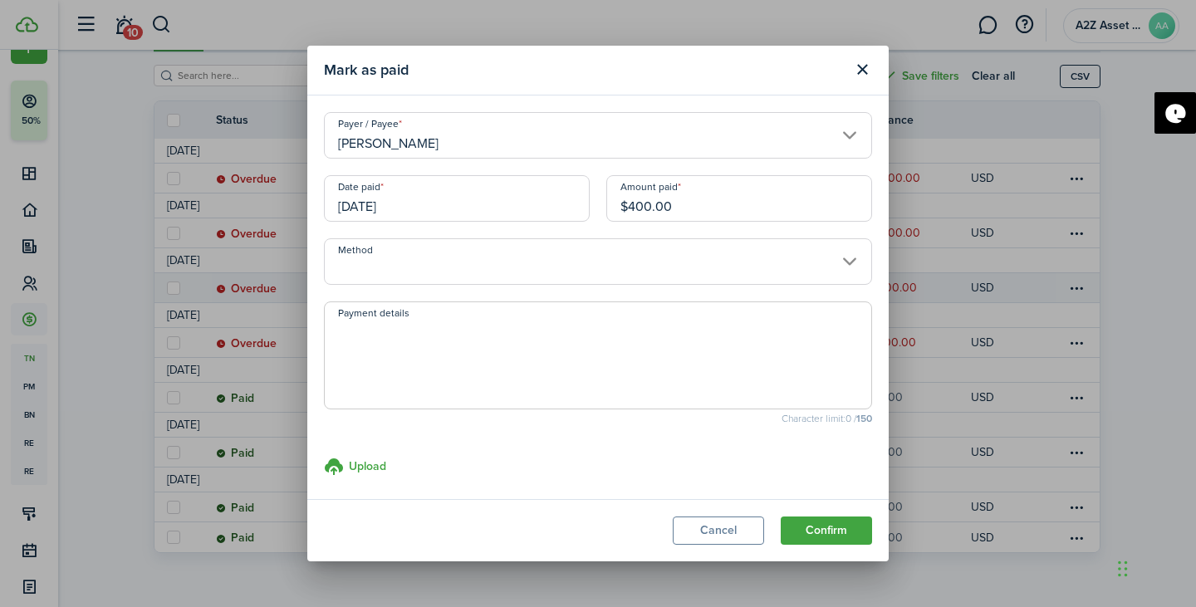
click at [425, 213] on input "[DATE]" at bounding box center [457, 198] width 266 height 47
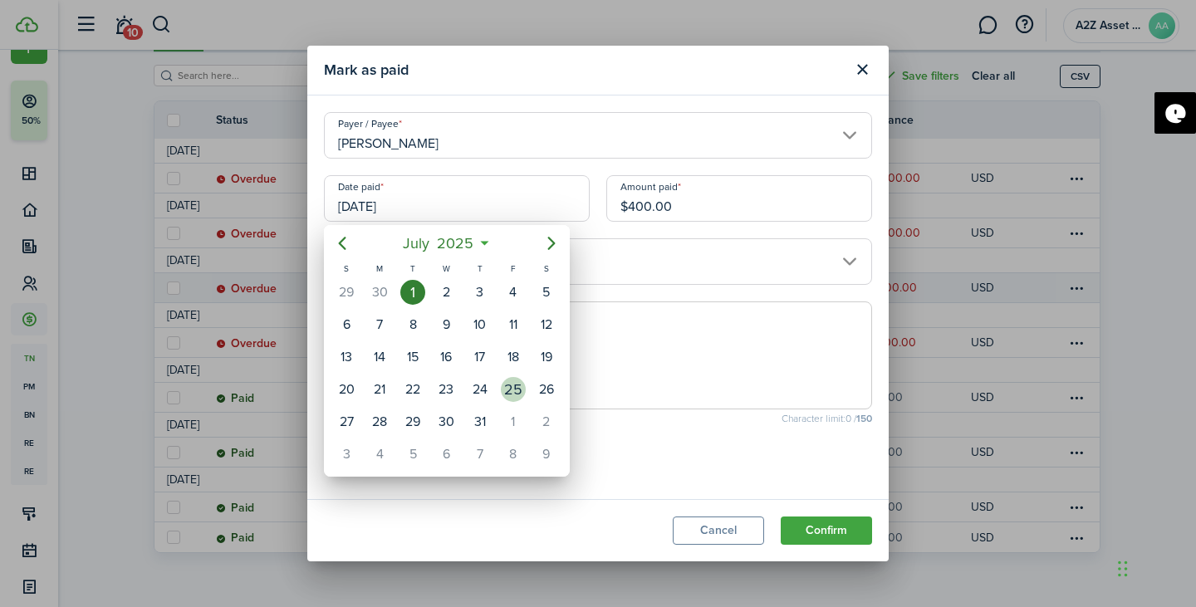
click at [516, 389] on div "25" at bounding box center [513, 389] width 25 height 25
type input "[DATE]"
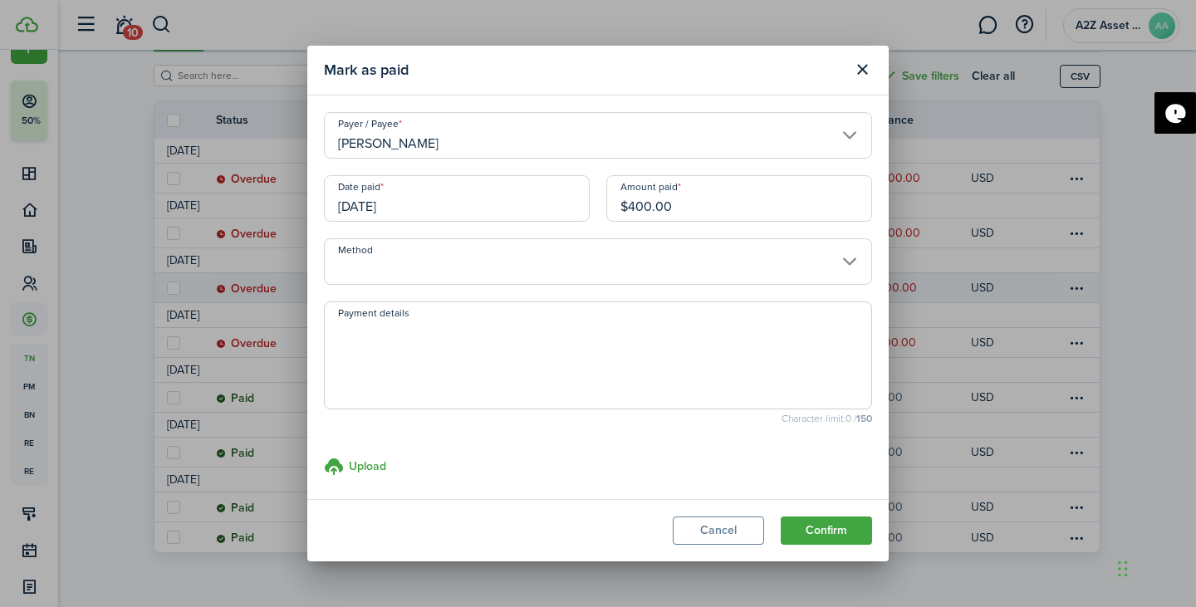
click at [695, 203] on input "$400.00" at bounding box center [739, 198] width 266 height 47
click at [601, 262] on input "Method" at bounding box center [598, 261] width 548 height 47
type input "$100.00"
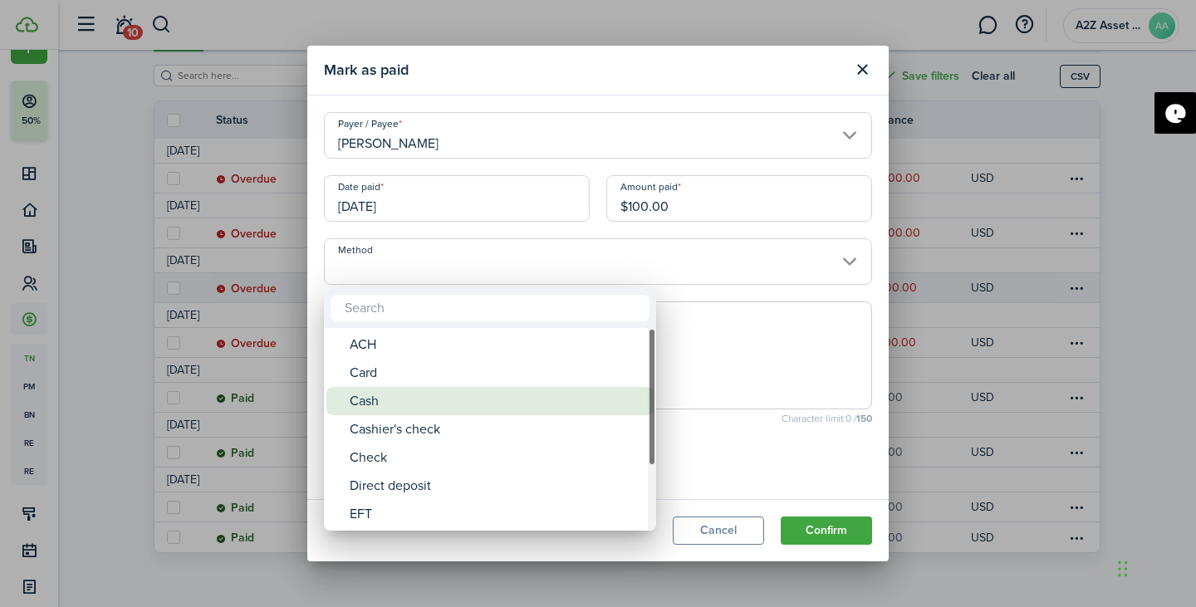
click at [542, 403] on div "Cash" at bounding box center [497, 401] width 294 height 28
type input "Cash"
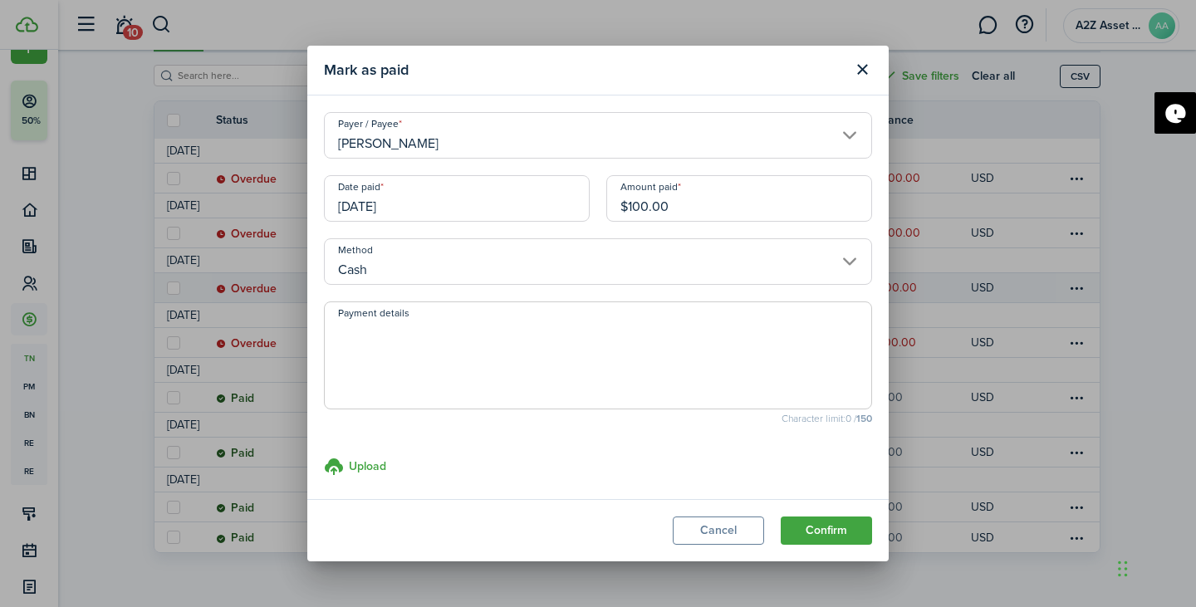
click at [464, 374] on textarea "Payment details" at bounding box center [598, 361] width 546 height 80
type textarea "CashApp Payment"
click at [810, 532] on button "Confirm" at bounding box center [826, 530] width 91 height 28
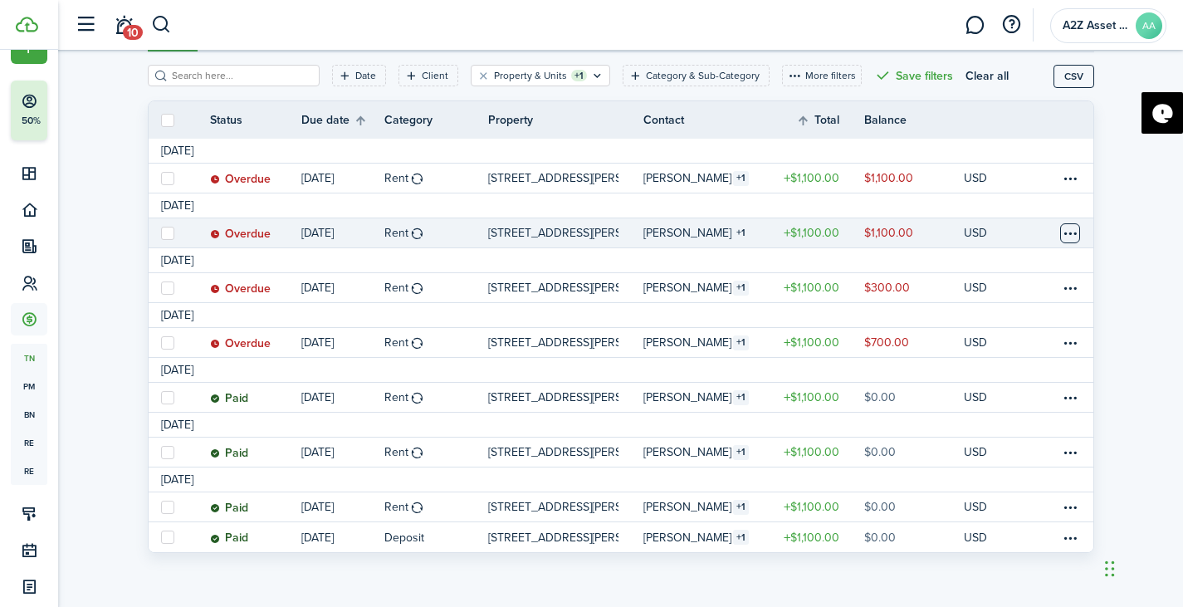
click at [1062, 234] on table-menu-btn-icon at bounding box center [1070, 233] width 20 height 20
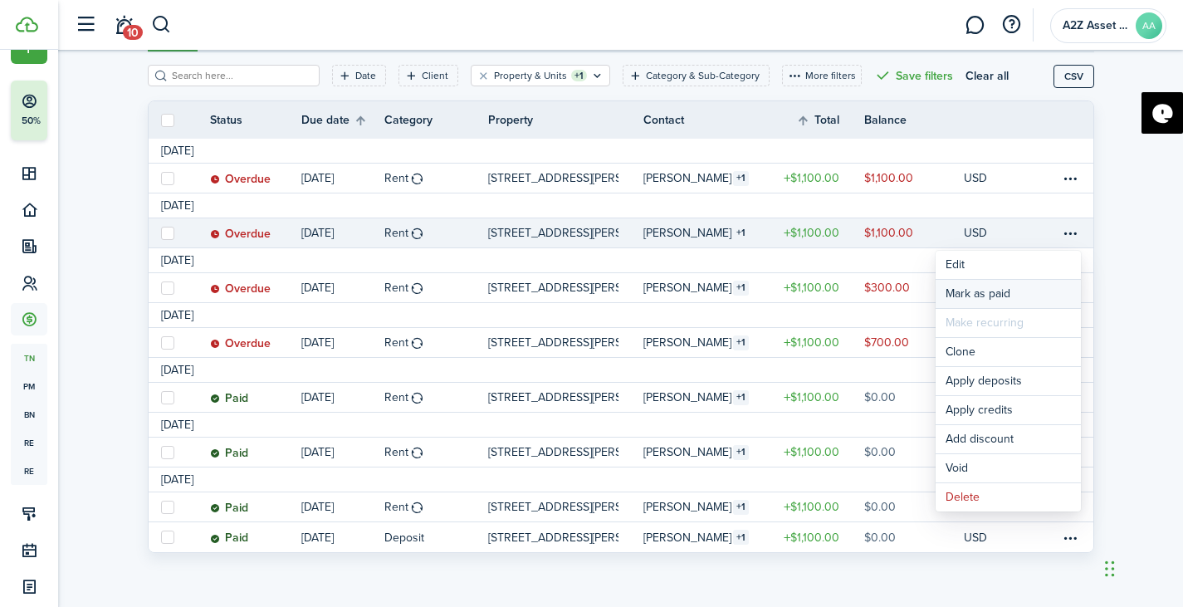
click at [963, 289] on link "Mark as paid" at bounding box center [1008, 294] width 145 height 28
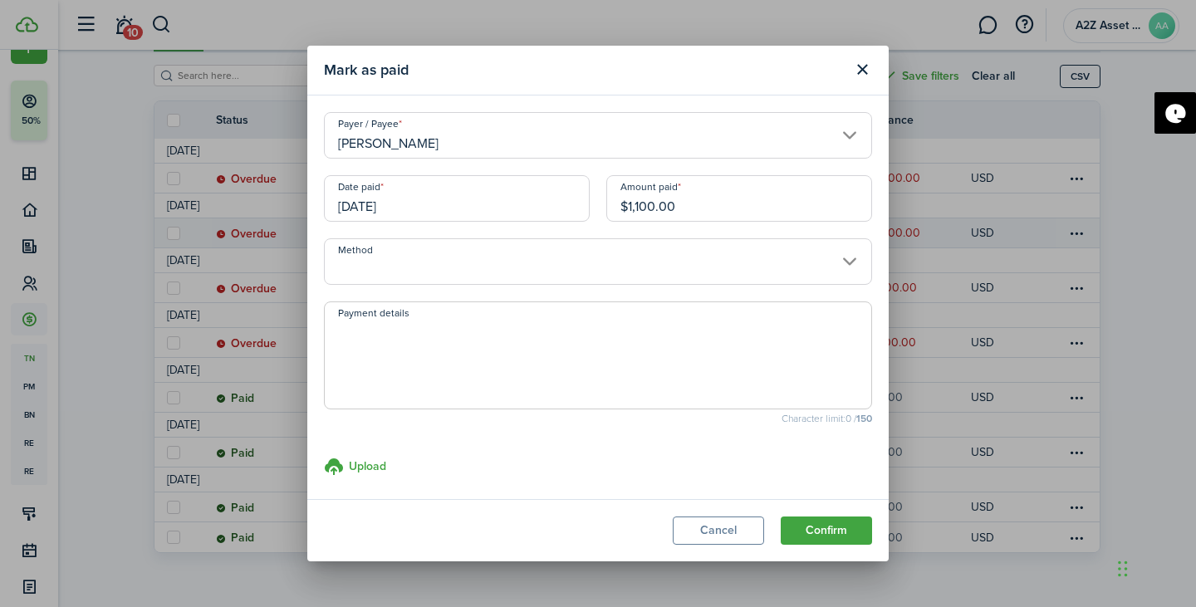
click at [417, 204] on input "[DATE]" at bounding box center [457, 198] width 266 height 47
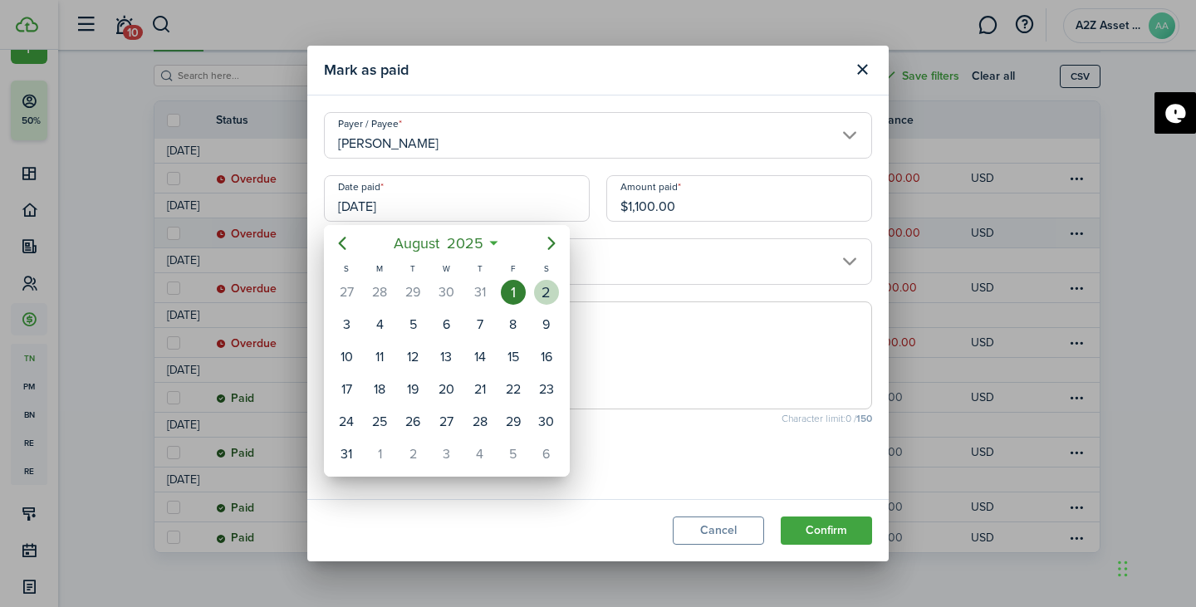
click at [549, 292] on div "2" at bounding box center [546, 292] width 25 height 25
type input "[DATE]"
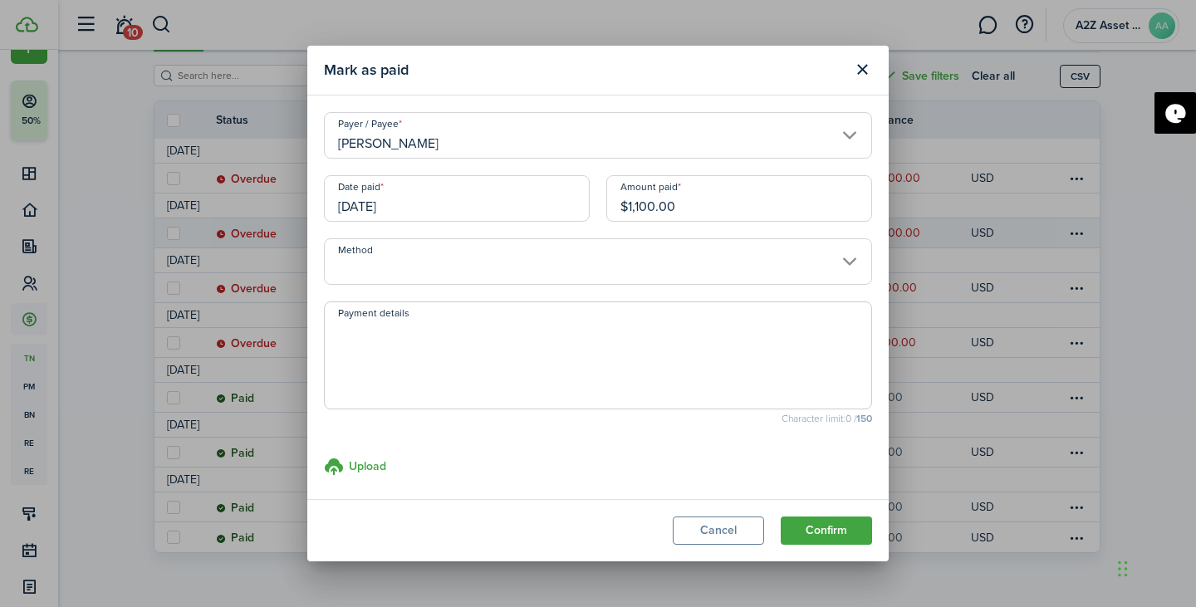
click at [702, 211] on input "$1,100.00" at bounding box center [739, 198] width 266 height 47
type input "$500.00"
click at [641, 257] on input "Method" at bounding box center [598, 261] width 548 height 47
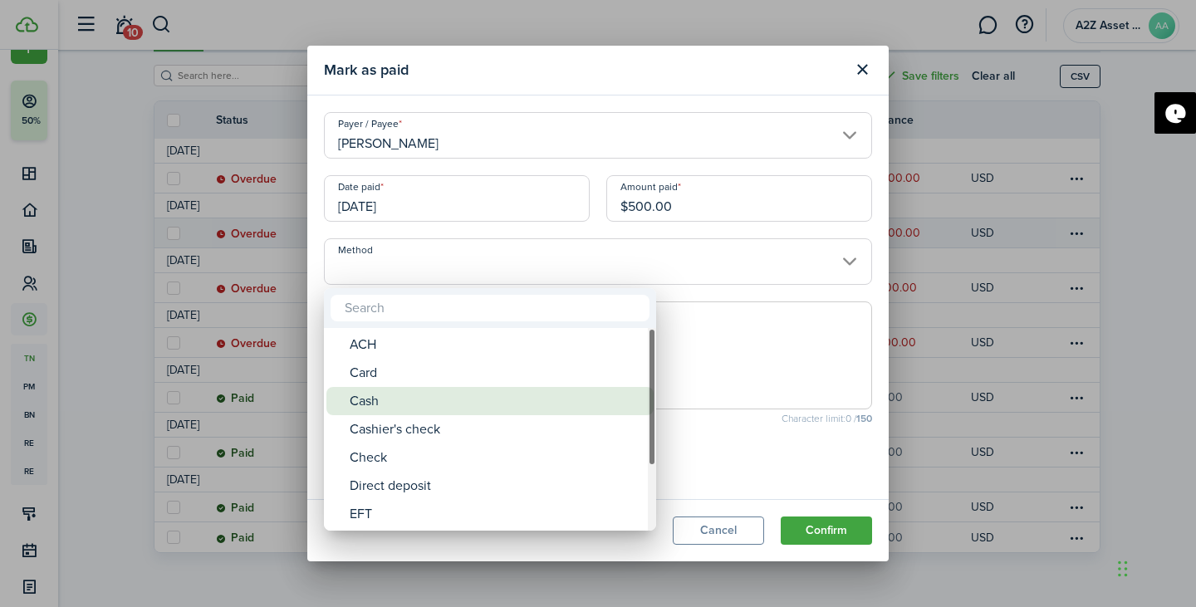
click at [490, 397] on div "Cash" at bounding box center [497, 401] width 294 height 28
type input "Cash"
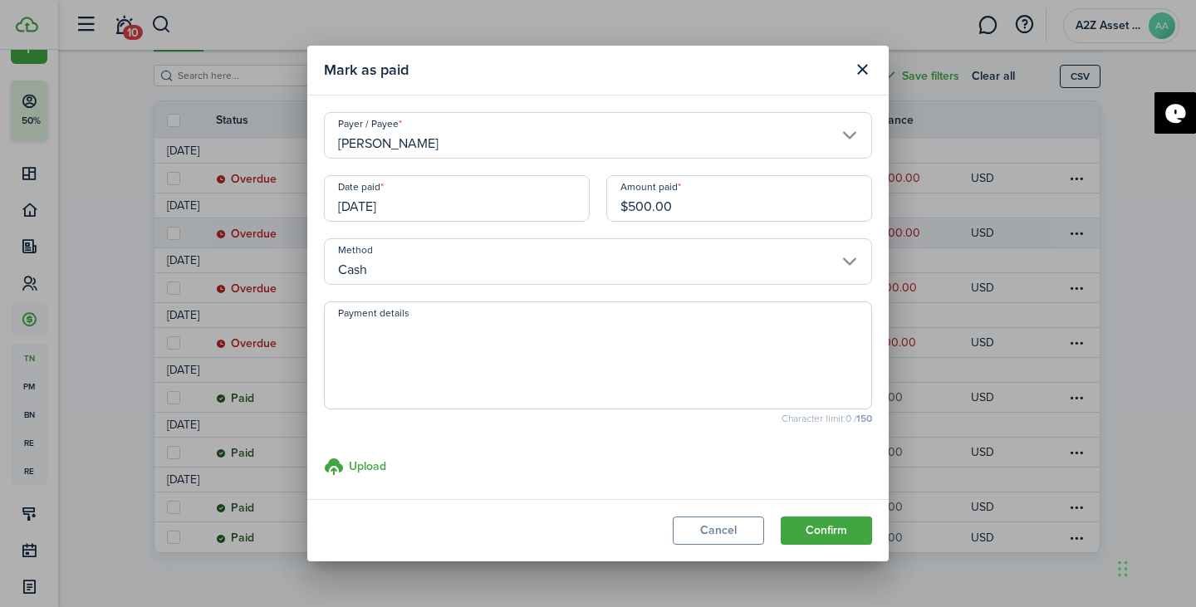
click at [484, 362] on textarea "Payment details" at bounding box center [598, 361] width 546 height 80
type textarea "CashApp Payment"
click at [829, 531] on button "Confirm" at bounding box center [826, 530] width 91 height 28
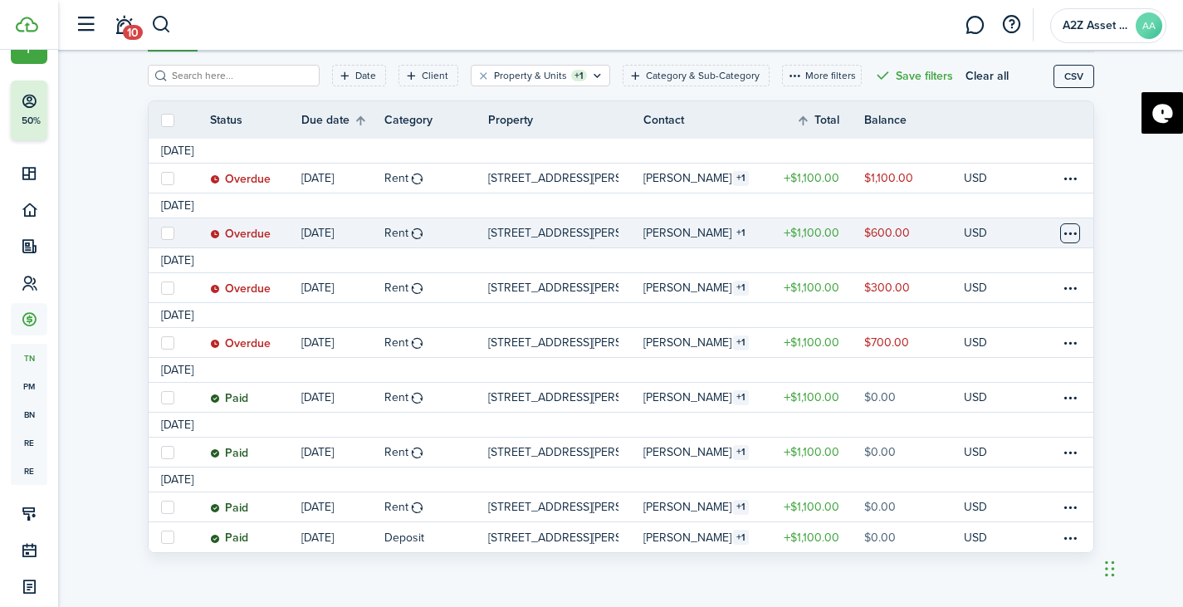
click at [1067, 232] on table-menu-btn-icon at bounding box center [1070, 233] width 20 height 20
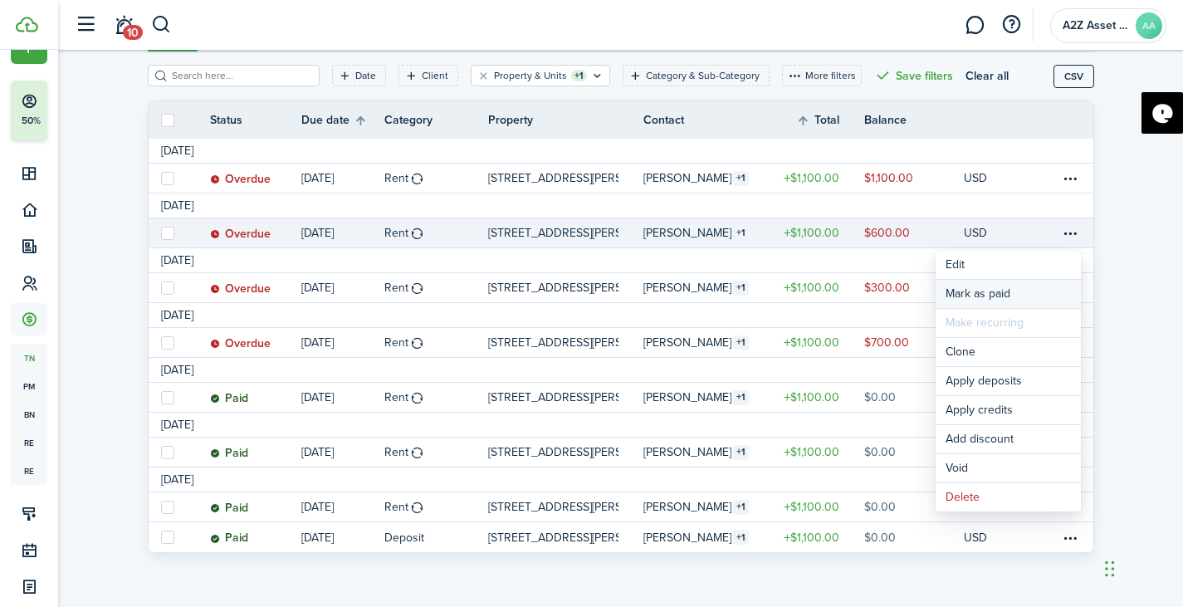
click at [988, 290] on link "Mark as paid" at bounding box center [1008, 294] width 145 height 28
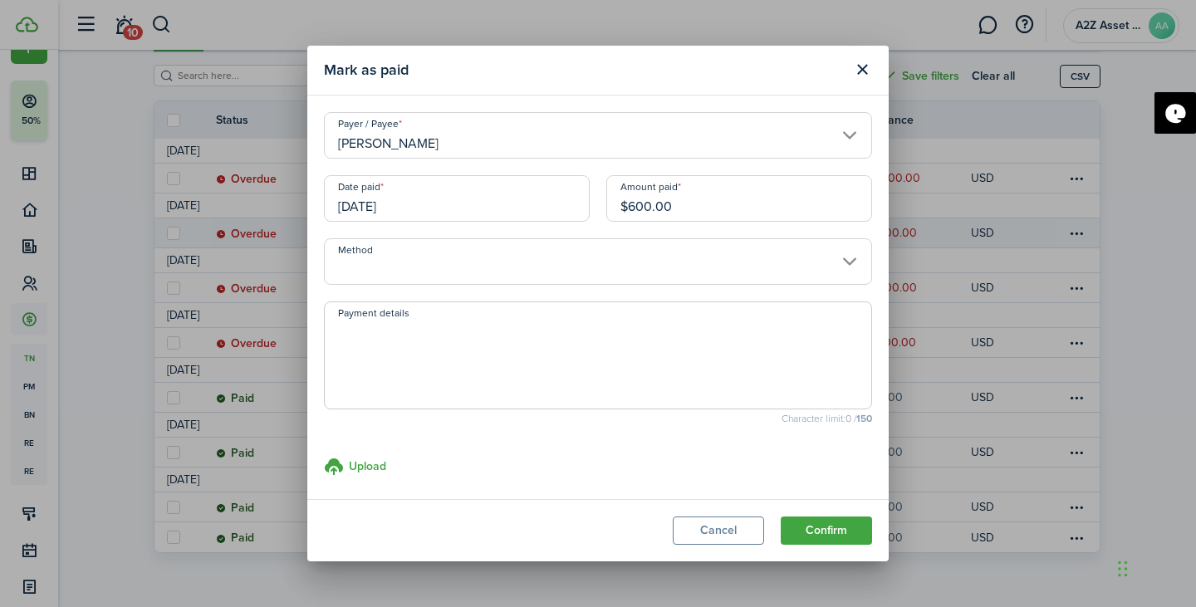
click at [425, 208] on input "[DATE]" at bounding box center [457, 198] width 266 height 47
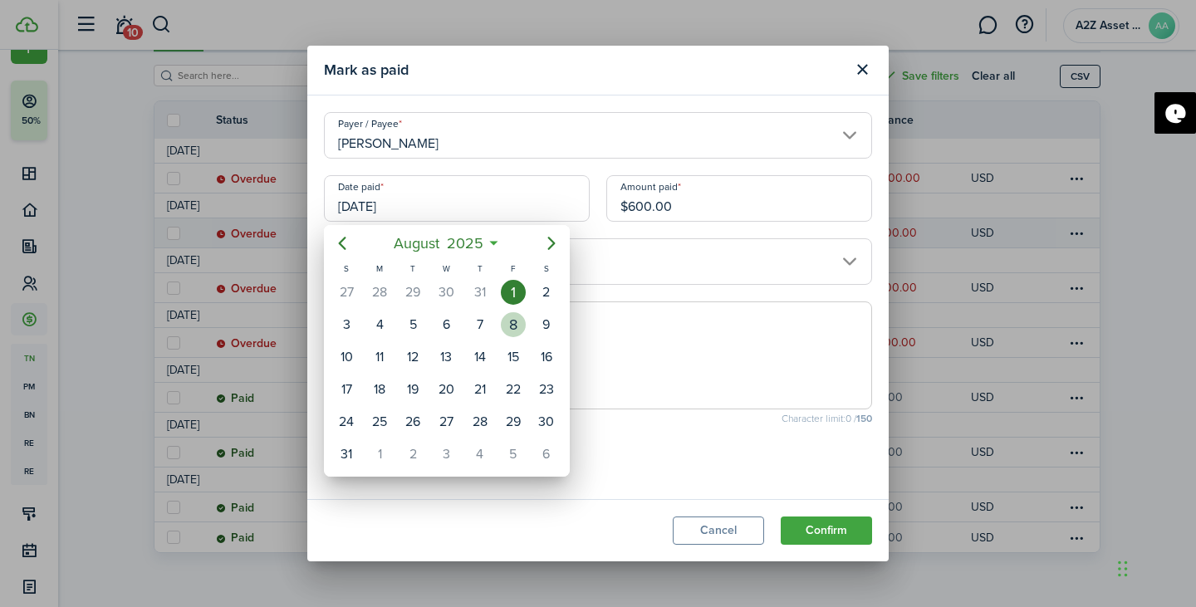
click at [513, 329] on div "8" at bounding box center [513, 324] width 25 height 25
type input "[DATE]"
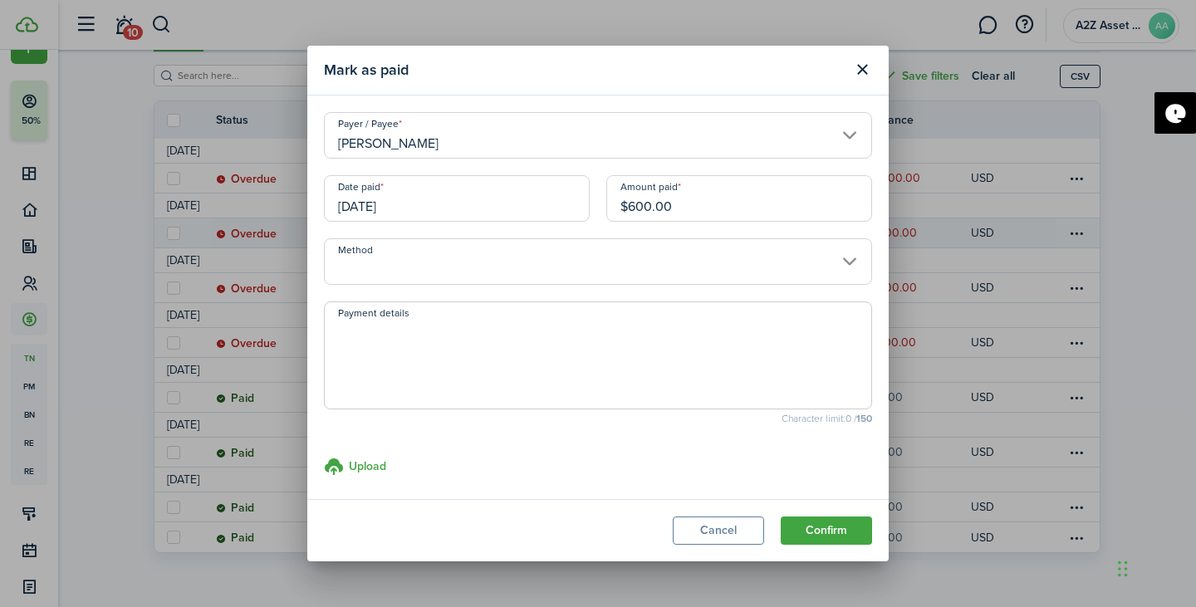
click at [701, 209] on input "$600.00" at bounding box center [739, 198] width 266 height 47
click at [630, 269] on input "Method" at bounding box center [598, 261] width 548 height 47
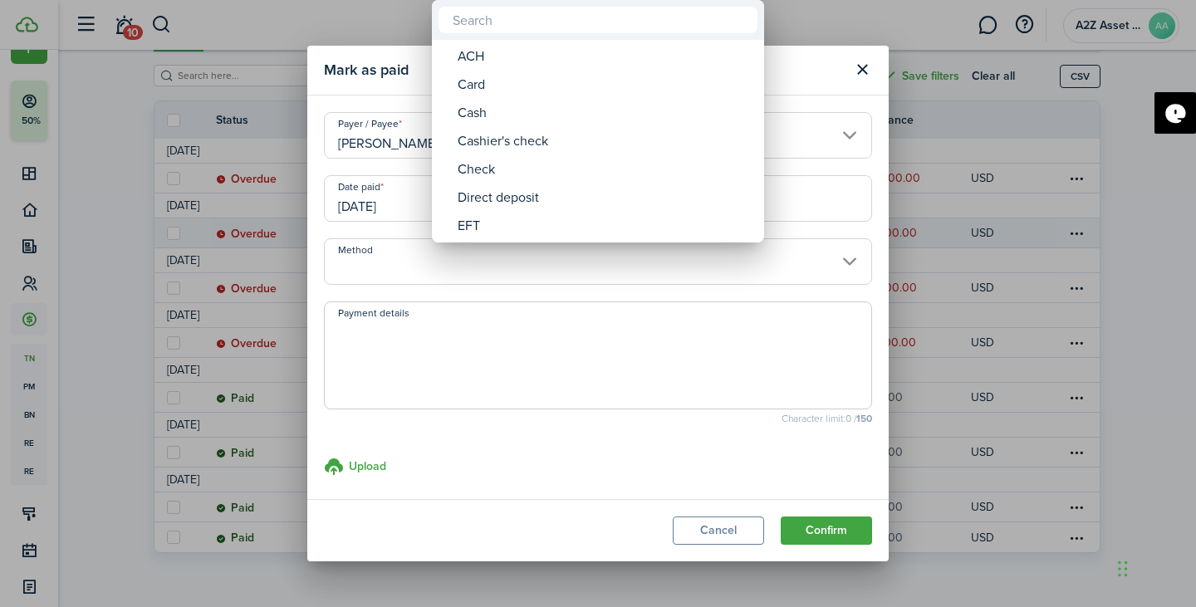
type input "$250.00"
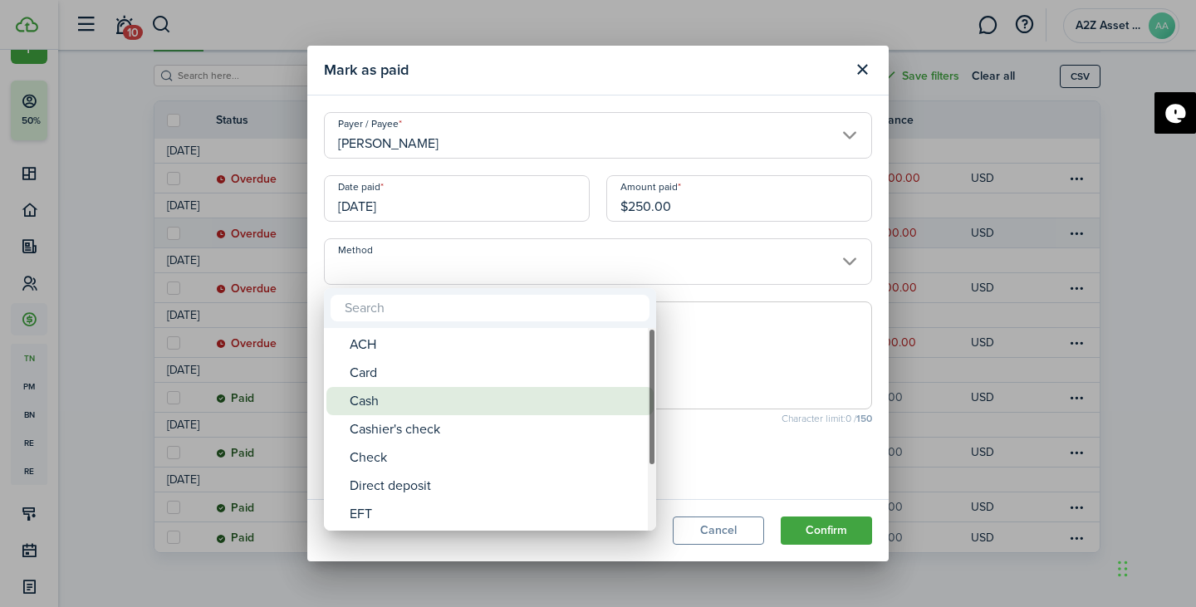
click at [536, 398] on div "Cash" at bounding box center [497, 401] width 294 height 28
type input "Cash"
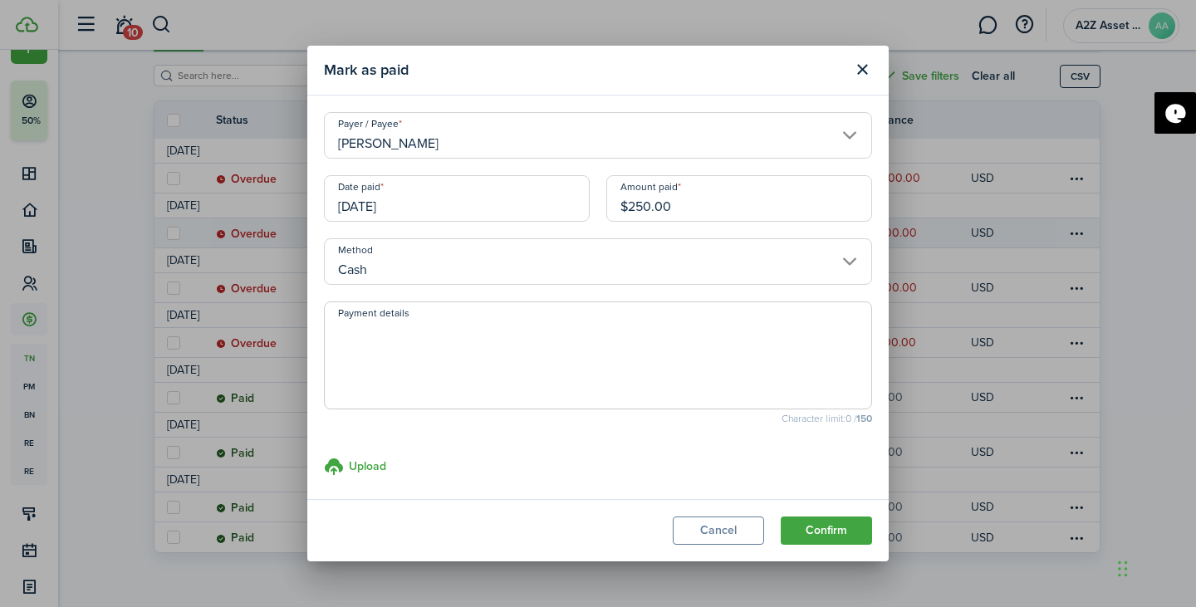
click at [485, 376] on textarea "Payment details" at bounding box center [598, 361] width 546 height 80
type textarea "CashApp Payment"
click at [829, 533] on button "Confirm" at bounding box center [826, 530] width 91 height 28
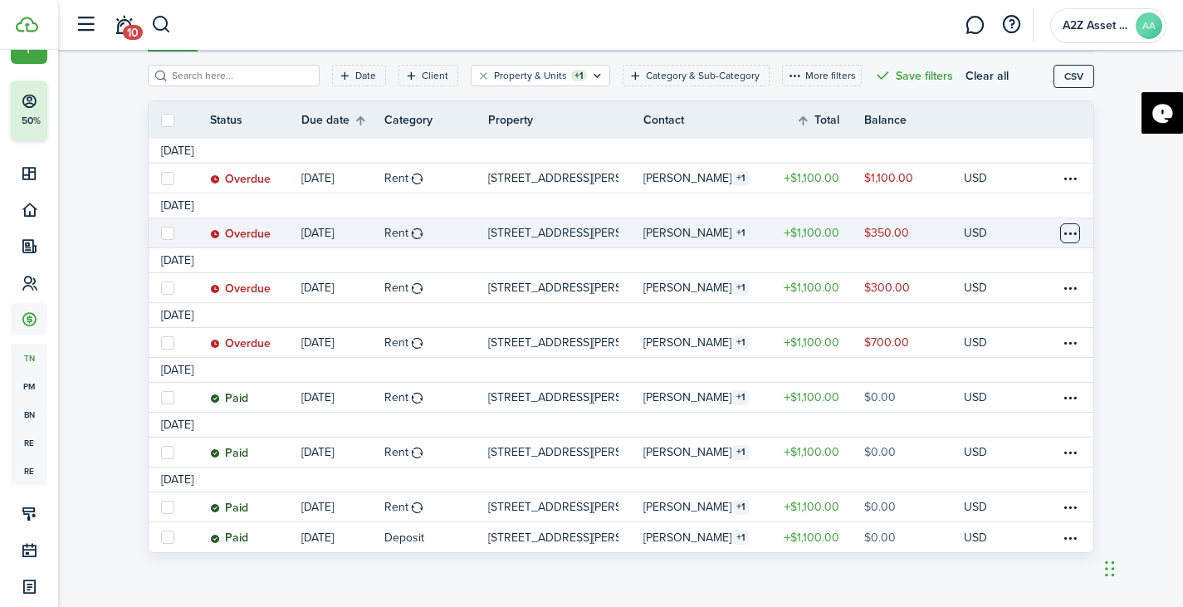
click at [1064, 231] on table-menu-btn-icon at bounding box center [1070, 233] width 20 height 20
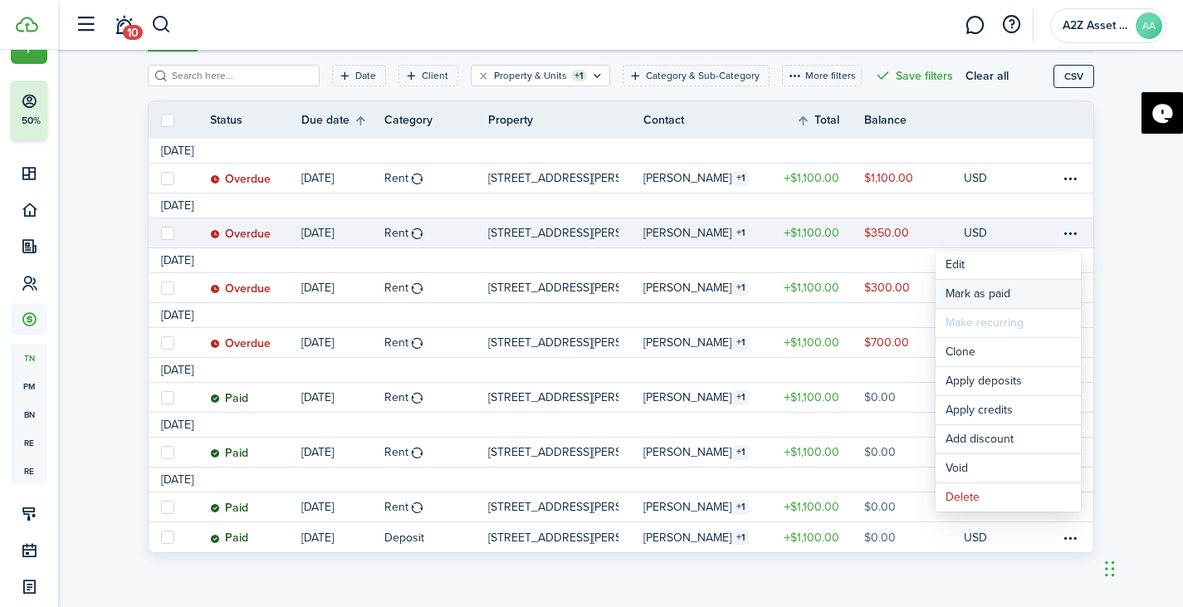
click at [978, 291] on link "Mark as paid" at bounding box center [1008, 294] width 145 height 28
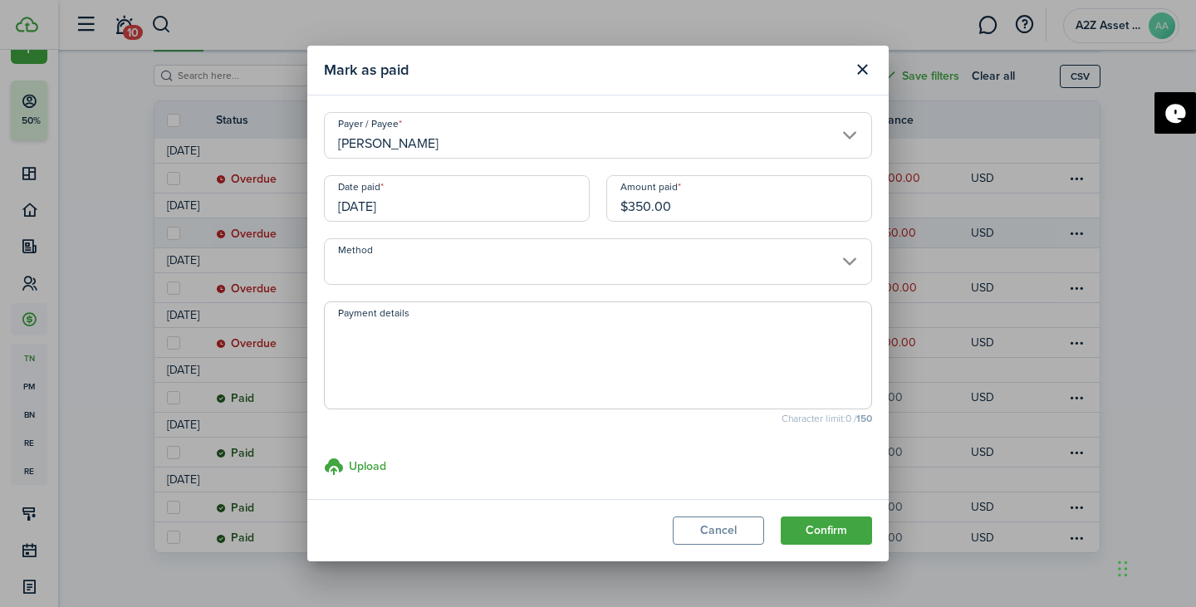
click at [464, 213] on input "[DATE]" at bounding box center [457, 198] width 266 height 47
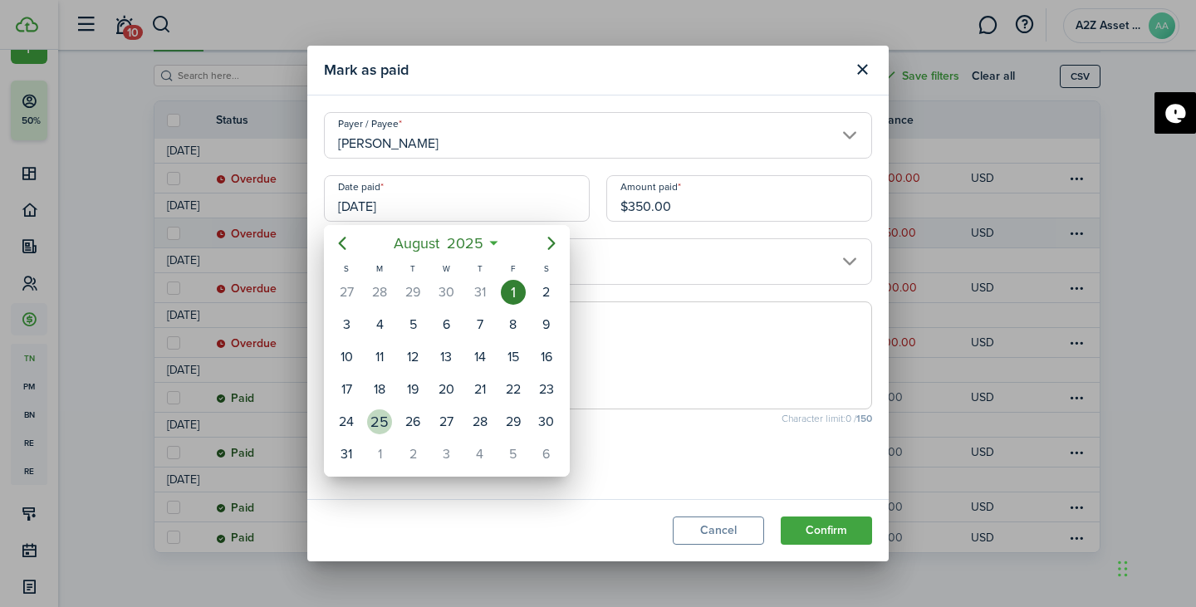
click at [388, 425] on div "25" at bounding box center [379, 421] width 25 height 25
type input "[DATE]"
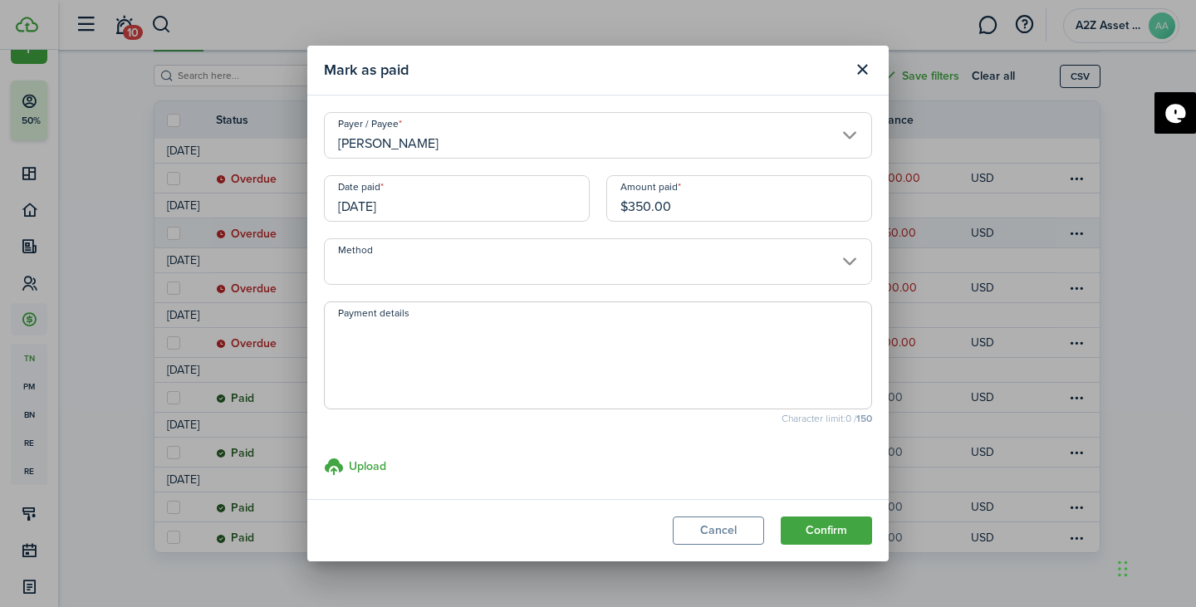
click at [693, 198] on input "$350.00" at bounding box center [739, 198] width 266 height 47
type input "$50.00"
click at [595, 301] on span at bounding box center [598, 355] width 548 height 108
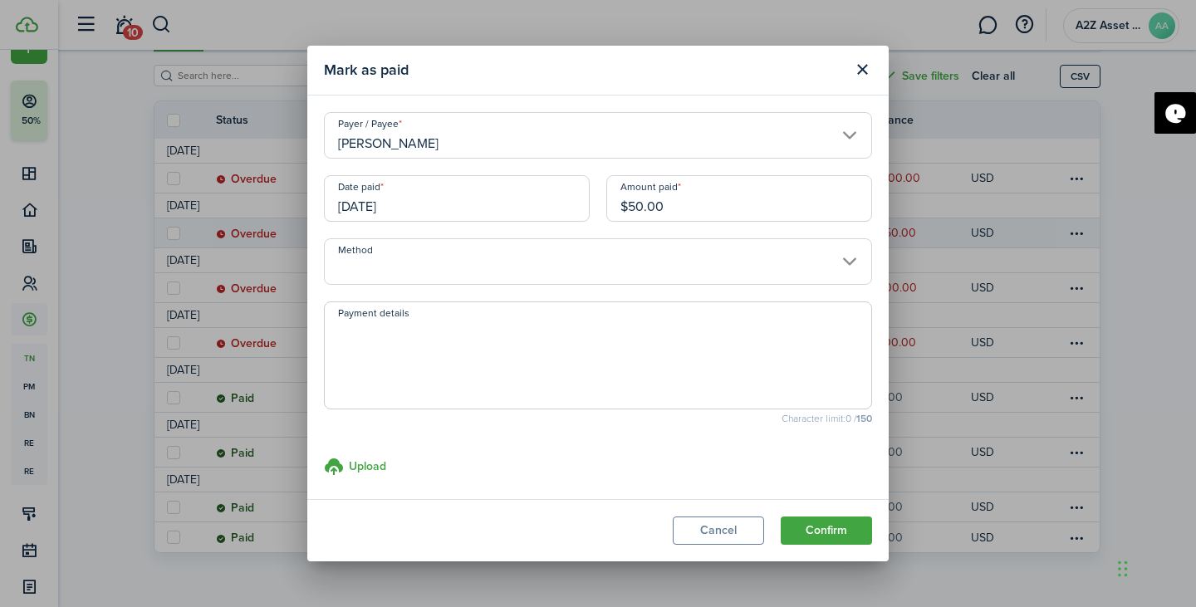
click at [542, 267] on input "Method" at bounding box center [598, 261] width 548 height 47
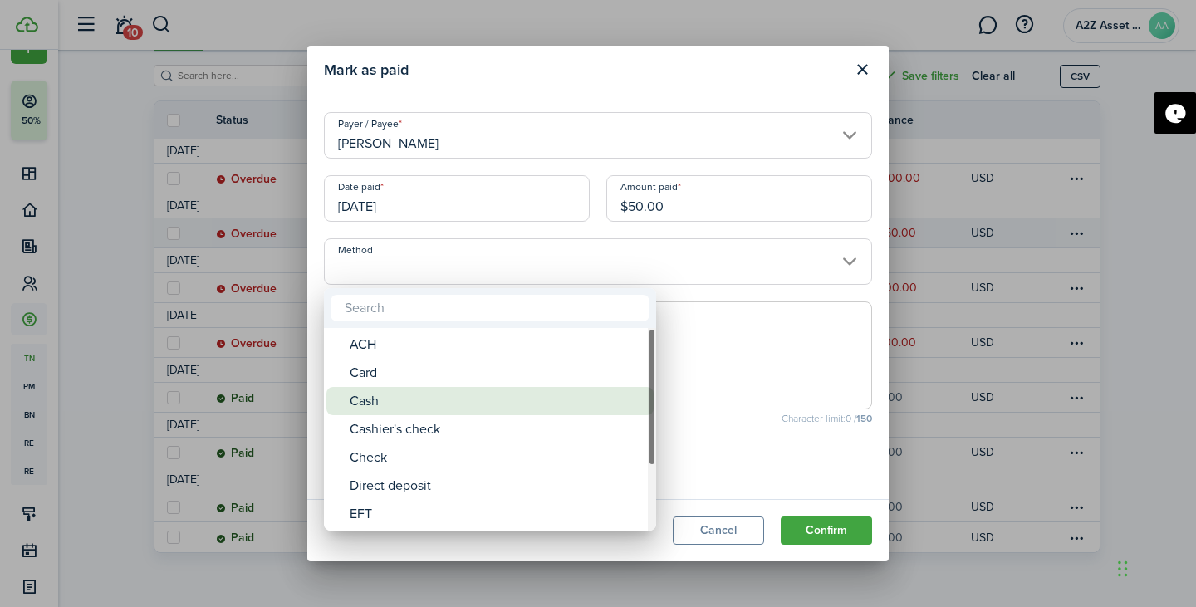
click at [486, 395] on div "Cash" at bounding box center [497, 401] width 294 height 28
type input "Cash"
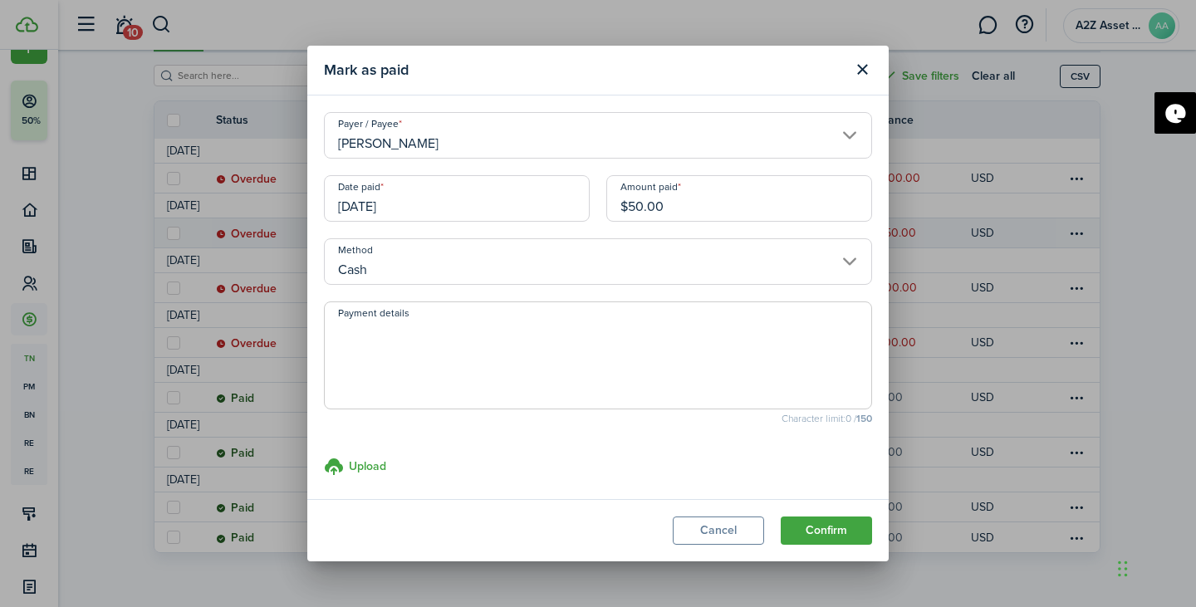
click at [456, 383] on textarea "Payment details" at bounding box center [598, 361] width 546 height 80
type textarea "CashApp Payment"
click at [818, 525] on button "Confirm" at bounding box center [826, 530] width 91 height 28
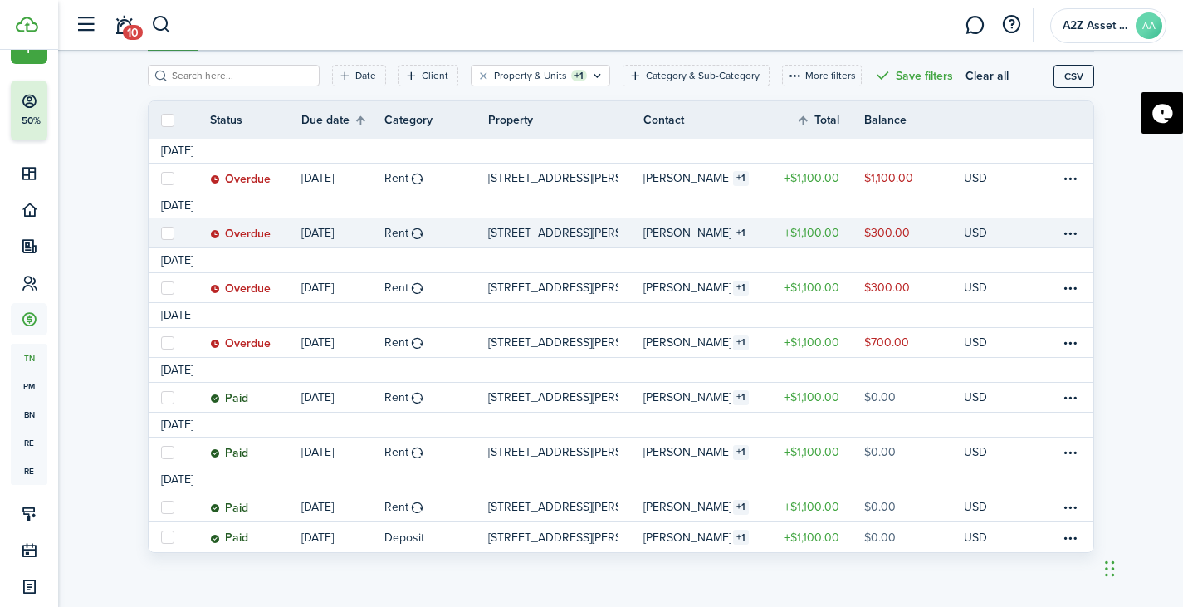
click at [1059, 236] on link at bounding box center [1047, 232] width 25 height 29
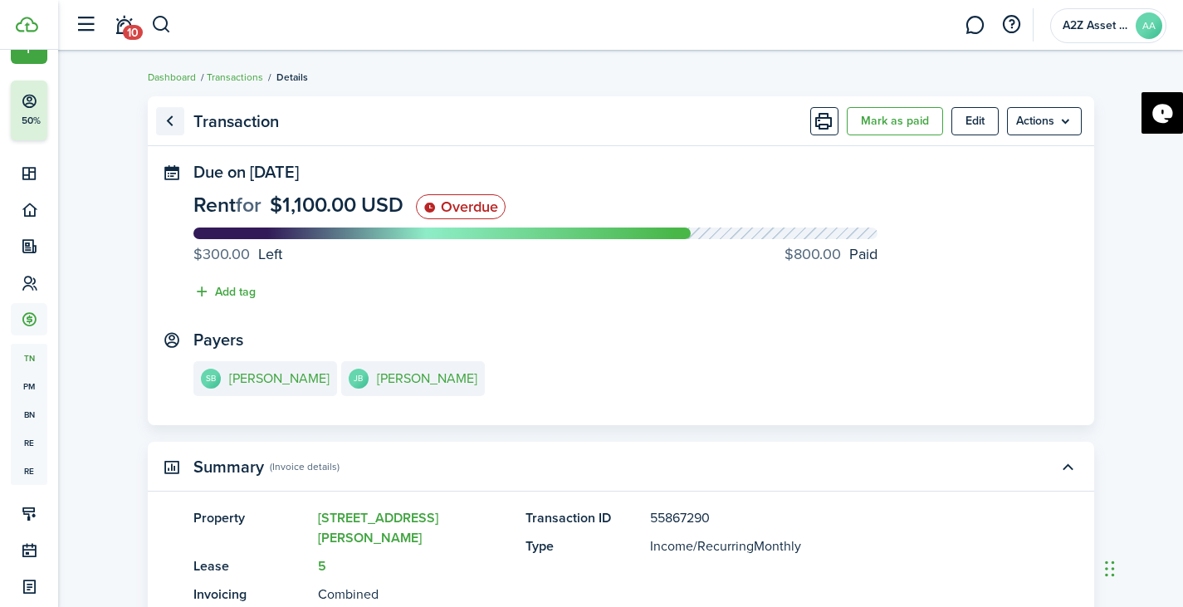
click at [169, 119] on link "Go back" at bounding box center [170, 121] width 28 height 28
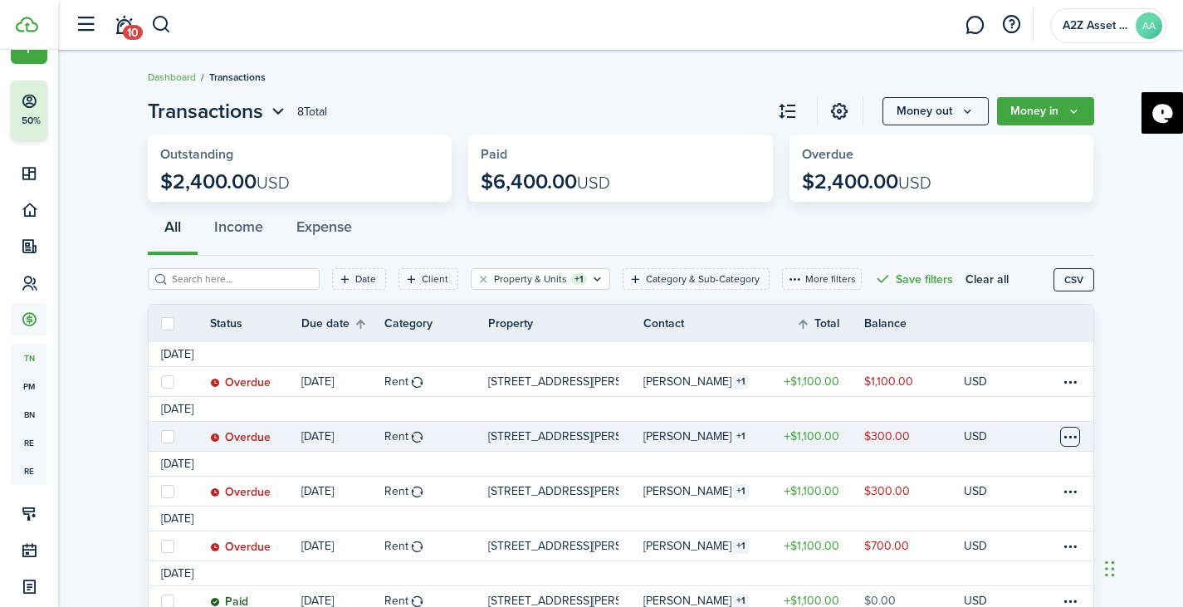
click at [1070, 440] on table-menu-btn-icon at bounding box center [1070, 437] width 20 height 20
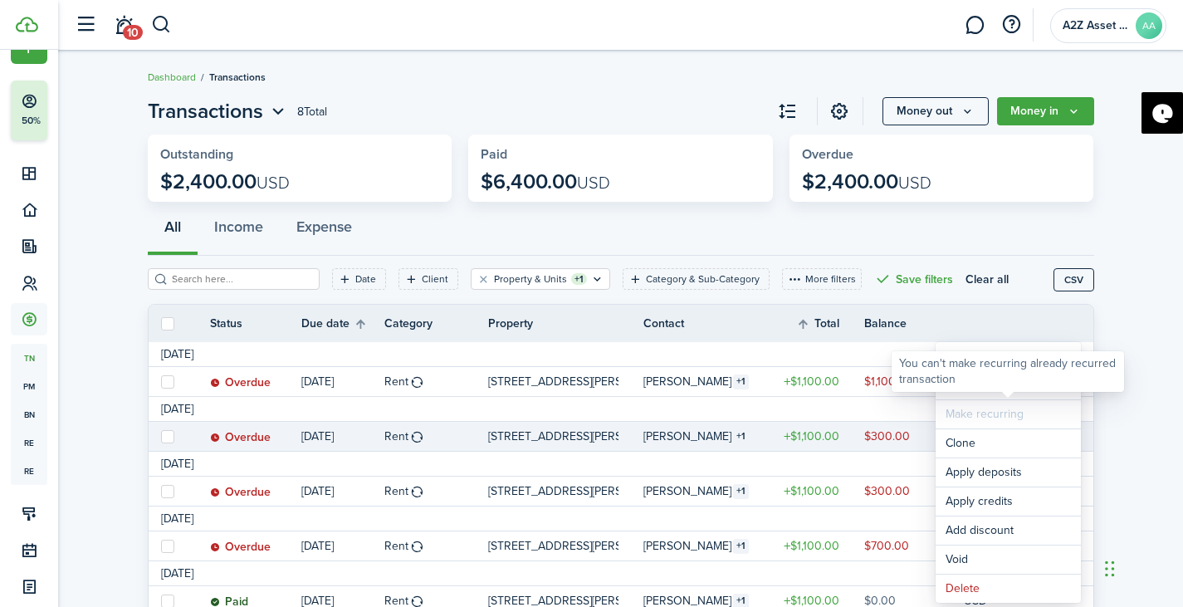
click at [972, 388] on div "You can't make recurring already recurred transaction" at bounding box center [1008, 371] width 233 height 41
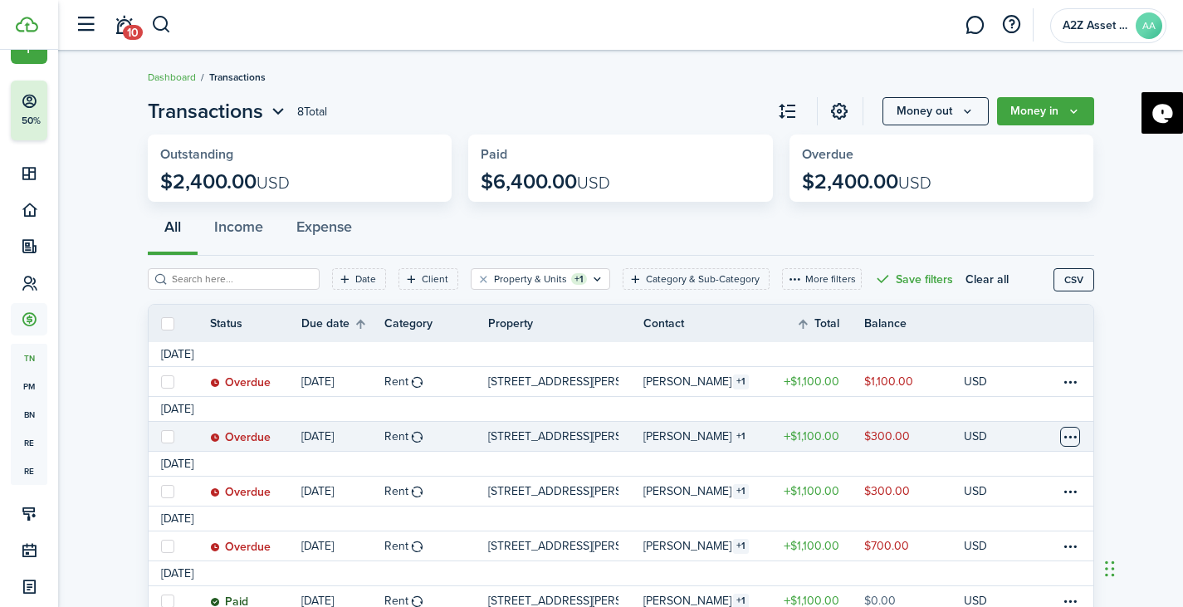
click at [1079, 441] on table-menu-btn-icon "Open menu" at bounding box center [1070, 437] width 20 height 20
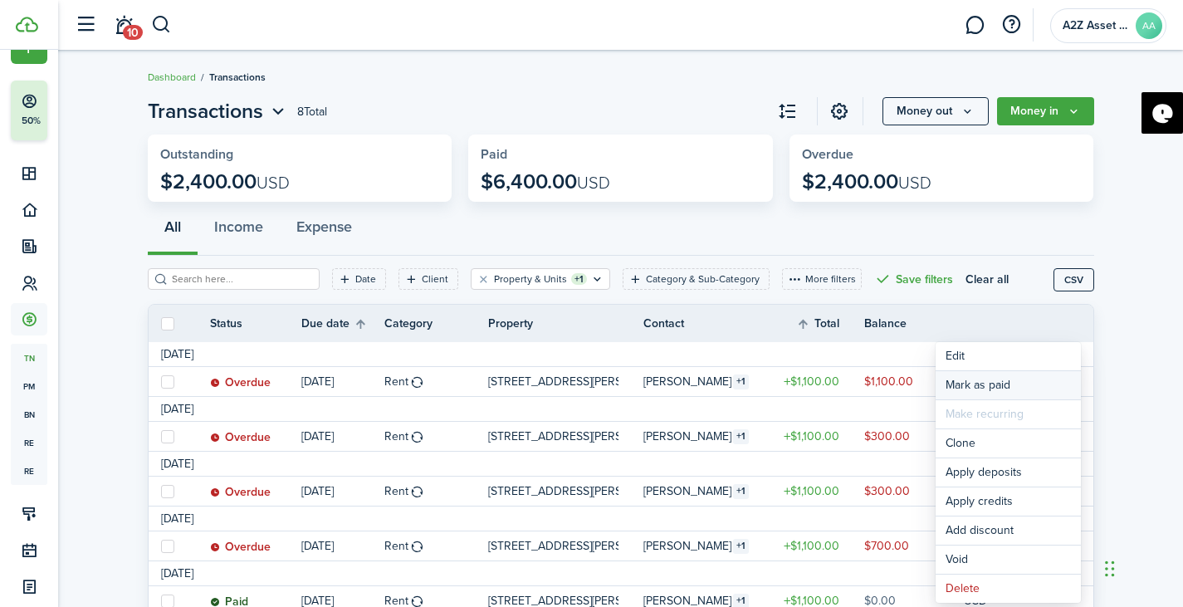
click at [1004, 387] on link "Mark as paid" at bounding box center [1008, 385] width 145 height 28
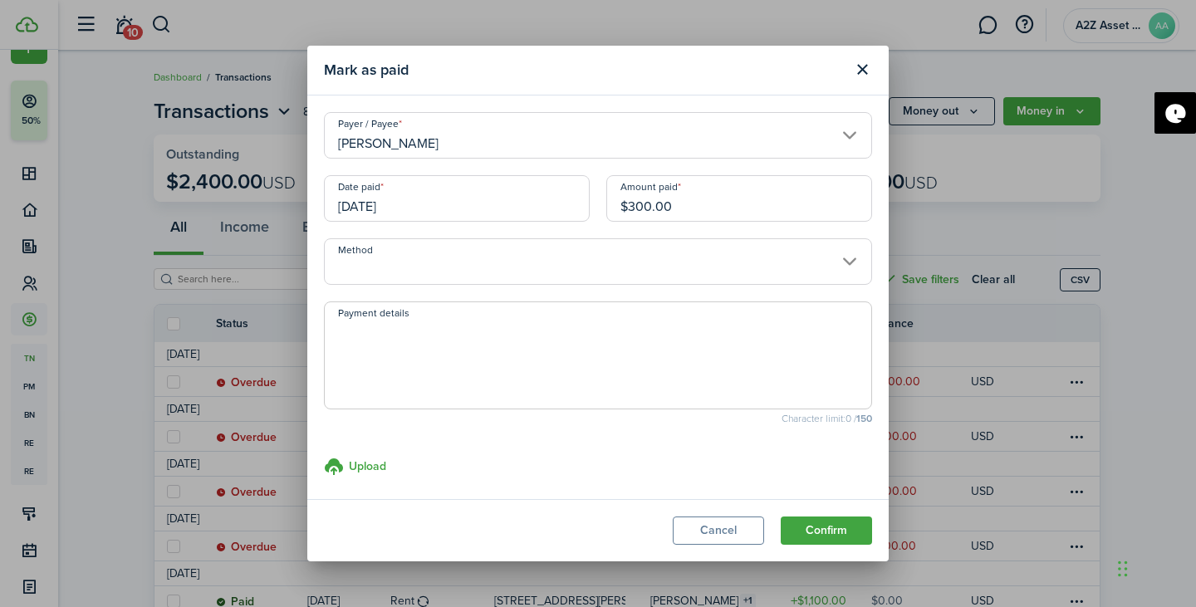
click at [469, 203] on input "[DATE]" at bounding box center [457, 198] width 266 height 47
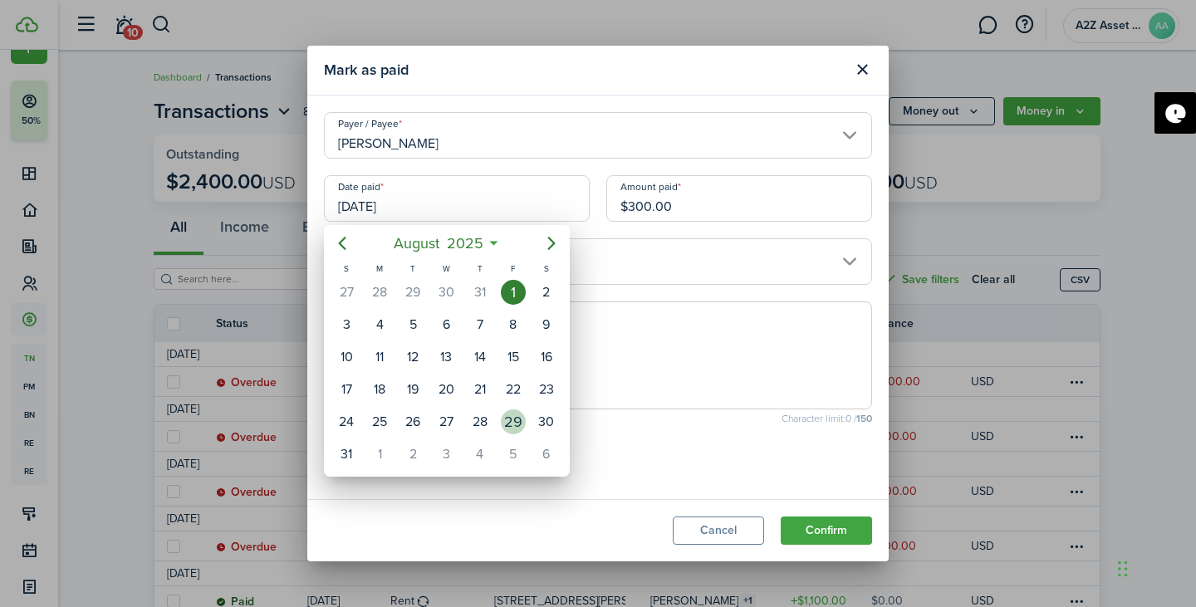
click at [512, 423] on div "29" at bounding box center [513, 421] width 25 height 25
type input "[DATE]"
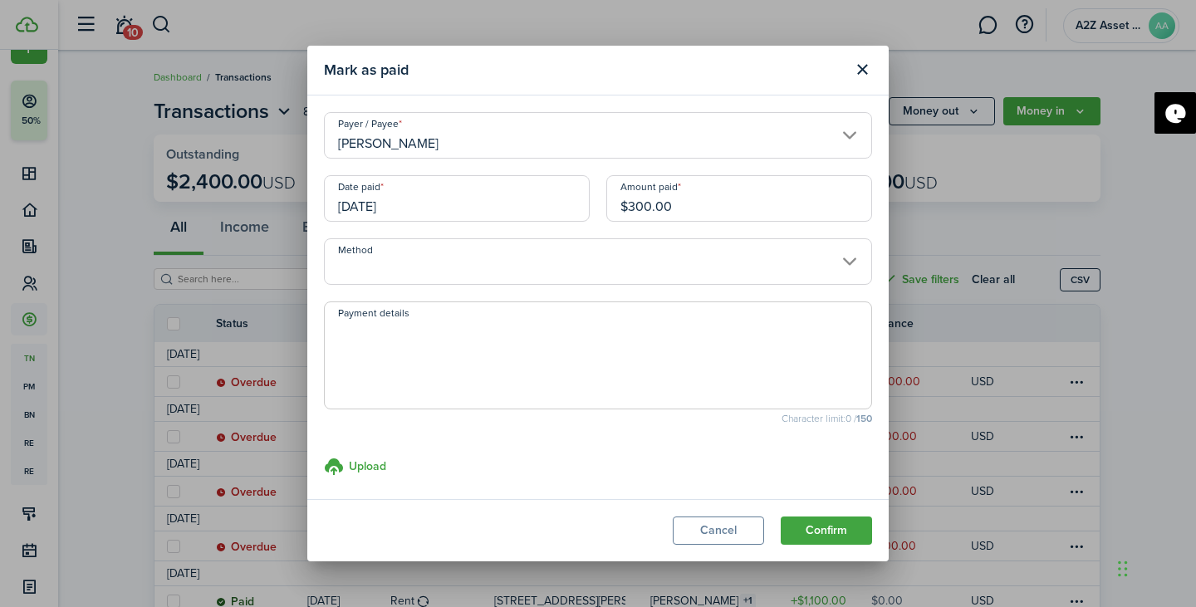
click at [708, 217] on input "$300.00" at bounding box center [739, 198] width 266 height 47
click at [592, 257] on input "Method" at bounding box center [598, 261] width 548 height 47
type input "$200.00"
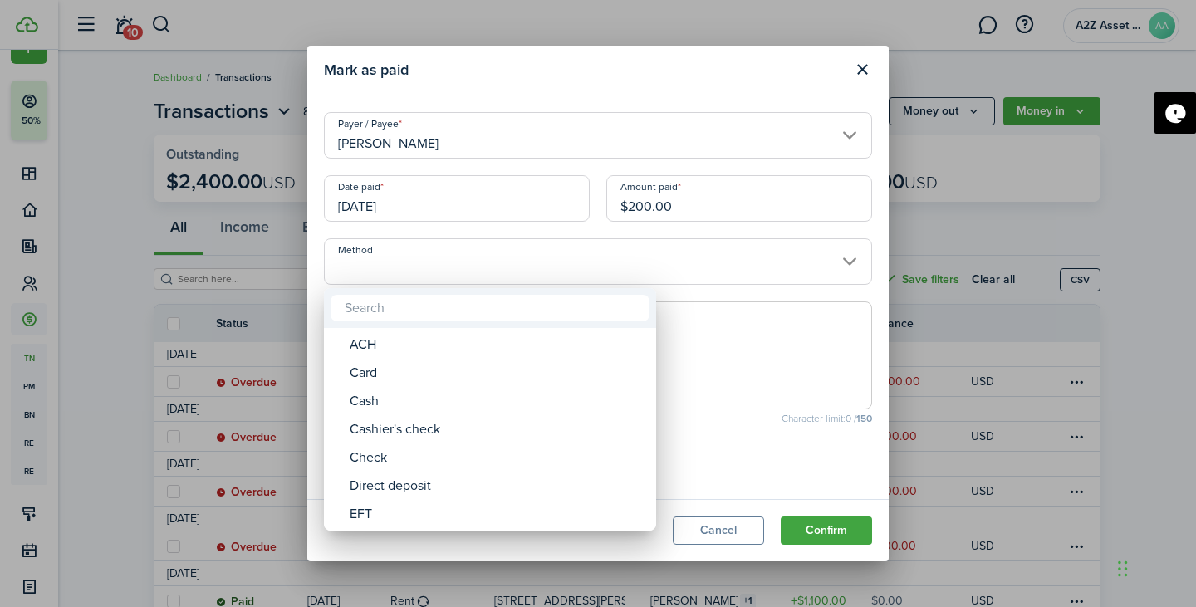
click at [592, 257] on div at bounding box center [597, 303] width 1461 height 873
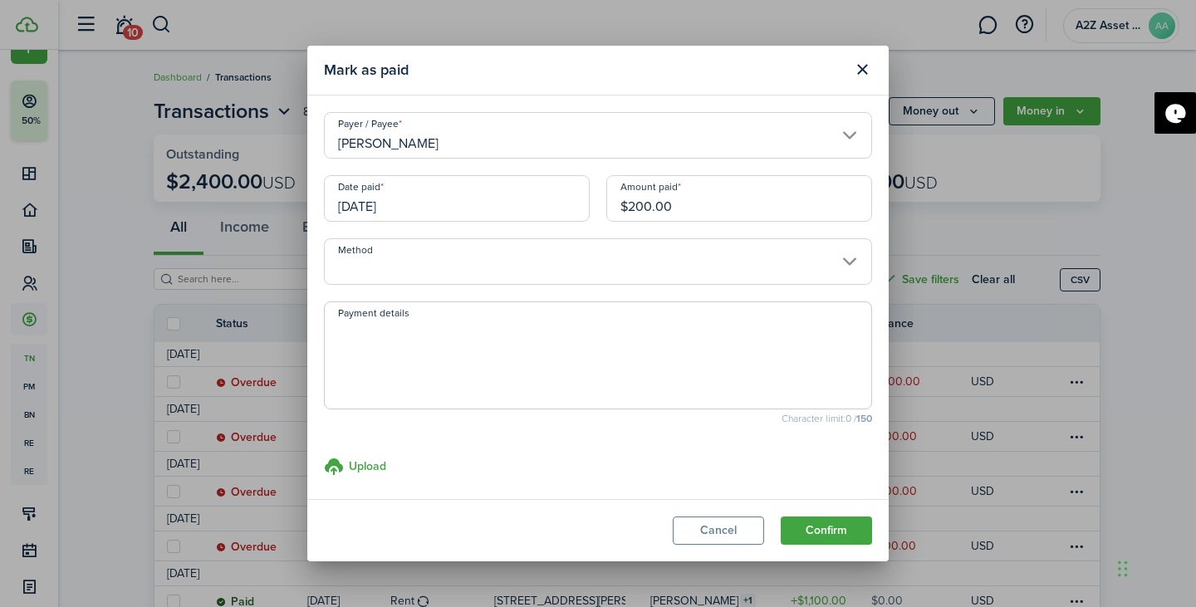
click at [592, 257] on input "Method" at bounding box center [598, 261] width 548 height 47
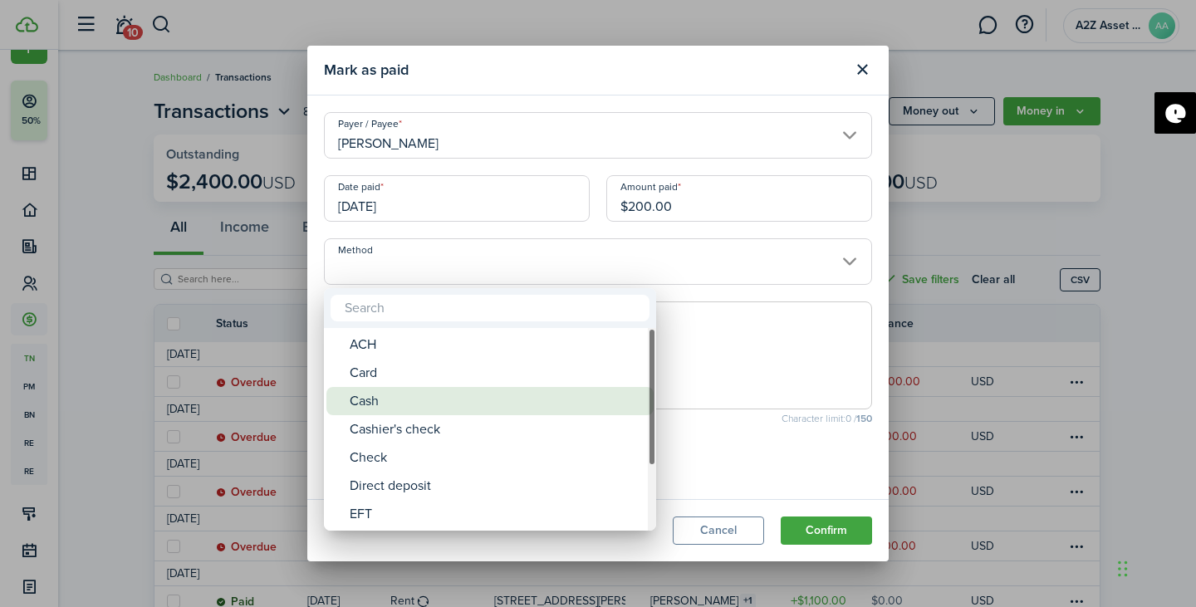
click at [503, 399] on div "Cash" at bounding box center [497, 401] width 294 height 28
type input "Cash"
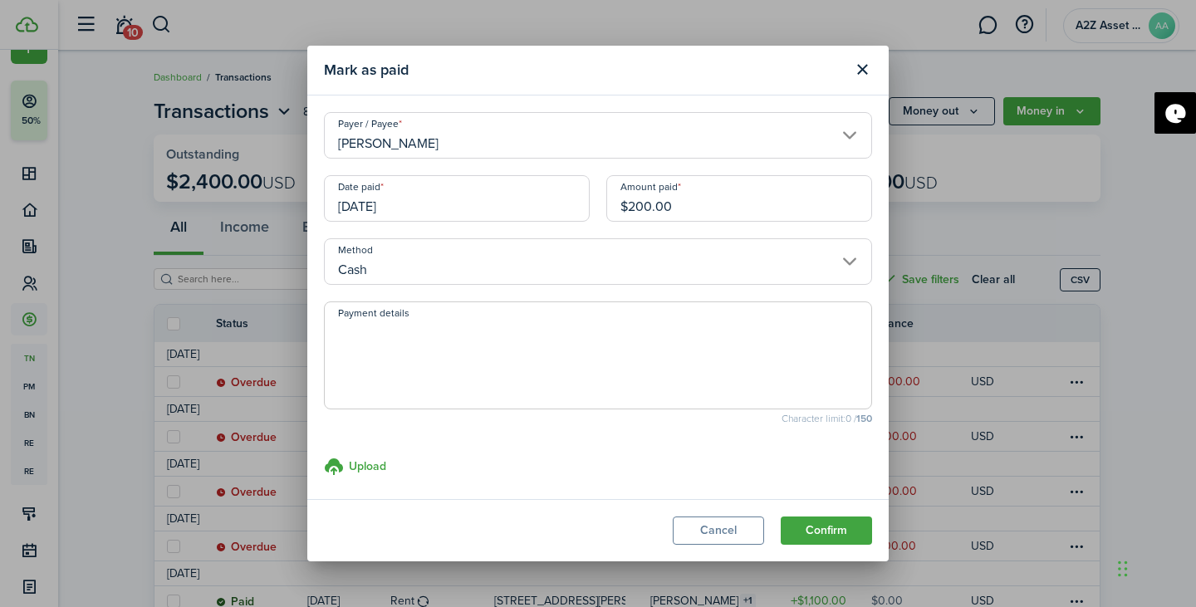
click at [481, 376] on textarea "Payment details" at bounding box center [598, 361] width 546 height 80
type textarea "CashApp Payment"
click at [816, 536] on button "Confirm" at bounding box center [826, 530] width 91 height 28
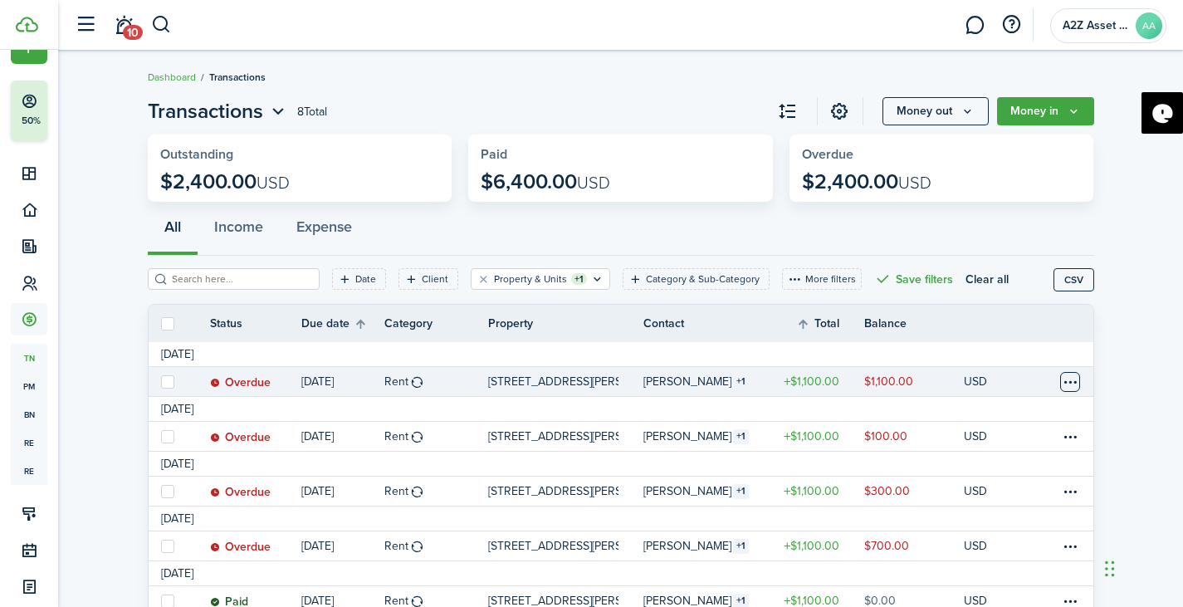
click at [1071, 384] on table-menu-btn-icon at bounding box center [1070, 382] width 20 height 20
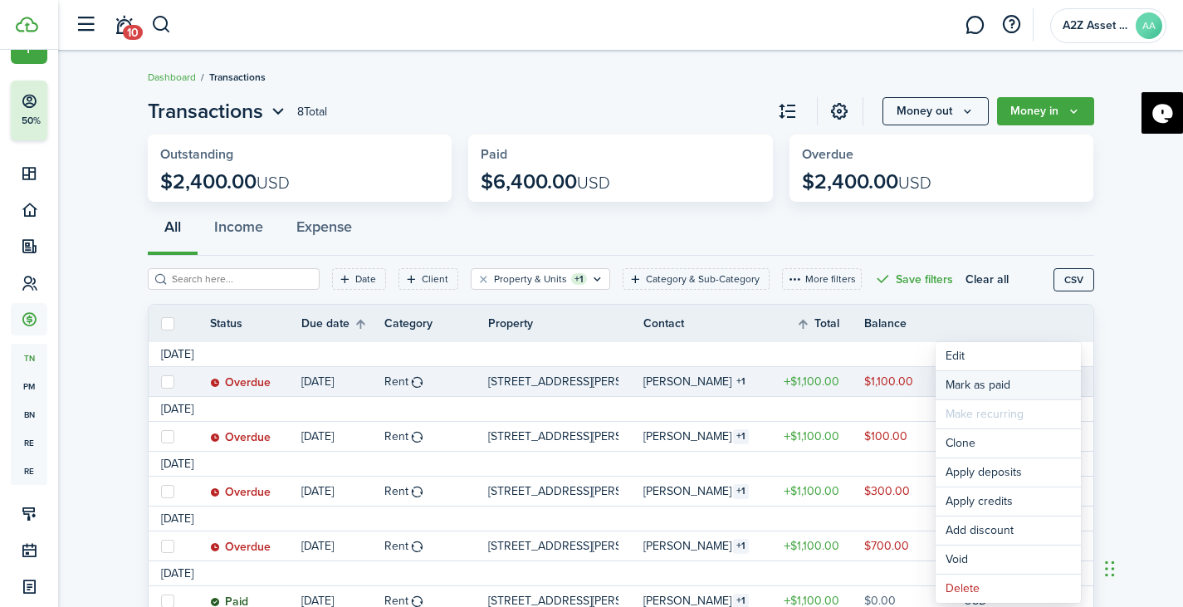
click at [980, 381] on link "Mark as paid" at bounding box center [1008, 385] width 145 height 28
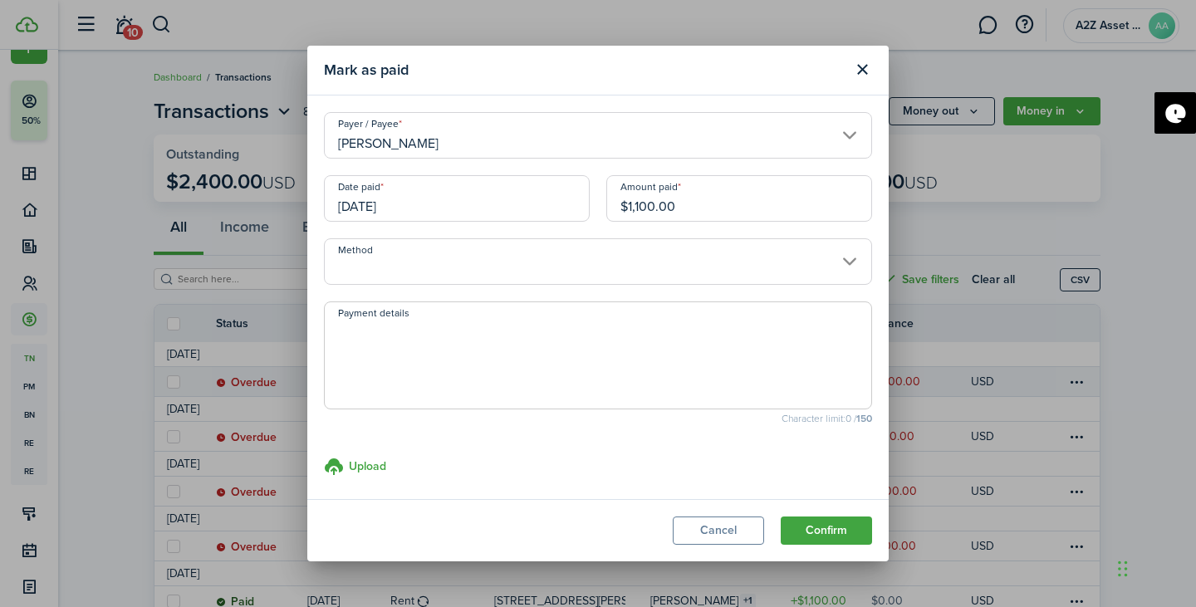
click at [467, 209] on input "[DATE]" at bounding box center [457, 198] width 266 height 47
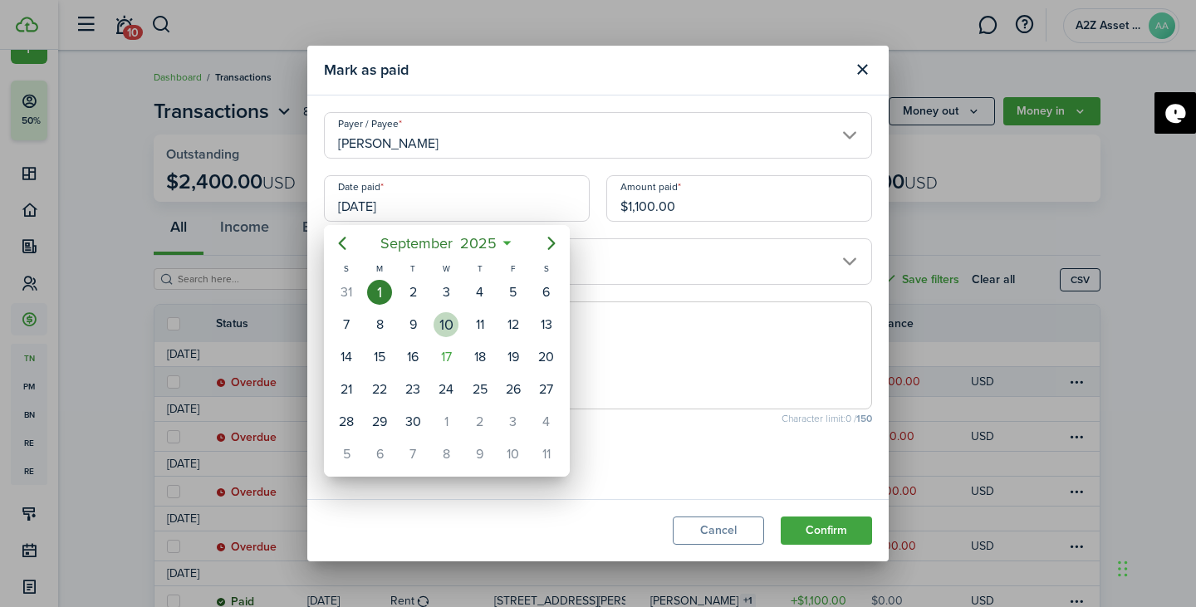
click at [448, 320] on div "10" at bounding box center [445, 324] width 25 height 25
type input "[DATE]"
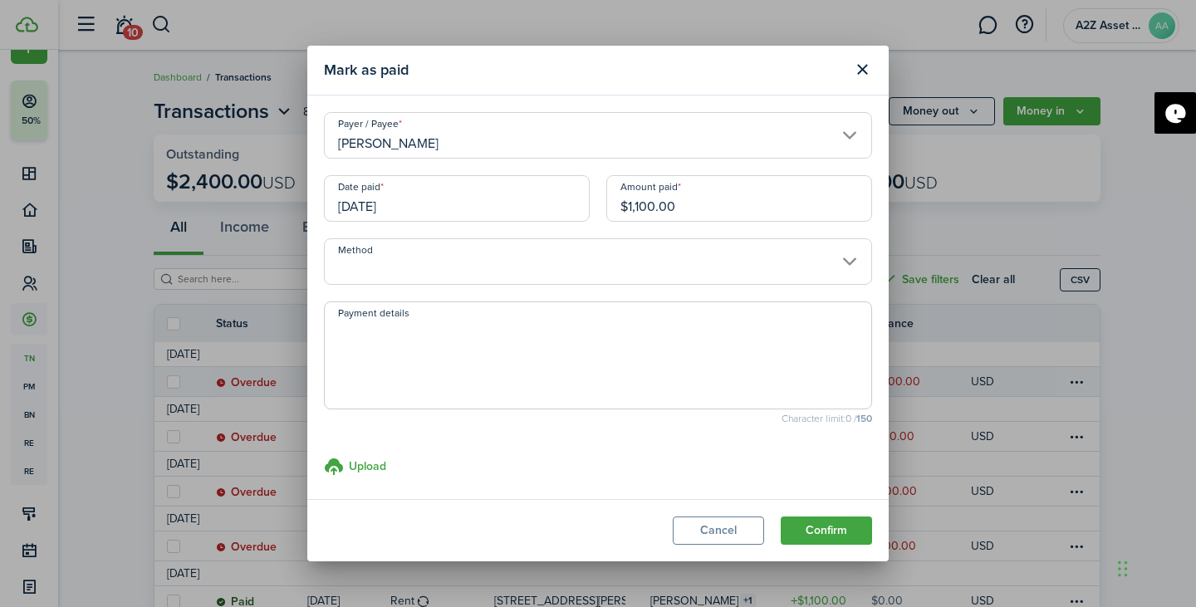
click at [715, 203] on input "$1,100.00" at bounding box center [739, 198] width 266 height 47
click at [465, 258] on input "Method" at bounding box center [598, 261] width 548 height 47
type input "$500.00"
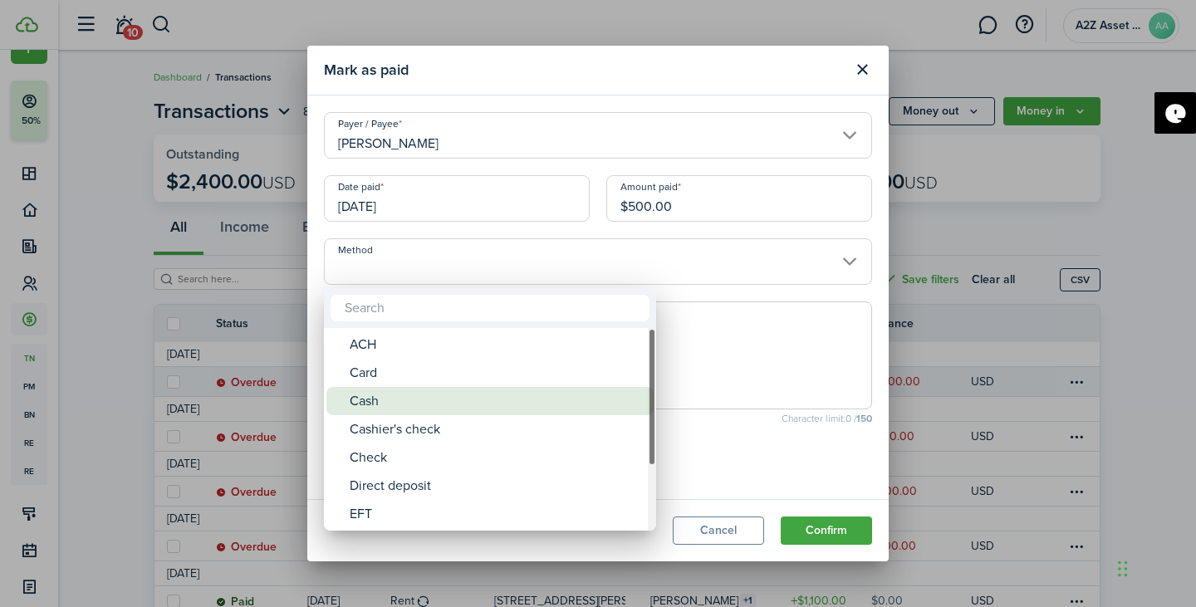
click at [452, 396] on div "Cash" at bounding box center [497, 401] width 294 height 28
type input "Cash"
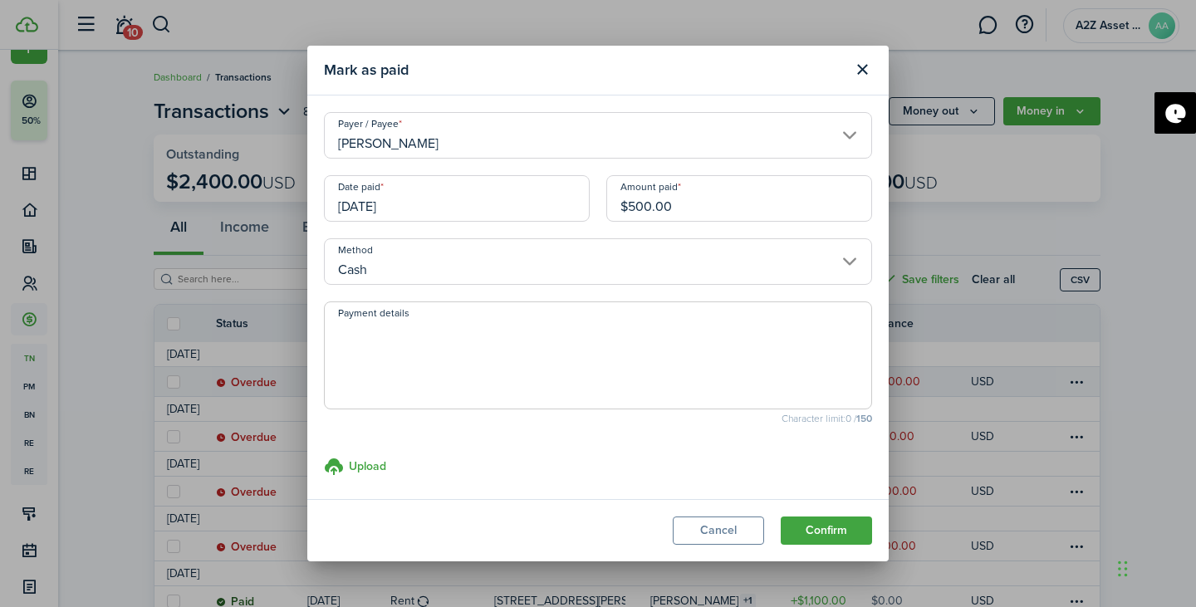
click at [454, 366] on textarea "Payment details" at bounding box center [598, 361] width 546 height 80
type textarea "CashApp Payment"
click at [812, 530] on button "Confirm" at bounding box center [826, 530] width 91 height 28
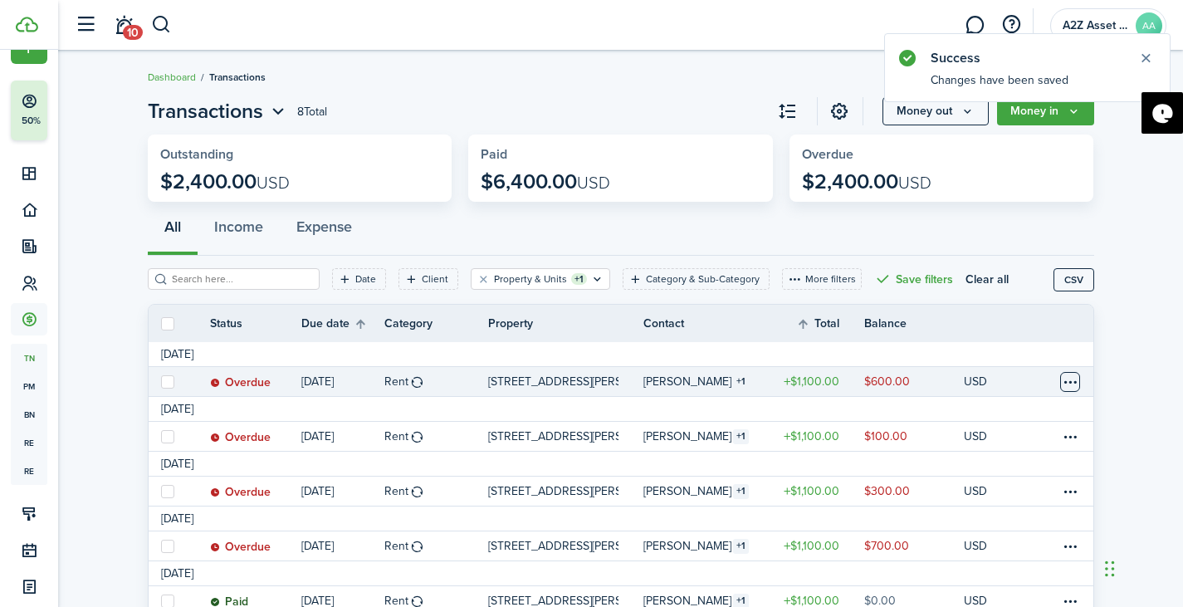
click at [1067, 377] on table-menu-btn-icon at bounding box center [1070, 382] width 20 height 20
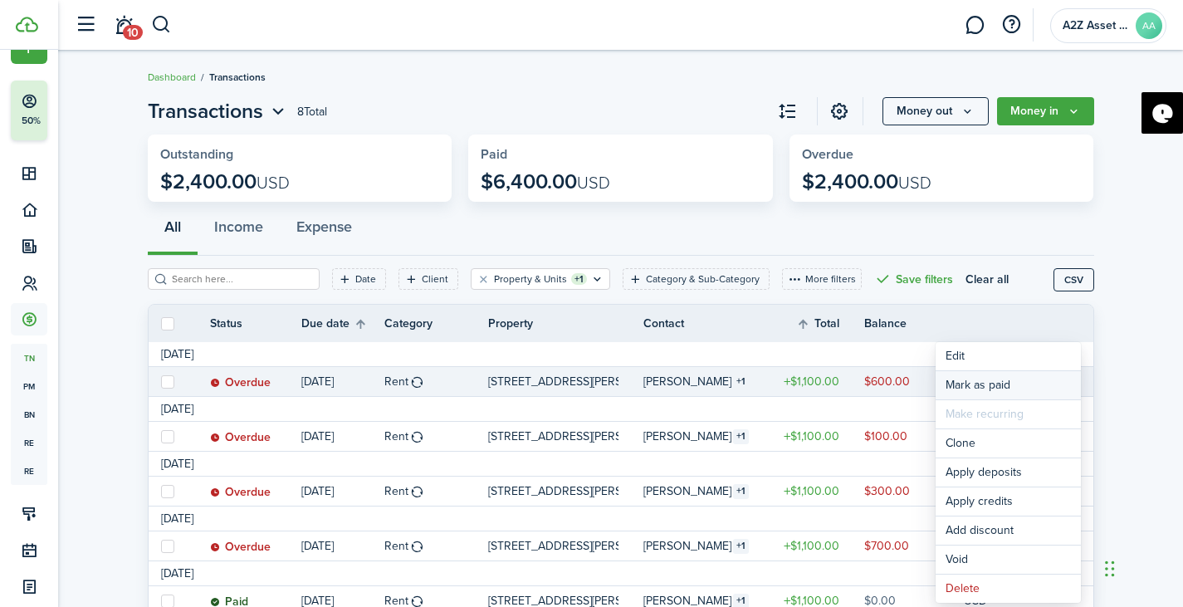
click at [983, 379] on link "Mark as paid" at bounding box center [1008, 385] width 145 height 28
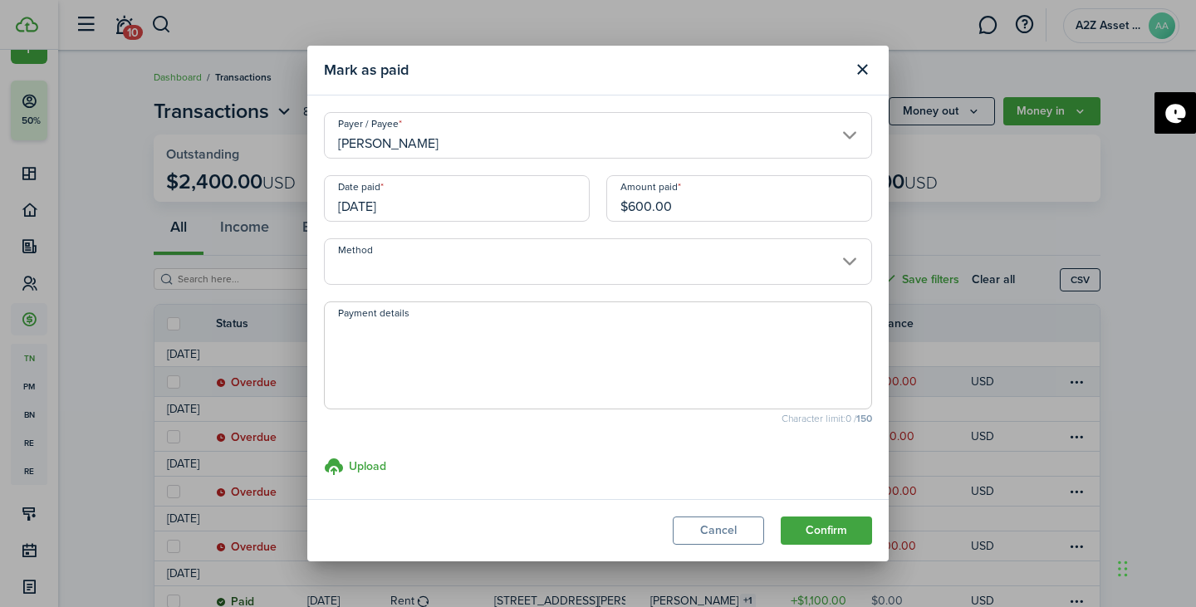
click at [437, 203] on input "[DATE]" at bounding box center [457, 198] width 266 height 47
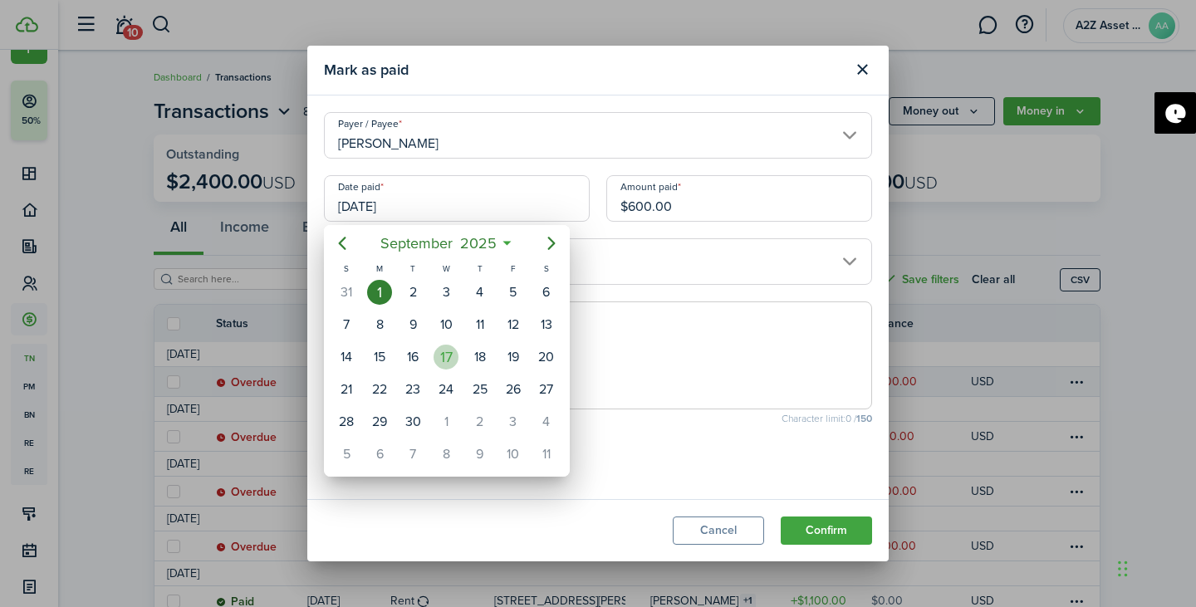
click at [448, 361] on div "17" at bounding box center [445, 357] width 25 height 25
type input "[DATE]"
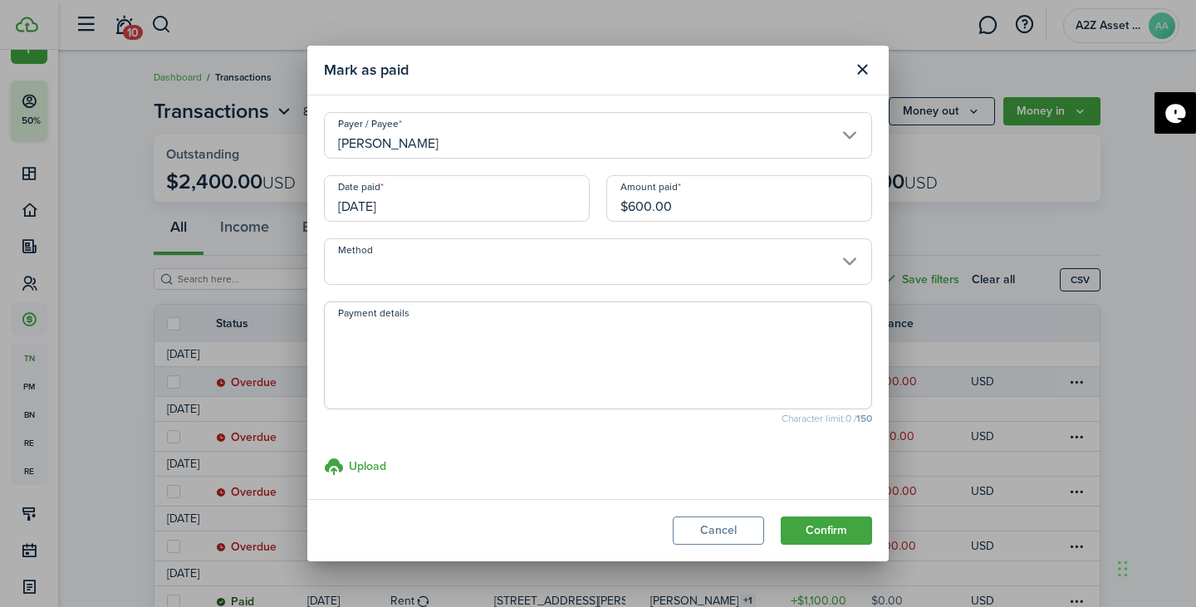
click at [679, 208] on input "$600.00" at bounding box center [739, 198] width 266 height 47
click at [679, 208] on input "$1" at bounding box center [739, 198] width 266 height 47
click at [564, 254] on input "Method" at bounding box center [598, 261] width 548 height 47
type input "$100.00"
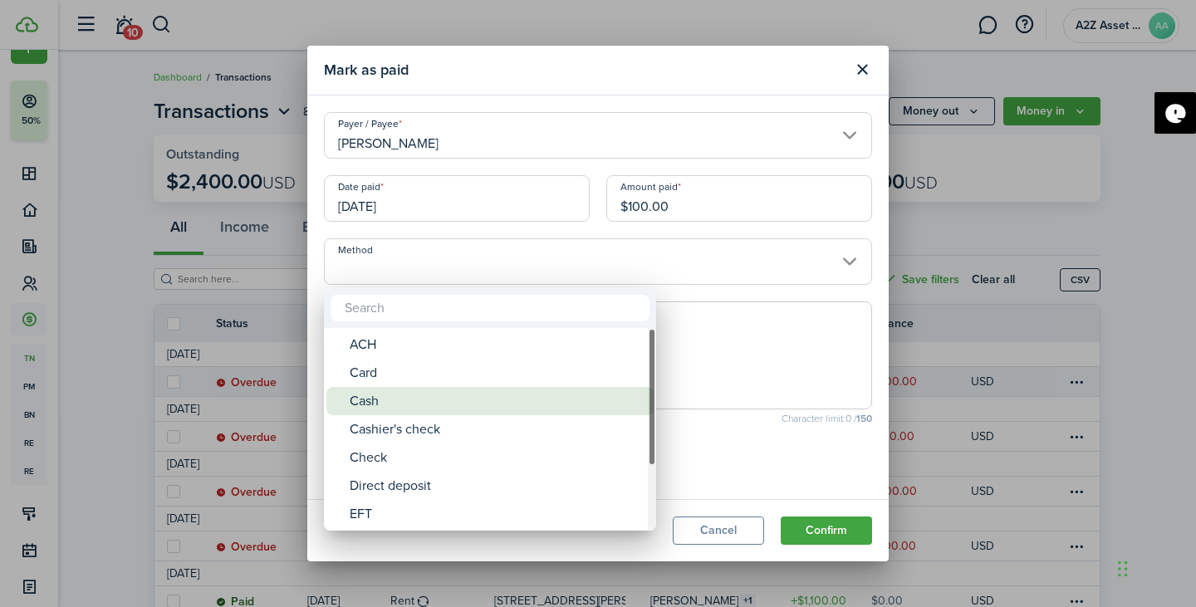
click at [496, 403] on div "Cash" at bounding box center [497, 401] width 294 height 28
type input "Cash"
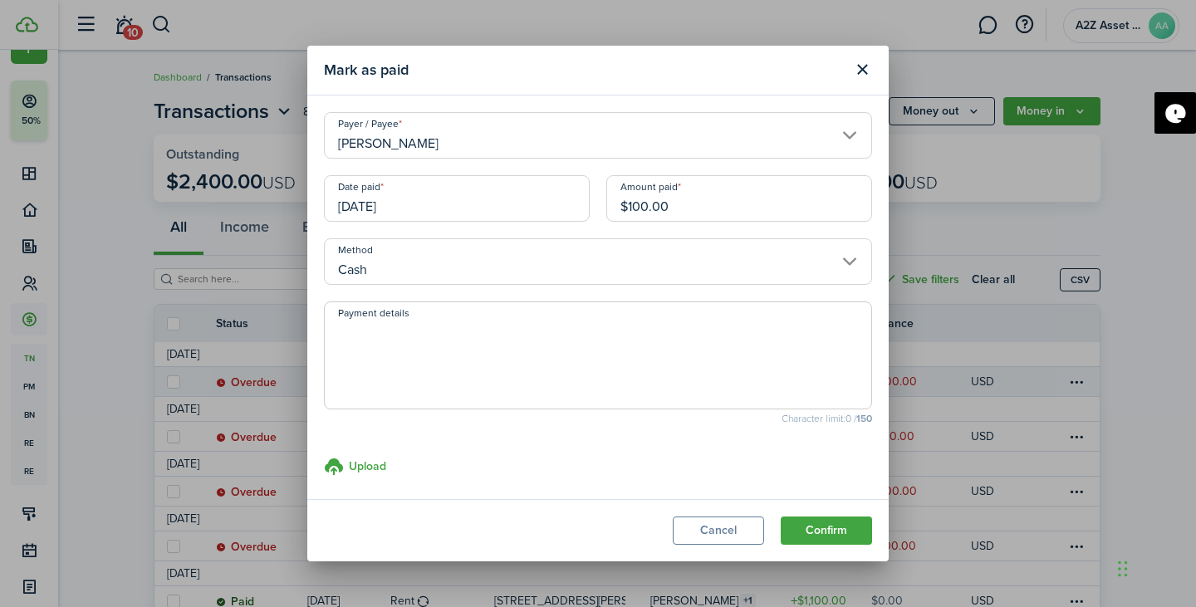
click at [459, 375] on textarea "Payment details" at bounding box center [598, 361] width 546 height 80
type textarea "CashApp Payment"
click at [824, 532] on button "Confirm" at bounding box center [826, 530] width 91 height 28
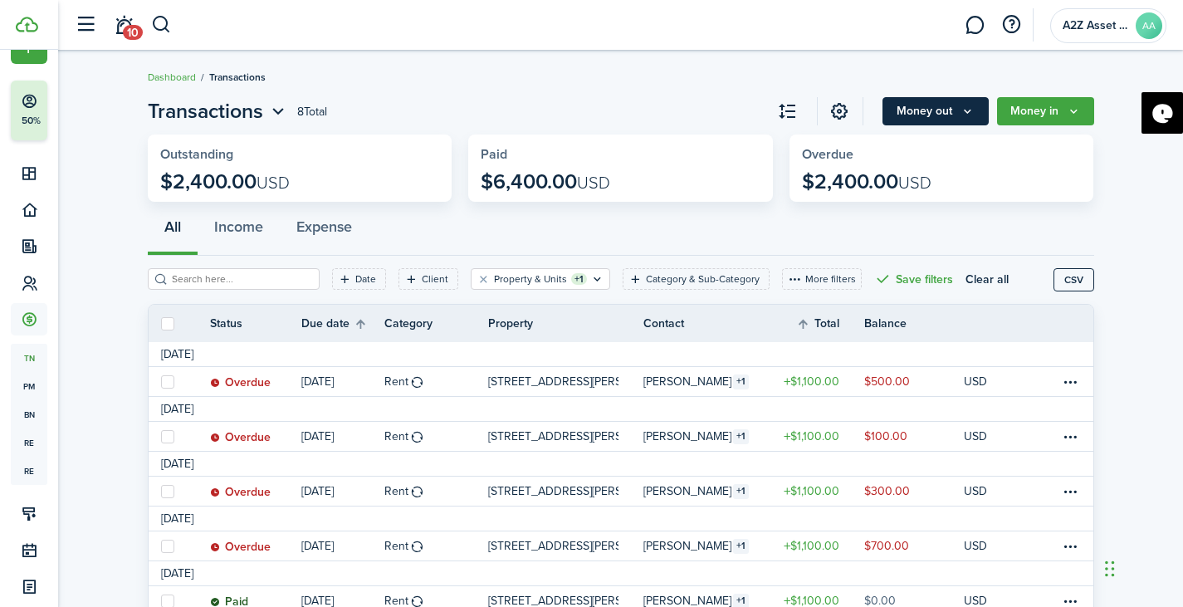
click at [972, 120] on button "Money out" at bounding box center [936, 111] width 106 height 28
click at [1041, 116] on button "Money in" at bounding box center [1045, 111] width 97 height 28
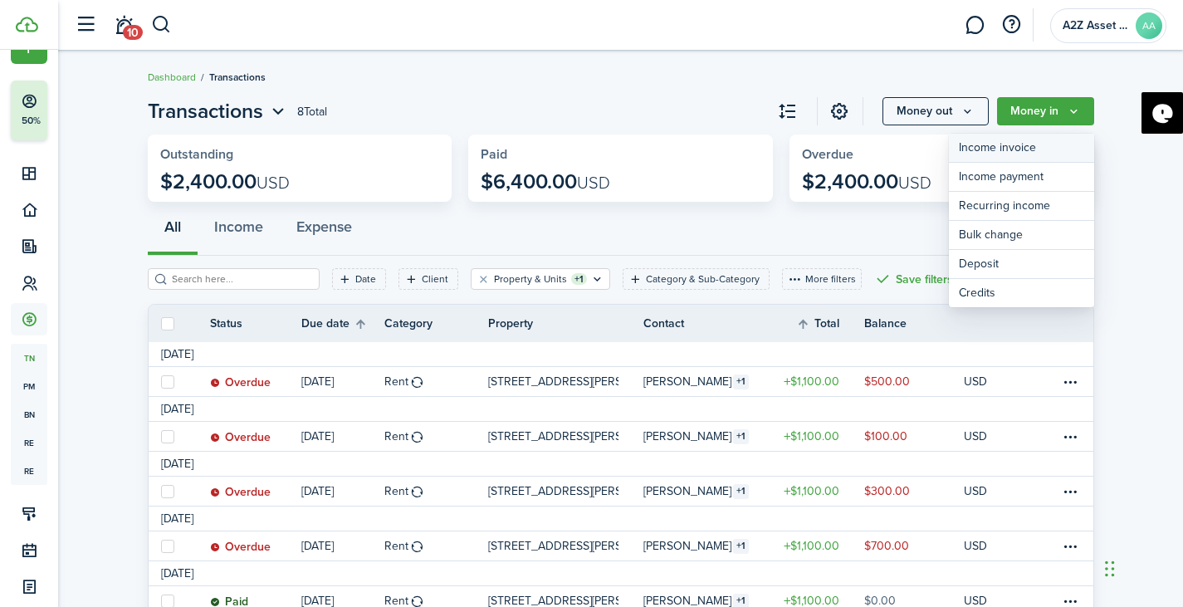
click at [1017, 143] on link "Income invoice" at bounding box center [1021, 148] width 145 height 29
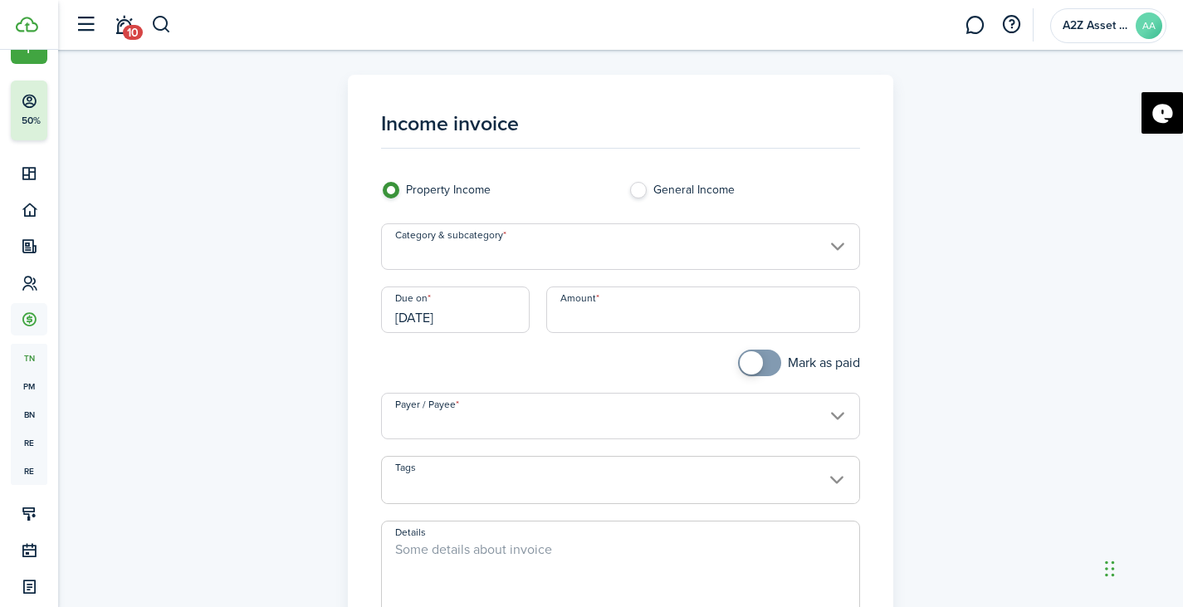
click at [564, 253] on input "Category & subcategory" at bounding box center [620, 246] width 479 height 47
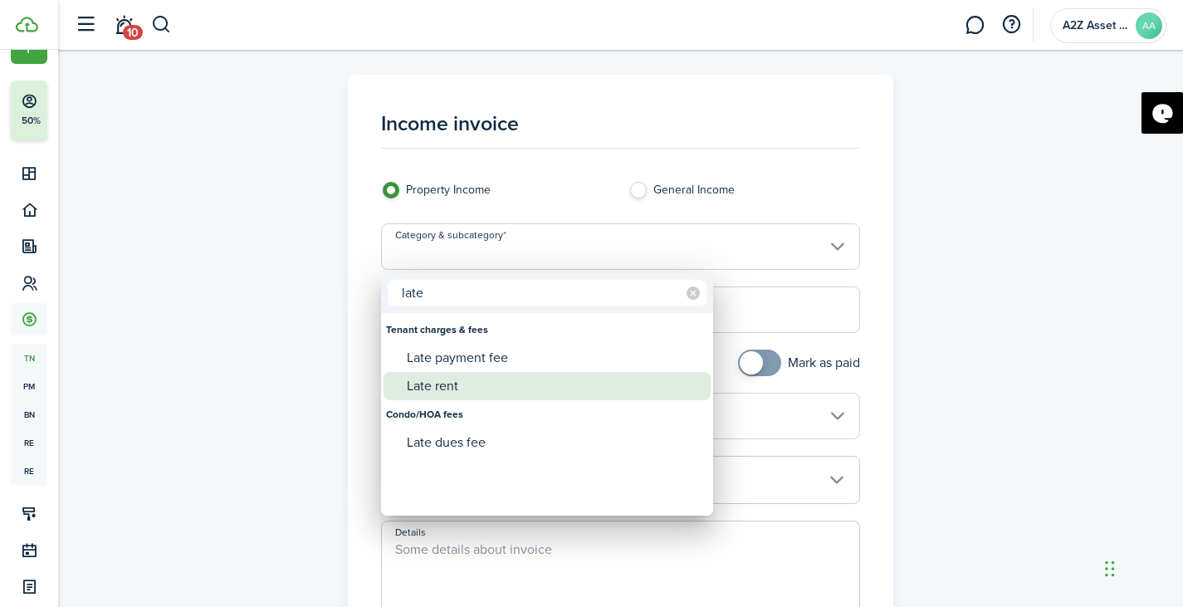
type input "late"
click at [478, 380] on div "Late rent" at bounding box center [554, 386] width 294 height 28
type input "Tenant charges & fees / Late rent"
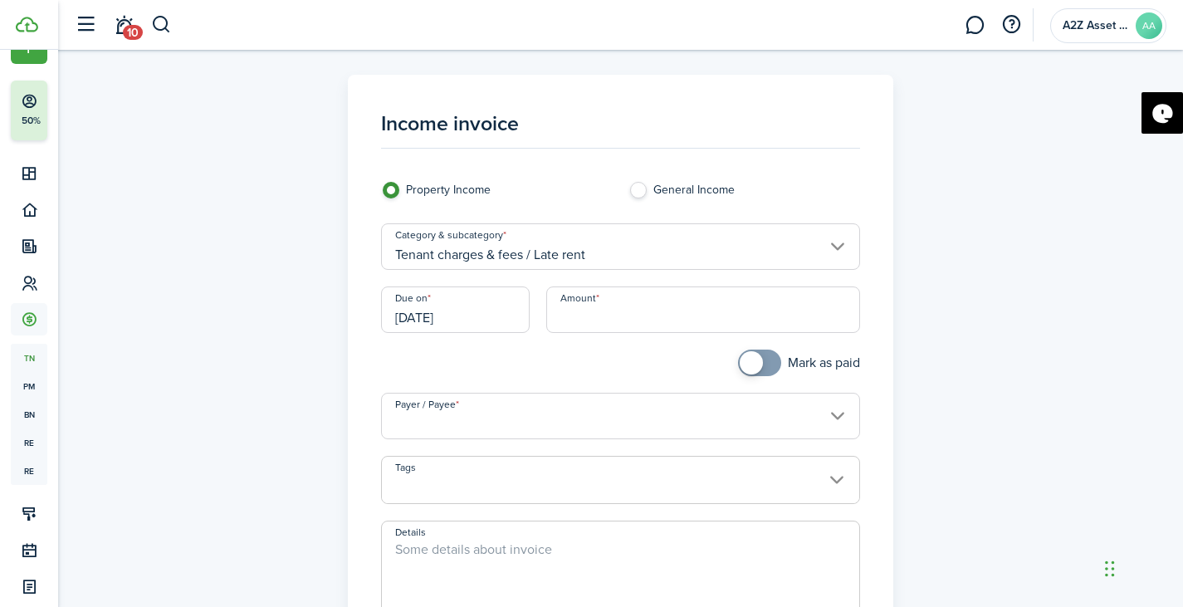
click at [443, 309] on input "[DATE]" at bounding box center [455, 309] width 149 height 47
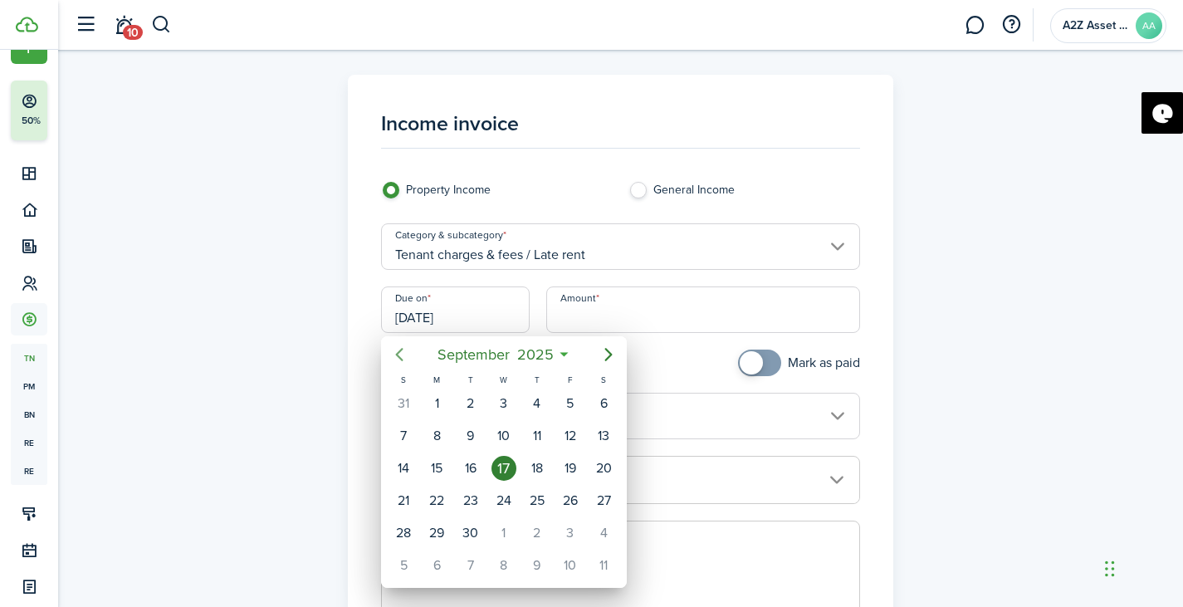
click at [399, 353] on icon "Previous page" at bounding box center [399, 354] width 7 height 13
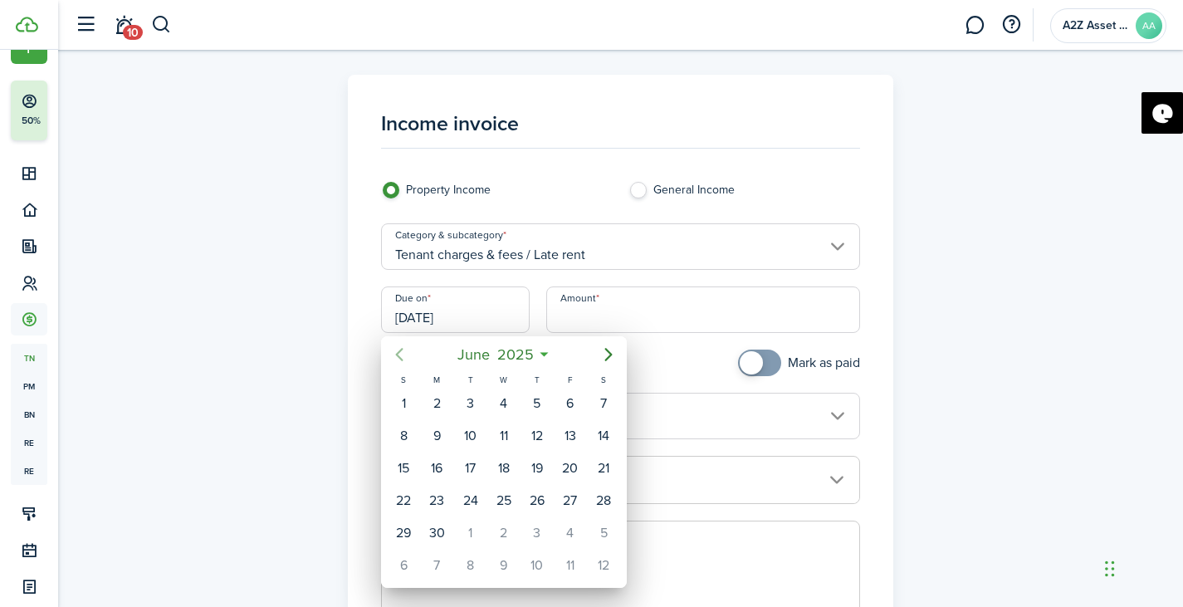
click at [399, 353] on icon "Previous page" at bounding box center [399, 354] width 7 height 13
click at [606, 531] on div "31" at bounding box center [603, 533] width 25 height 25
type input "[DATE]"
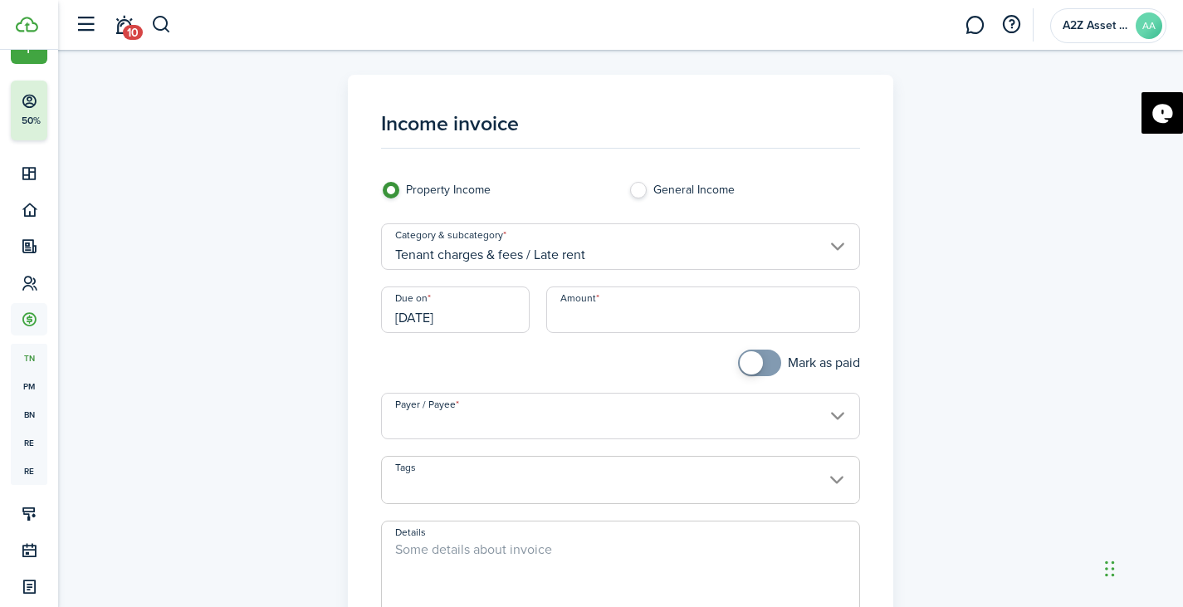
click at [645, 309] on input "Amount" at bounding box center [703, 309] width 314 height 47
type input "$165.00"
click at [561, 433] on input "Payer / Payee" at bounding box center [620, 416] width 479 height 47
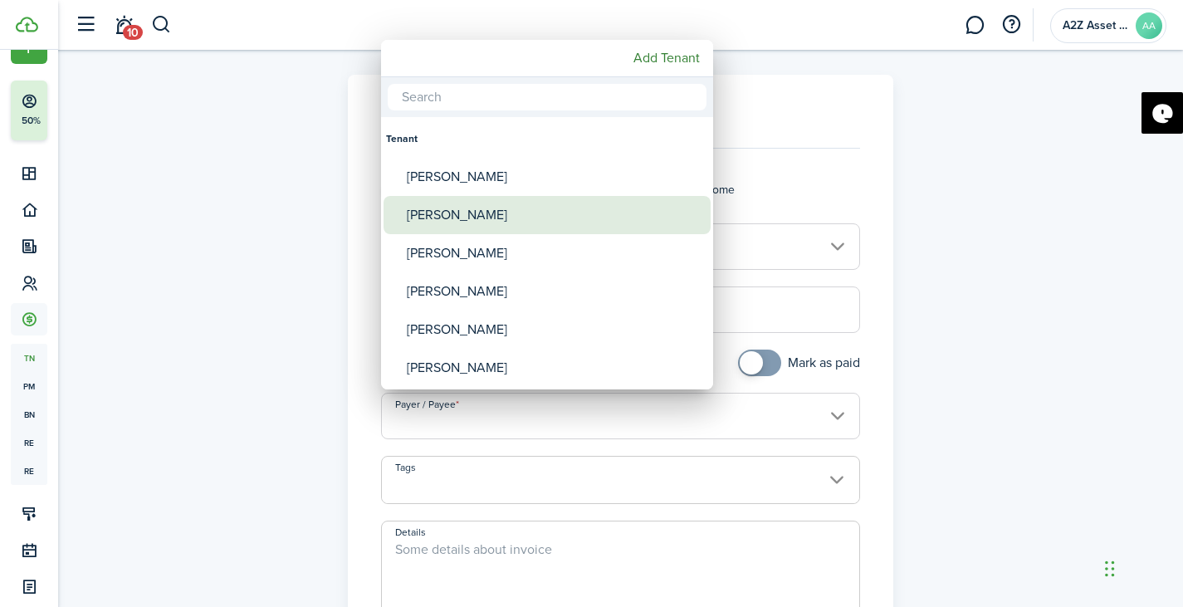
click at [530, 213] on div "[PERSON_NAME]" at bounding box center [554, 215] width 294 height 38
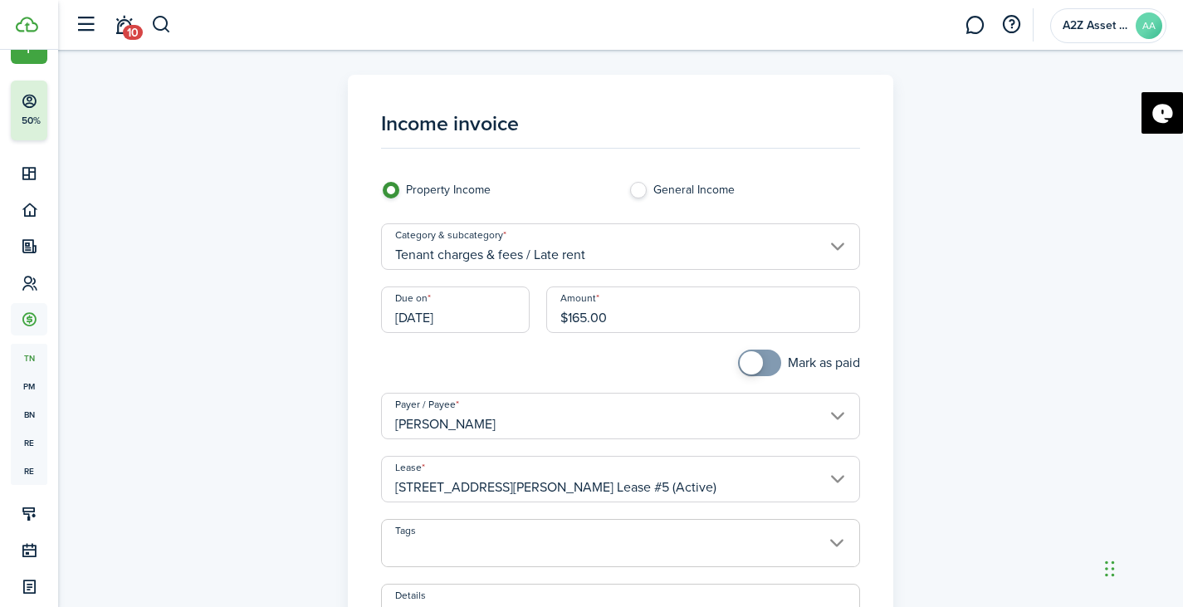
click at [546, 424] on input "[PERSON_NAME]" at bounding box center [620, 416] width 479 height 47
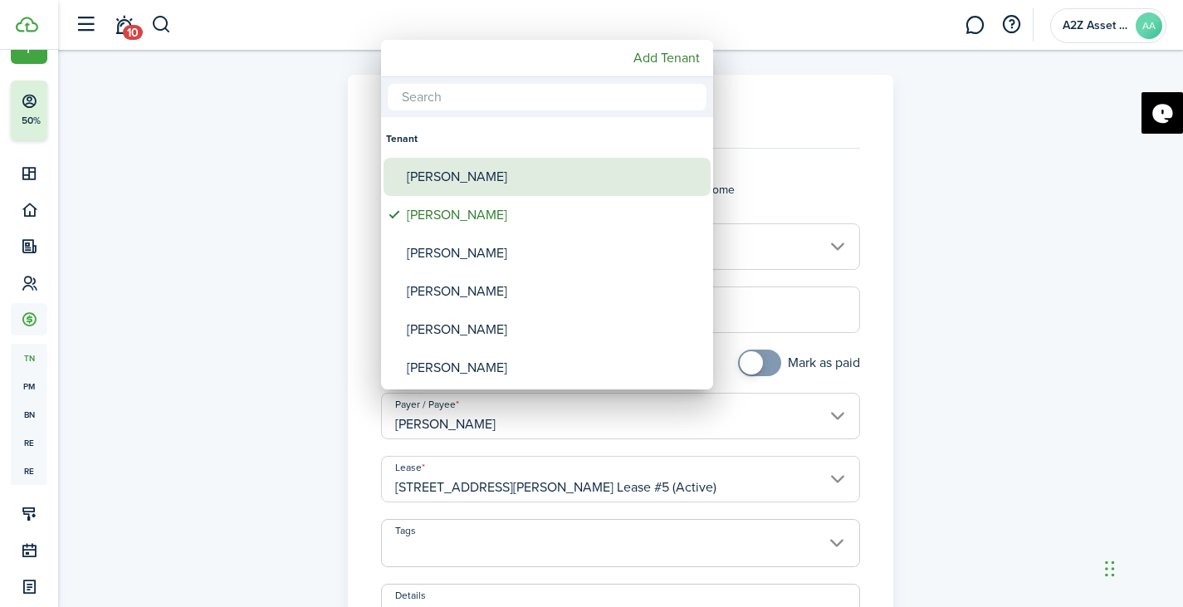
click at [503, 180] on div "[PERSON_NAME]" at bounding box center [554, 177] width 294 height 38
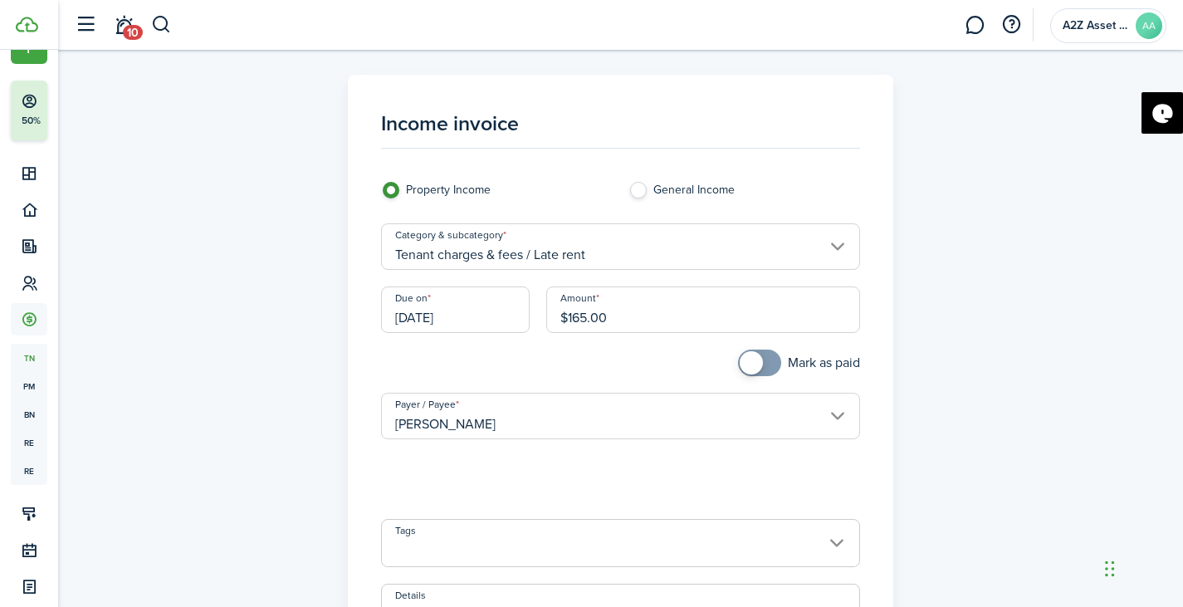
click at [489, 423] on input "[PERSON_NAME]" at bounding box center [620, 416] width 479 height 47
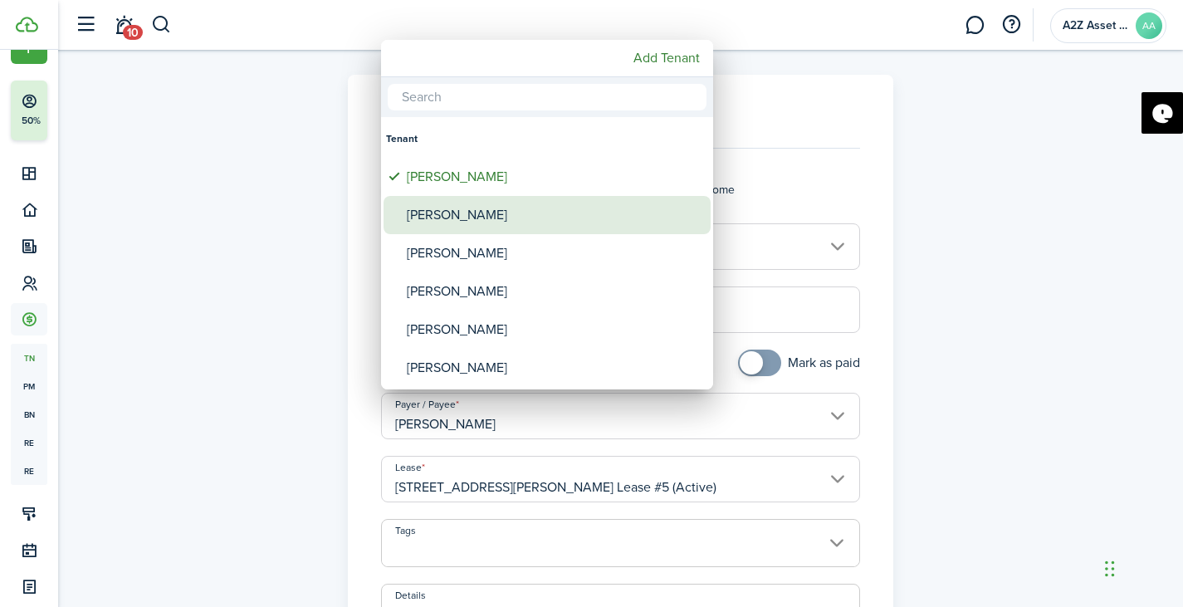
click at [469, 214] on div "[PERSON_NAME]" at bounding box center [554, 215] width 294 height 38
type input "[PERSON_NAME]"
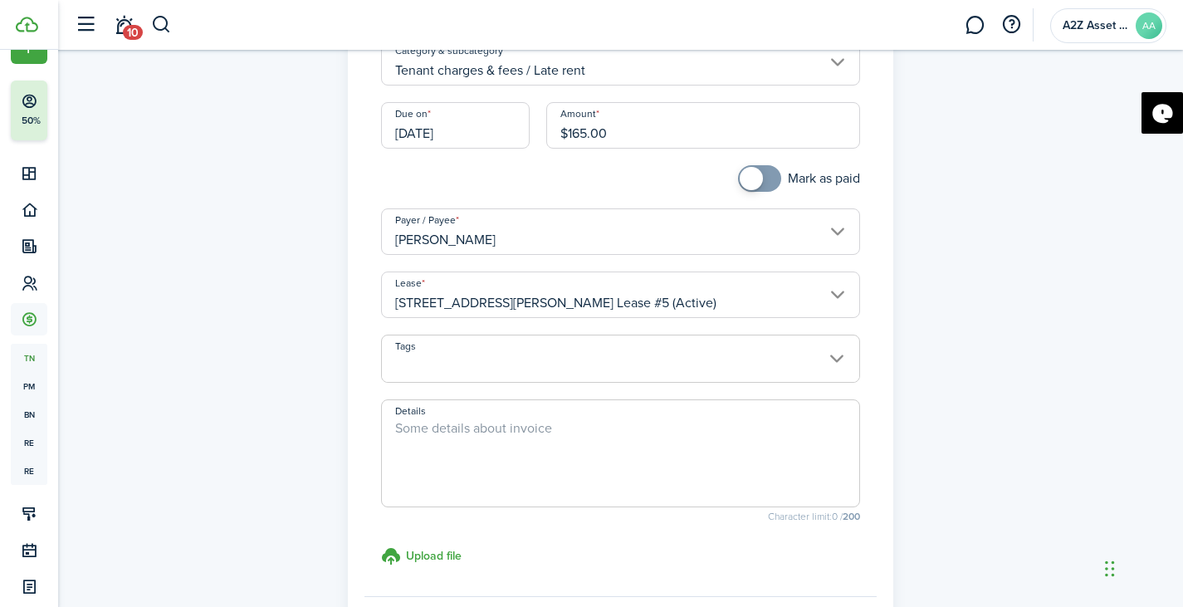
scroll to position [188, 0]
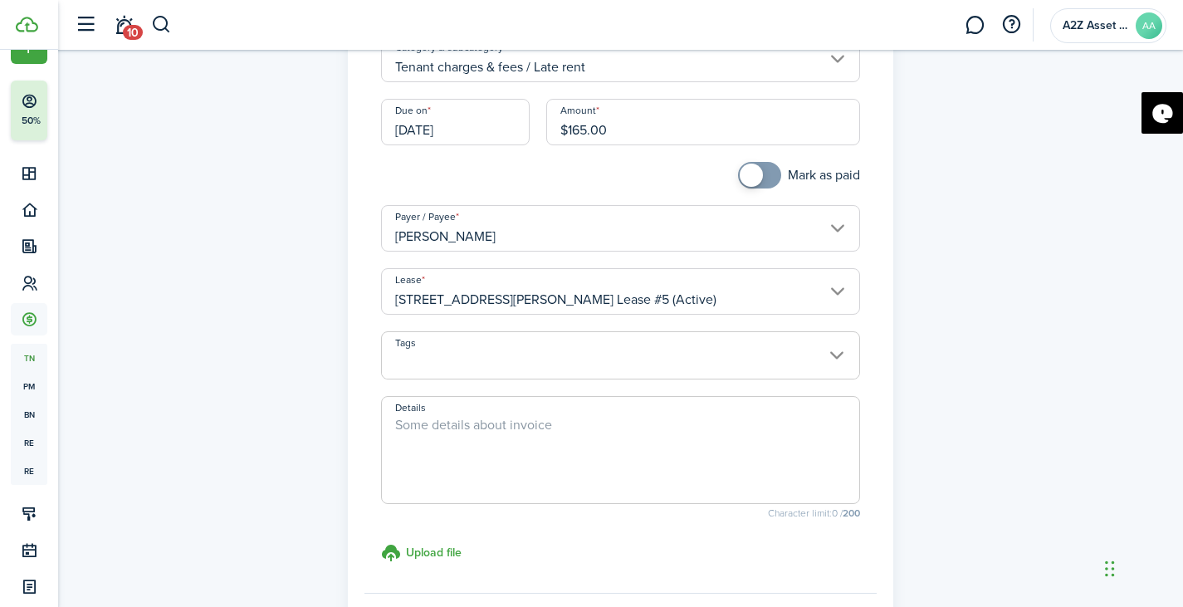
click at [673, 423] on textarea "Details" at bounding box center [620, 455] width 477 height 80
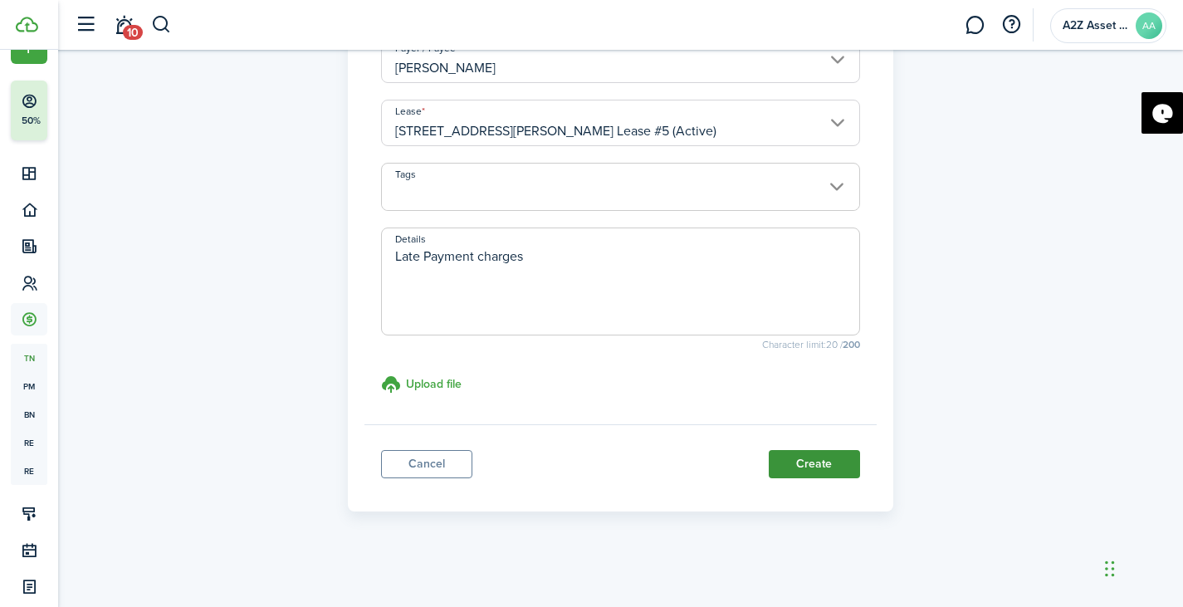
type textarea "Late Payment charges"
click at [816, 467] on button "Create" at bounding box center [814, 464] width 91 height 28
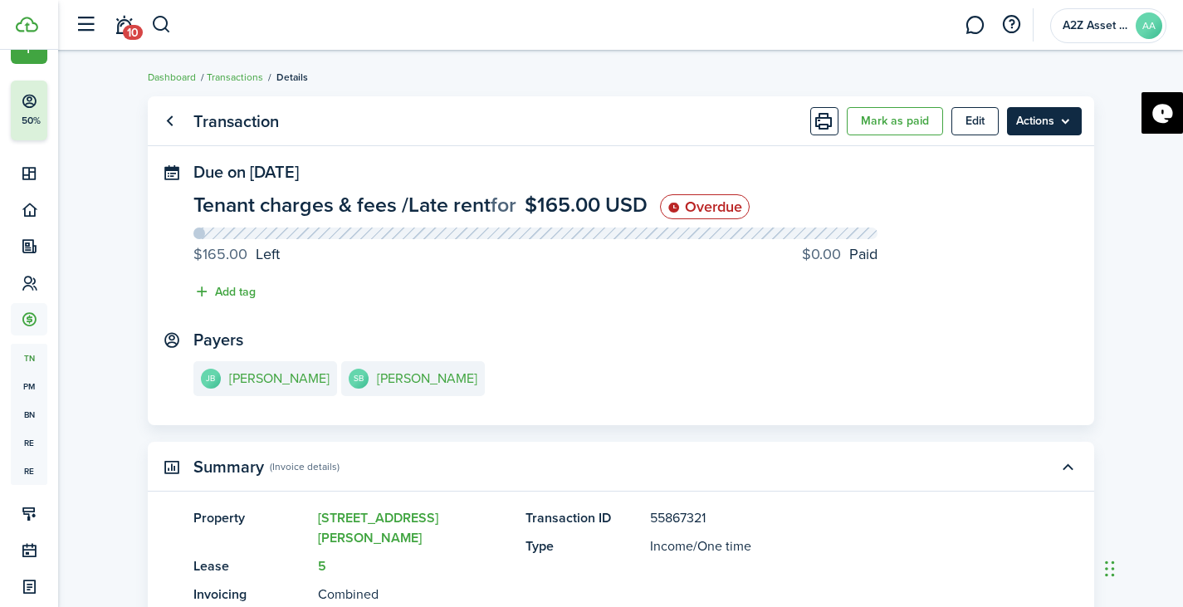
click at [1055, 129] on menu-btn "Actions" at bounding box center [1044, 121] width 75 height 28
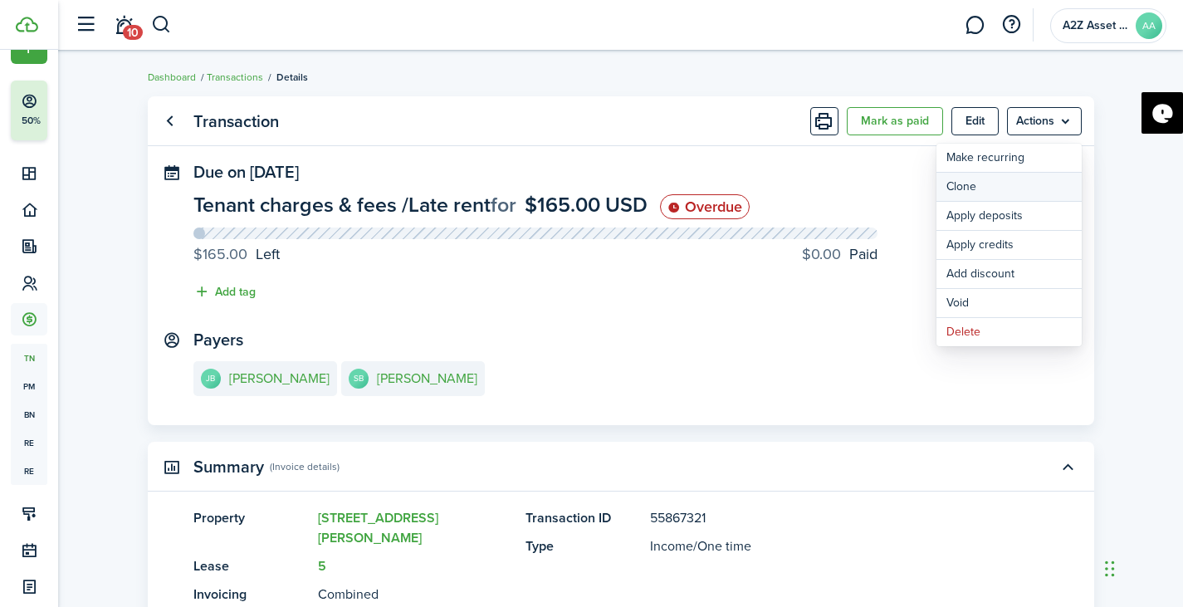
click at [1001, 181] on link "Clone" at bounding box center [1009, 187] width 145 height 28
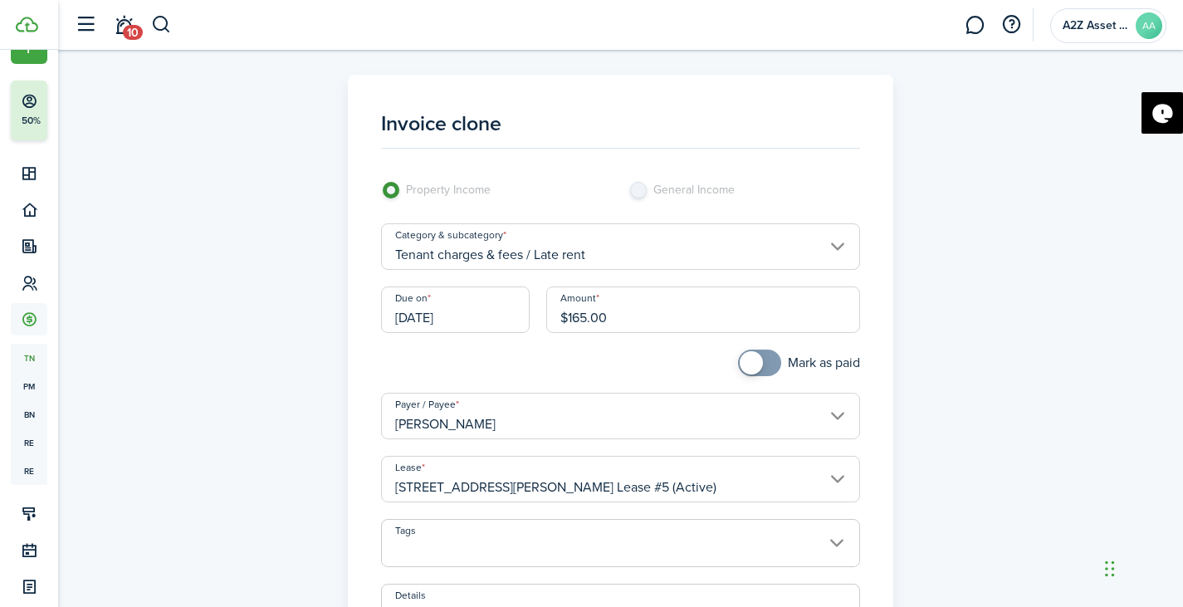
click at [457, 321] on input "[DATE]" at bounding box center [455, 309] width 149 height 47
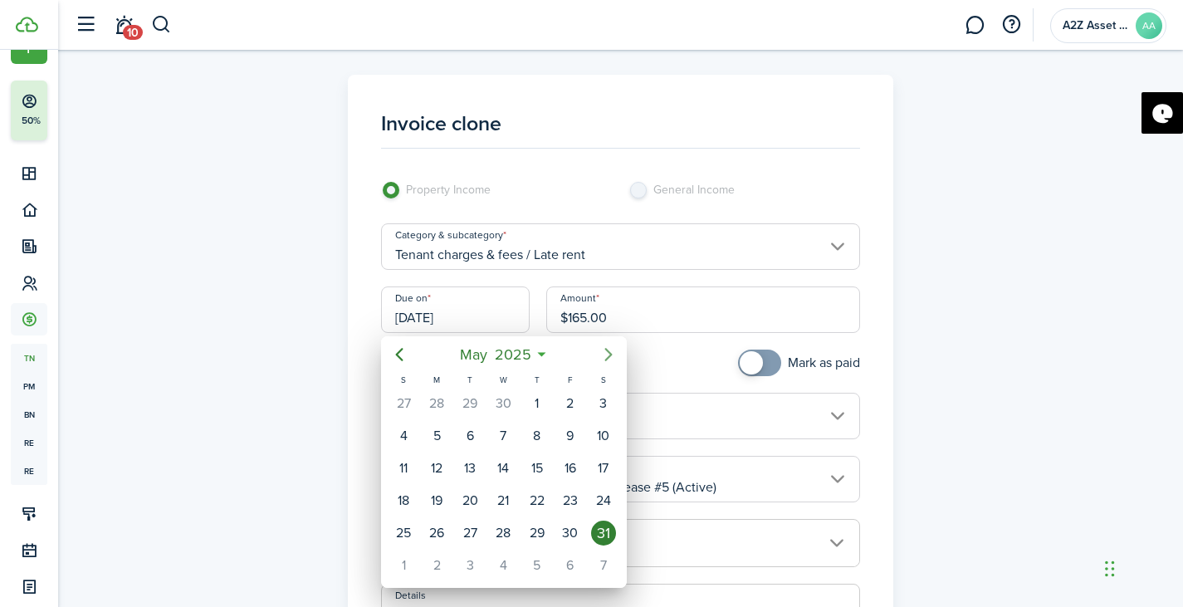
click at [601, 358] on icon "Next page" at bounding box center [609, 355] width 20 height 20
click at [441, 532] on div "30" at bounding box center [436, 533] width 25 height 25
type input "[DATE]"
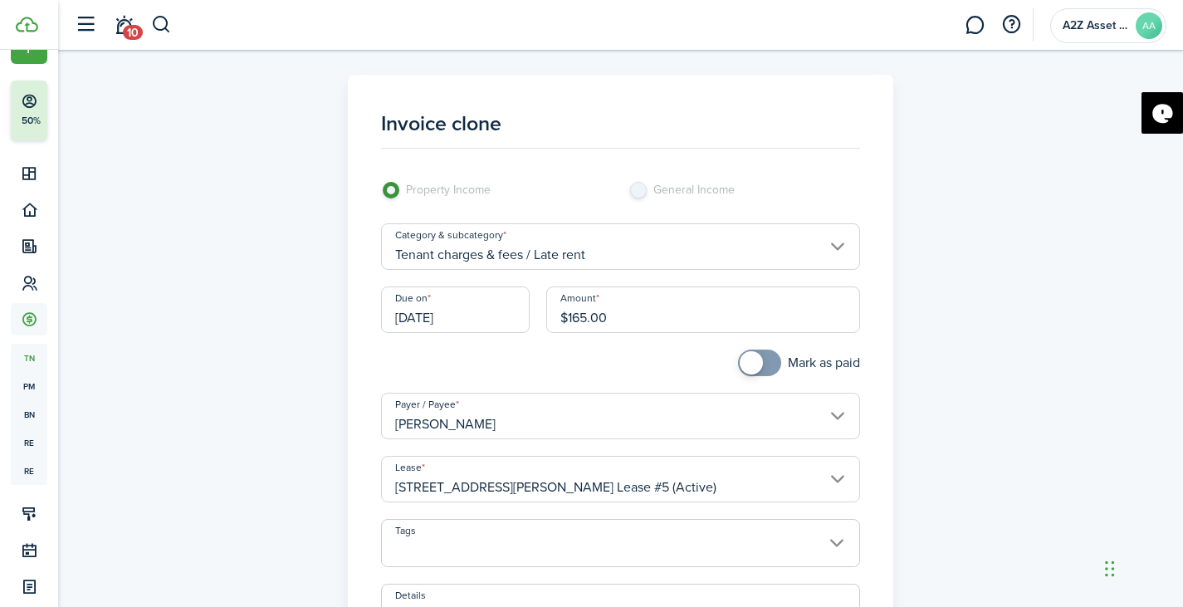
click at [667, 317] on input "$165.00" at bounding box center [703, 309] width 314 height 47
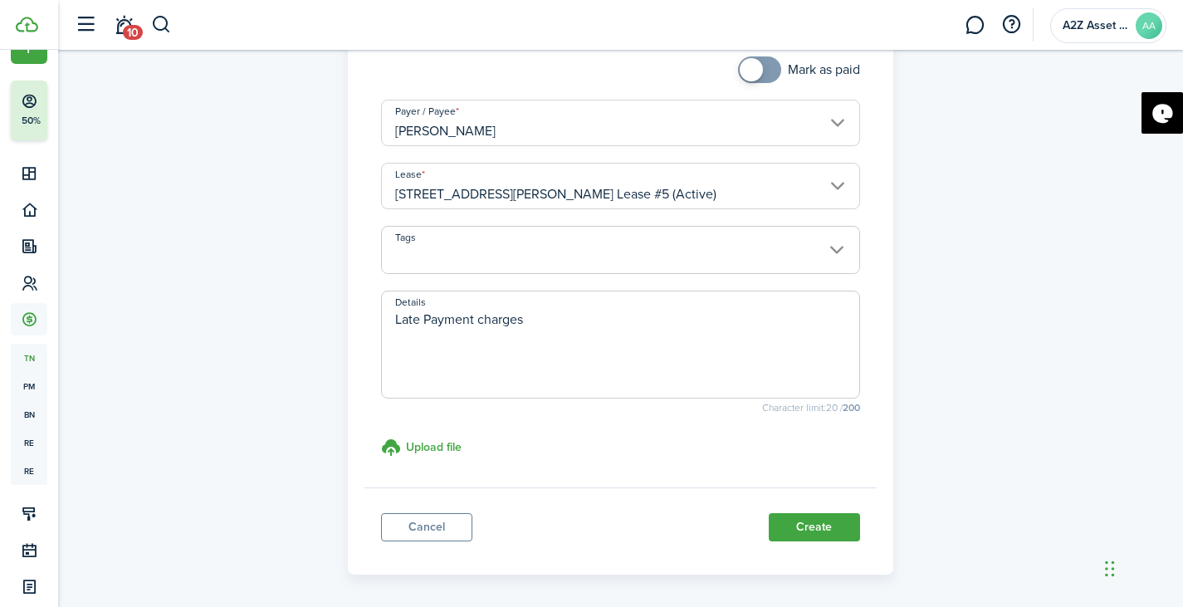
scroll to position [321, 0]
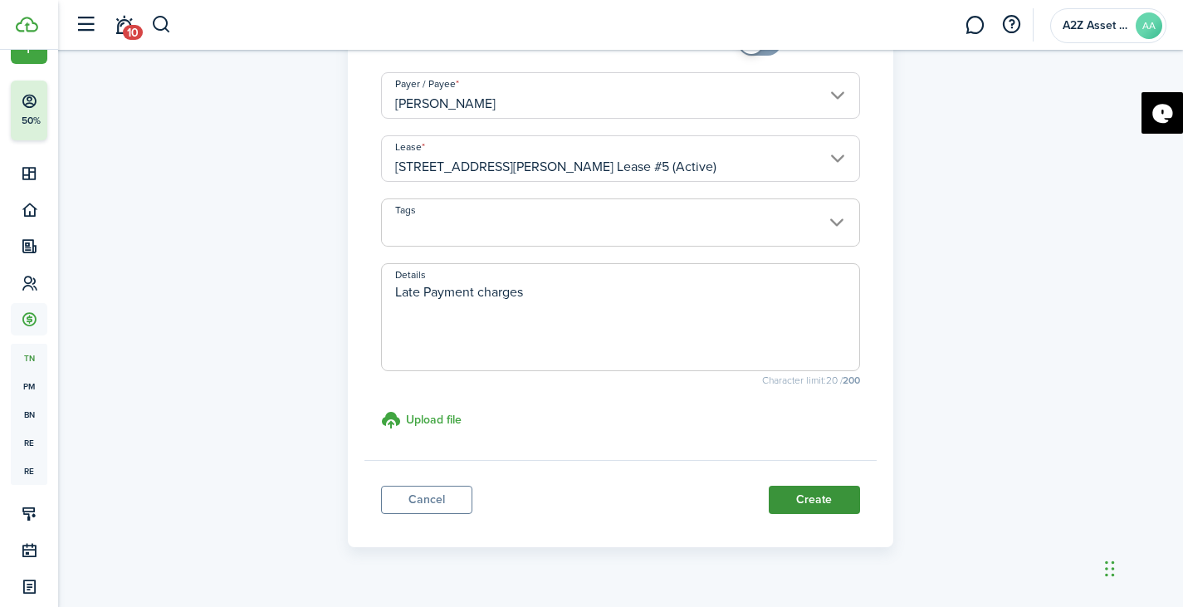
type input "$180.00"
click at [833, 504] on button "Create" at bounding box center [814, 500] width 91 height 28
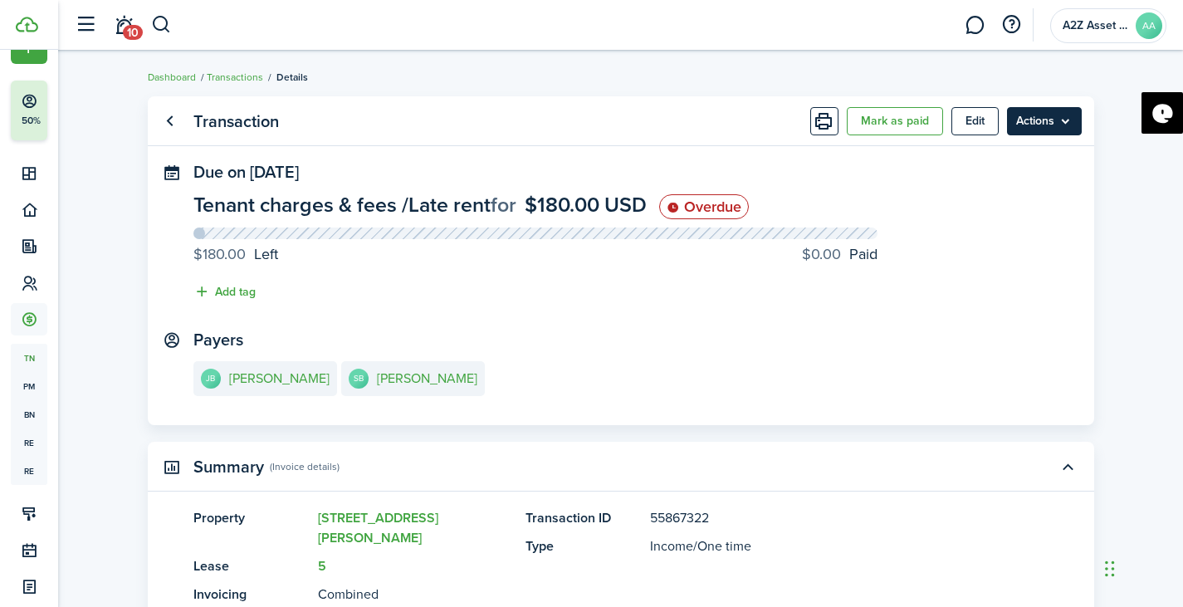
click at [1045, 125] on menu-btn "Actions" at bounding box center [1044, 121] width 75 height 28
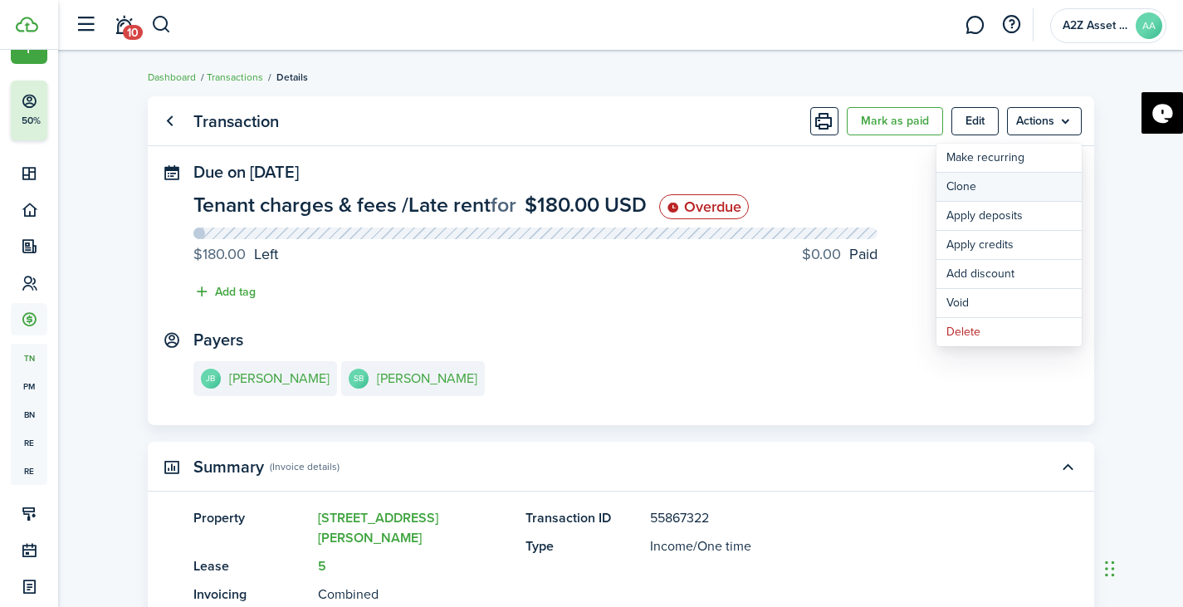
click at [992, 184] on link "Clone" at bounding box center [1009, 187] width 145 height 28
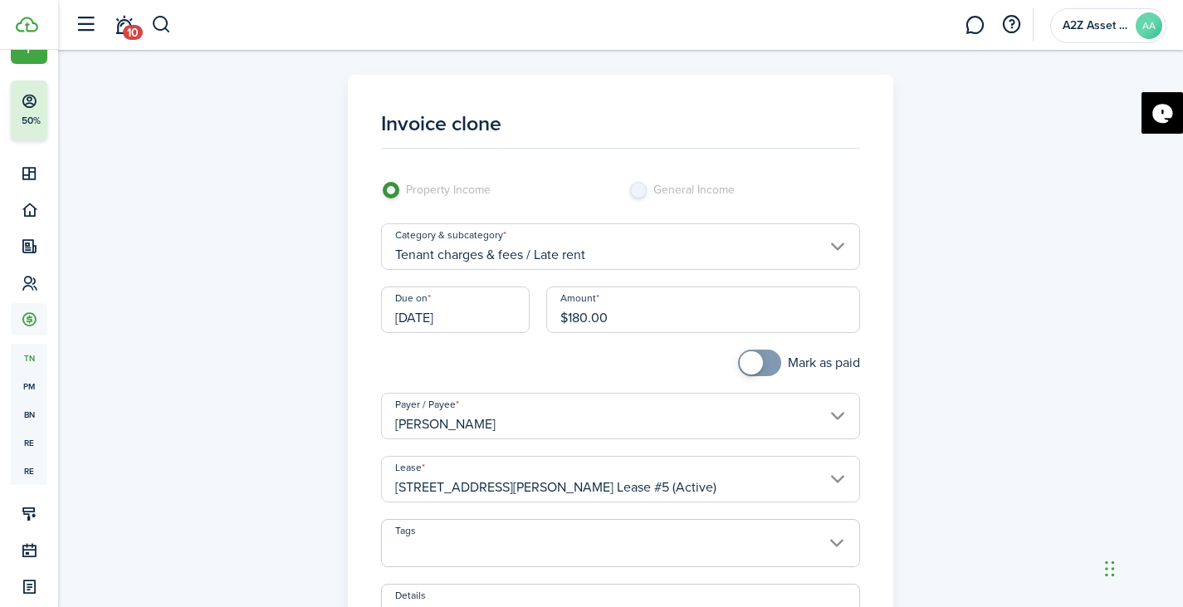
click at [477, 320] on input "[DATE]" at bounding box center [455, 309] width 149 height 47
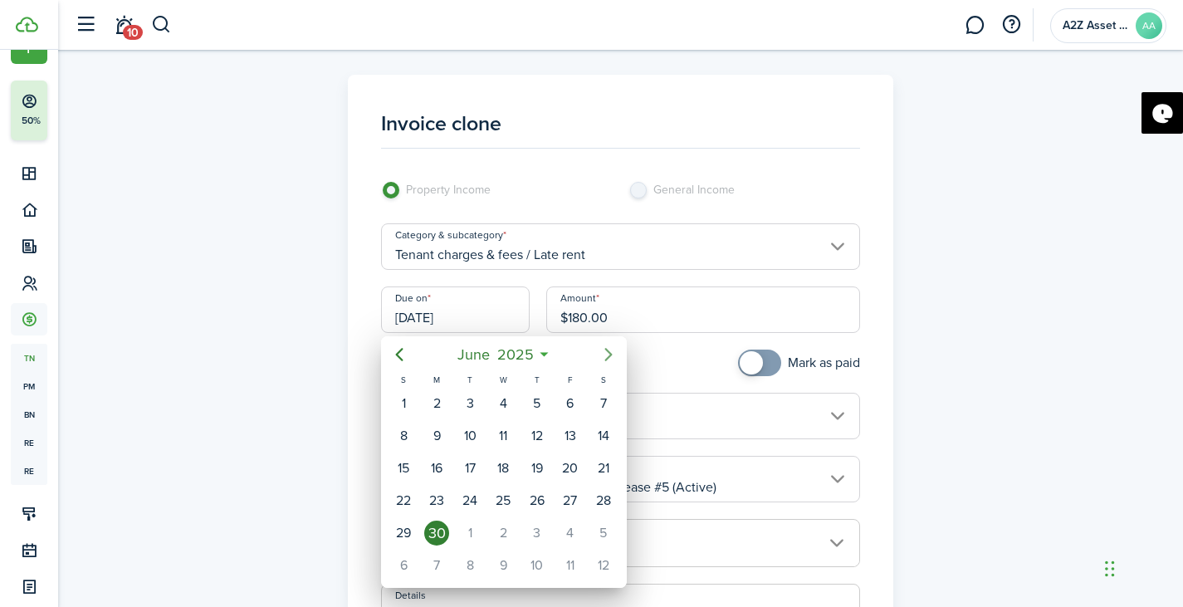
click at [610, 353] on icon "Next page" at bounding box center [608, 354] width 7 height 13
click at [541, 537] on div "31" at bounding box center [537, 533] width 25 height 25
type input "[DATE]"
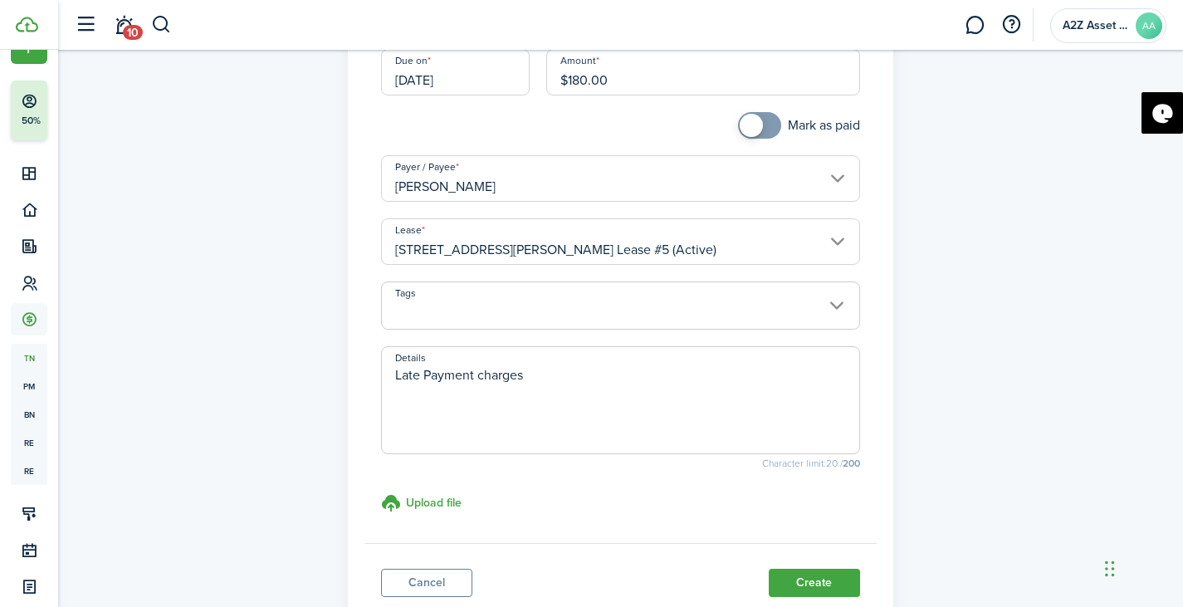
scroll to position [276, 0]
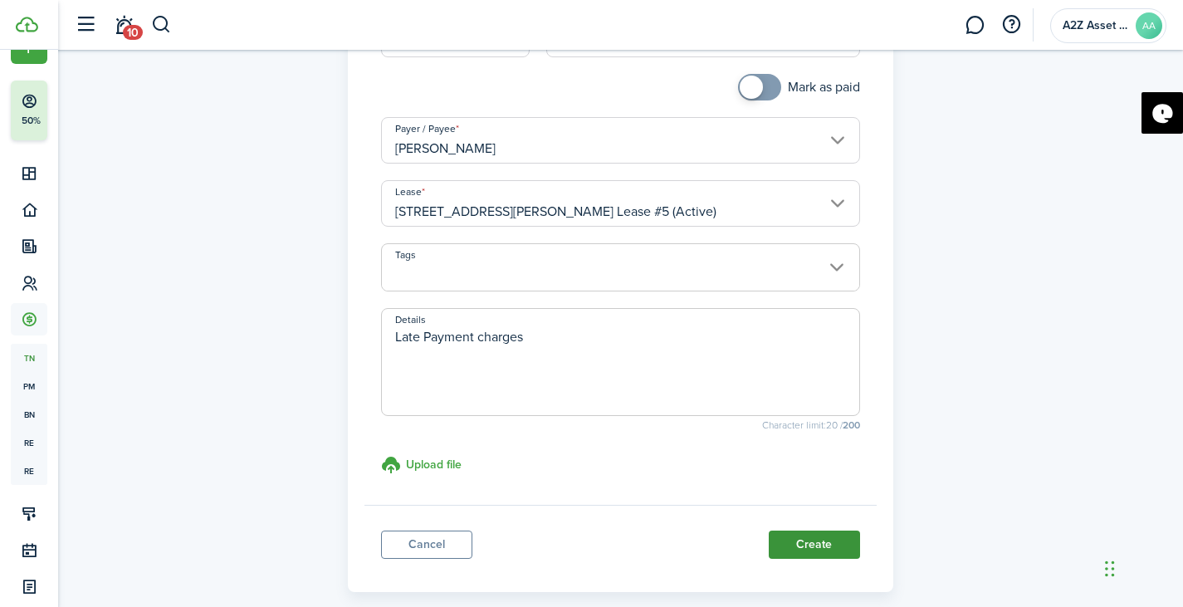
click at [830, 545] on button "Create" at bounding box center [814, 545] width 91 height 28
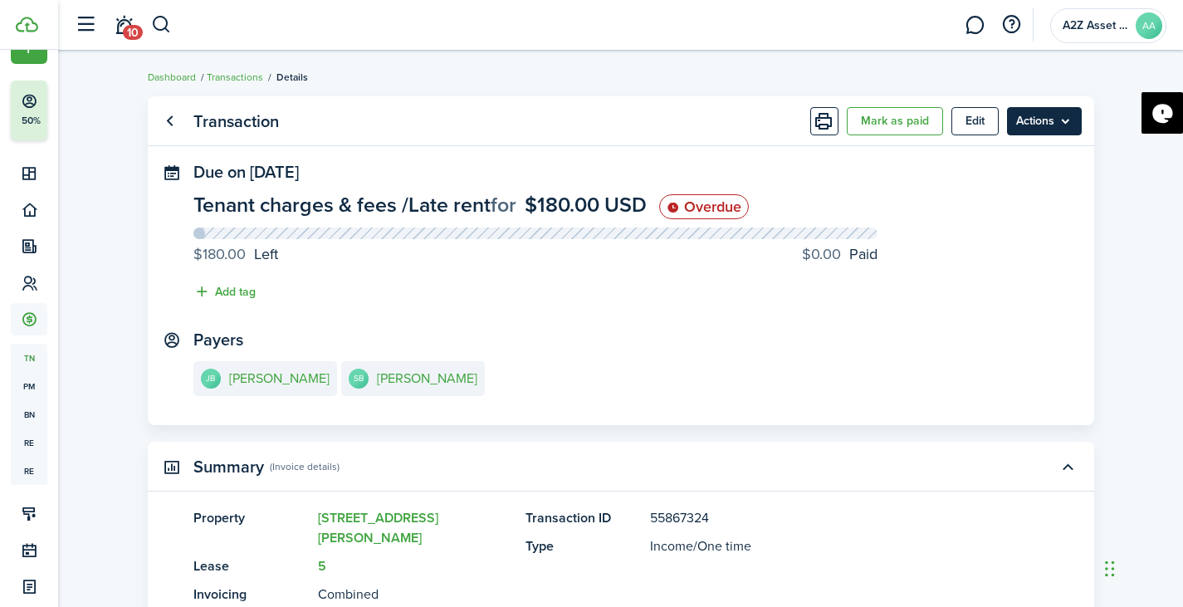
click at [1064, 120] on menu-btn "Actions" at bounding box center [1044, 121] width 75 height 28
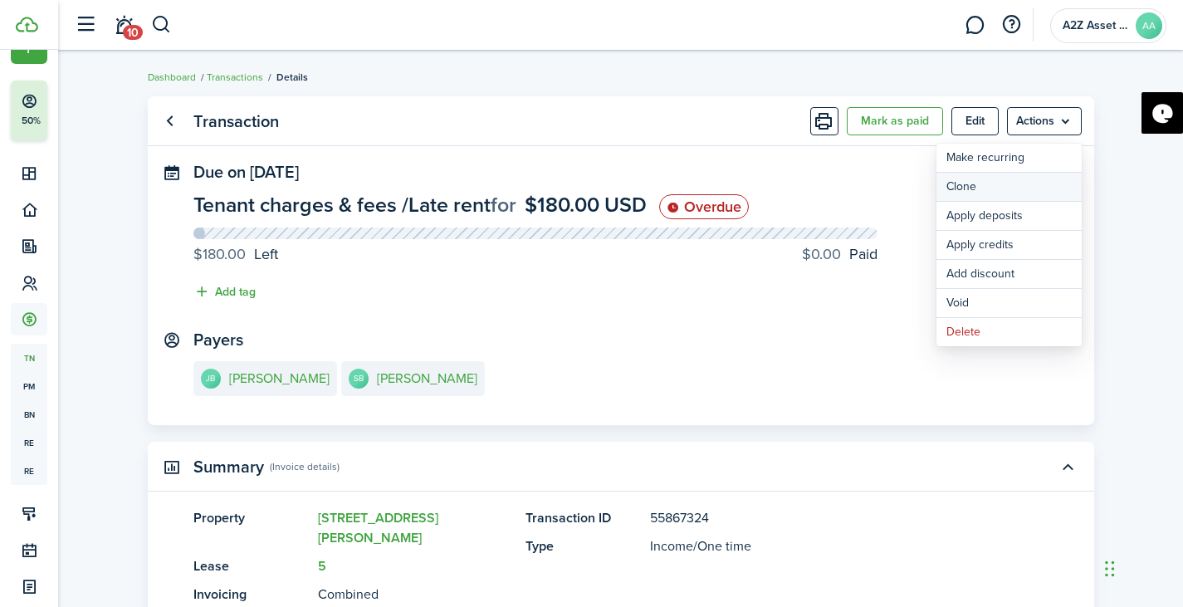
click at [997, 186] on link "Clone" at bounding box center [1009, 187] width 145 height 28
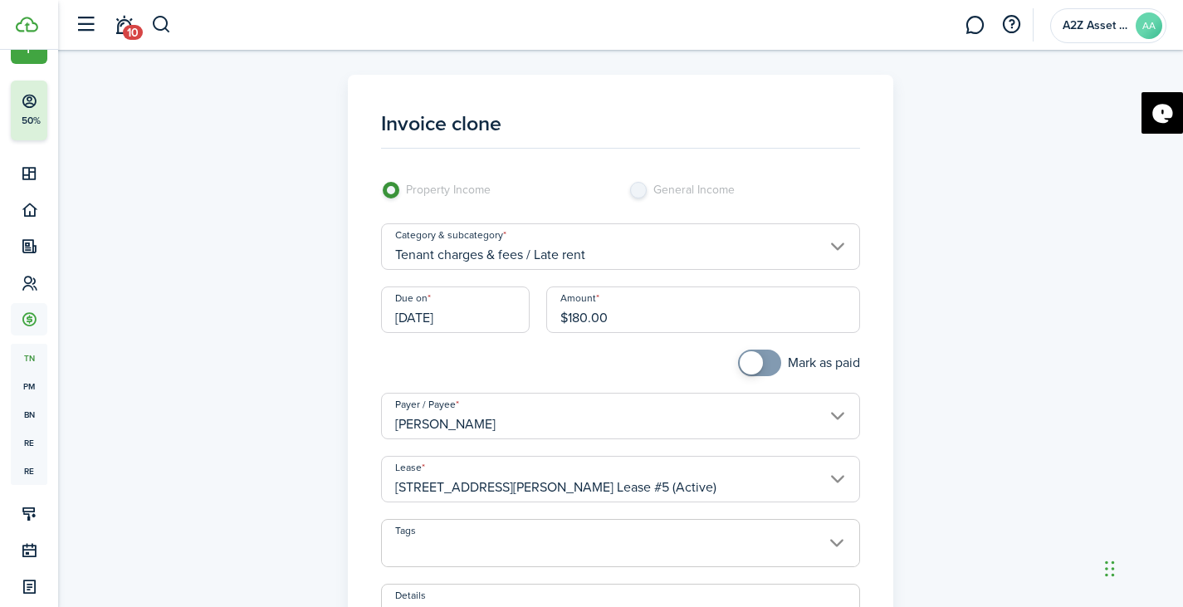
click at [461, 316] on input "[DATE]" at bounding box center [455, 309] width 149 height 47
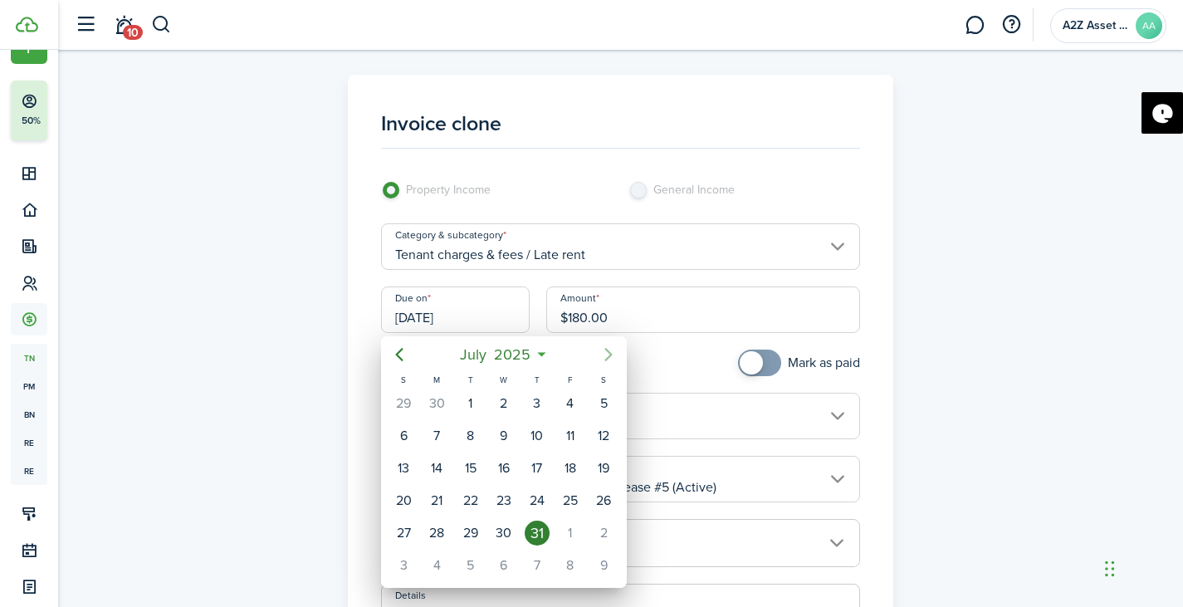
click at [600, 358] on icon "Next page" at bounding box center [609, 355] width 20 height 20
click at [404, 568] on div "31" at bounding box center [403, 565] width 25 height 25
type input "[DATE]"
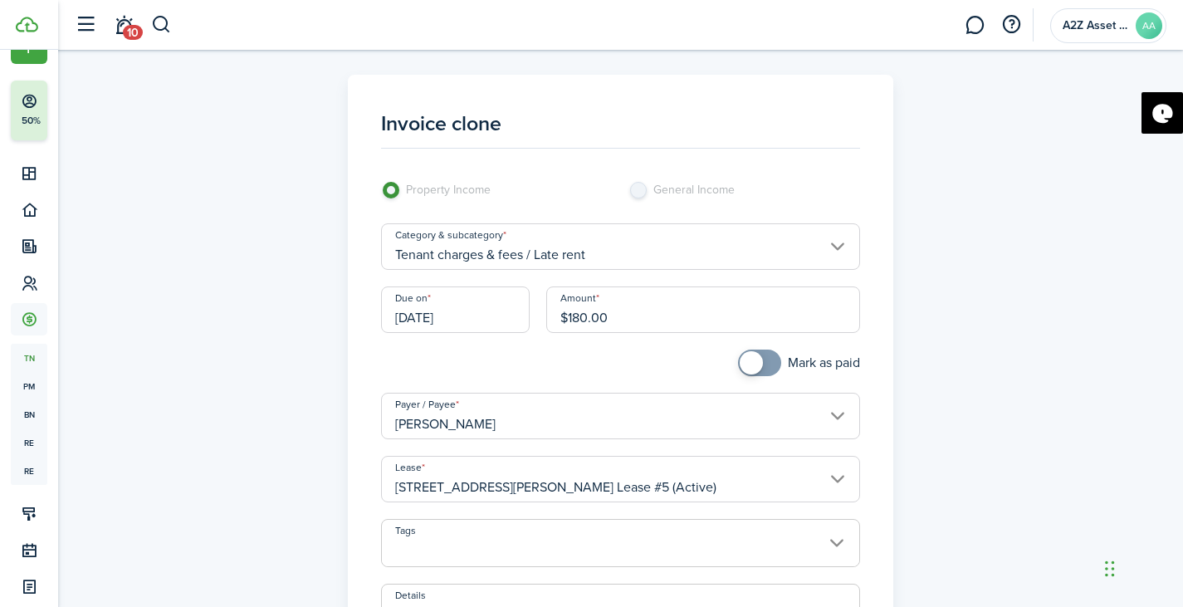
click at [629, 324] on input "$180.00" at bounding box center [703, 309] width 314 height 47
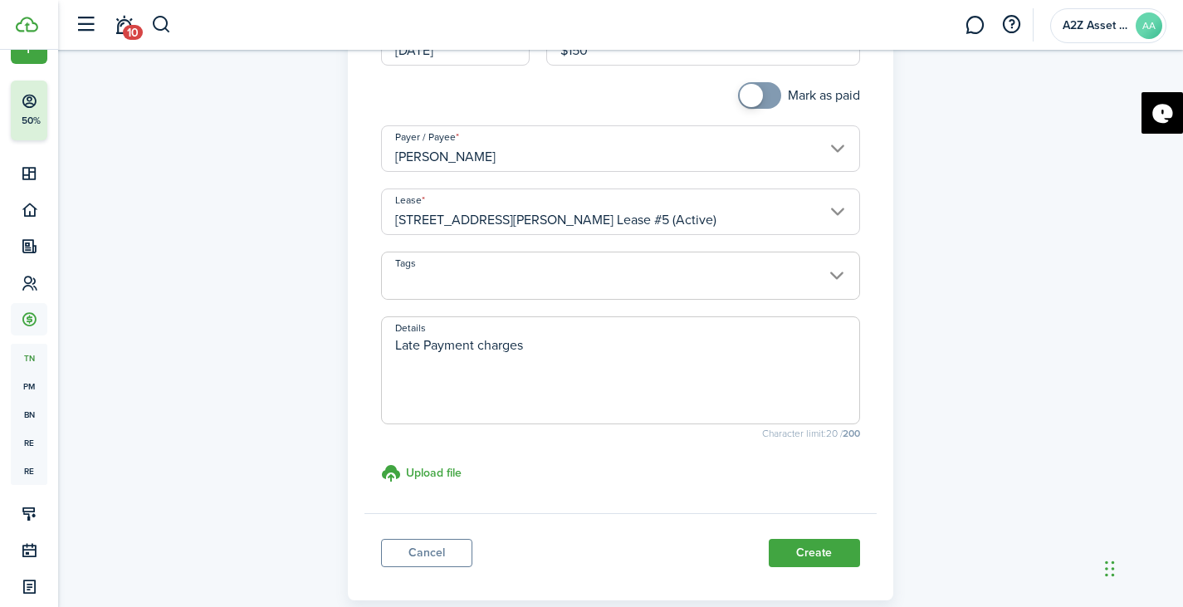
scroll to position [271, 0]
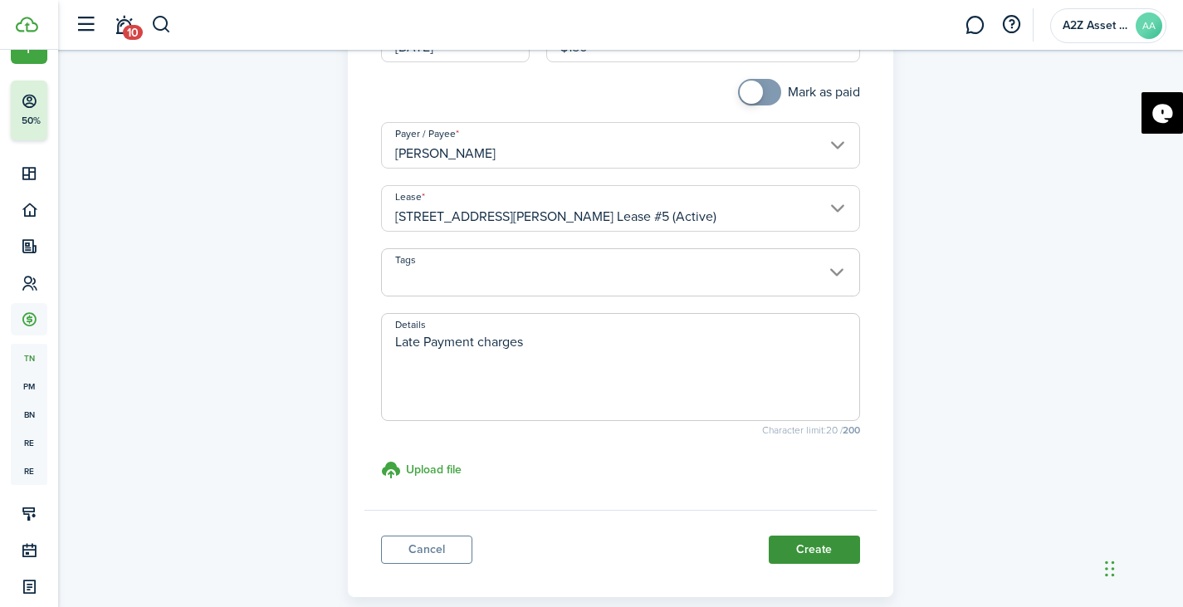
type input "$150.00"
click at [825, 558] on button "Create" at bounding box center [814, 550] width 91 height 28
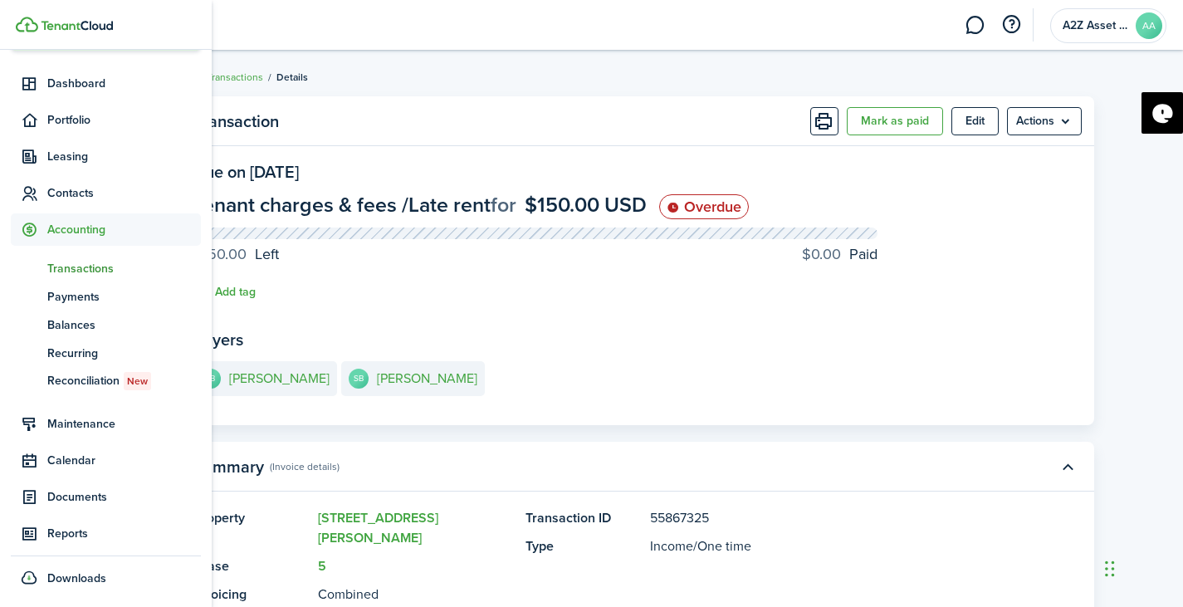
scroll to position [131, 0]
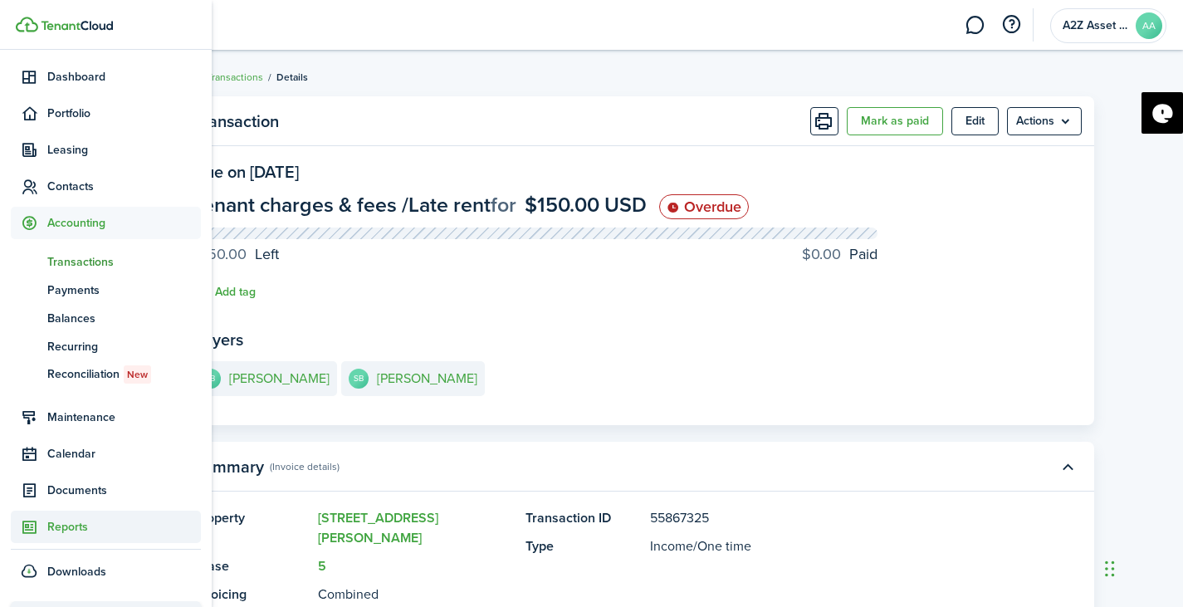
click at [69, 523] on span "Reports" at bounding box center [124, 526] width 154 height 17
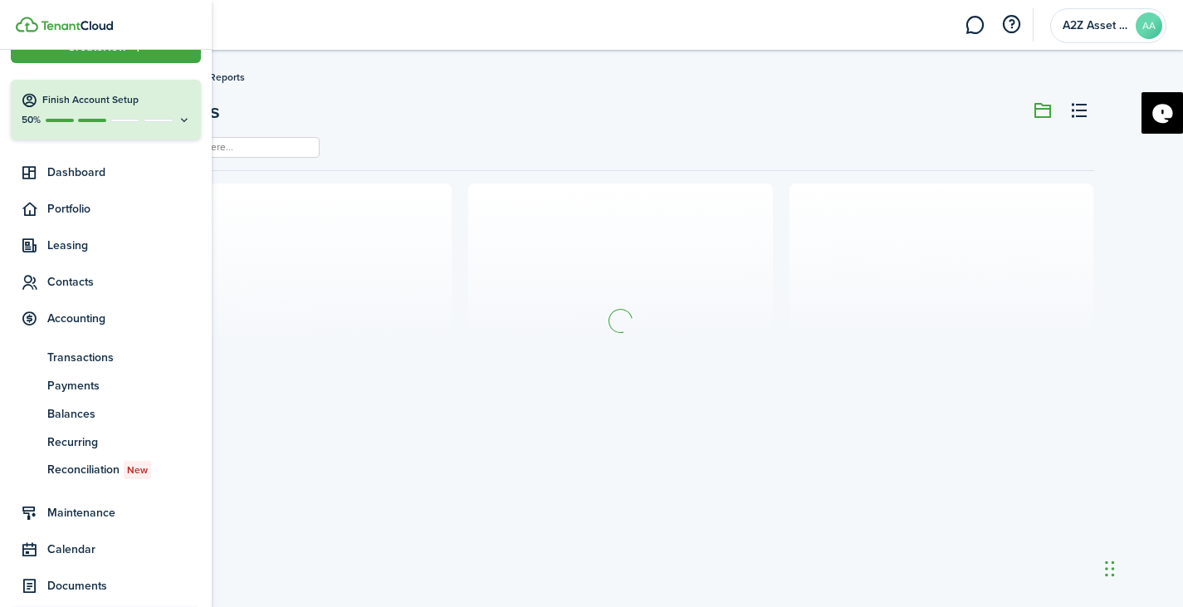
scroll to position [35, 0]
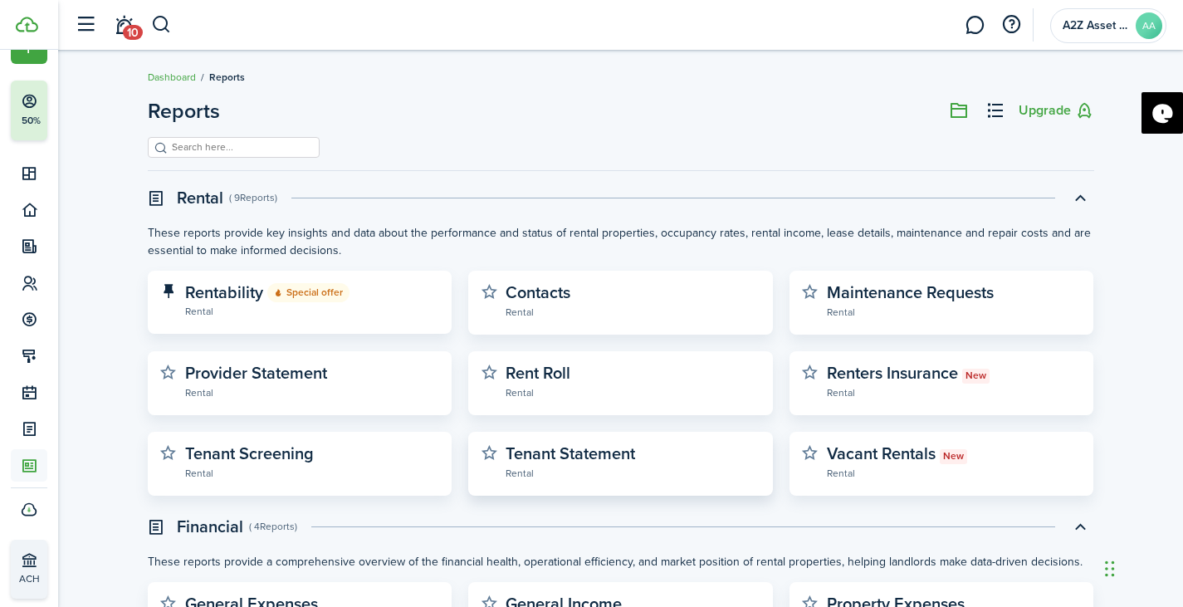
click at [570, 465] on widget-stats-description "Tenant Statement" at bounding box center [571, 453] width 130 height 25
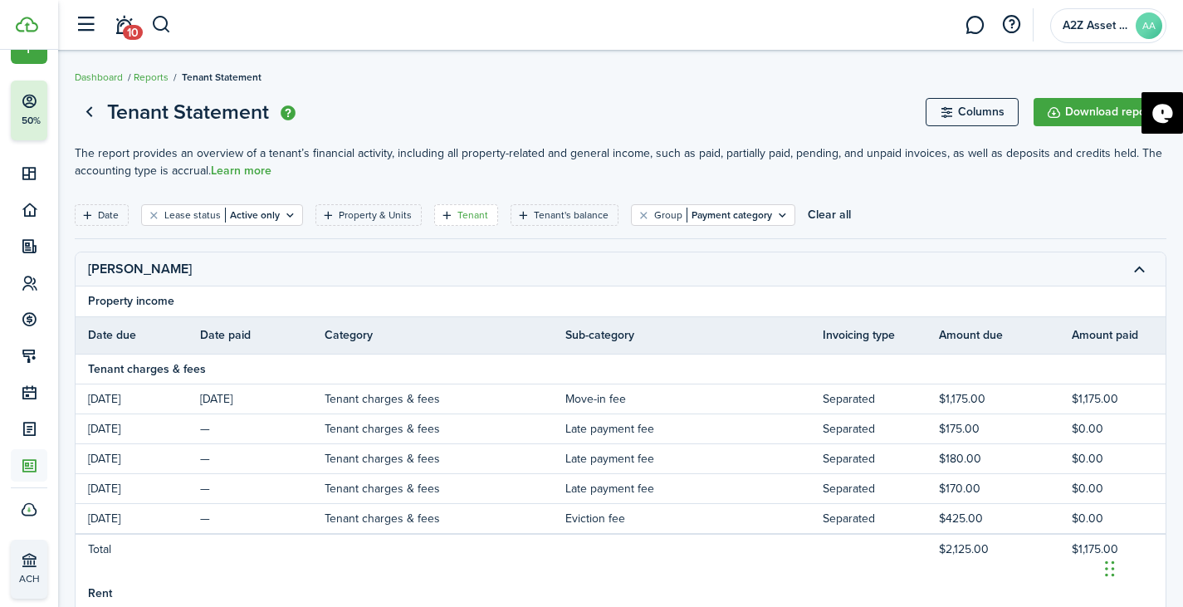
click at [466, 213] on filter-tag-label "Tenant" at bounding box center [473, 215] width 31 height 15
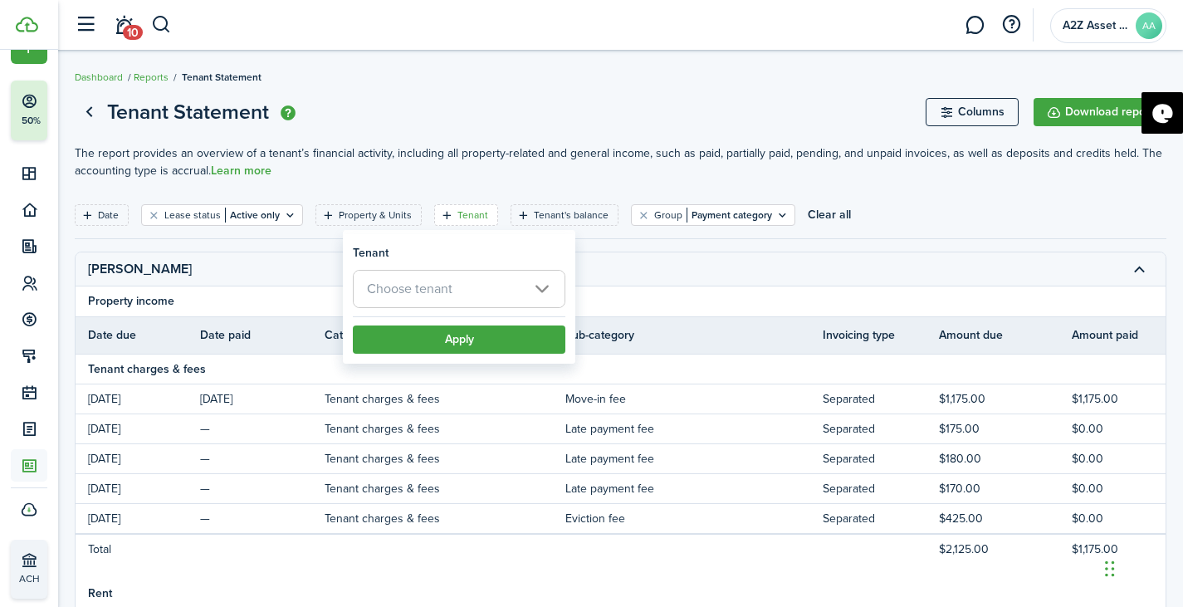
click at [451, 284] on span "Choose tenant" at bounding box center [410, 288] width 86 height 19
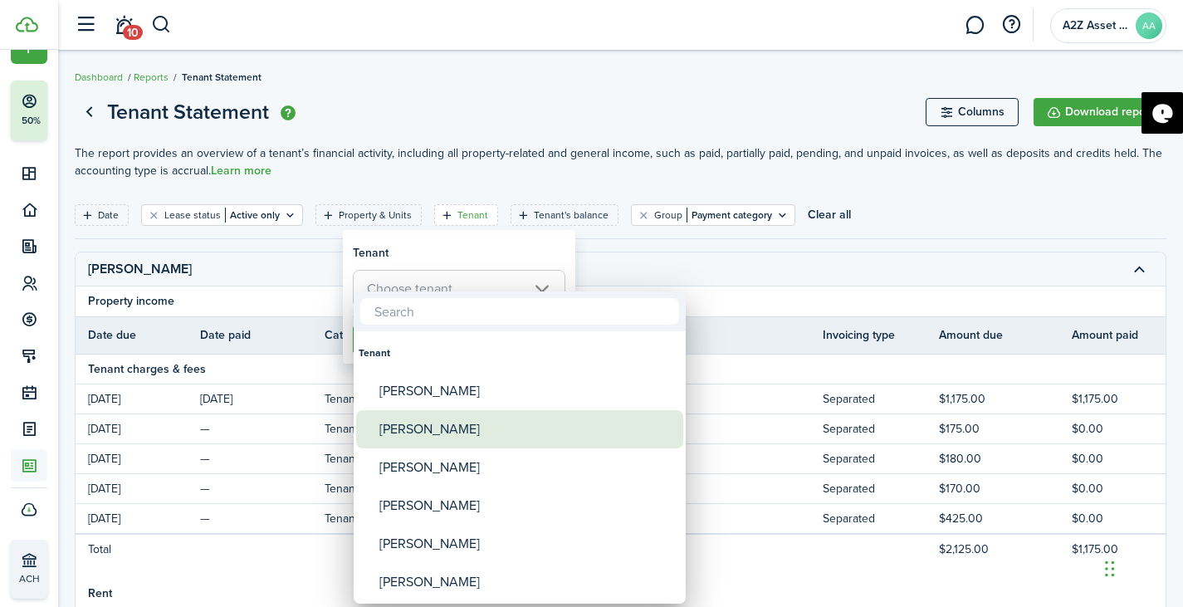
click at [448, 428] on div "[PERSON_NAME]" at bounding box center [526, 429] width 294 height 38
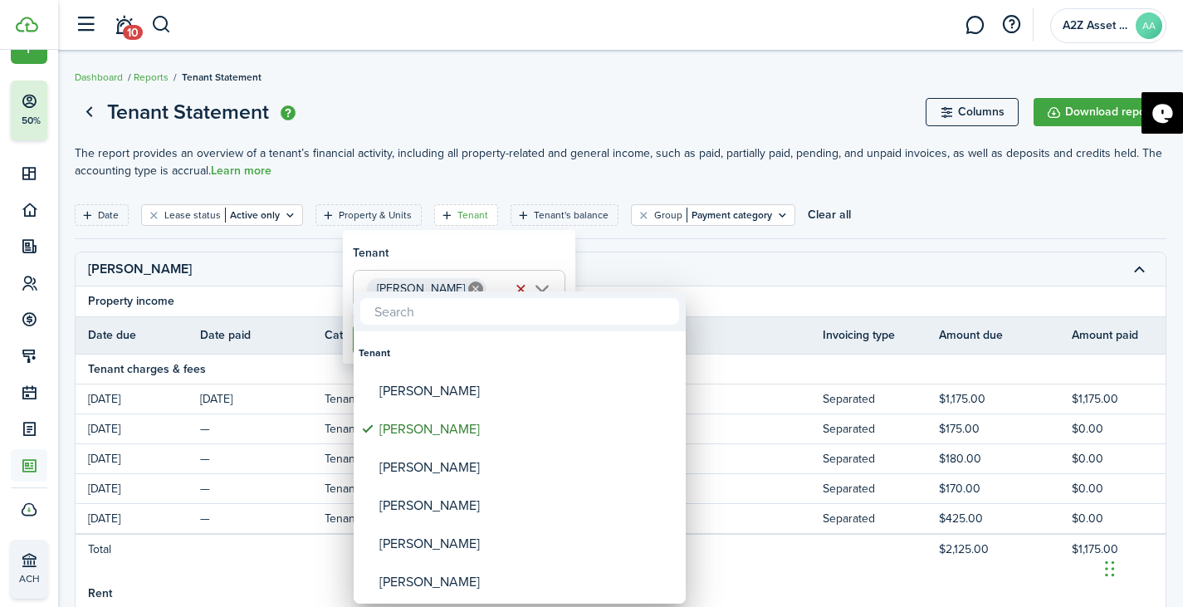
click at [541, 291] on div at bounding box center [520, 311] width 332 height 40
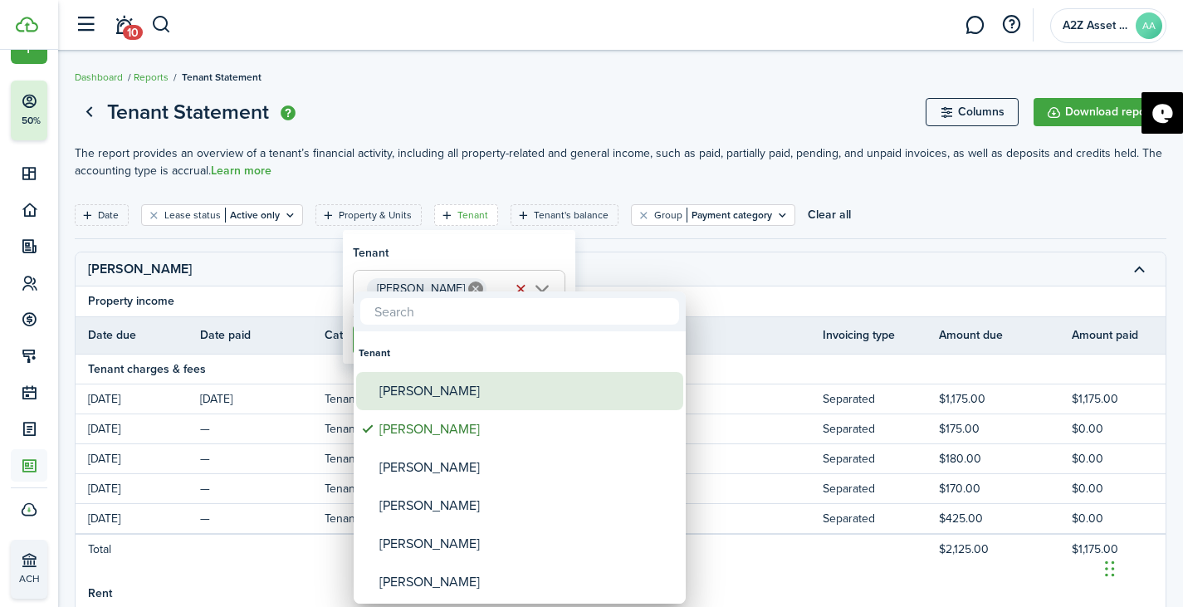
click at [462, 389] on div "[PERSON_NAME]" at bounding box center [526, 391] width 294 height 38
type input "[PERSON_NAME], [PERSON_NAME]"
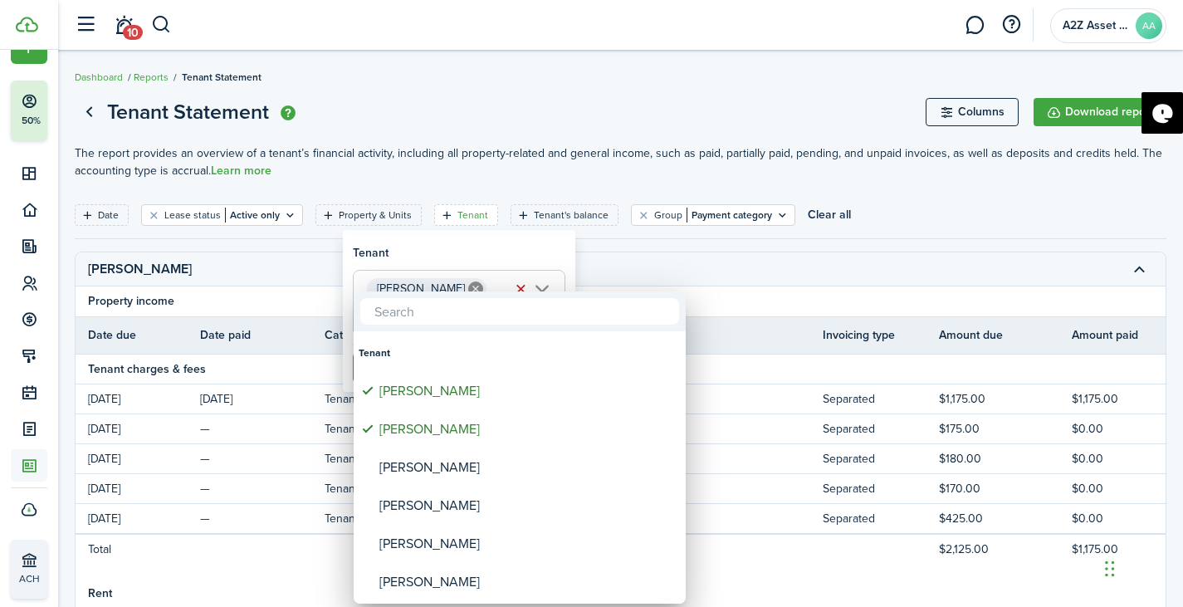
click at [650, 269] on div at bounding box center [591, 303] width 1449 height 873
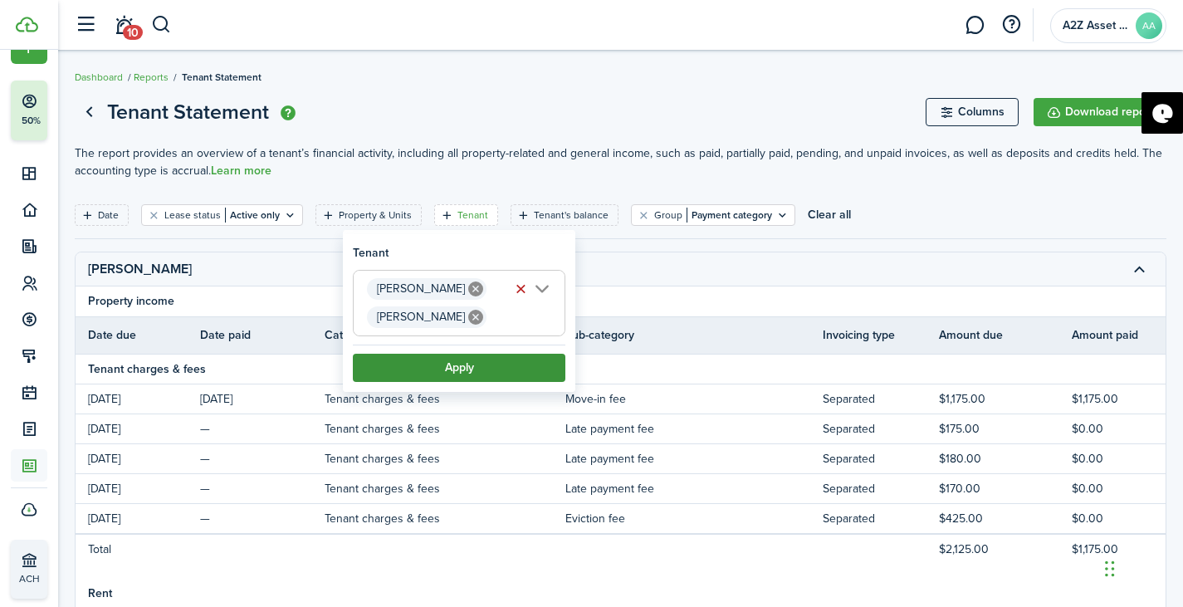
click at [470, 374] on button "Apply" at bounding box center [459, 368] width 213 height 28
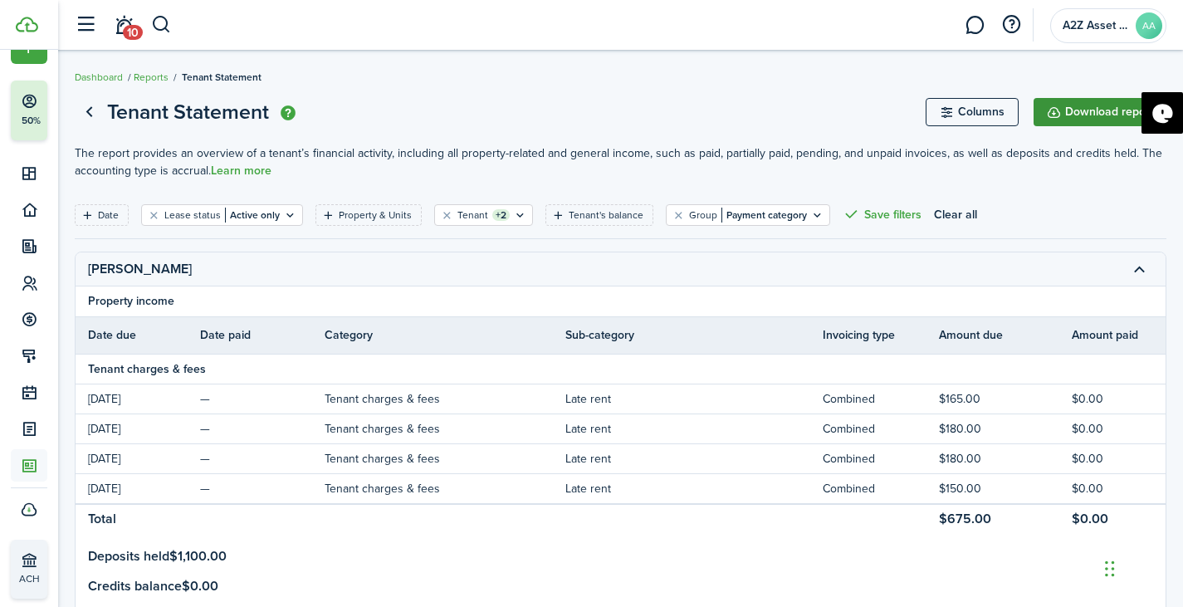
click at [1088, 120] on button "Download report" at bounding box center [1100, 112] width 133 height 28
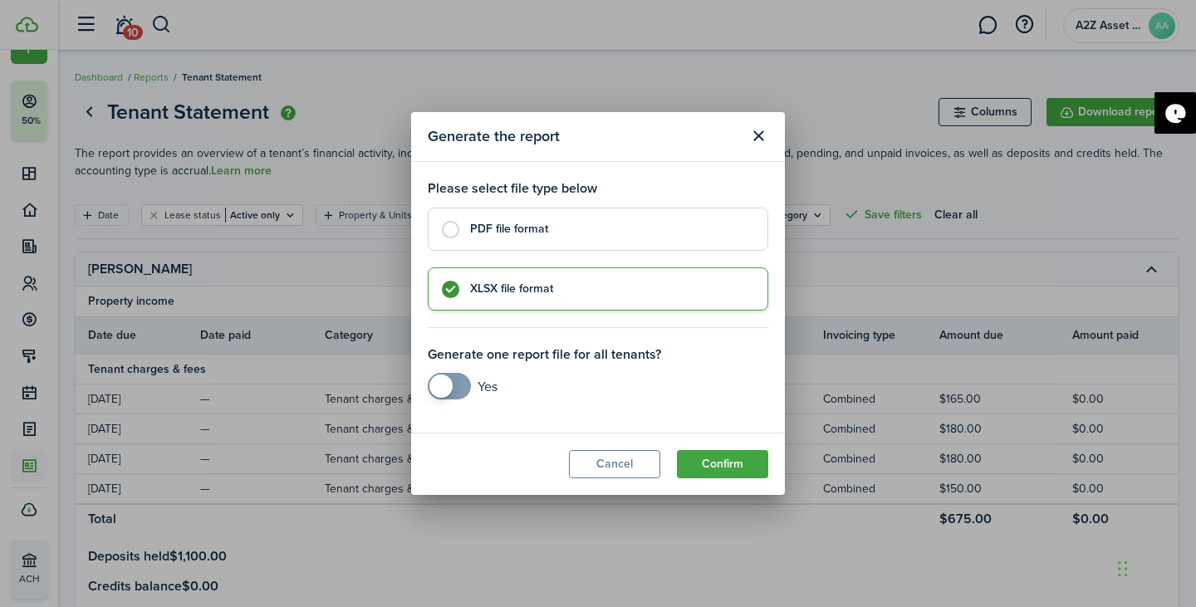
click at [549, 236] on control-radio-card-title "PDF file format" at bounding box center [610, 229] width 281 height 17
radio input "true"
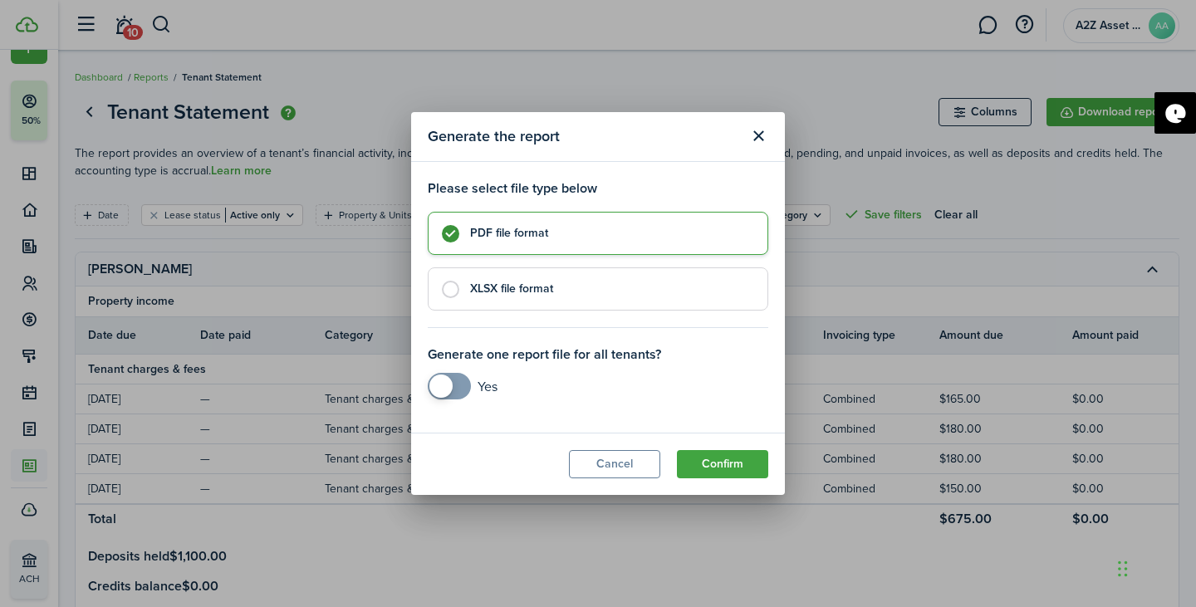
click at [458, 388] on span at bounding box center [449, 386] width 17 height 27
click at [441, 388] on span at bounding box center [449, 386] width 17 height 27
checkbox input "true"
click at [458, 381] on span at bounding box center [449, 386] width 17 height 27
click at [722, 463] on button "Confirm" at bounding box center [722, 464] width 91 height 28
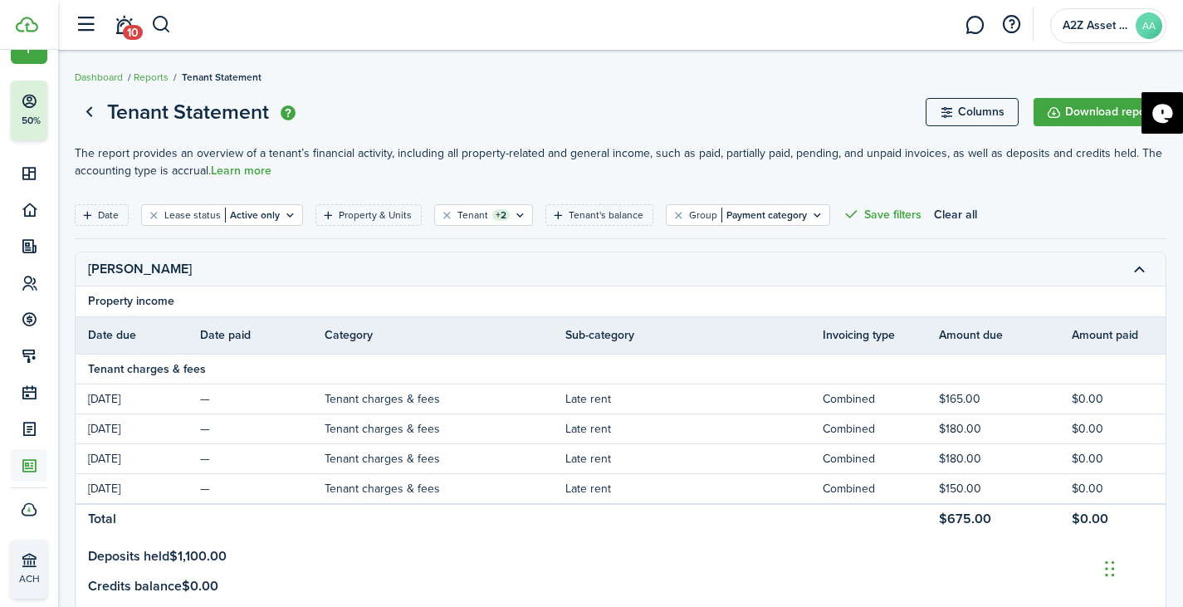
click at [757, 71] on breadcrumb "Dashboard Reports Tenant Statement" at bounding box center [621, 69] width 1092 height 38
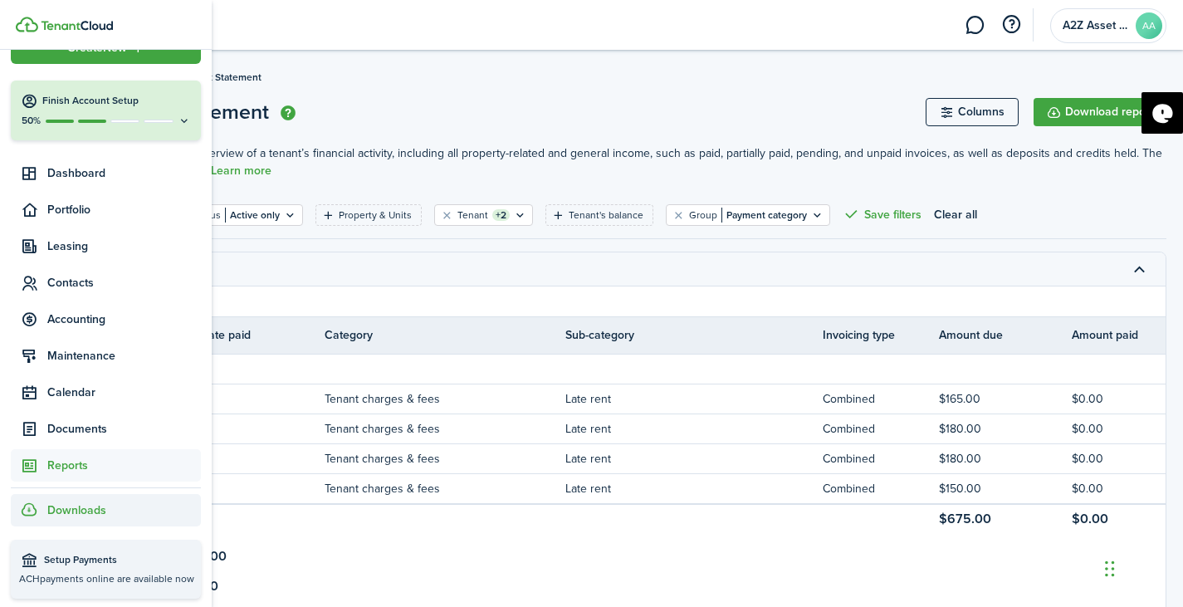
click at [108, 517] on div "Downloads" at bounding box center [106, 510] width 190 height 32
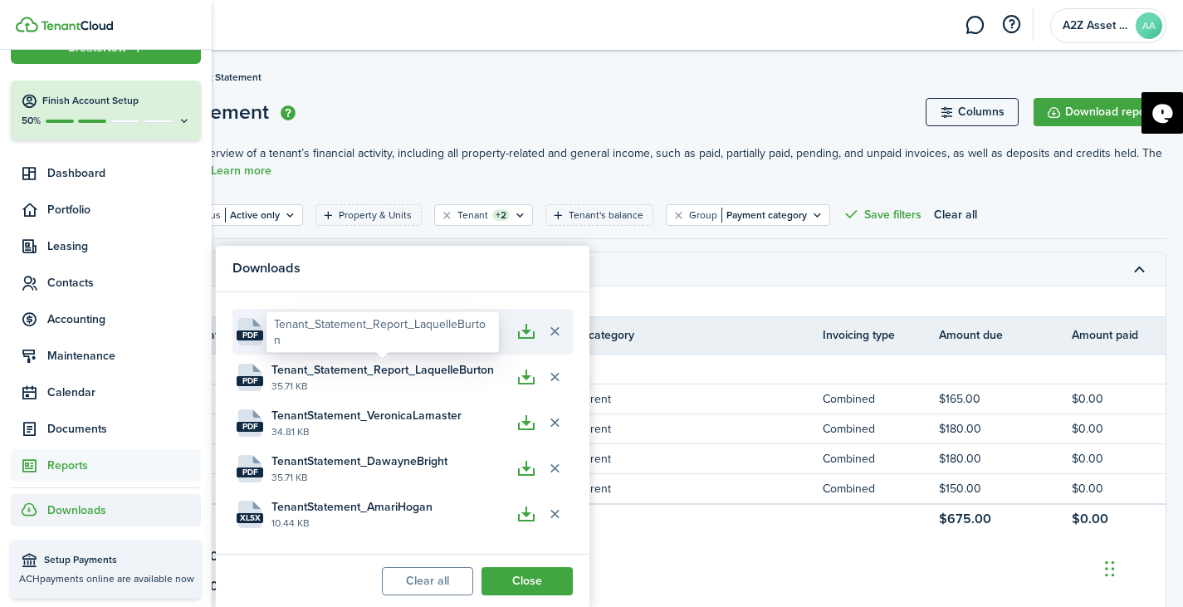
click at [306, 345] on div "Tenant_Statement_Report_LaquelleBurton" at bounding box center [383, 332] width 218 height 32
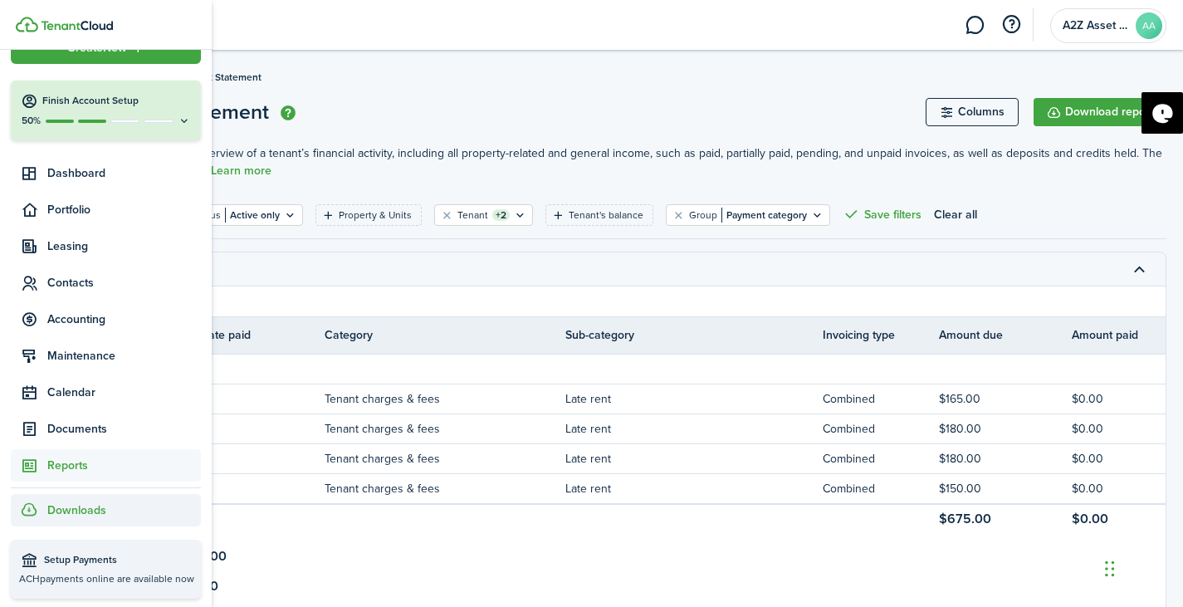
click at [89, 507] on span "Downloads" at bounding box center [76, 510] width 59 height 17
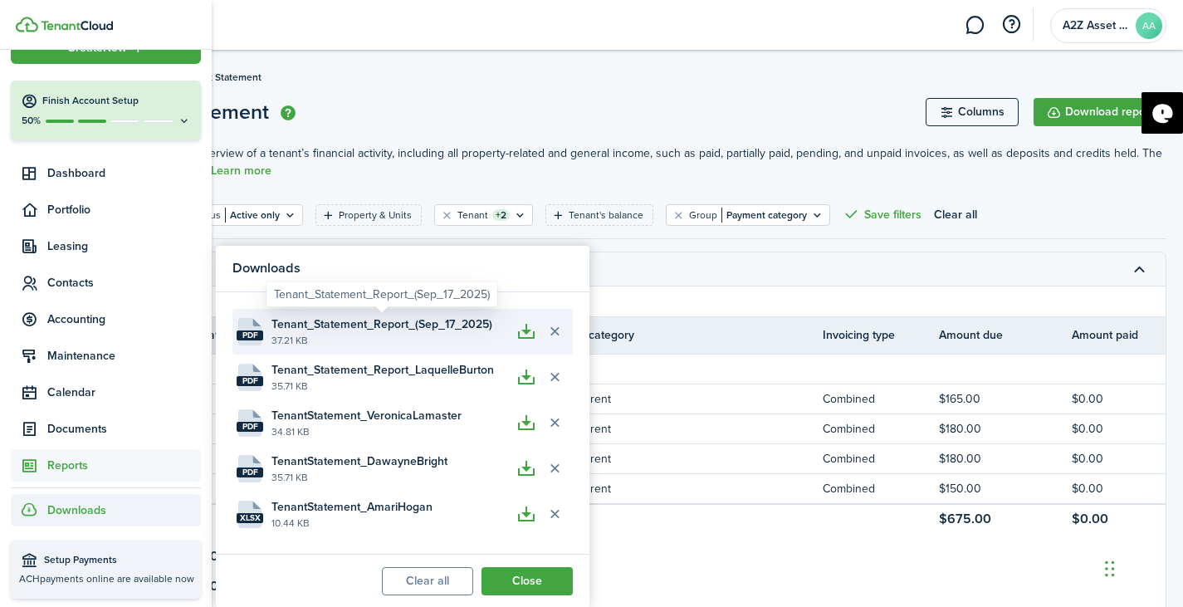
click at [374, 322] on span "Tenant_Statement_Report_(Sep_17_2025)" at bounding box center [382, 324] width 221 height 17
click at [531, 336] on button "button" at bounding box center [526, 331] width 28 height 28
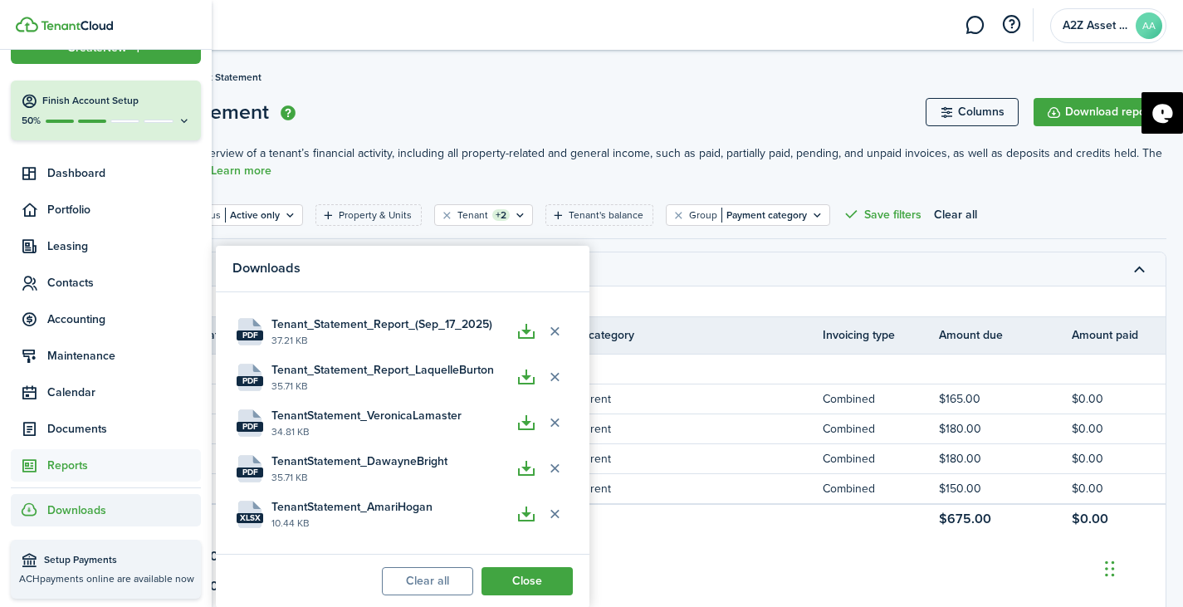
click at [742, 286] on tr "[PERSON_NAME]" at bounding box center [831, 269] width 1511 height 34
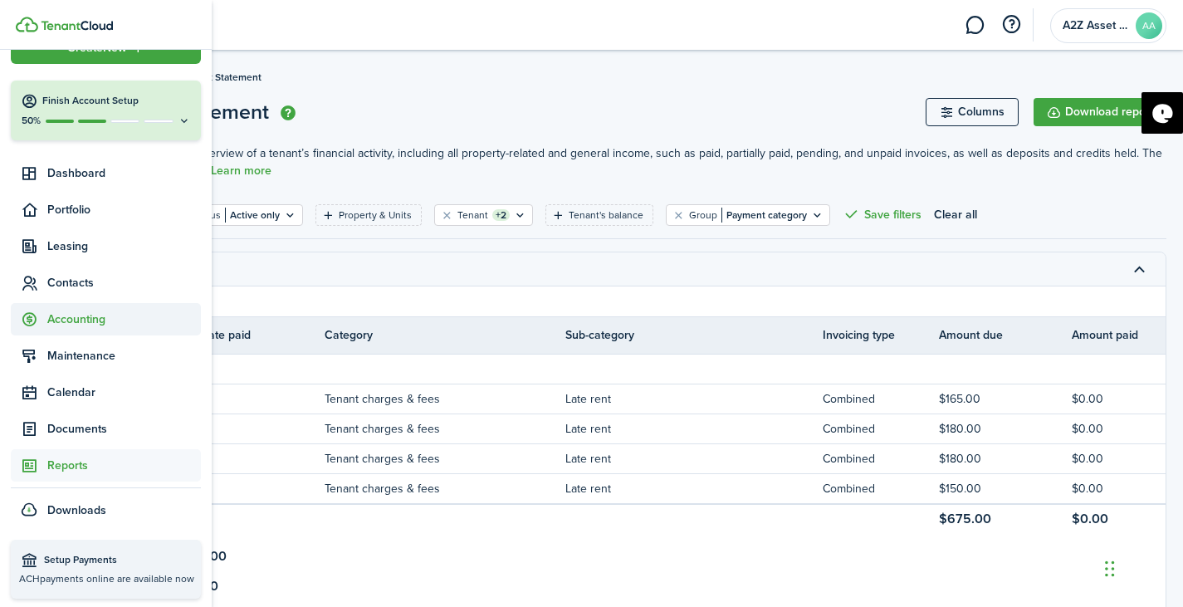
click at [72, 318] on span "Accounting" at bounding box center [124, 319] width 154 height 17
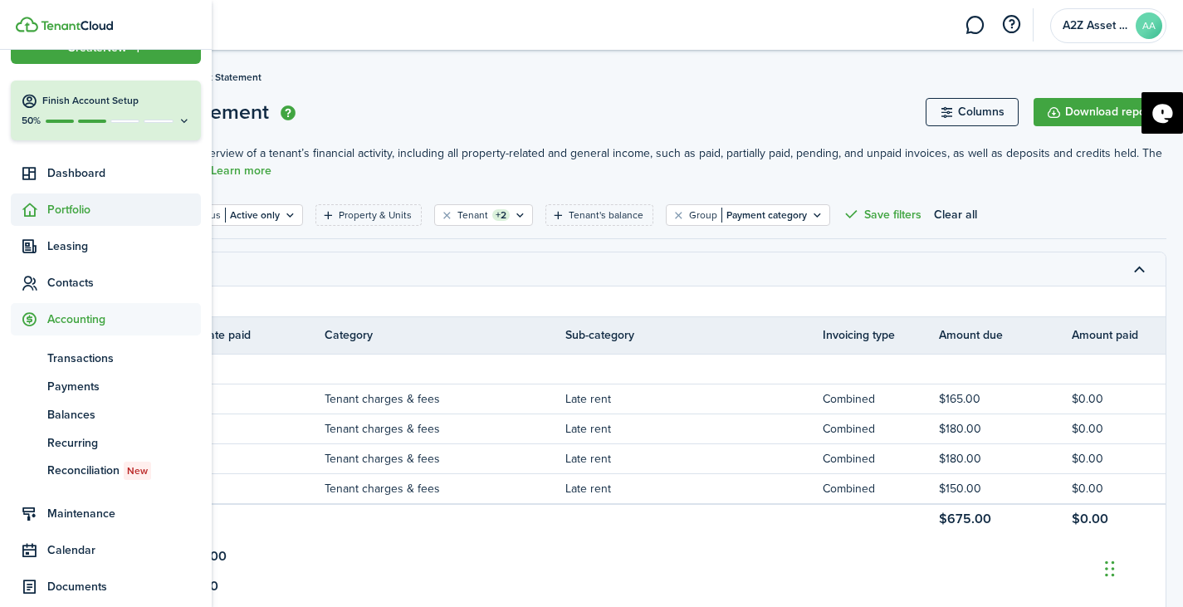
click at [61, 209] on span "Portfolio" at bounding box center [124, 209] width 154 height 17
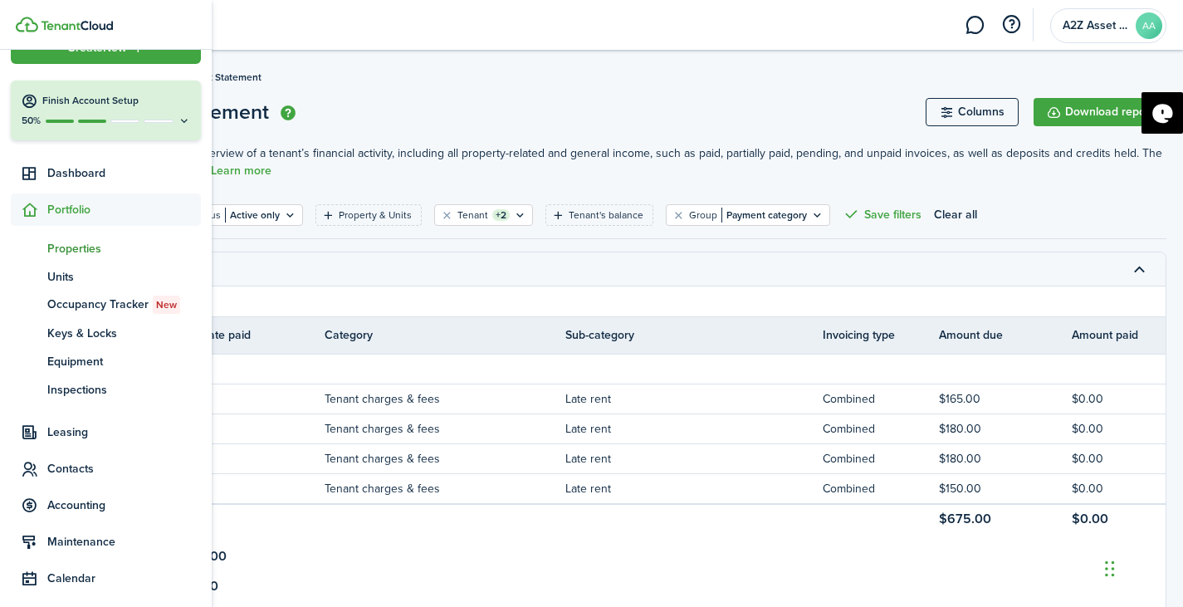
click at [81, 246] on span "Properties" at bounding box center [124, 248] width 154 height 17
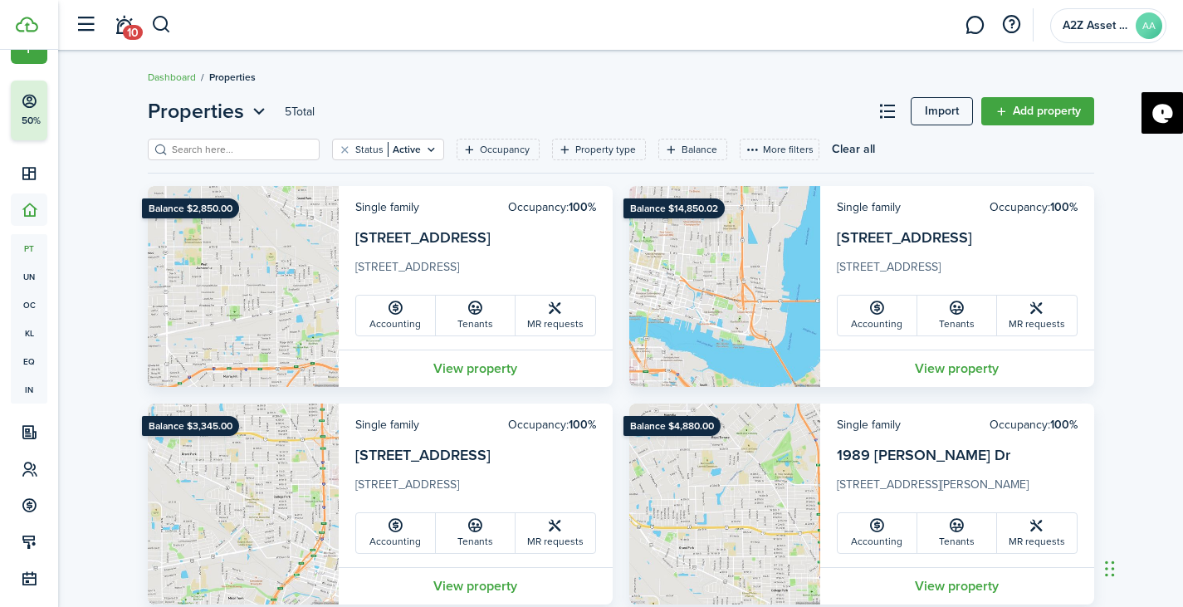
scroll to position [262, 0]
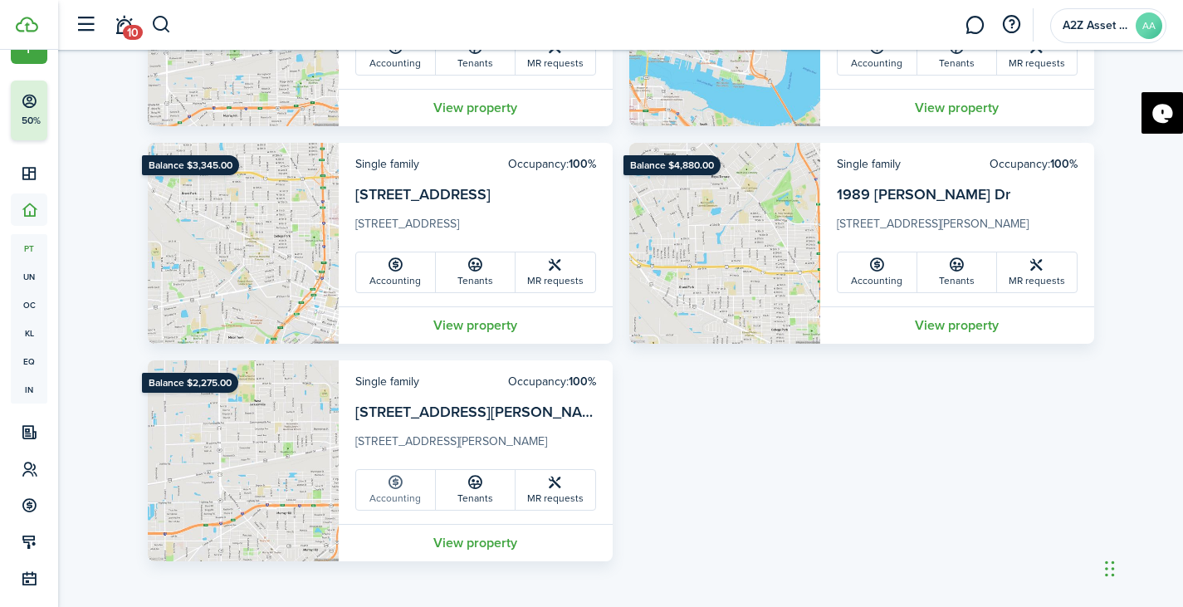
click at [412, 494] on link "Accounting" at bounding box center [396, 490] width 80 height 40
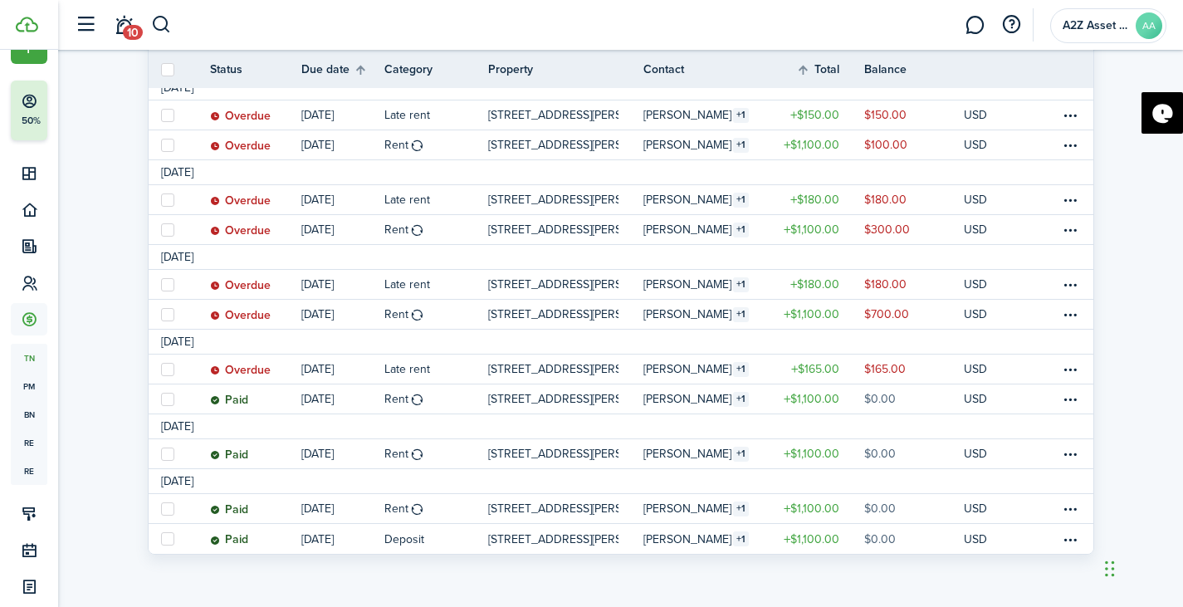
scroll to position [322, 0]
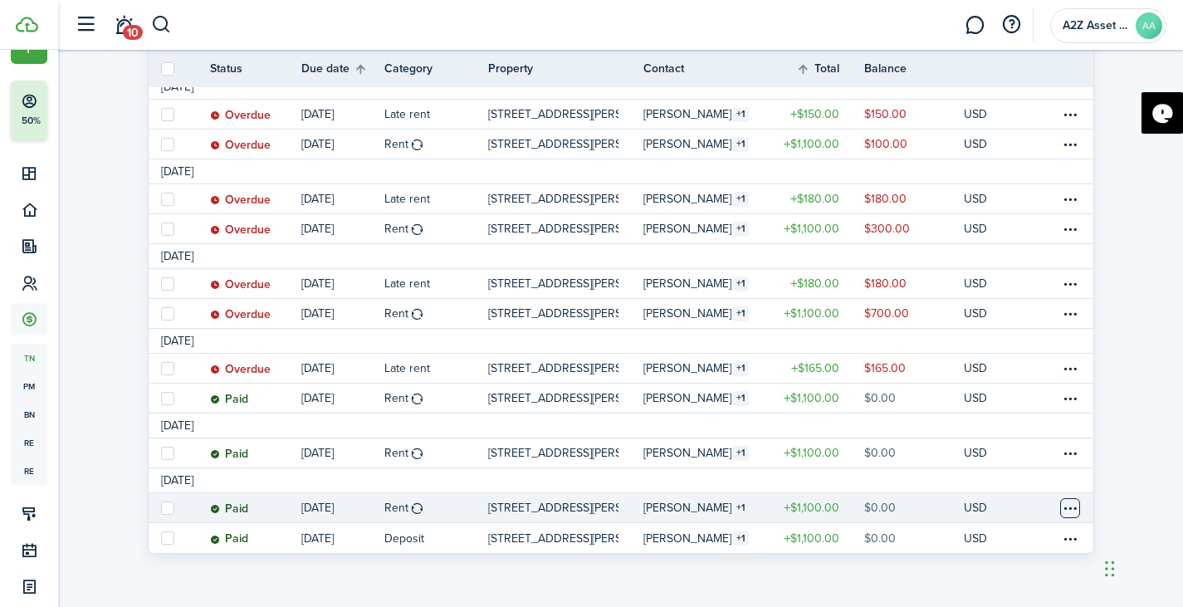
click at [1077, 512] on table-menu-btn-icon at bounding box center [1070, 508] width 20 height 20
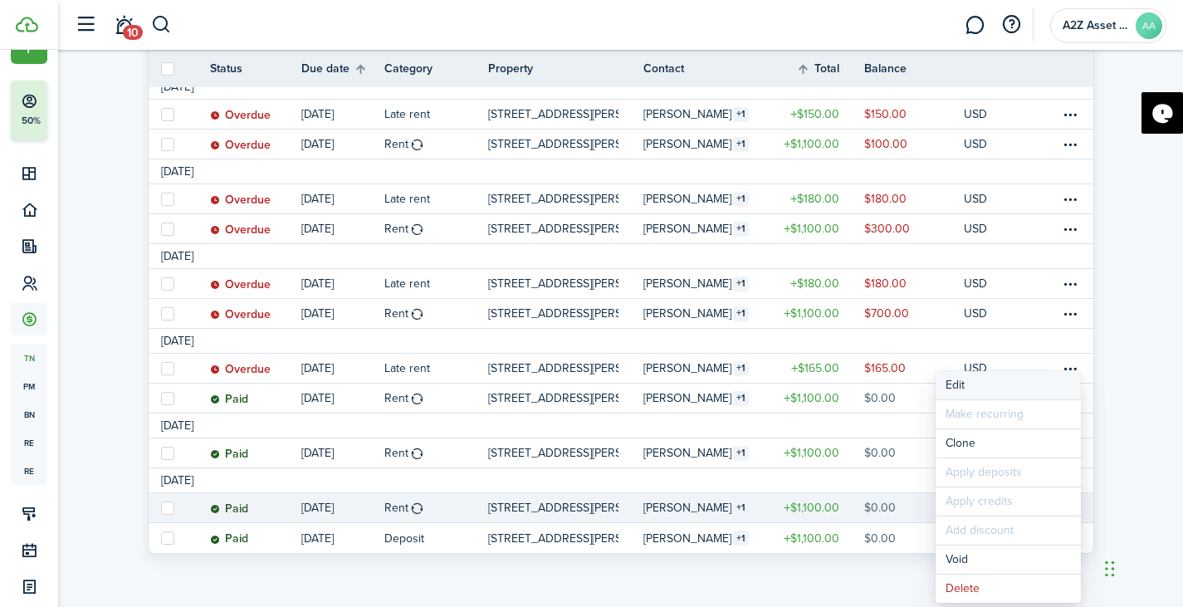
click at [982, 381] on button "Edit" at bounding box center [1008, 385] width 145 height 28
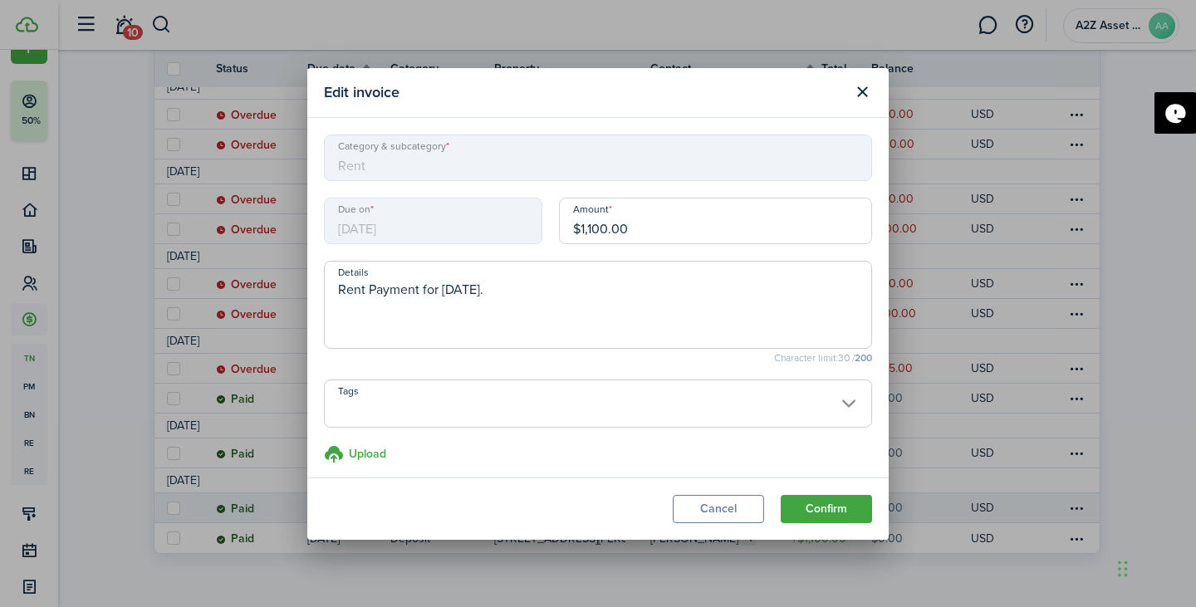
click at [808, 405] on span at bounding box center [598, 413] width 546 height 28
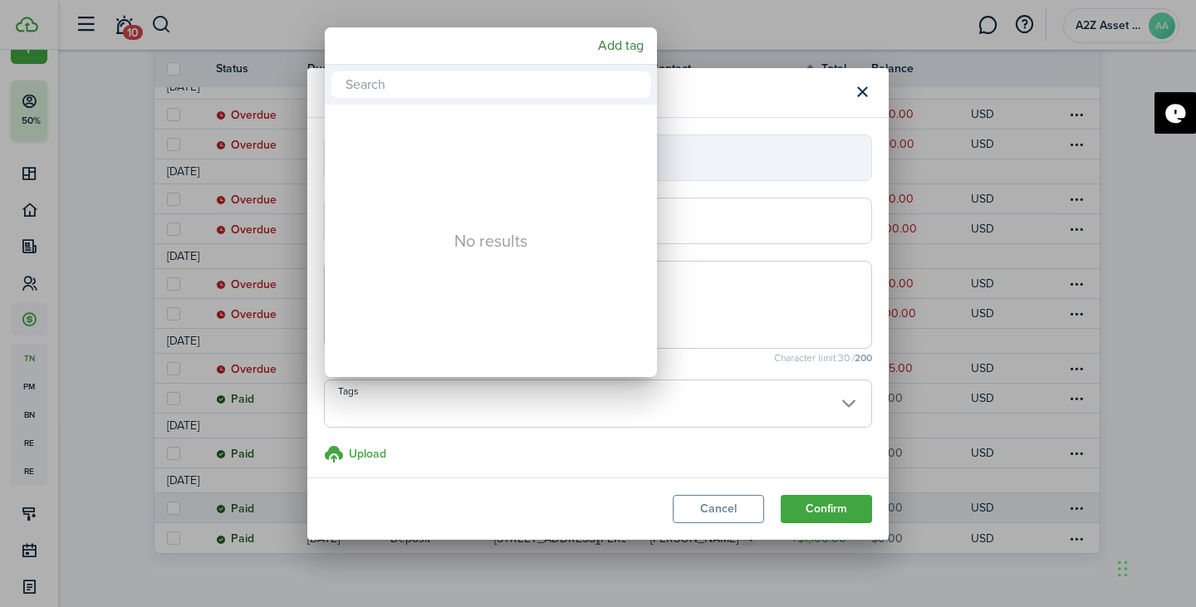
click at [808, 405] on div at bounding box center [597, 303] width 1461 height 873
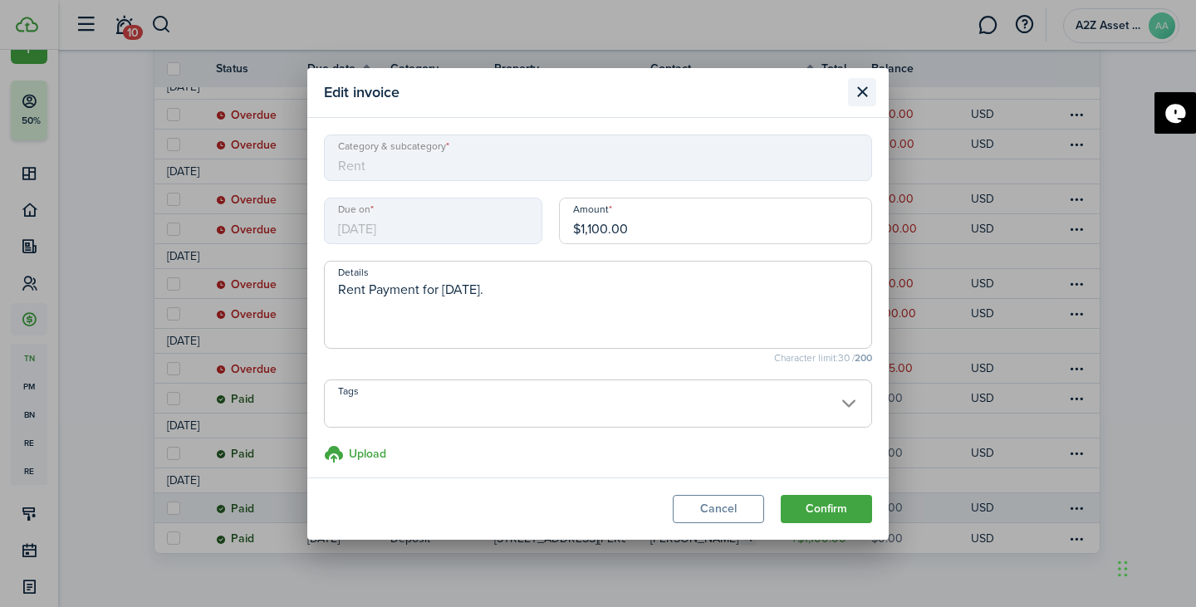
click at [858, 96] on button "Close modal" at bounding box center [862, 92] width 28 height 28
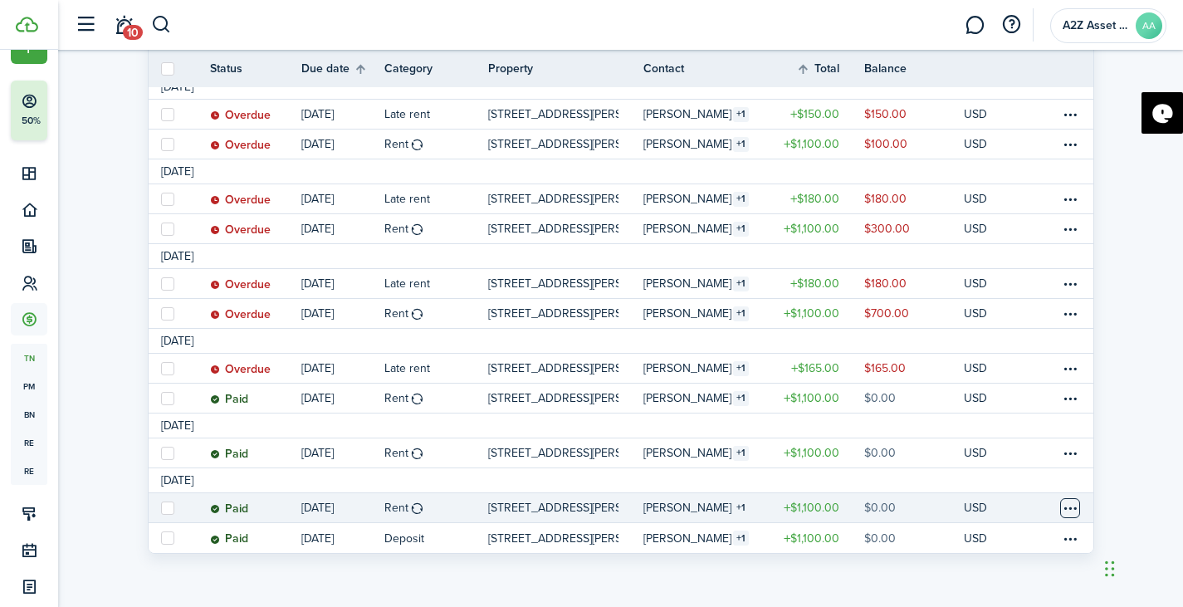
click at [1065, 509] on table-menu-btn-icon "Open menu" at bounding box center [1070, 508] width 20 height 20
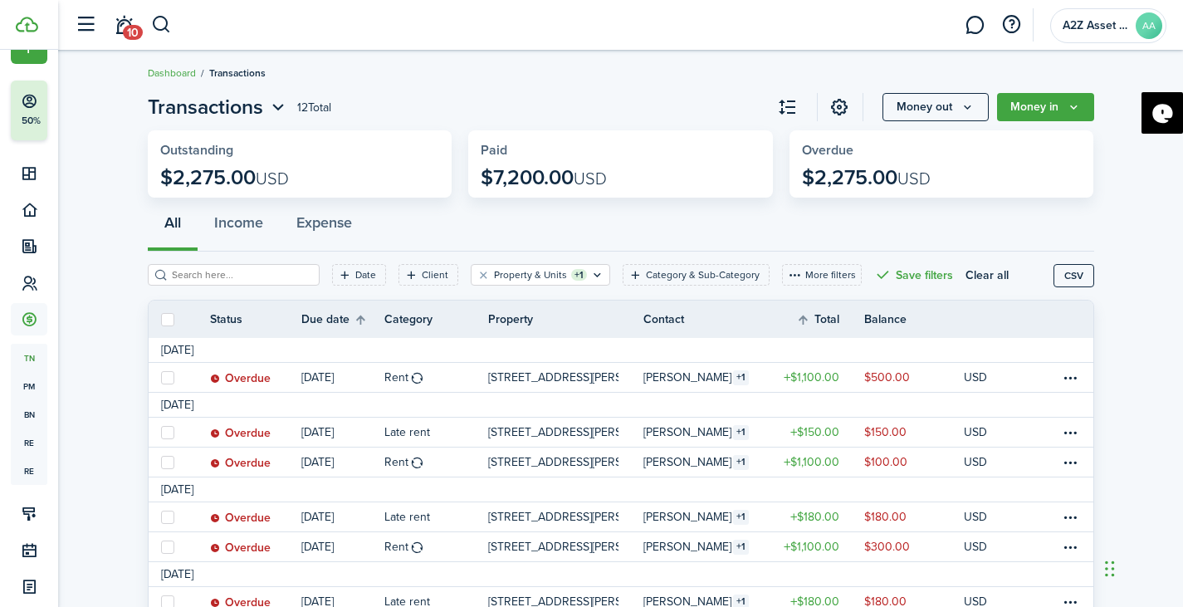
scroll to position [0, 0]
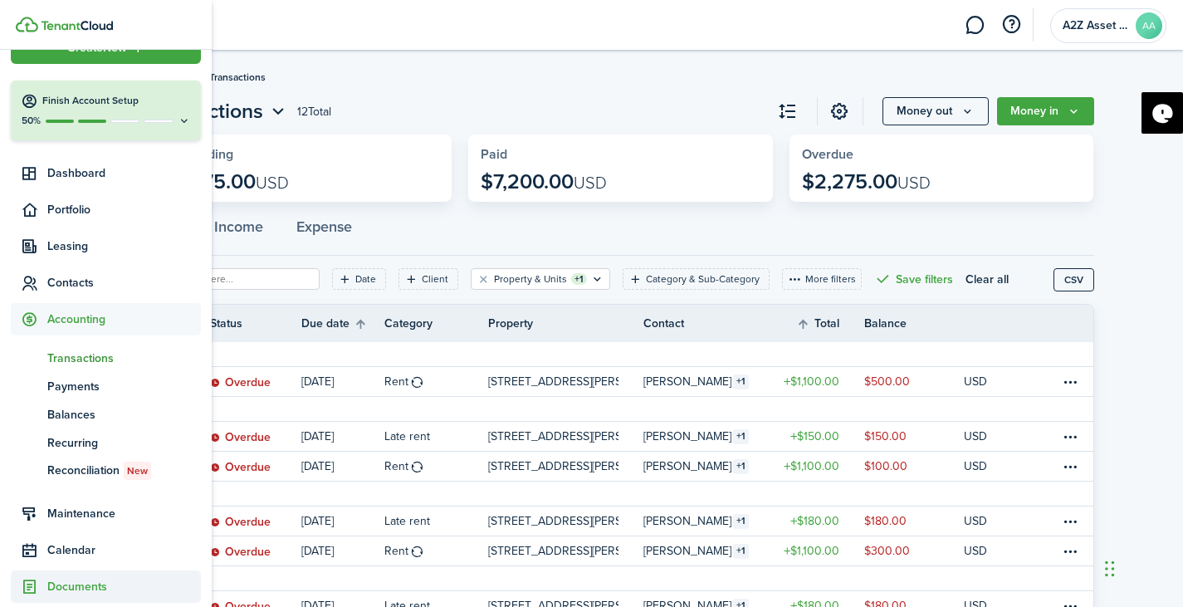
click at [86, 581] on span "Documents" at bounding box center [124, 586] width 154 height 17
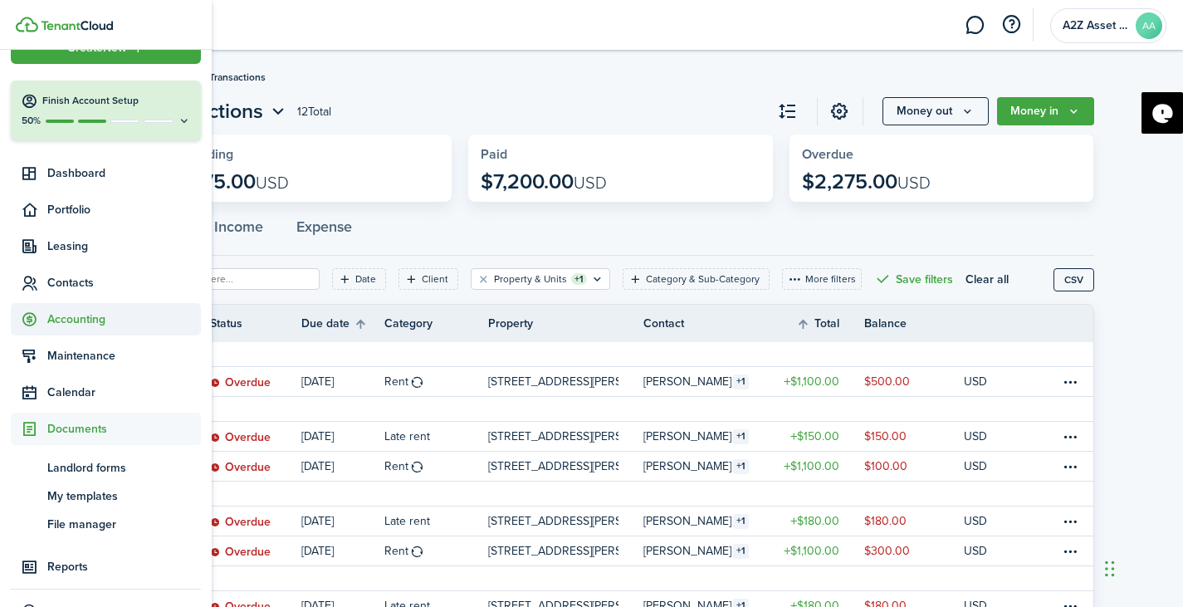
click at [77, 319] on span "Accounting" at bounding box center [124, 319] width 154 height 17
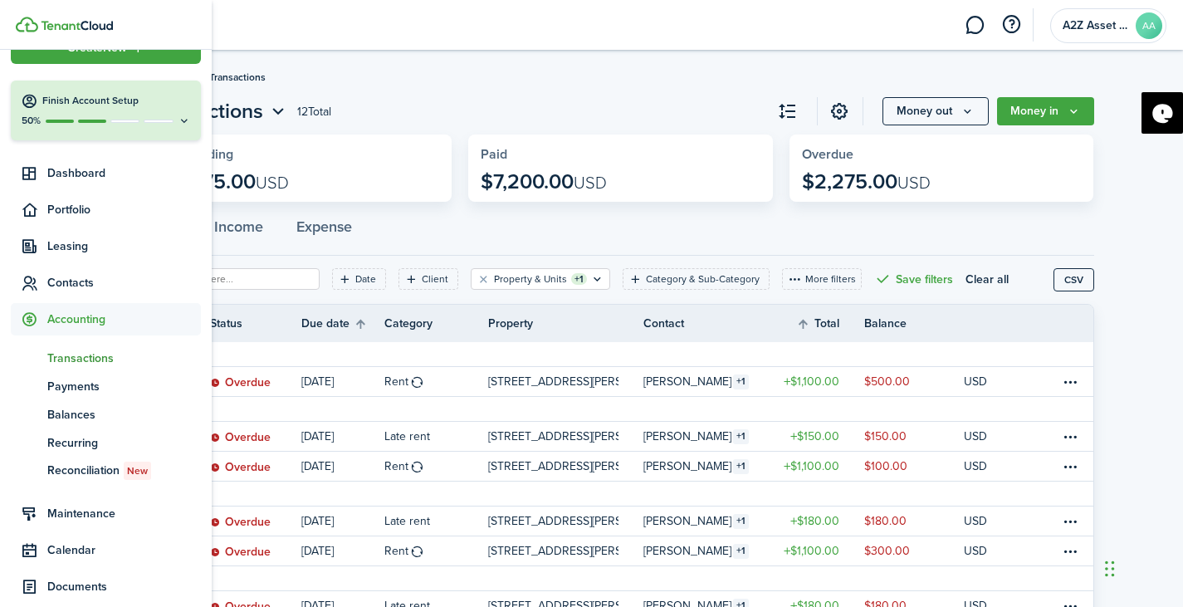
click at [60, 321] on span "Accounting" at bounding box center [124, 319] width 154 height 17
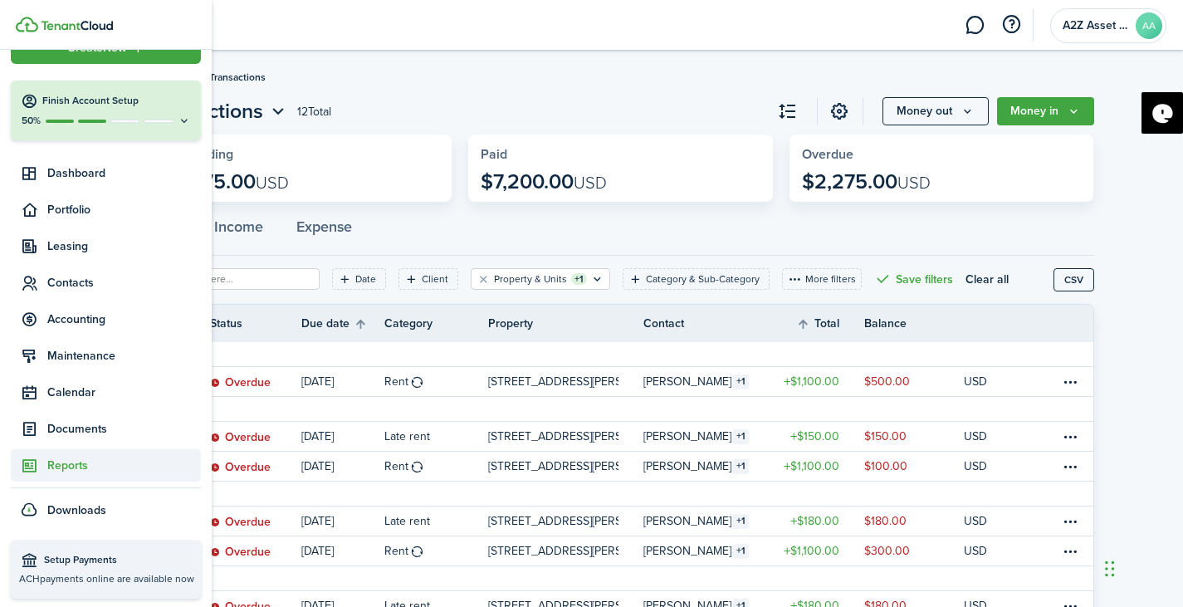
click at [71, 463] on span "Reports" at bounding box center [124, 465] width 154 height 17
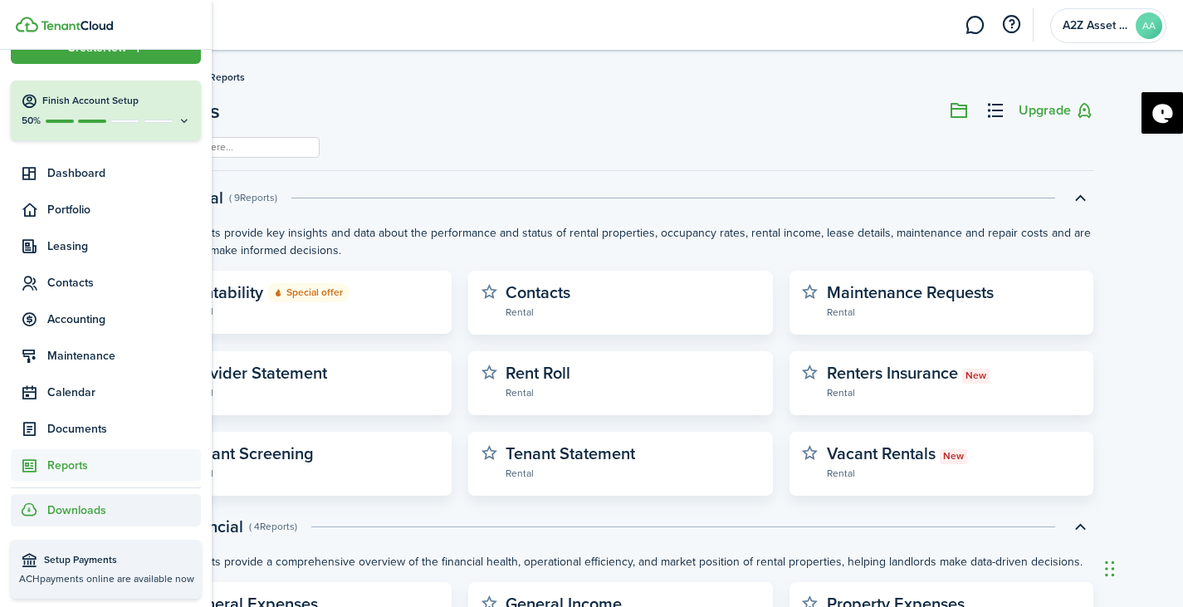
click at [92, 510] on span "Downloads" at bounding box center [76, 510] width 59 height 17
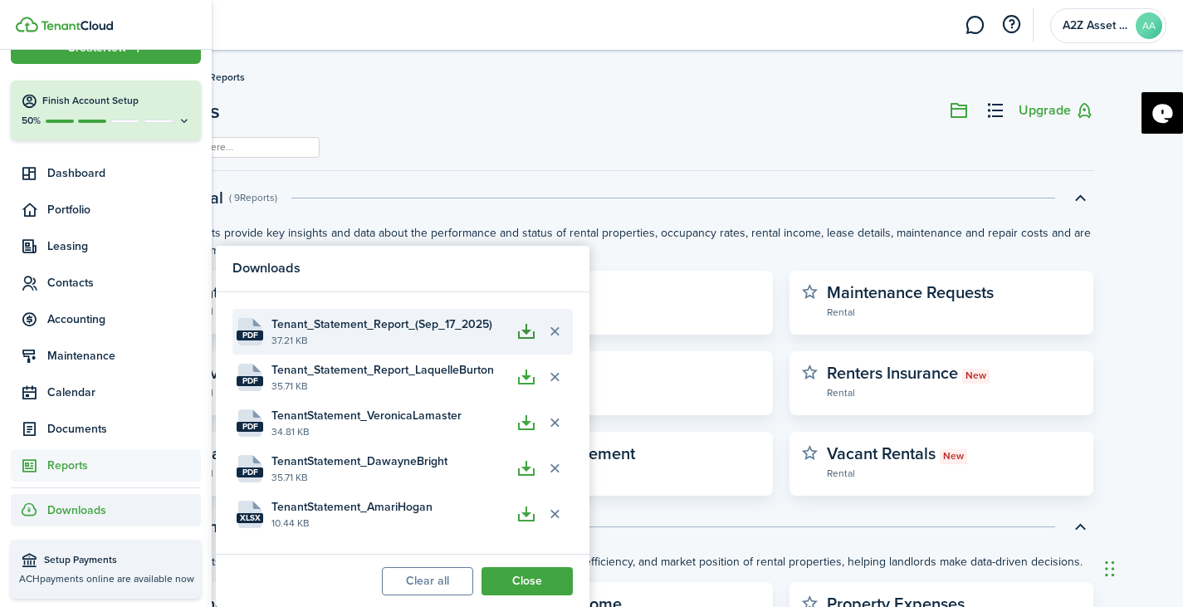
click at [524, 340] on button "button" at bounding box center [526, 331] width 28 height 28
